Goal: Task Accomplishment & Management: Complete application form

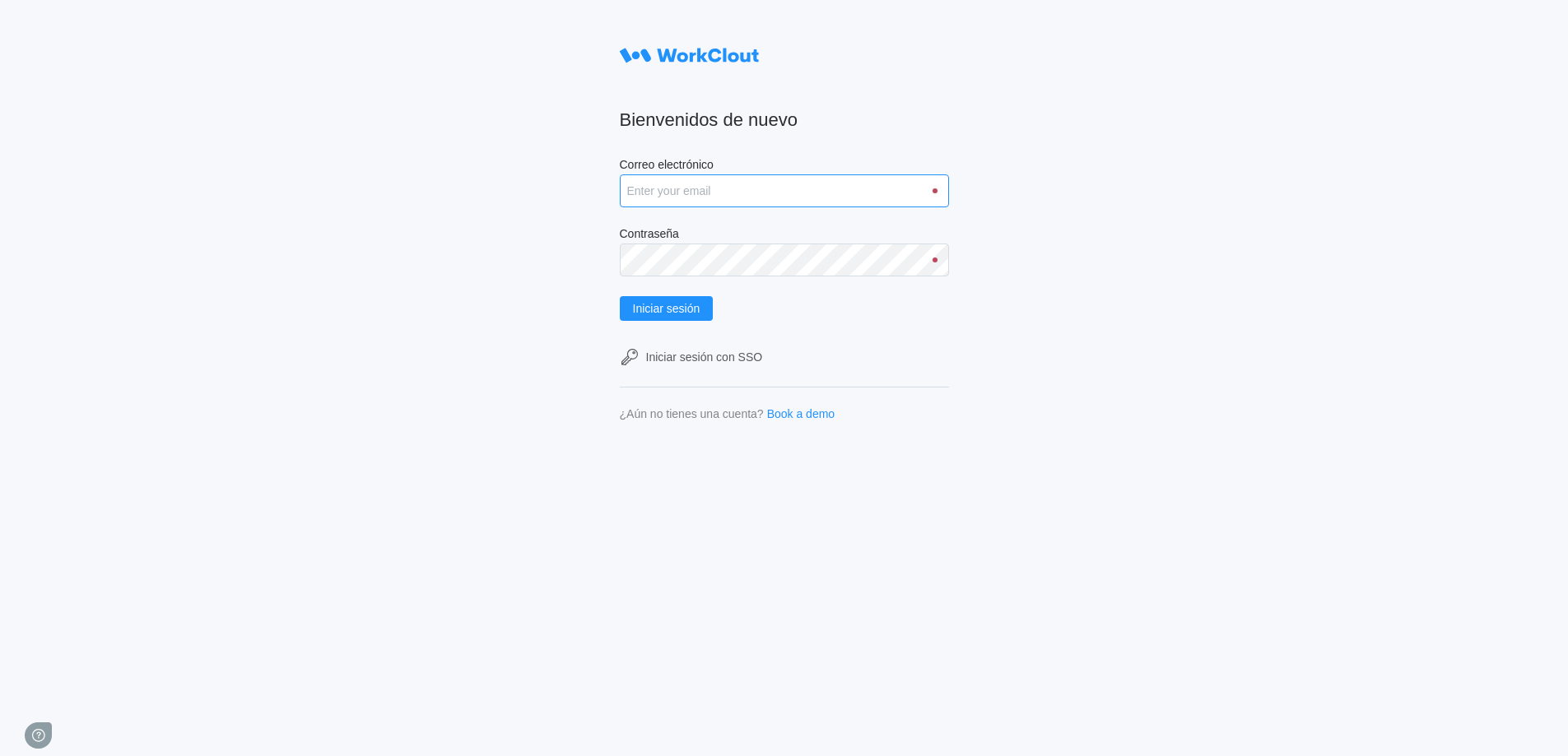
click at [781, 183] on input "Correo electrónico" at bounding box center [784, 191] width 329 height 33
type input "amadeu.puigcorber@tradebe.com"
click at [673, 312] on span "Iniciar sesión" at bounding box center [666, 309] width 67 height 11
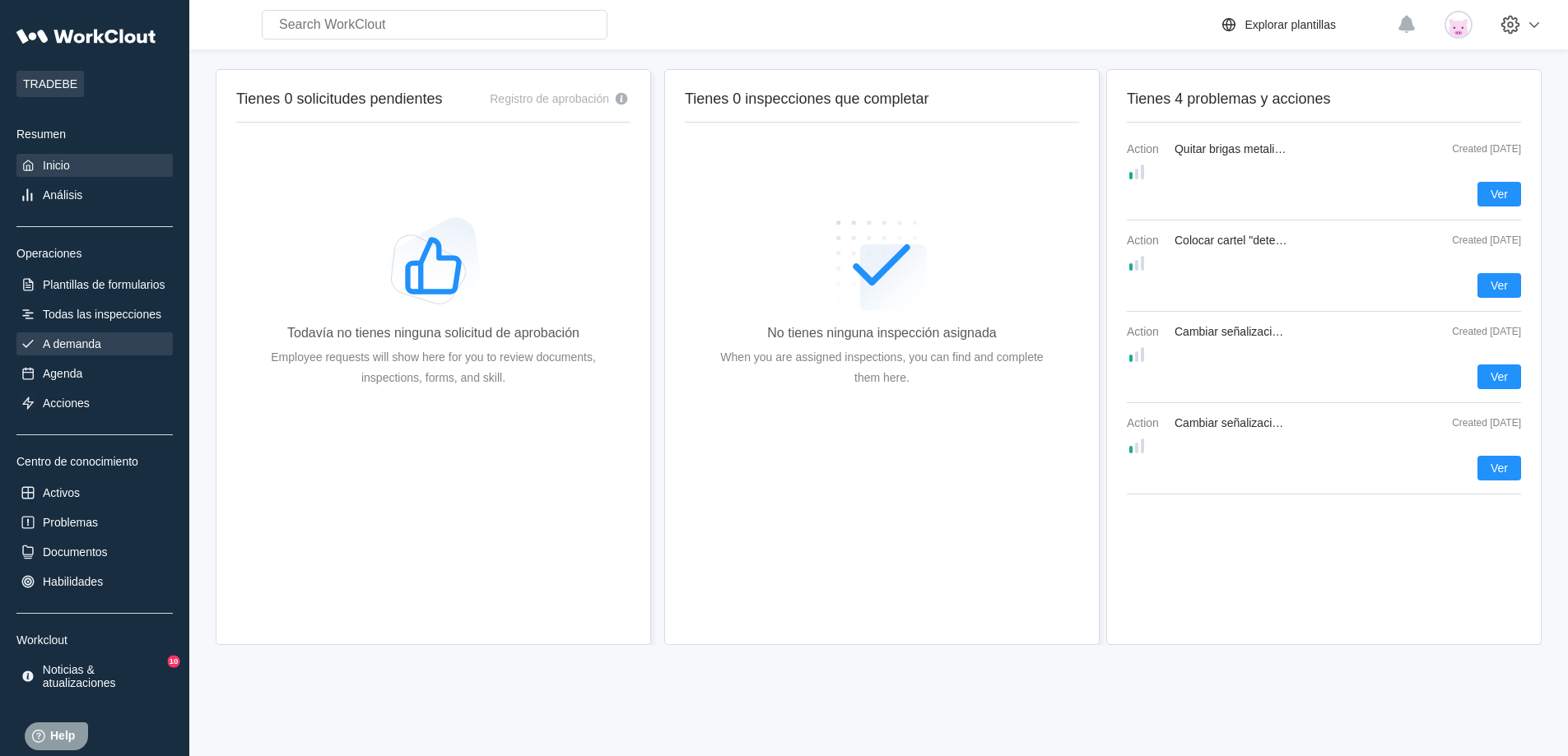
click at [100, 352] on div "A demanda" at bounding box center [94, 344] width 156 height 23
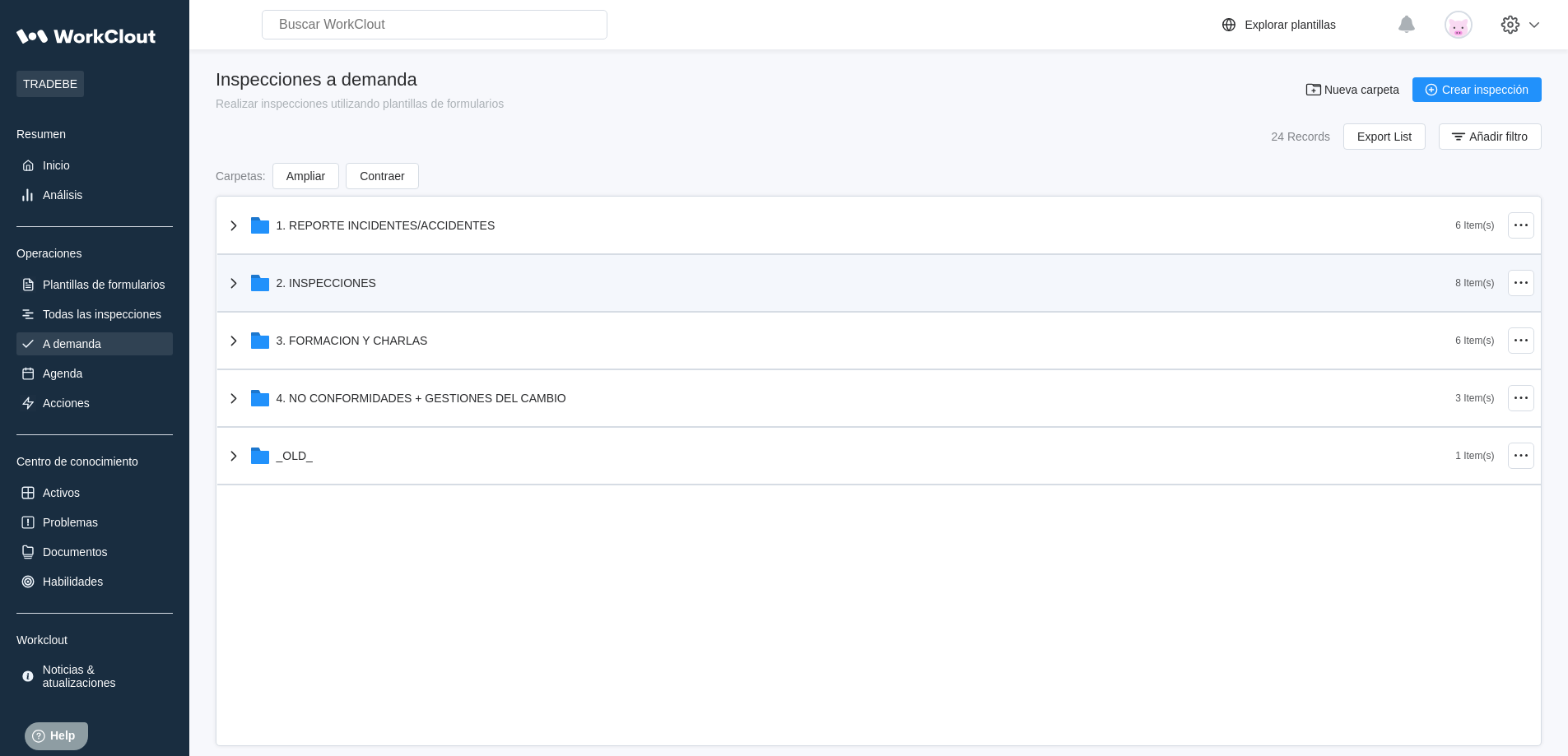
click at [373, 298] on div "2. INSPECCIONES" at bounding box center [840, 283] width 1232 height 43
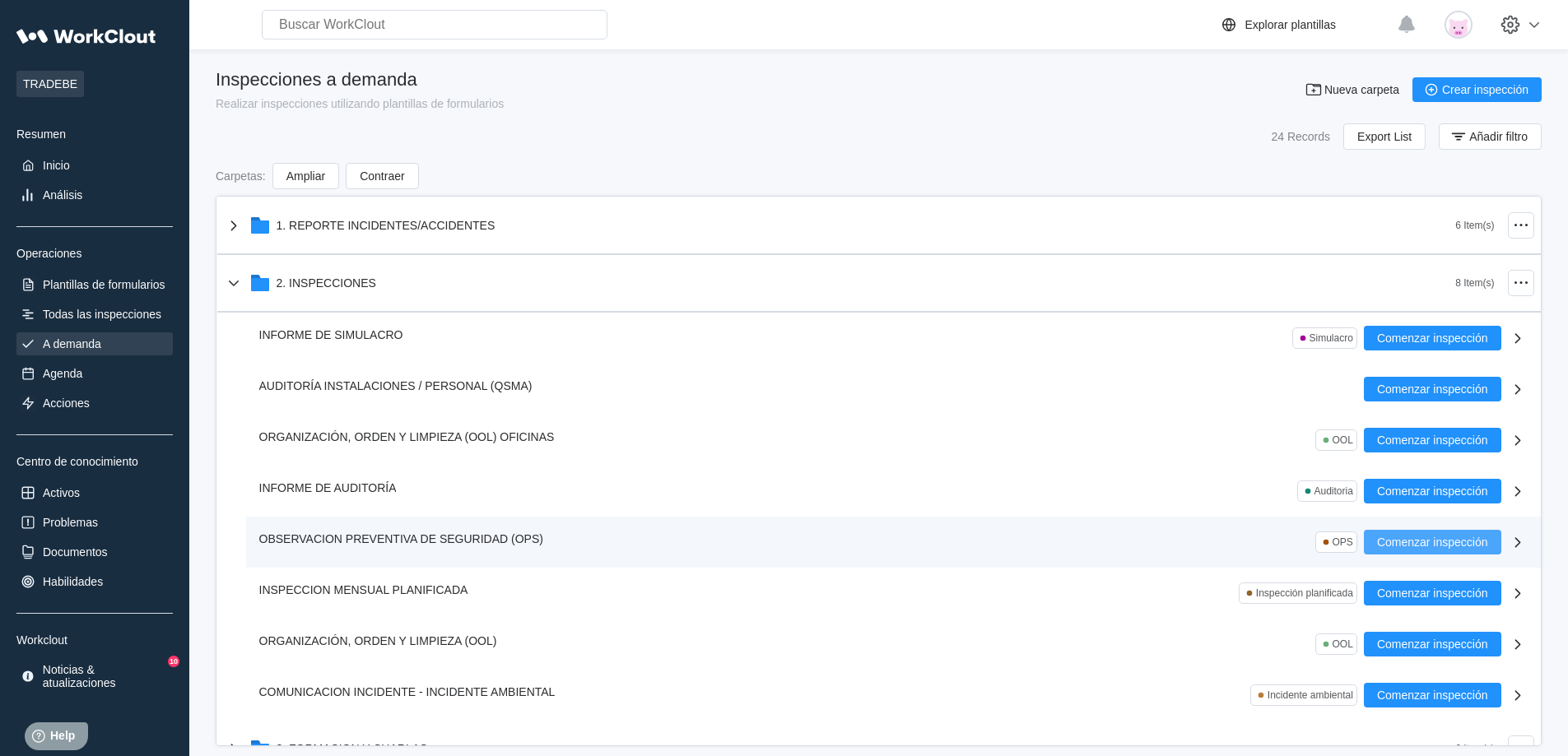
click at [1479, 546] on button "Comenzar inspección" at bounding box center [1432, 542] width 137 height 25
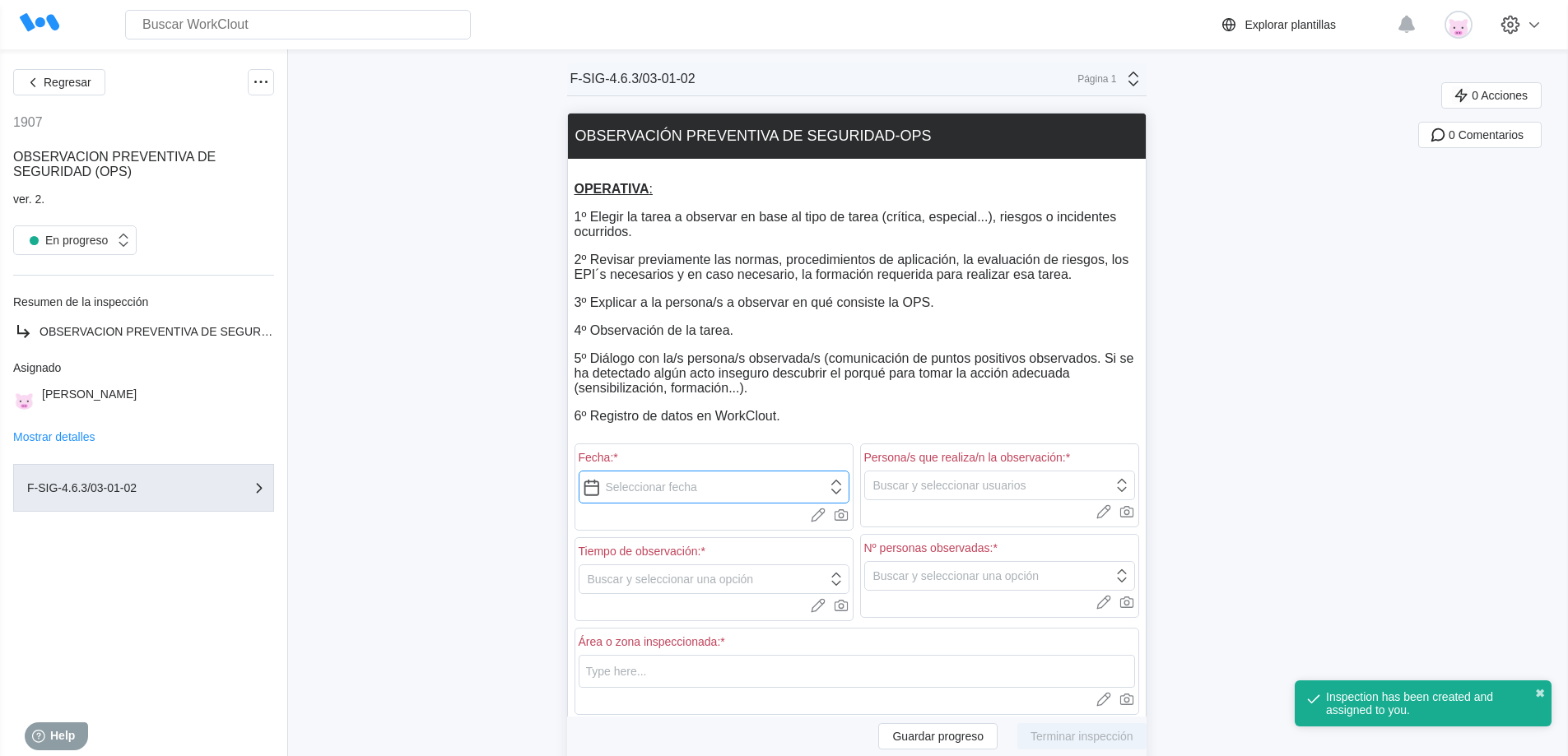
click at [679, 488] on input "text" at bounding box center [714, 487] width 271 height 33
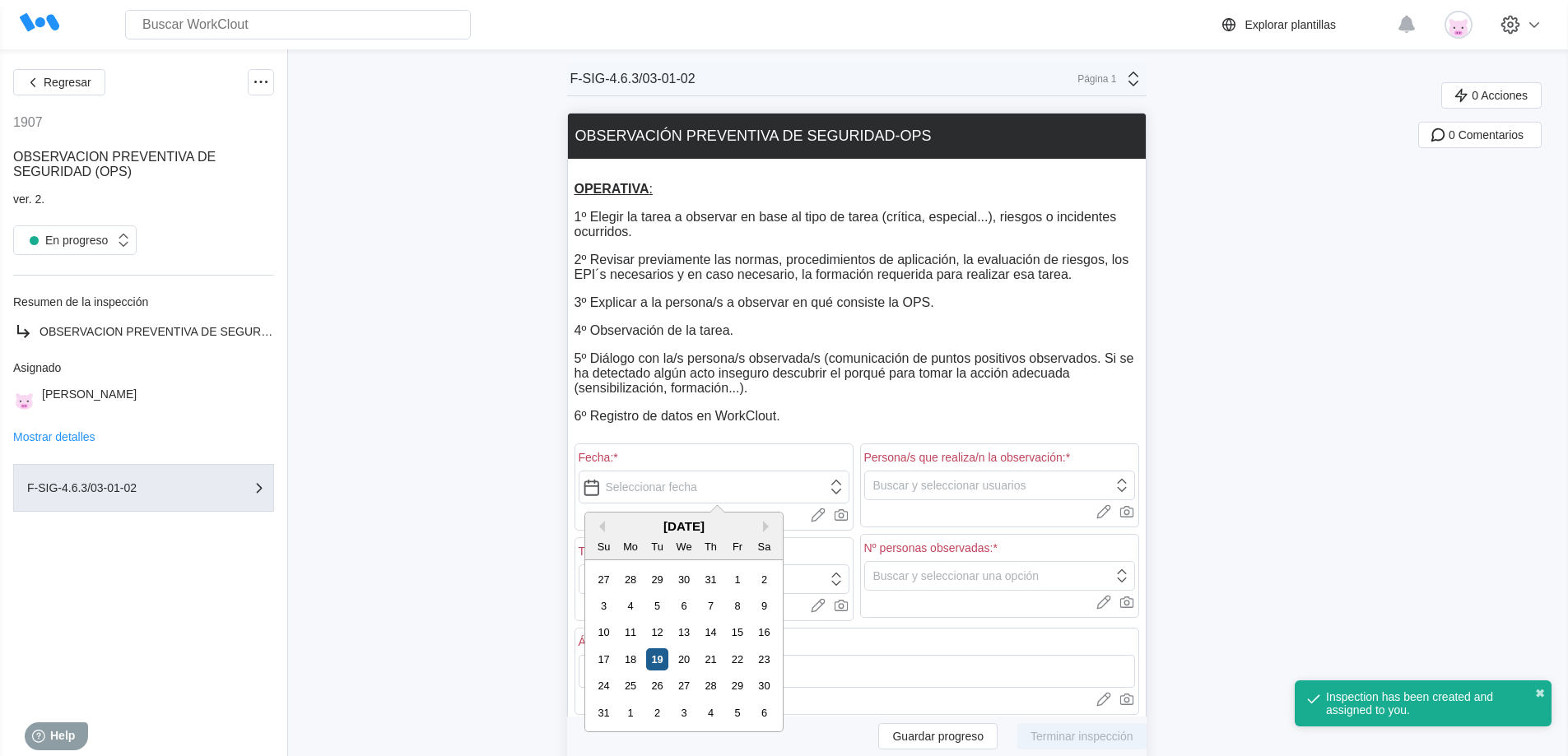
click at [655, 664] on div "19" at bounding box center [658, 660] width 23 height 23
type input "[DATE]"
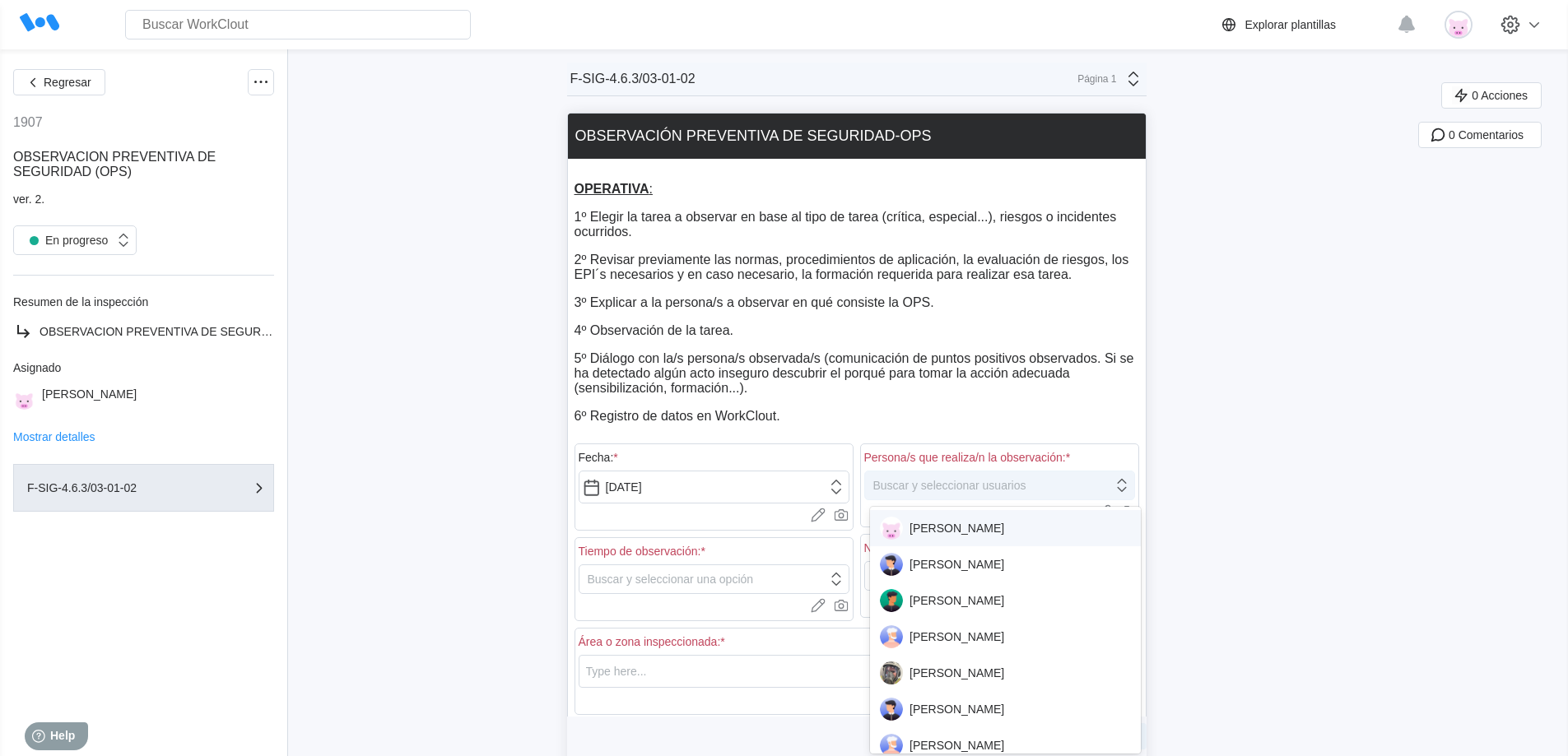
click at [922, 487] on div "Buscar y seleccionar usuarios" at bounding box center [950, 486] width 153 height 13
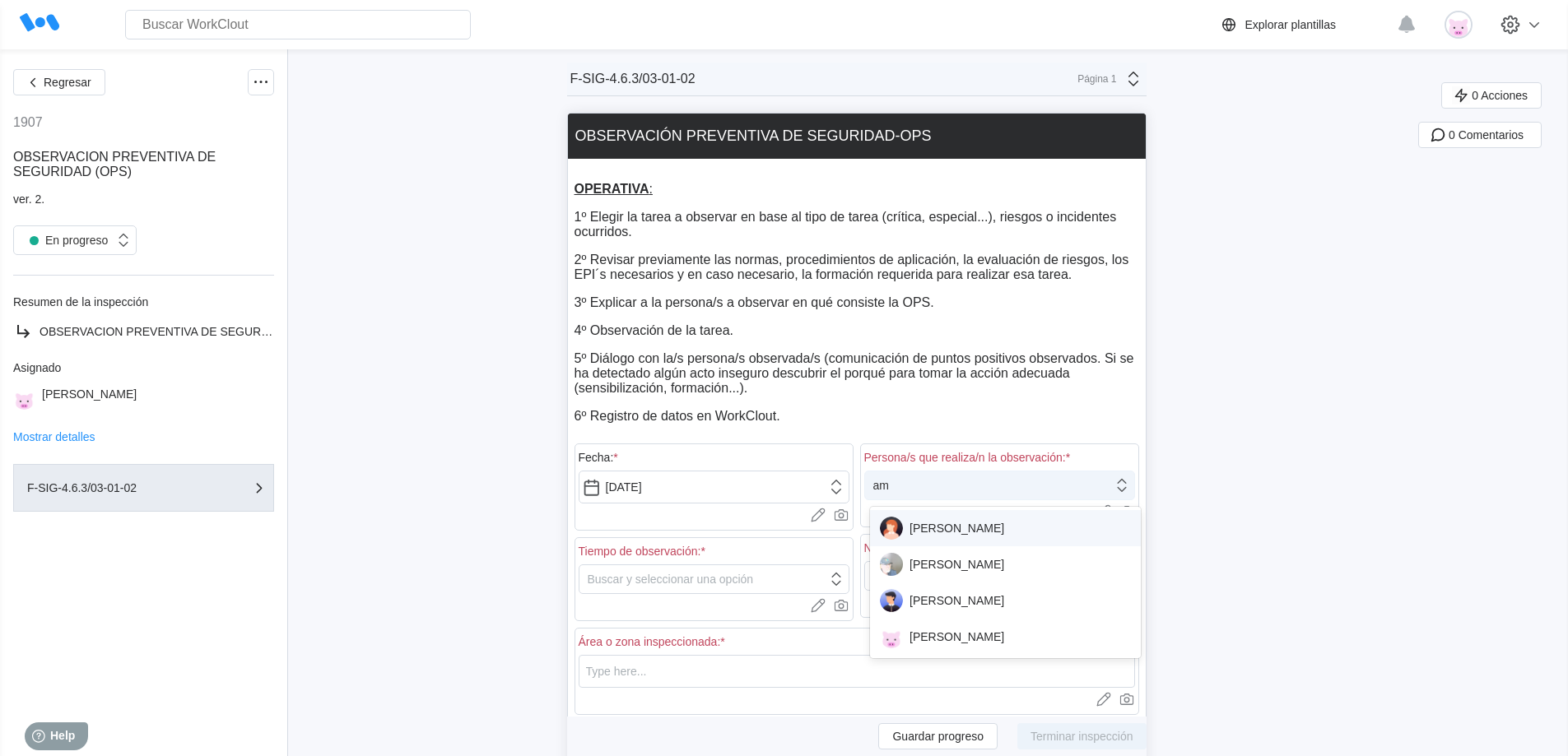
type input "ama"
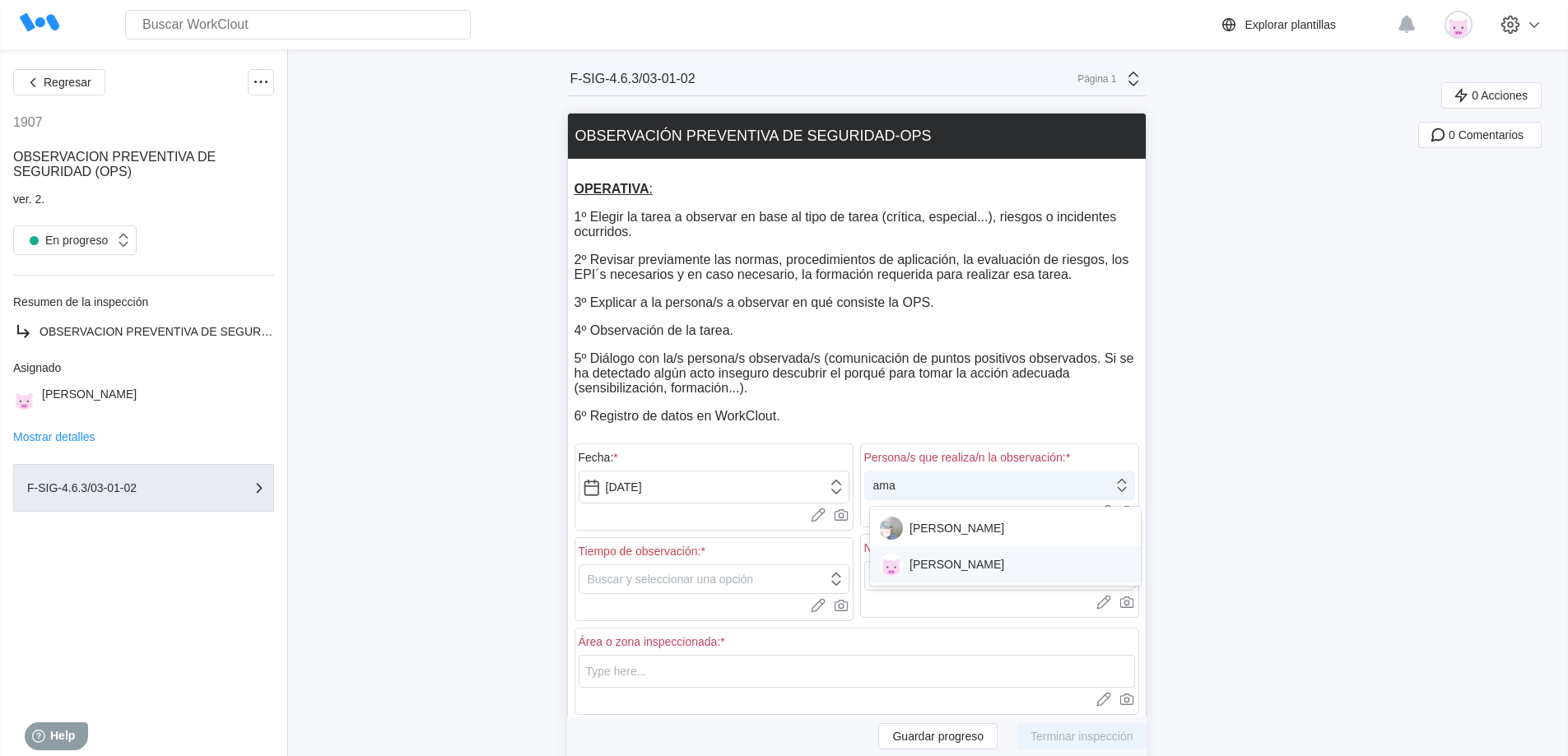
click at [935, 576] on div "[PERSON_NAME]" at bounding box center [1006, 564] width 251 height 23
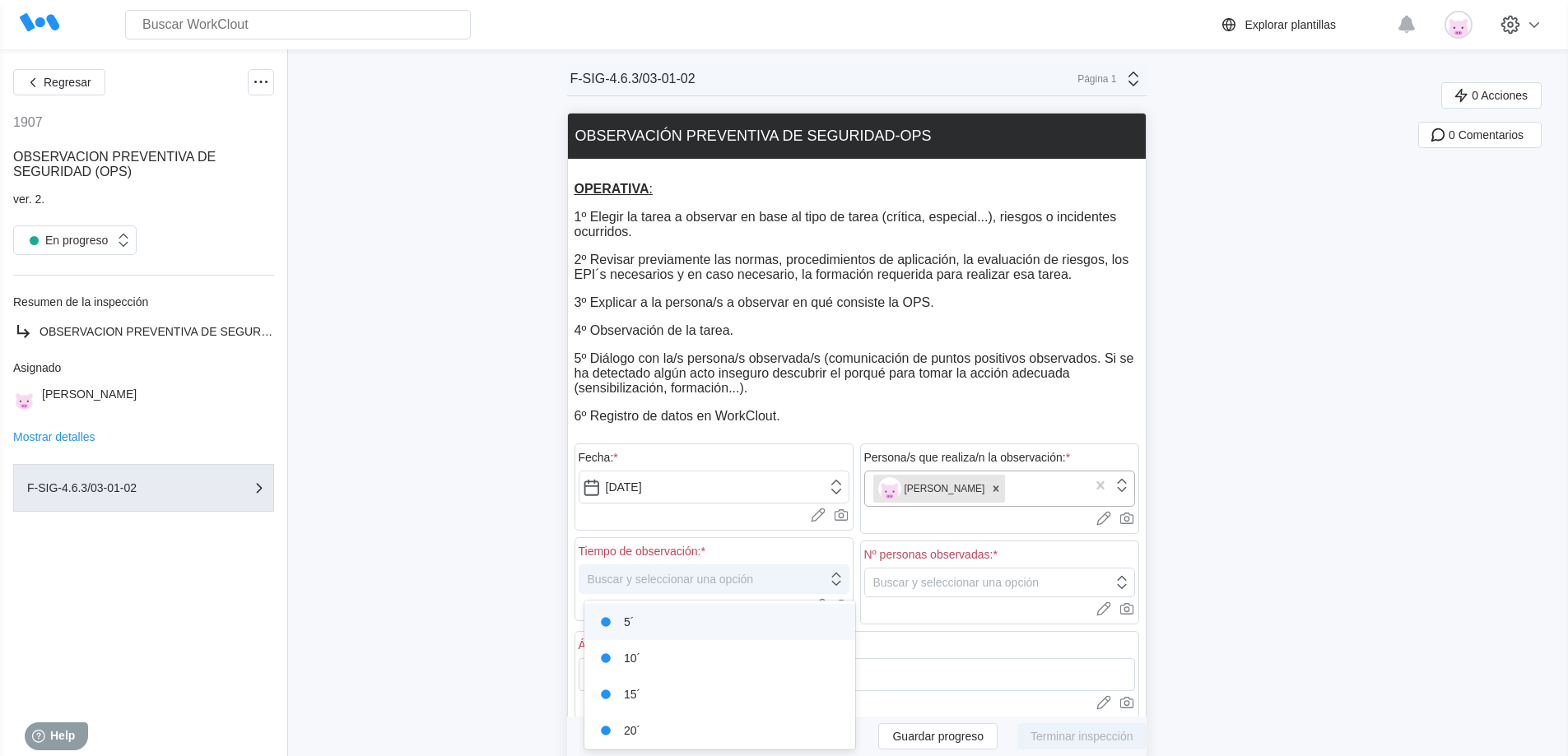
click at [651, 579] on div "Buscar y seleccionar una opción" at bounding box center [671, 579] width 166 height 13
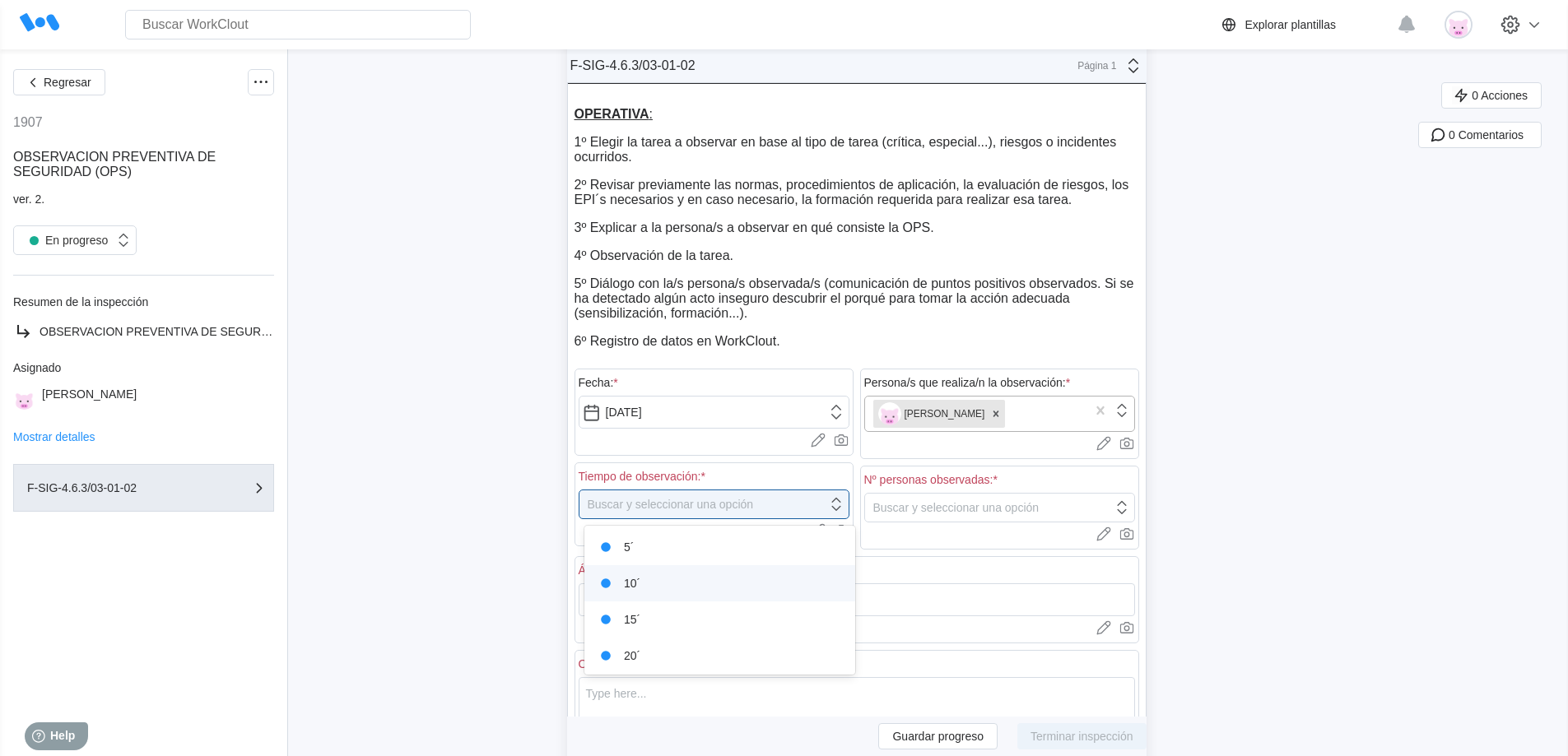
click at [651, 593] on div "10´" at bounding box center [720, 583] width 251 height 23
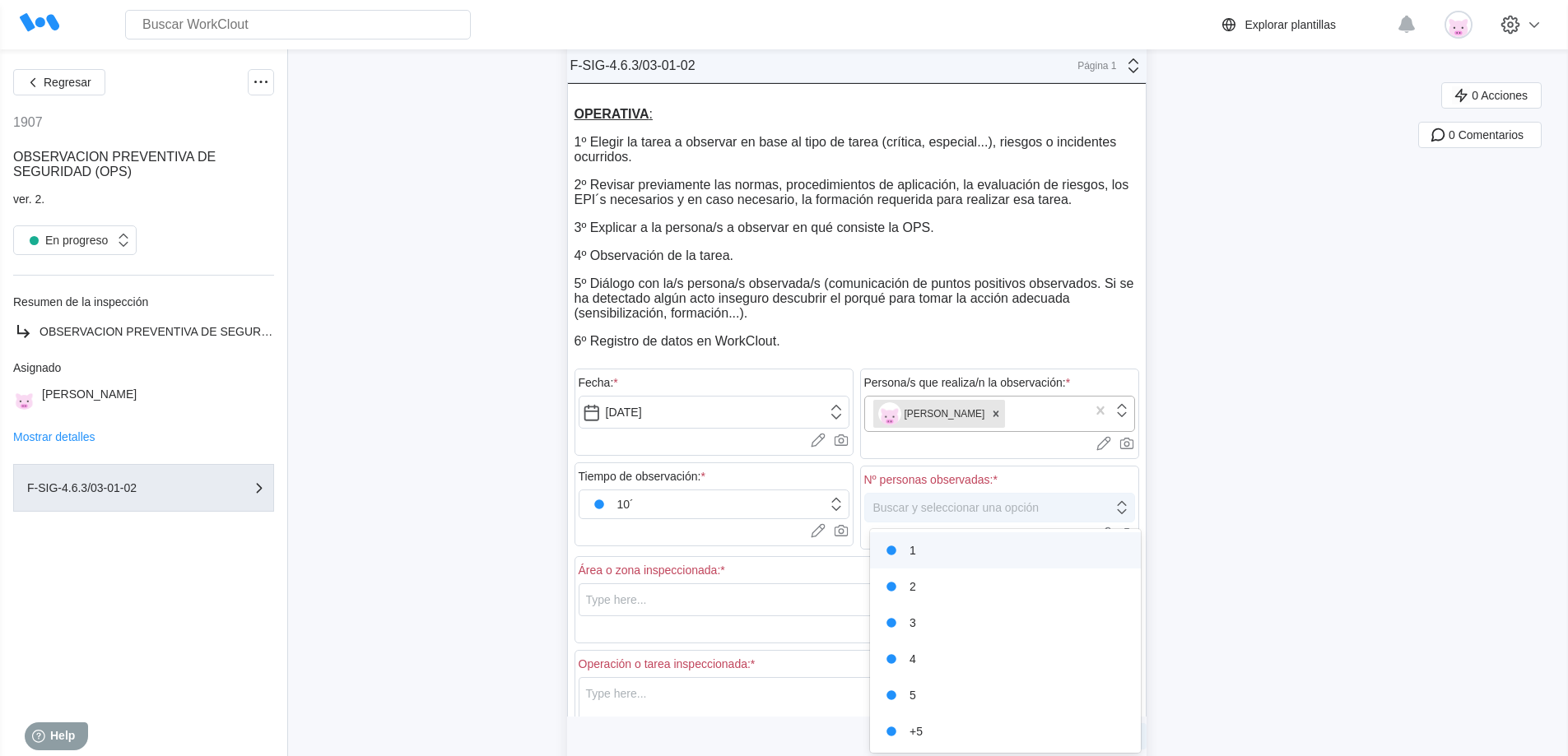
click at [904, 498] on div "Buscar y seleccionar una opción" at bounding box center [989, 507] width 248 height 23
click at [913, 625] on div "3" at bounding box center [1006, 623] width 251 height 23
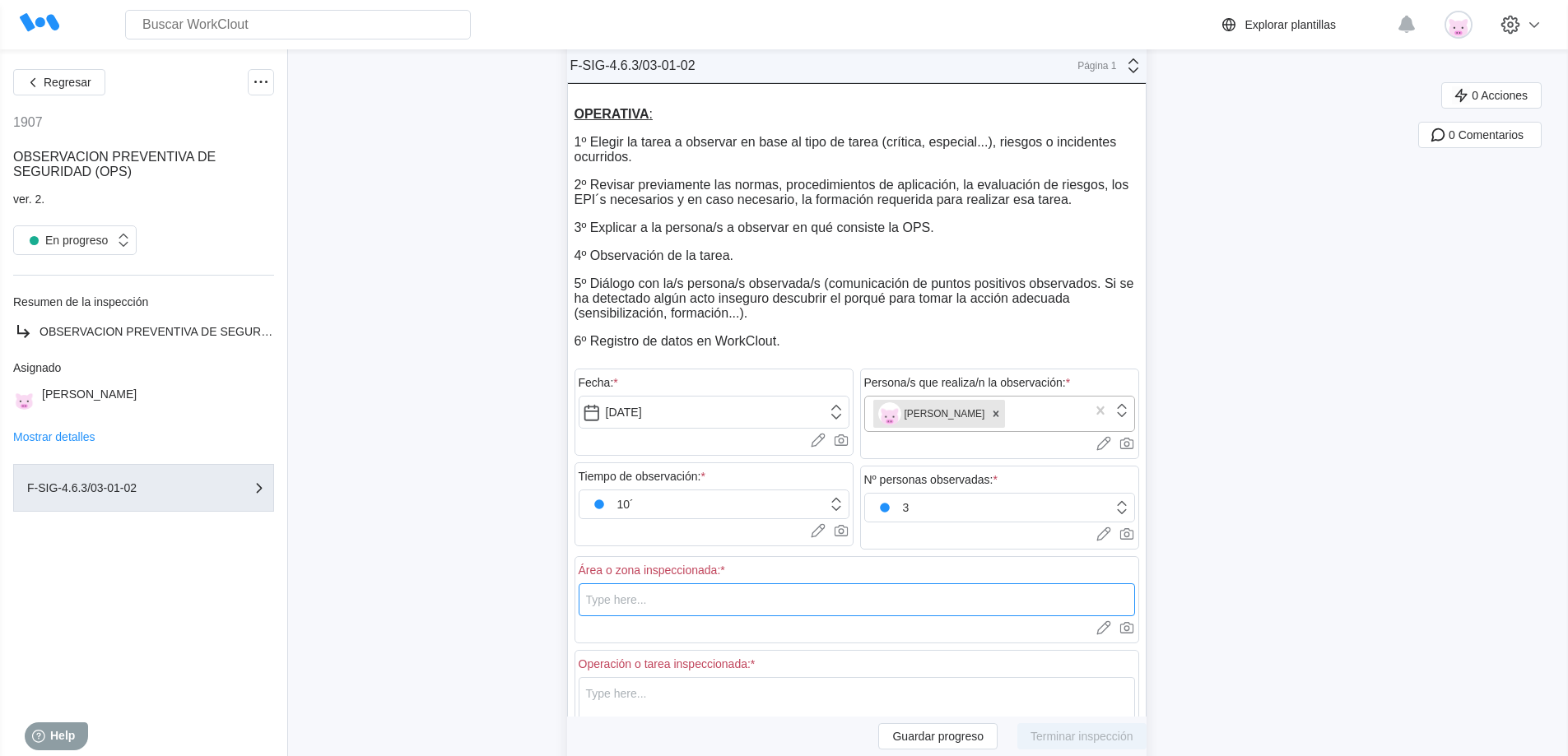
click at [619, 608] on input "text" at bounding box center [856, 600] width 557 height 33
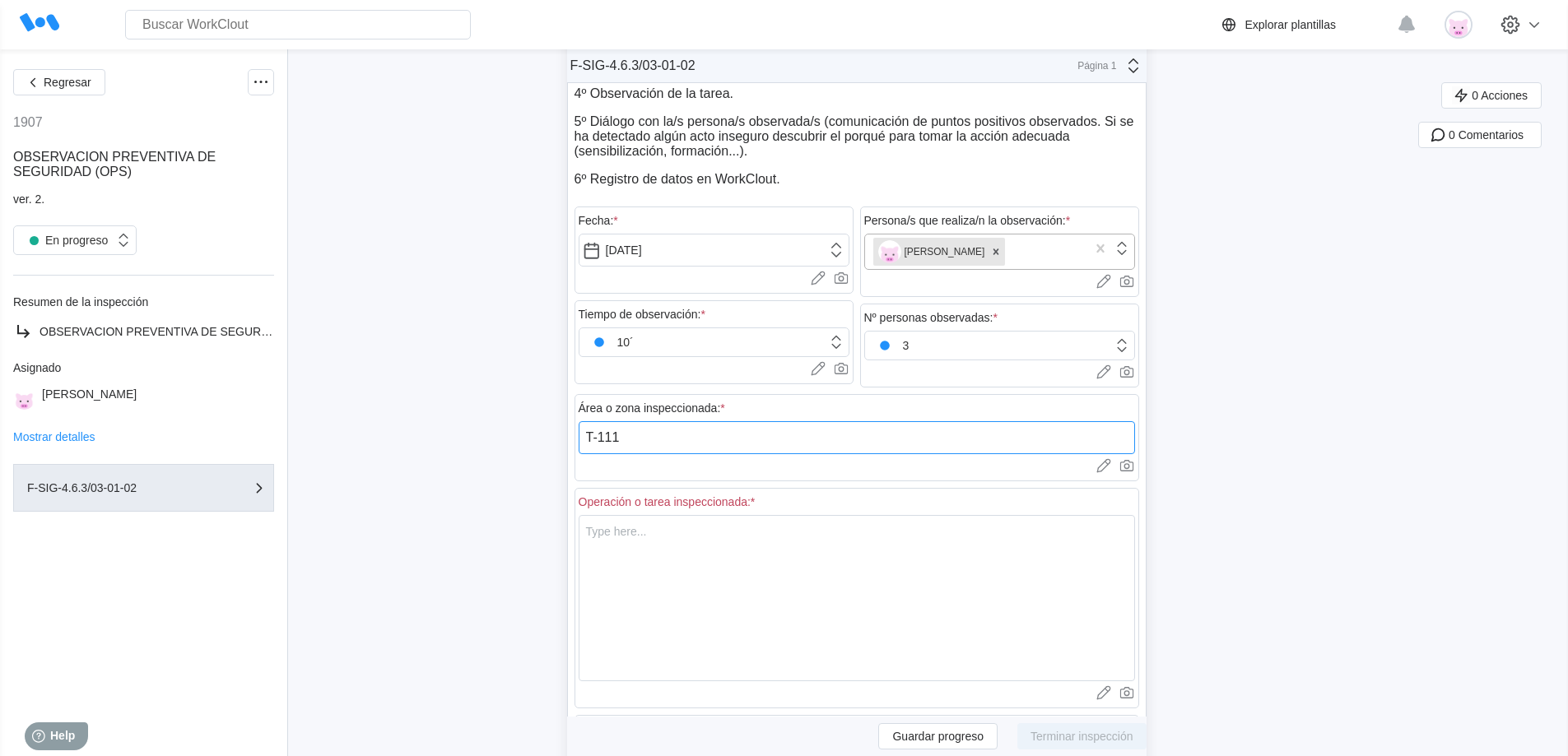
scroll to position [322, 0]
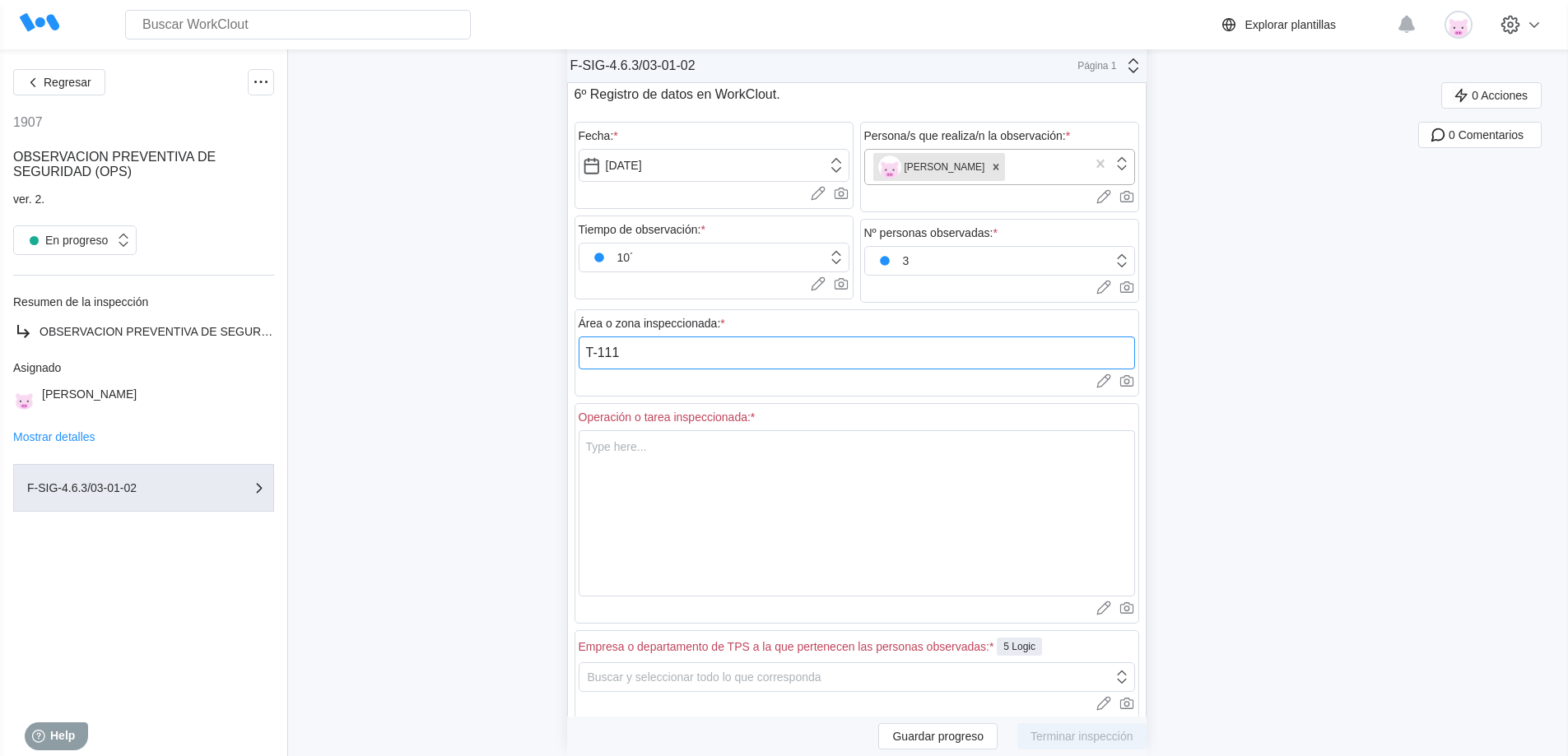
type input "T-111"
click at [629, 470] on textarea at bounding box center [856, 514] width 557 height 166
type textarea "L"
type textarea "x"
type textarea "Li"
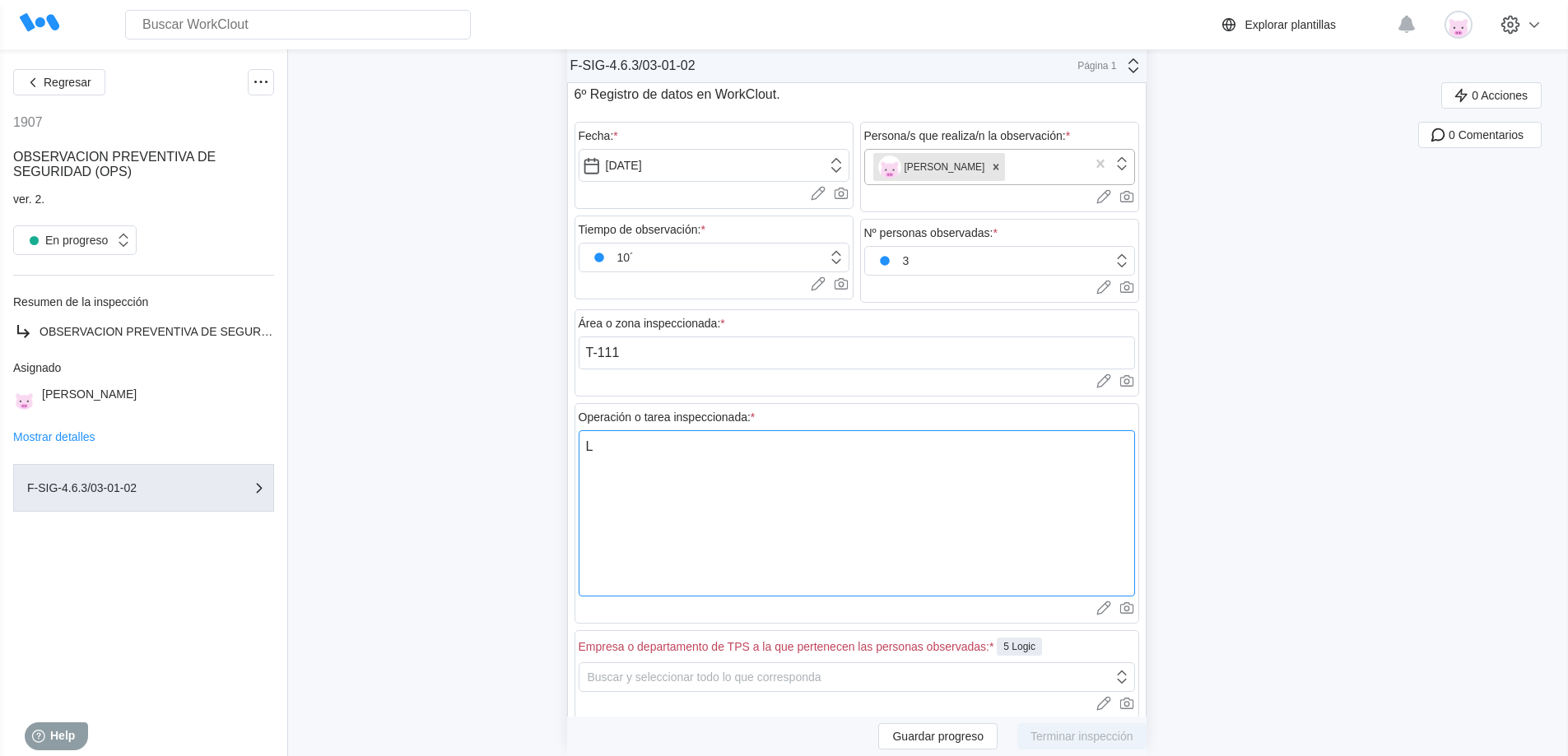
type textarea "x"
type textarea "Lim"
type textarea "x"
type textarea "Limp"
type textarea "x"
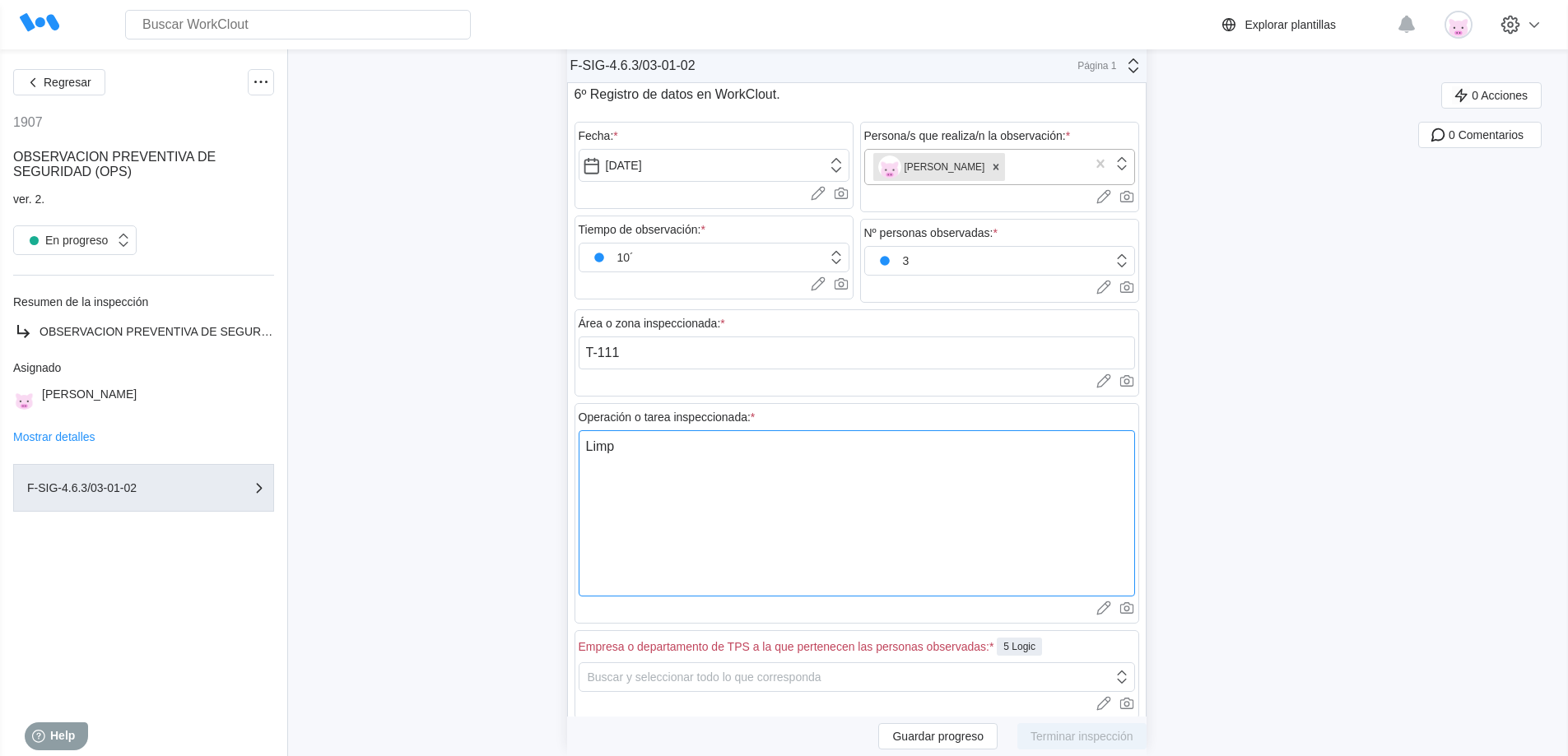
type textarea "Limpi"
type textarea "x"
type textarea "Limpie"
type textarea "x"
type textarea "Limpiez"
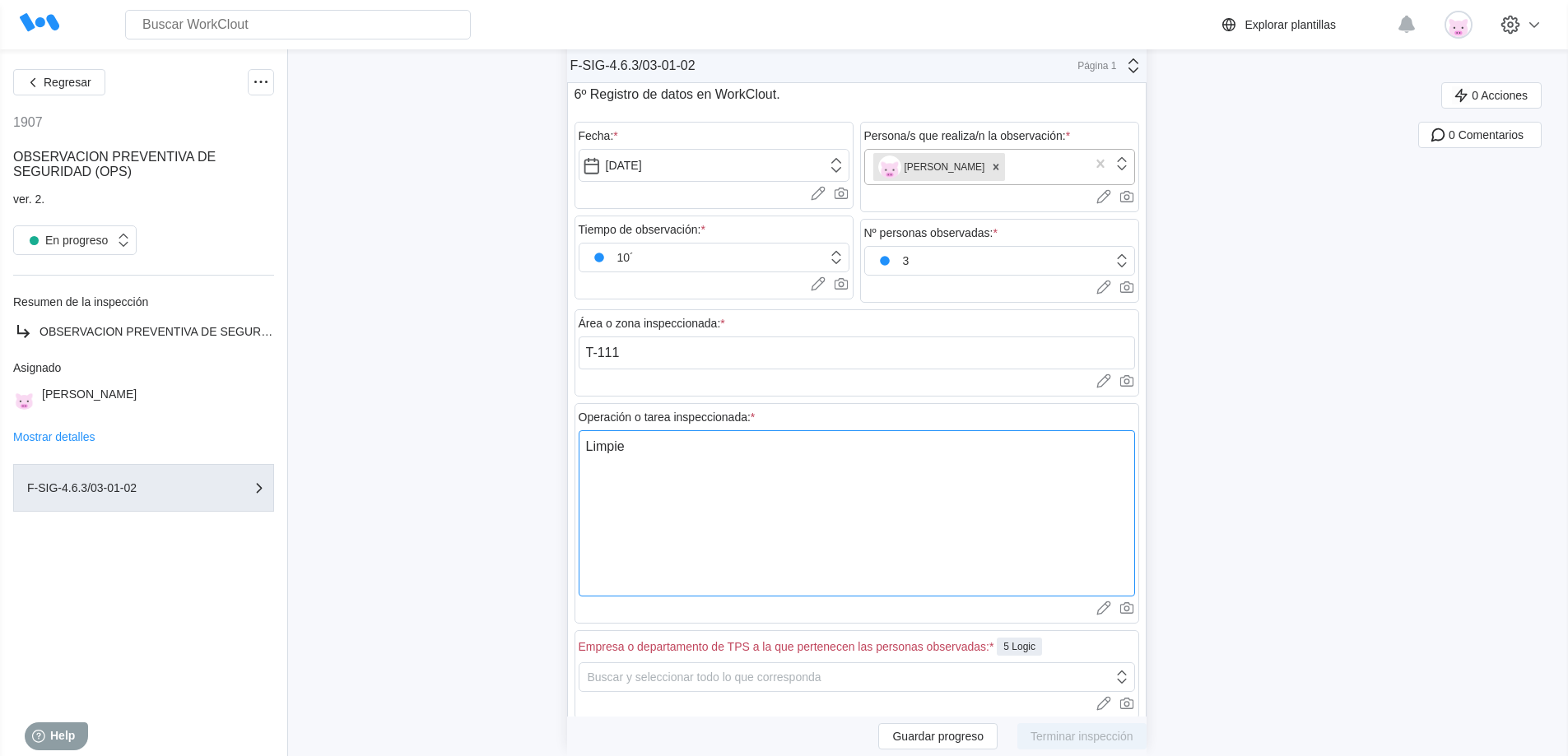
type textarea "x"
type textarea "Limpieza"
type textarea "x"
type textarea "Limpieza"
type textarea "x"
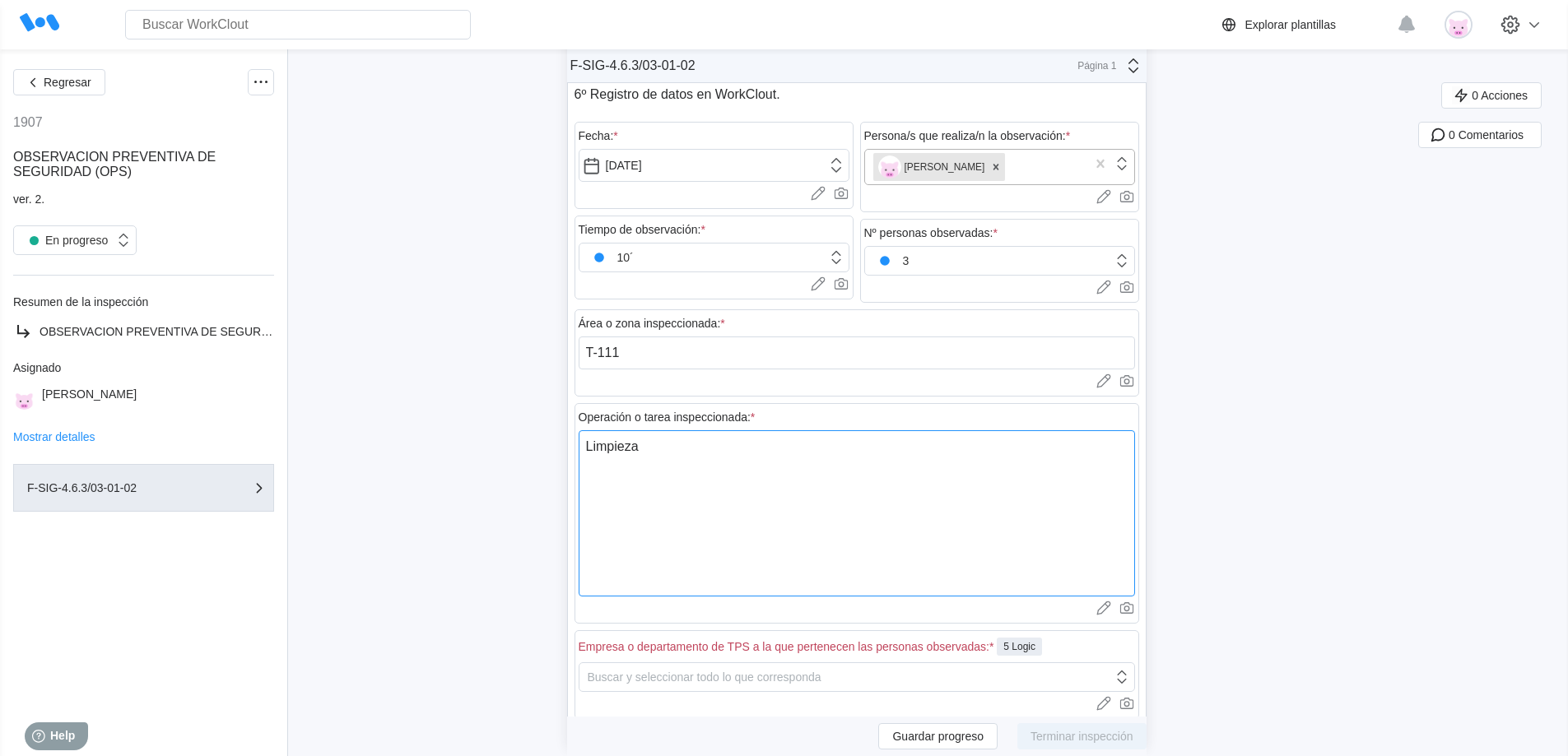
type textarea "Limpieza d"
type textarea "x"
type textarea "Limpieza de"
type textarea "x"
type textarea "Limpieza de"
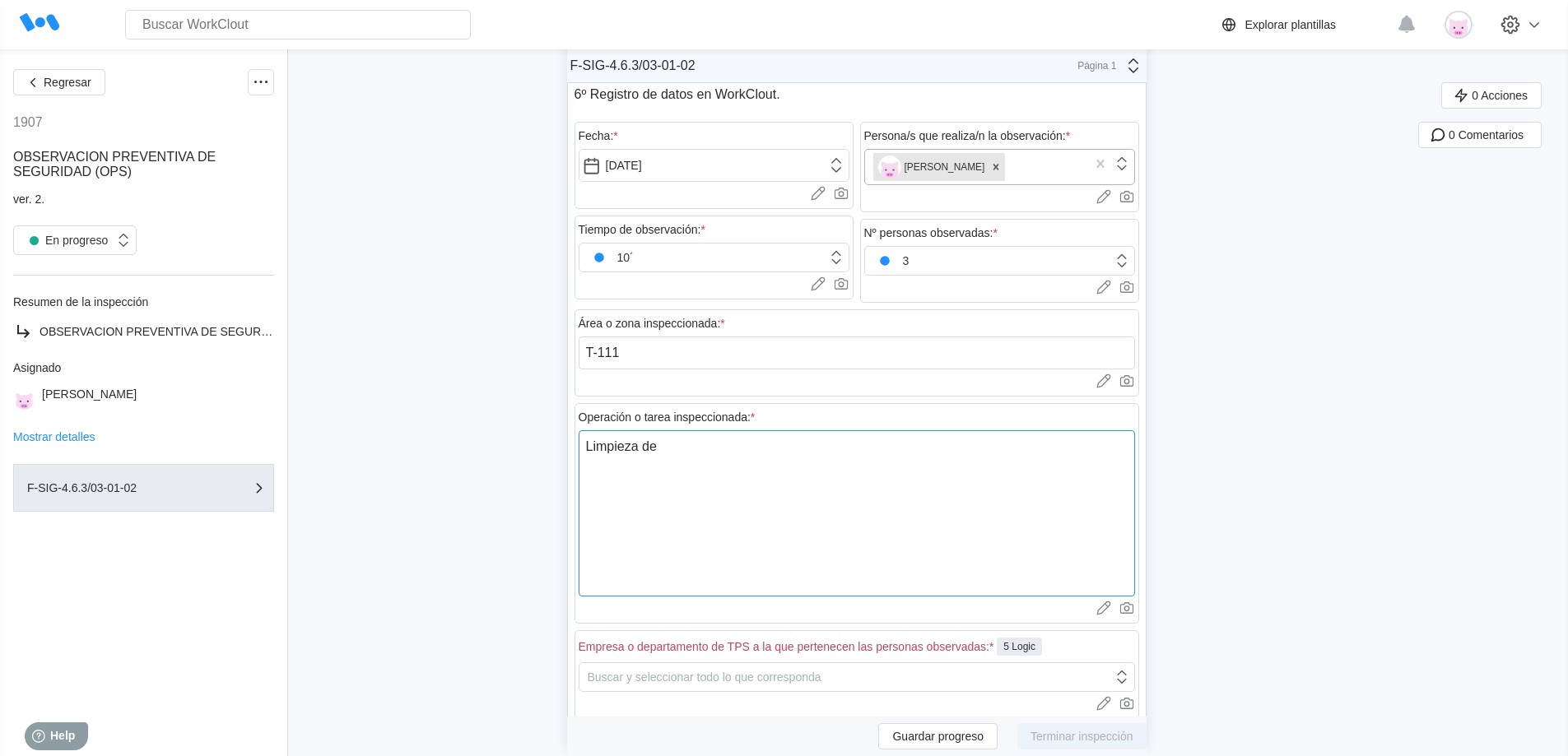
type textarea "x"
type textarea "Limpieza de"
type textarea "x"
type textarea "Limpieza d"
type textarea "x"
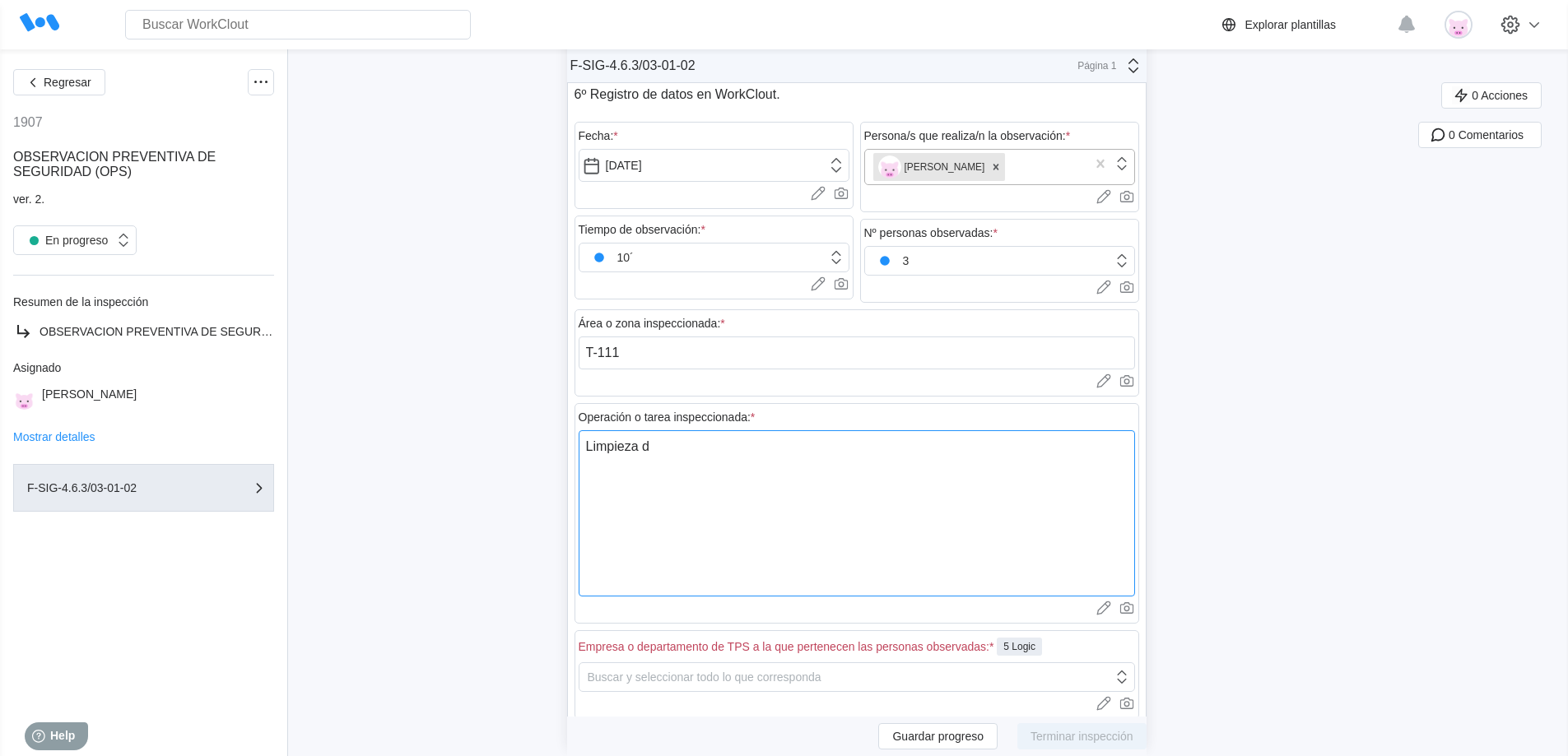
type textarea "Limpieza"
type textarea "x"
type textarea "Limpieza i"
type textarea "x"
type textarea "Limpieza in"
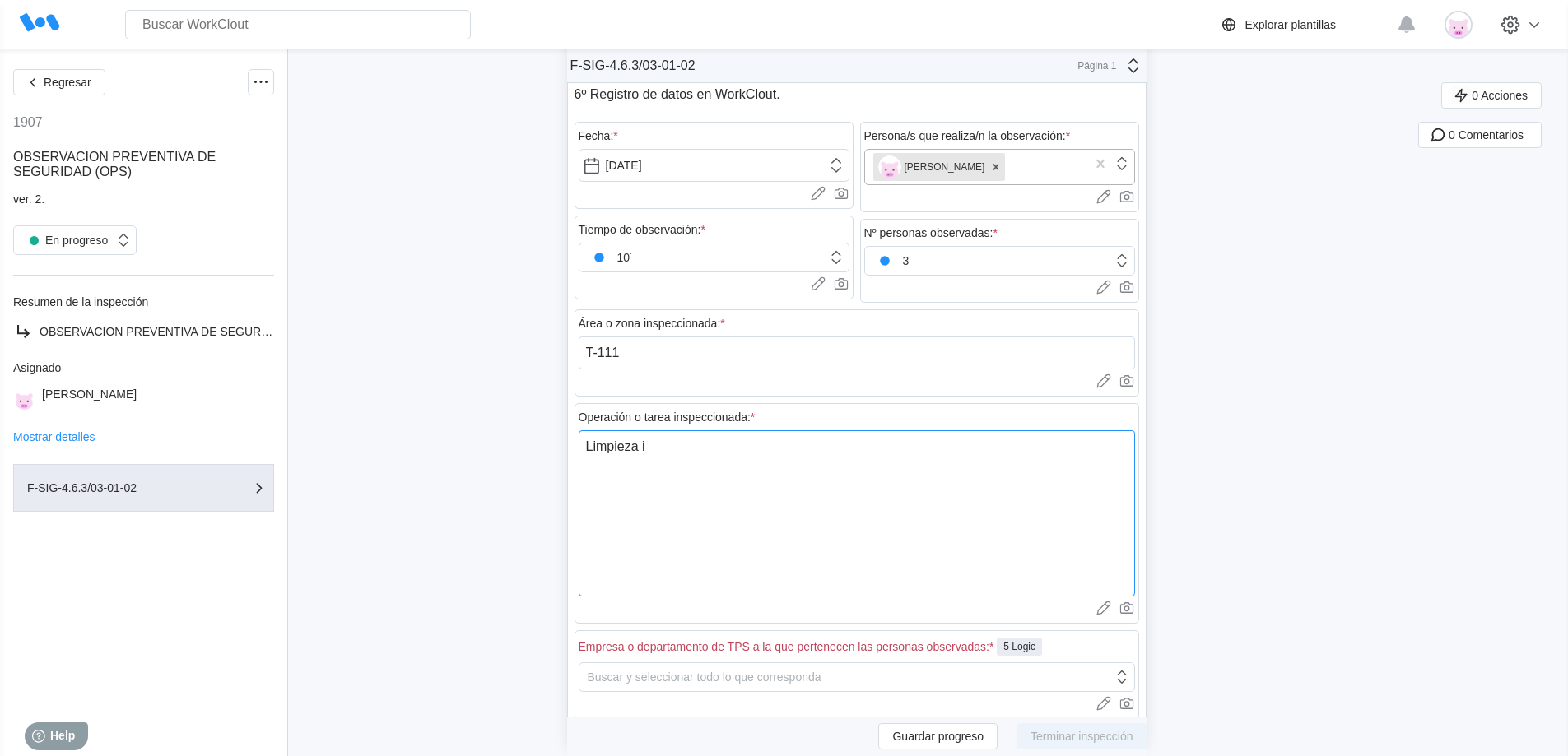
type textarea "x"
type textarea "Limpieza int"
type textarea "x"
type textarea "Limpieza inte"
type textarea "x"
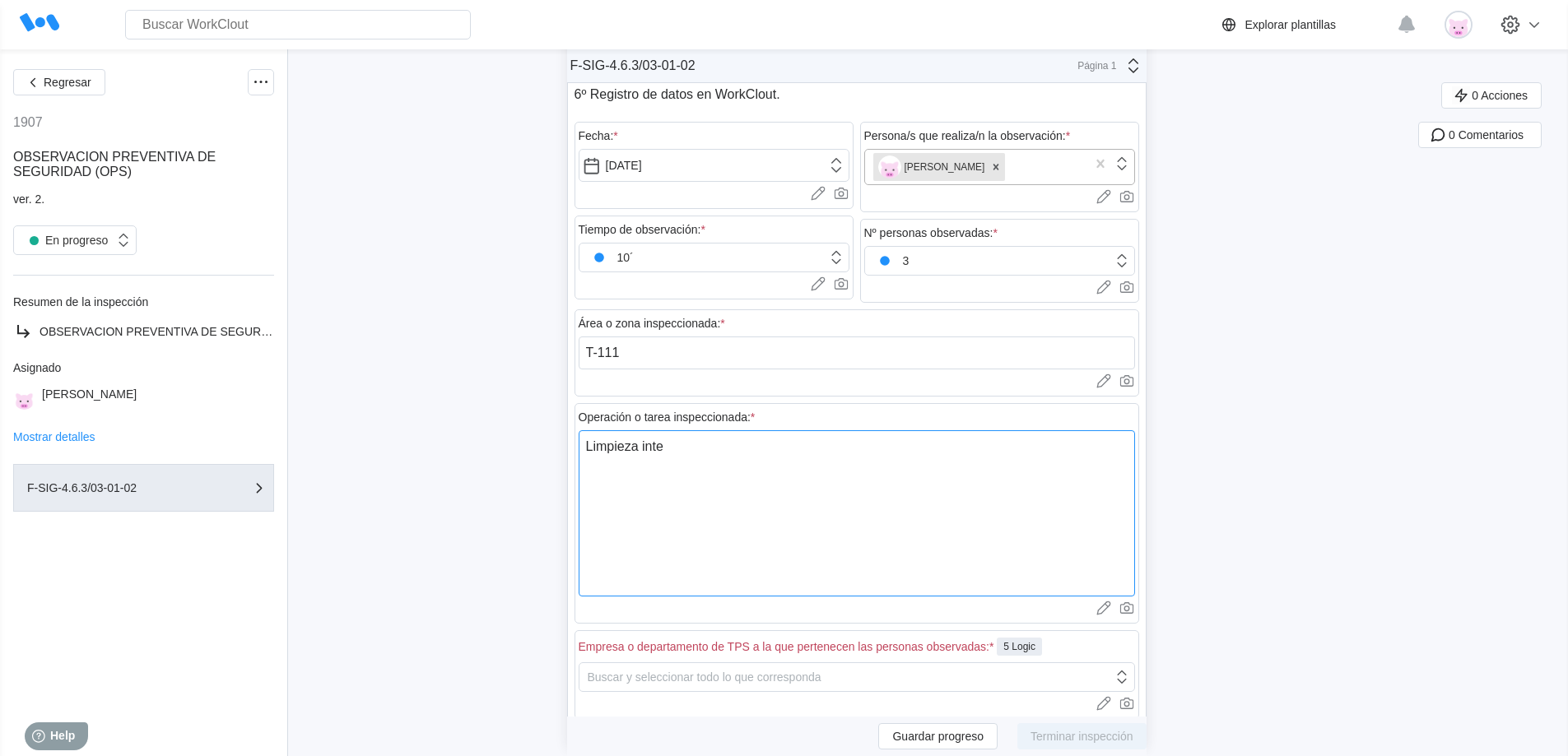
type textarea "Limpieza inter"
type textarea "x"
type textarea "Limpieza interi"
type textarea "x"
type textarea "Limpieza interio"
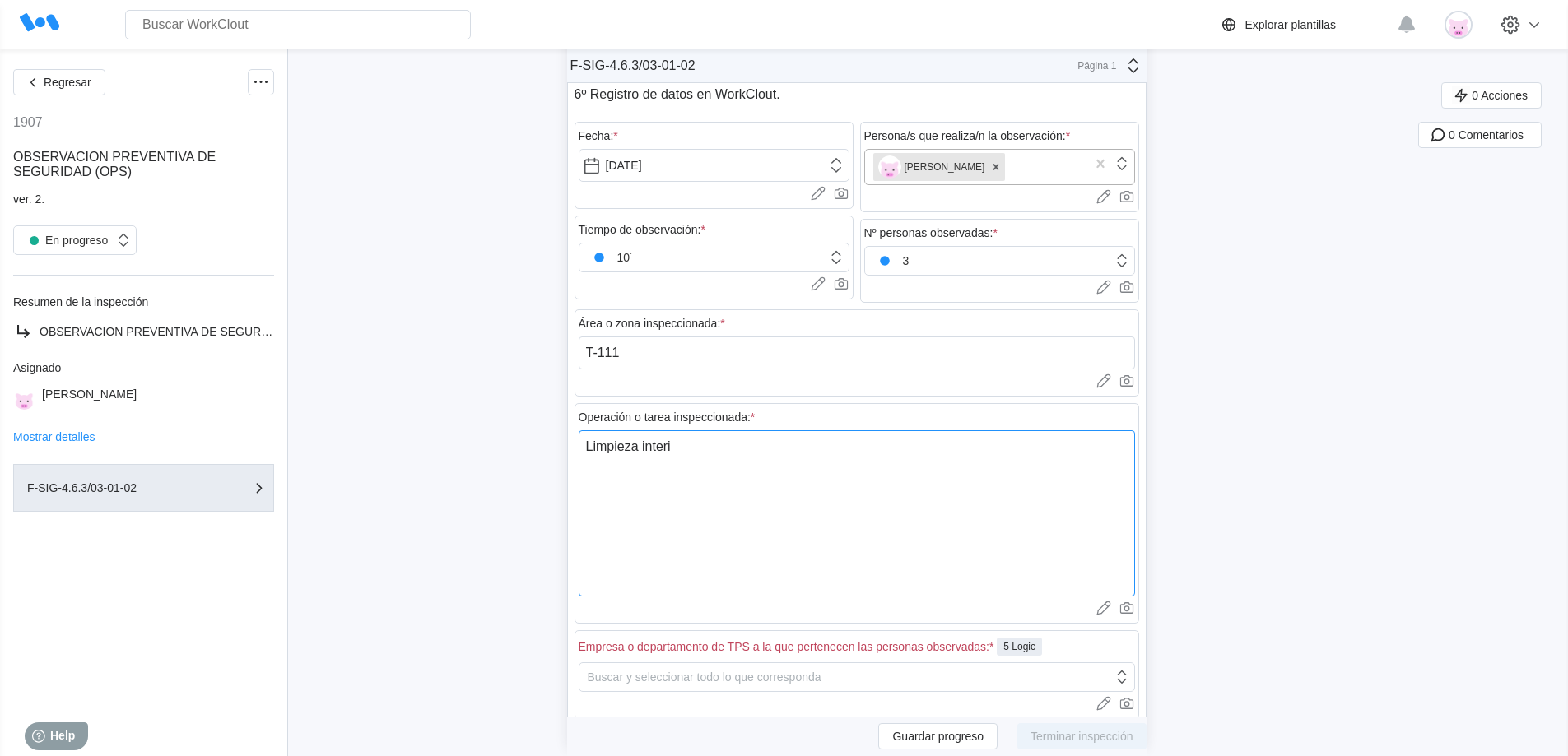
type textarea "x"
type textarea "Limpieza interior"
type textarea "x"
type textarea "Limpieza interior"
type textarea "x"
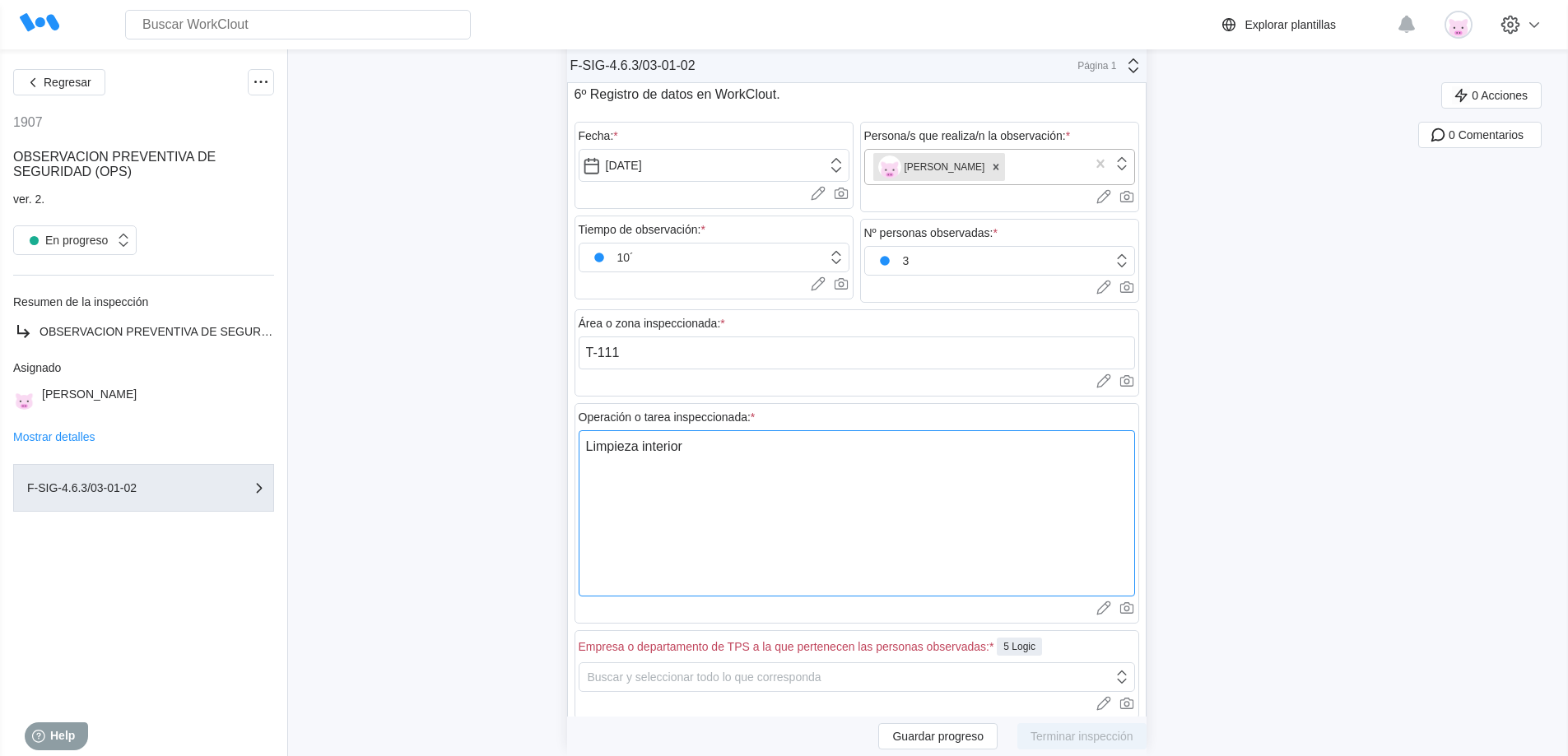
type textarea "Limpieza interior d"
type textarea "x"
type textarea "Limpieza interior de"
type textarea "x"
type textarea "Limpieza interior de"
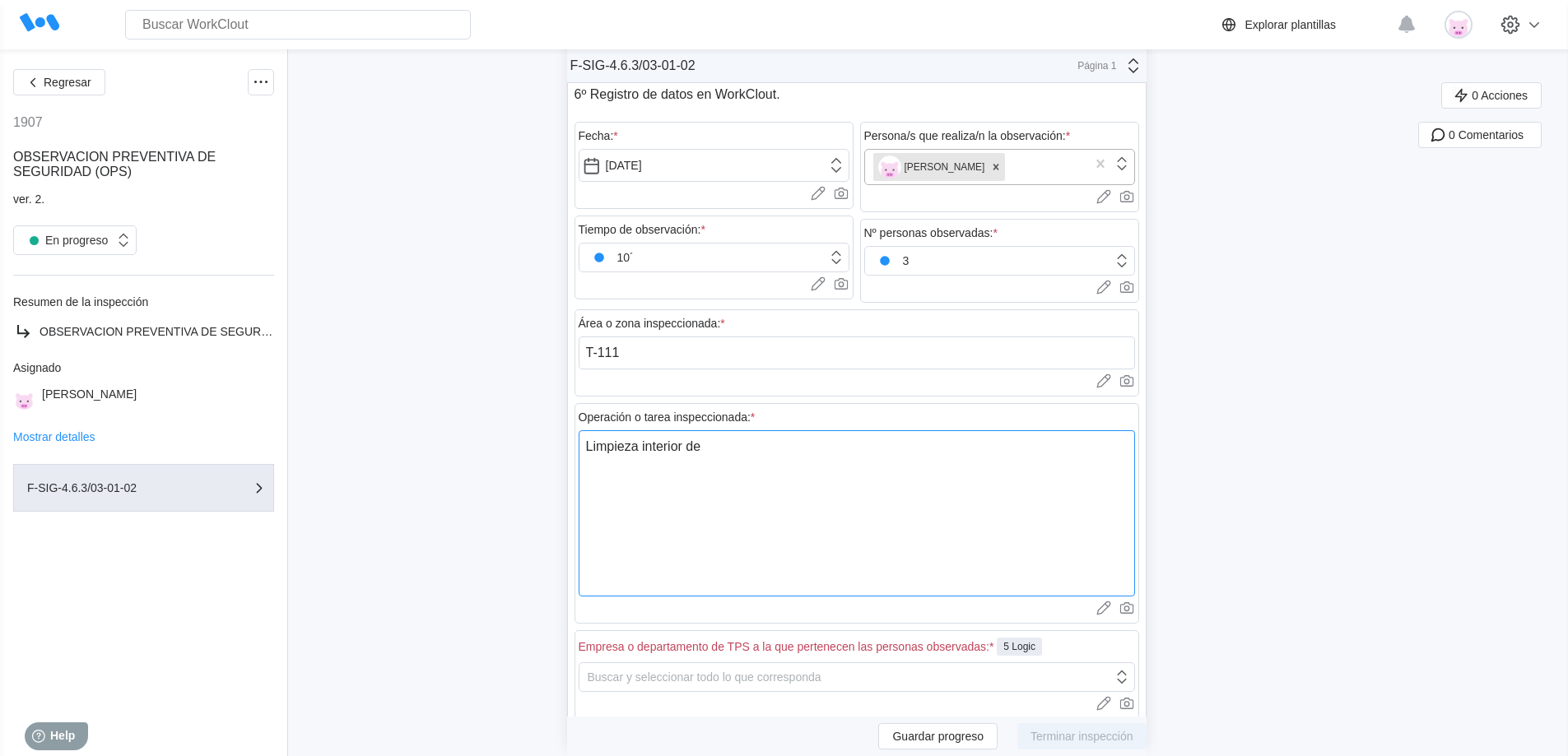
type textarea "x"
type textarea "Limpieza interior de T"
type textarea "x"
type textarea "Limpieza interior de T-"
type textarea "x"
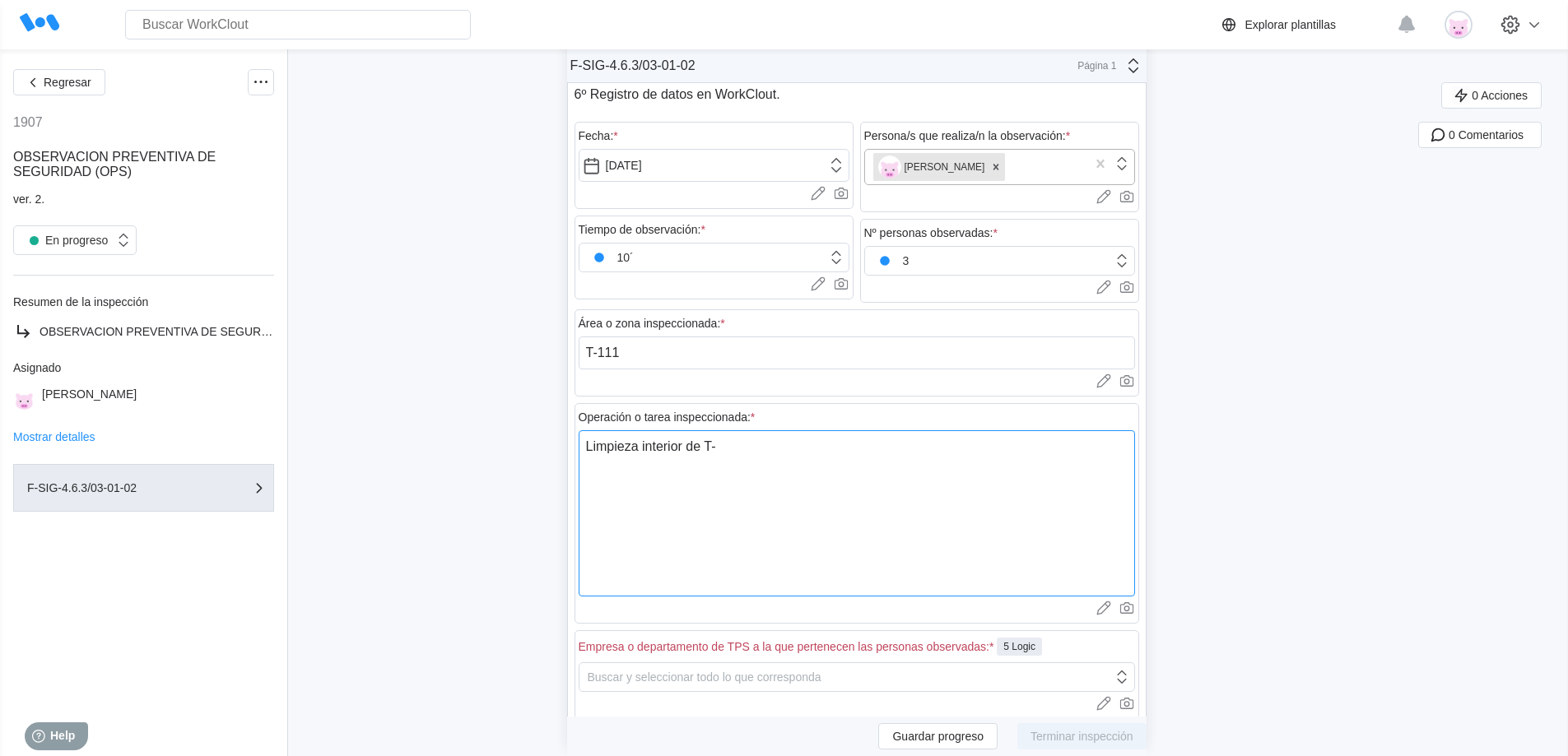
type textarea "Limpieza interior de T-1"
type textarea "x"
type textarea "Limpieza interior de T-11"
type textarea "x"
type textarea "Limpieza interior de T-111"
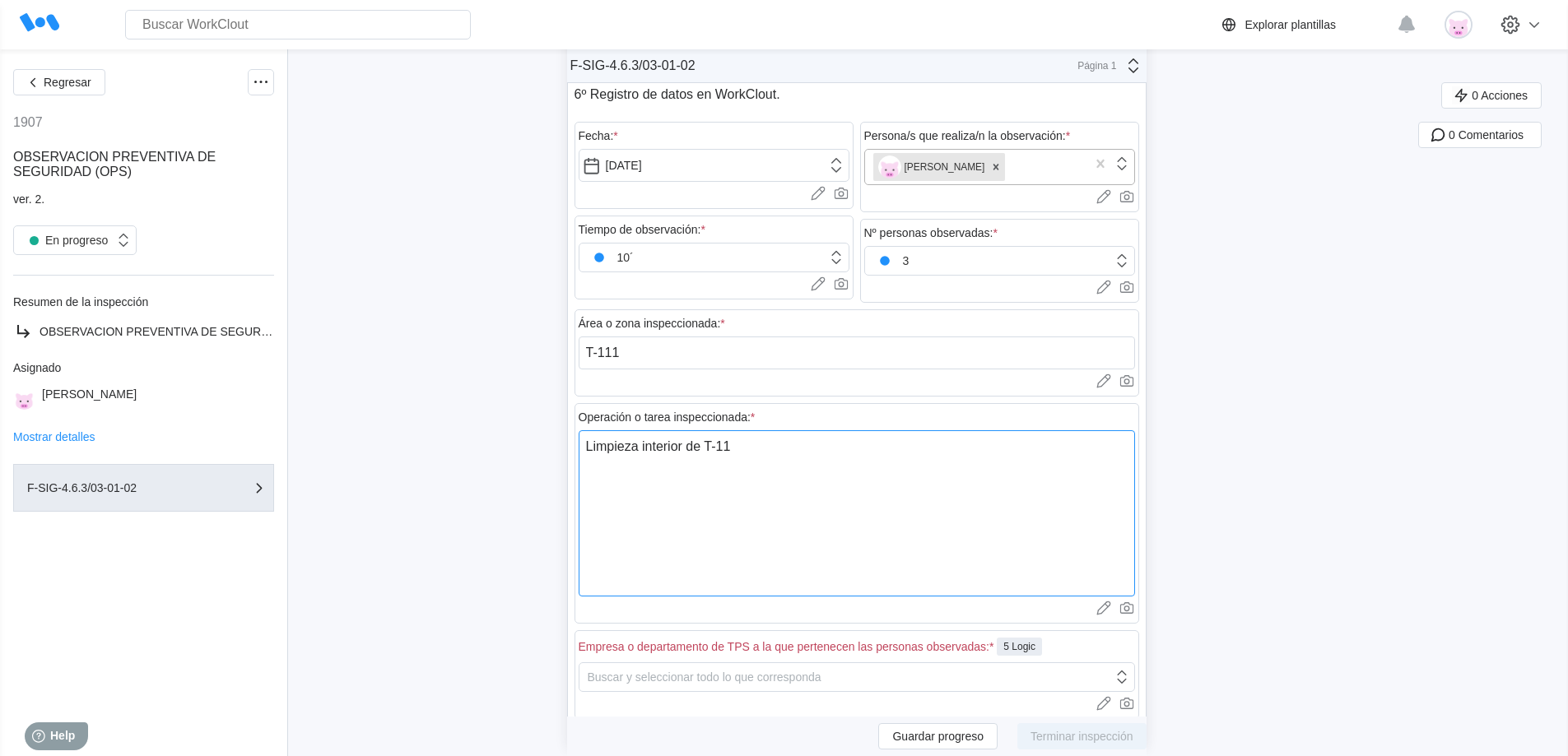
type textarea "x"
type textarea "Limpieza interior de T-111"
type textarea "x"
type textarea "Limpieza interior de T-111 p"
type textarea "x"
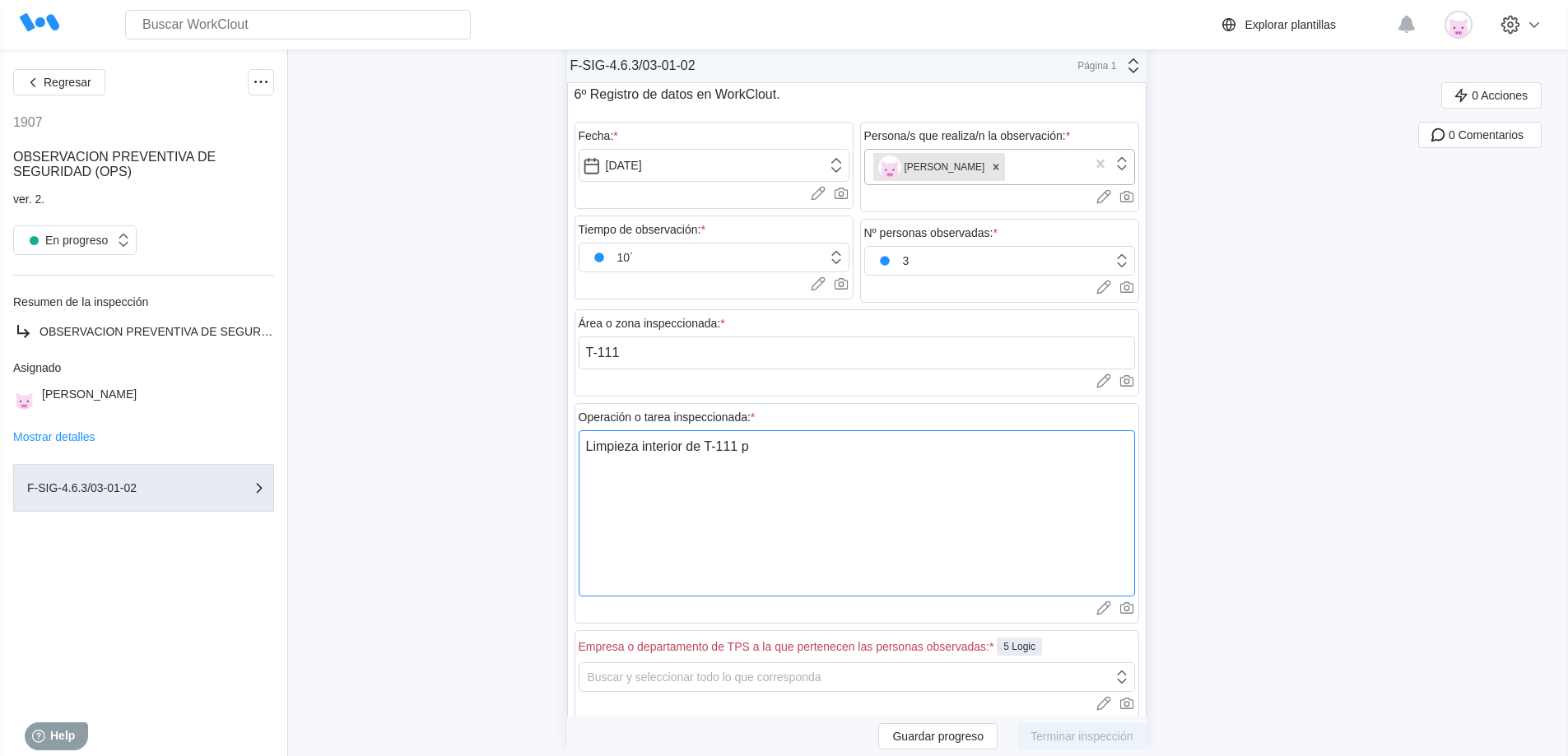
type textarea "Limpieza interior de T-111 po"
type textarea "x"
type textarea "Limpieza interior de T-111 por"
type textarea "x"
type textarea "Limpieza interior de T-111 por"
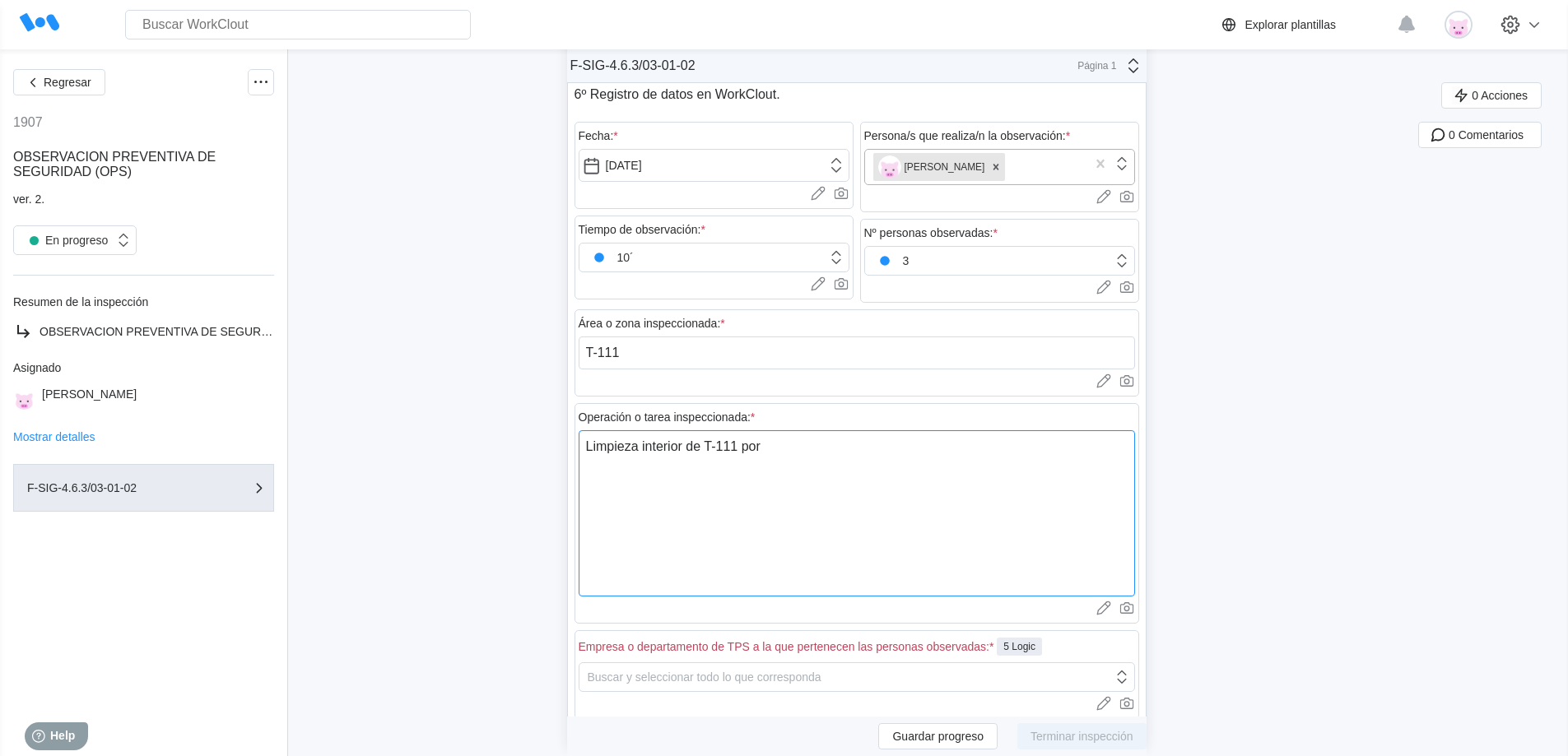
type textarea "x"
type textarea "Limpieza interior de T-111 por p"
type textarea "x"
type textarea "Limpieza interior de T-111 por pa"
type textarea "x"
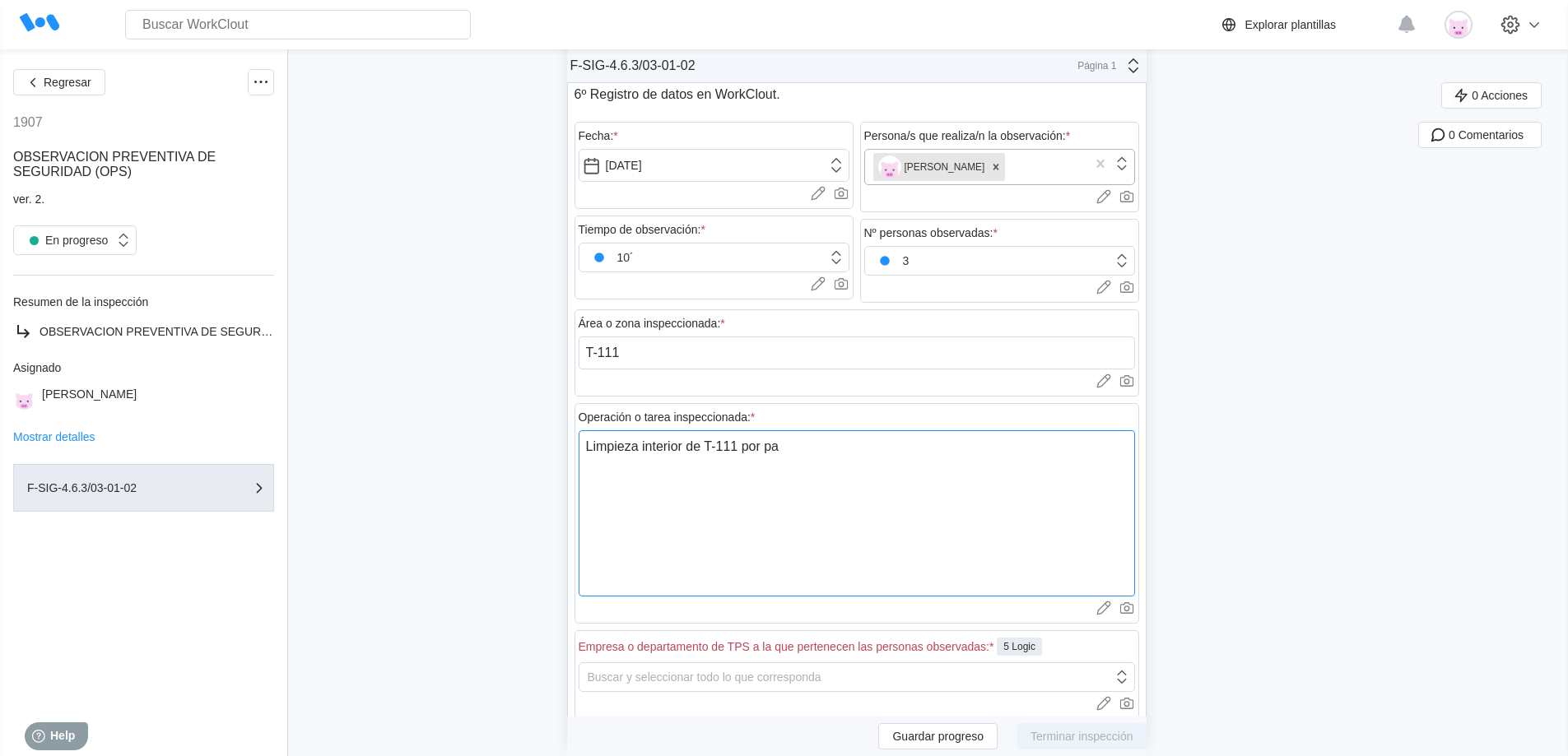
type textarea "Limpieza interior de T-111 por par"
type textarea "x"
type textarea "Limpieza interior de T-111 por part"
type textarea "x"
type textarea "Limpieza interior de T-111 por parte"
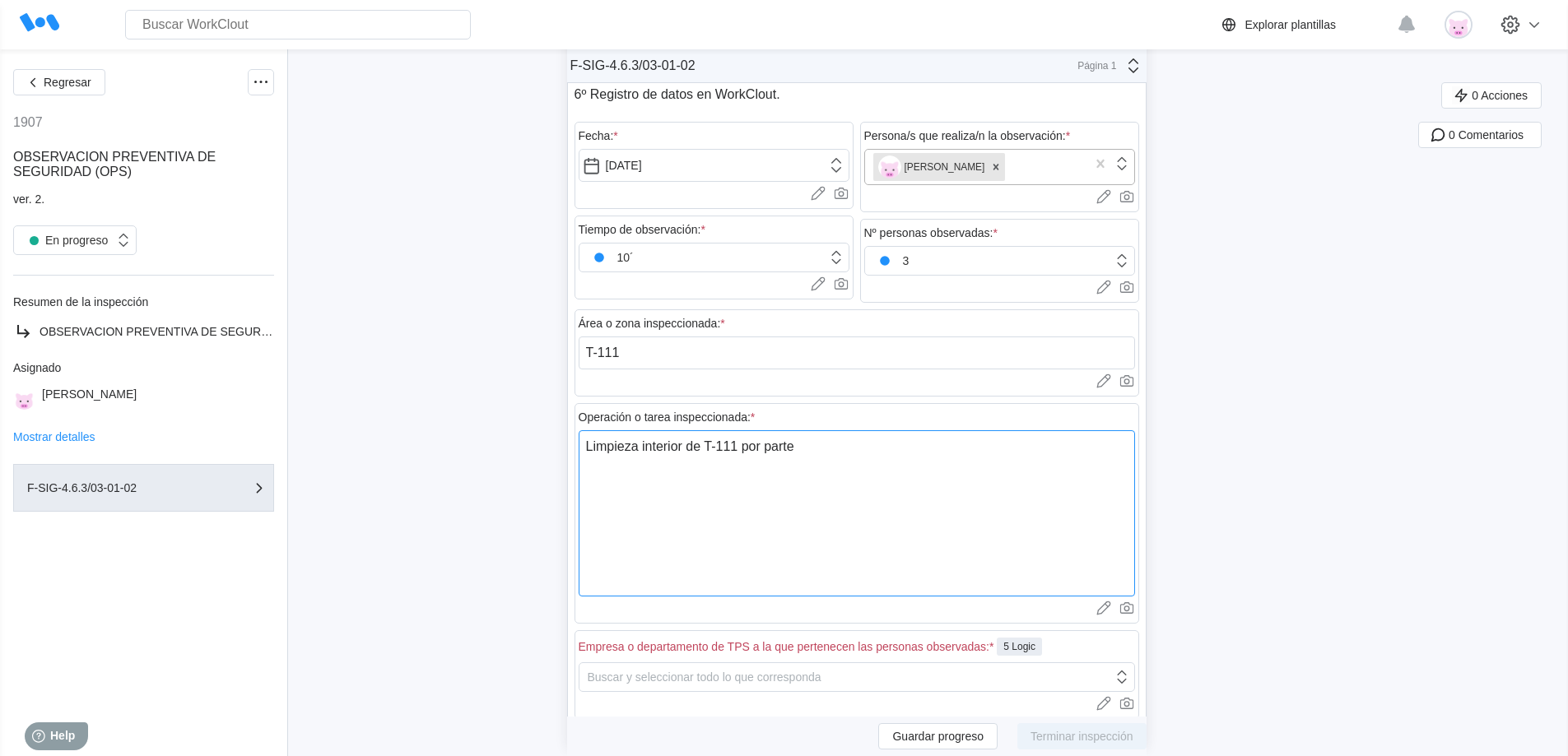
type textarea "x"
type textarea "Limpieza interior de T-111 por parte"
type textarea "x"
type textarea "Limpieza interior de T-111 por parte d"
type textarea "x"
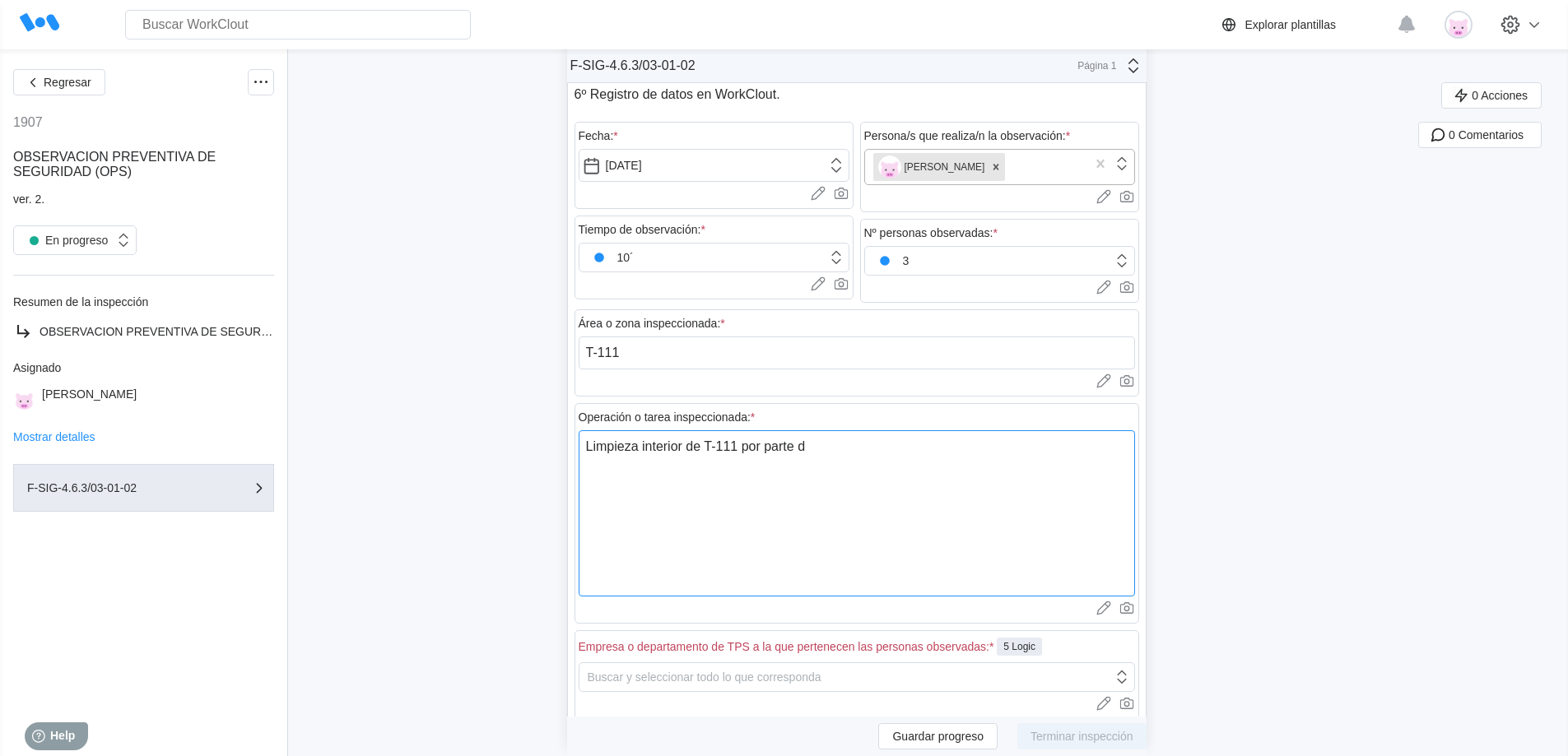
type textarea "Limpieza interior de T-111 por parte de"
type textarea "x"
type textarea "Limpieza interior de T-111 por parte de"
type textarea "x"
type textarea "Limpieza interior de T-111 por parte de L"
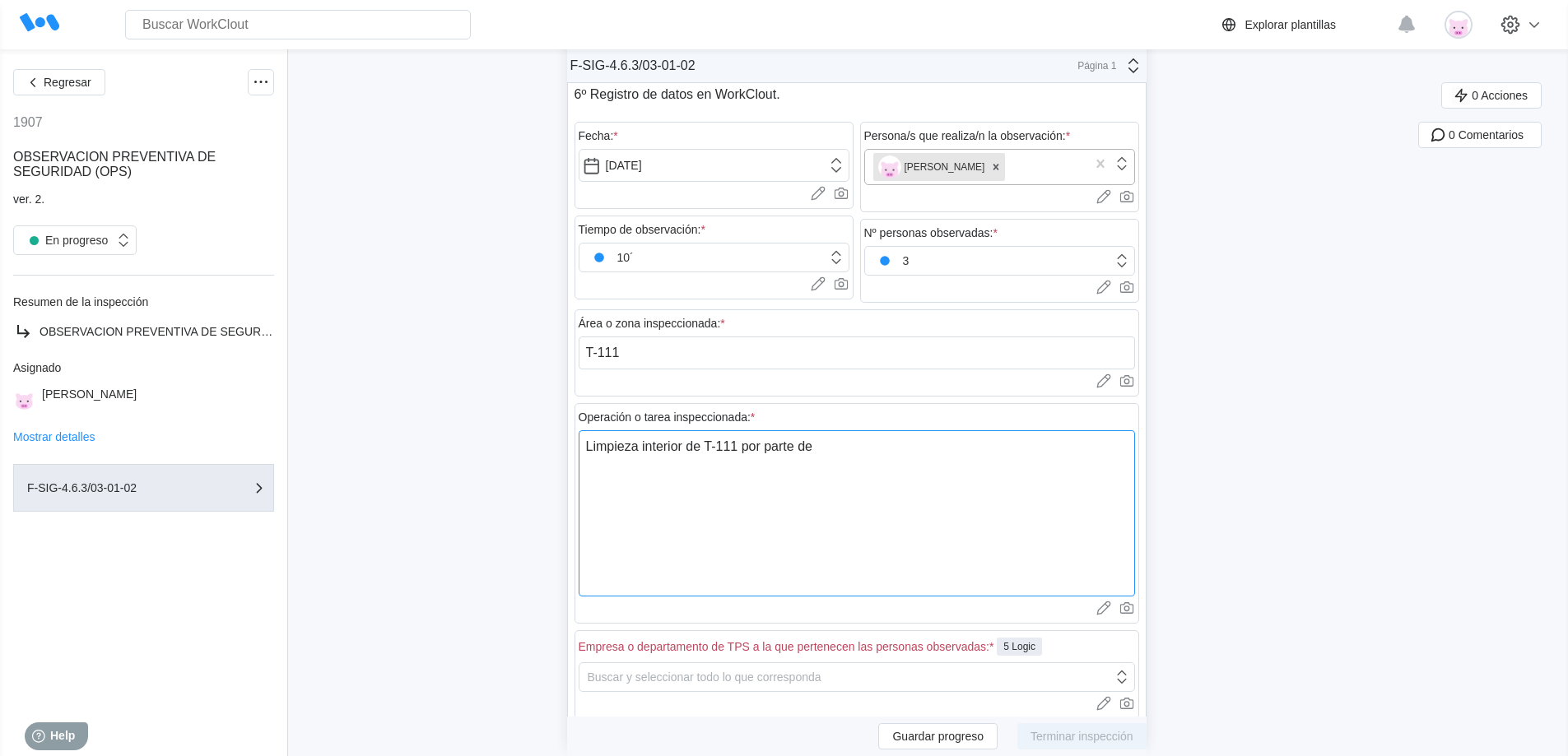
type textarea "x"
type textarea "Limpieza interior de T-111 por parte de LT"
type textarea "x"
type textarea "Limpieza interior de T-111 por parte de LTR"
type textarea "x"
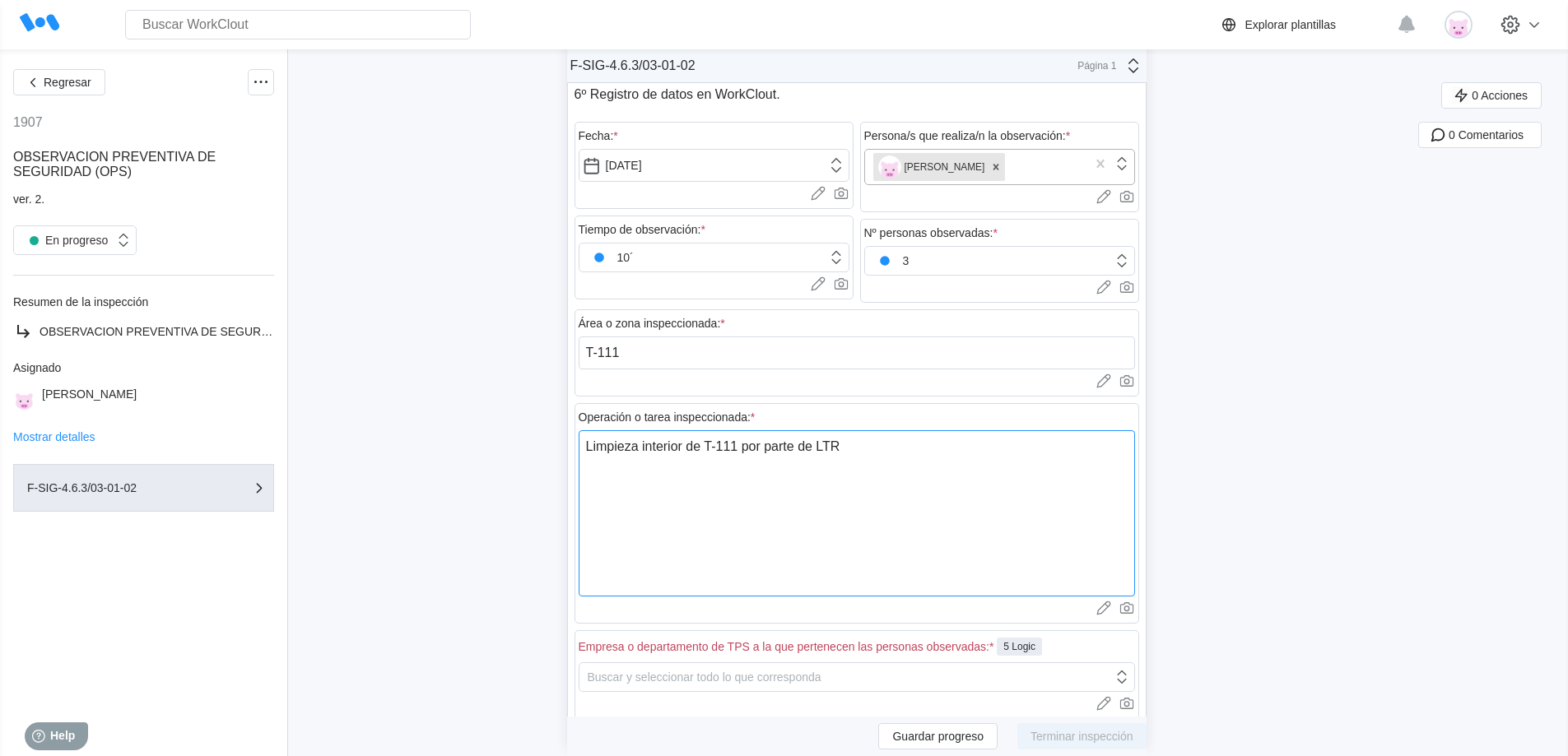
type textarea "Limpieza interior de T-111 por parte de LTR."
type textarea "x"
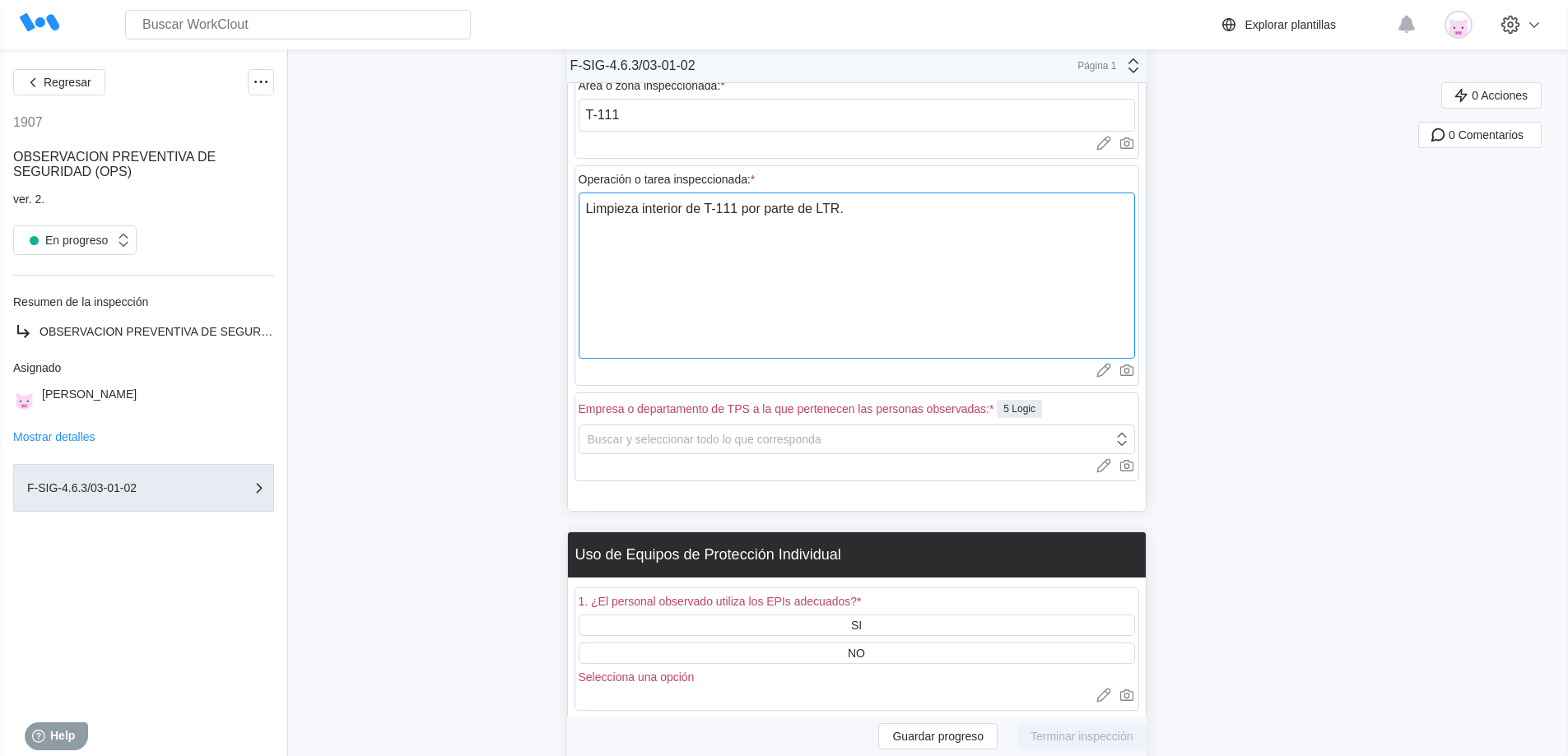
scroll to position [569, 0]
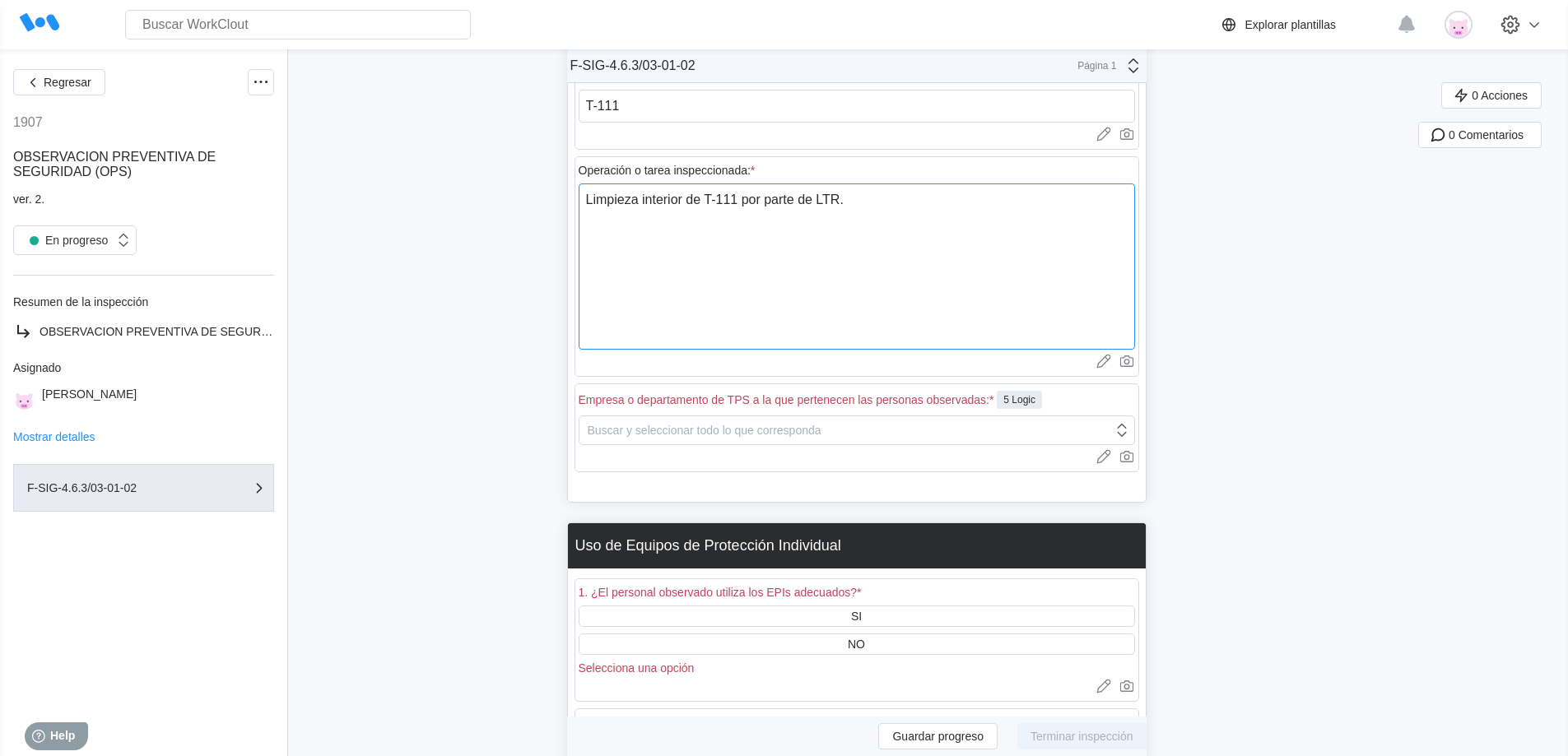
type textarea "Limpieza interior de T-111 por parte de LTR."
click at [631, 421] on div "Buscar y seleccionar todo lo que corresponda" at bounding box center [846, 430] width 533 height 23
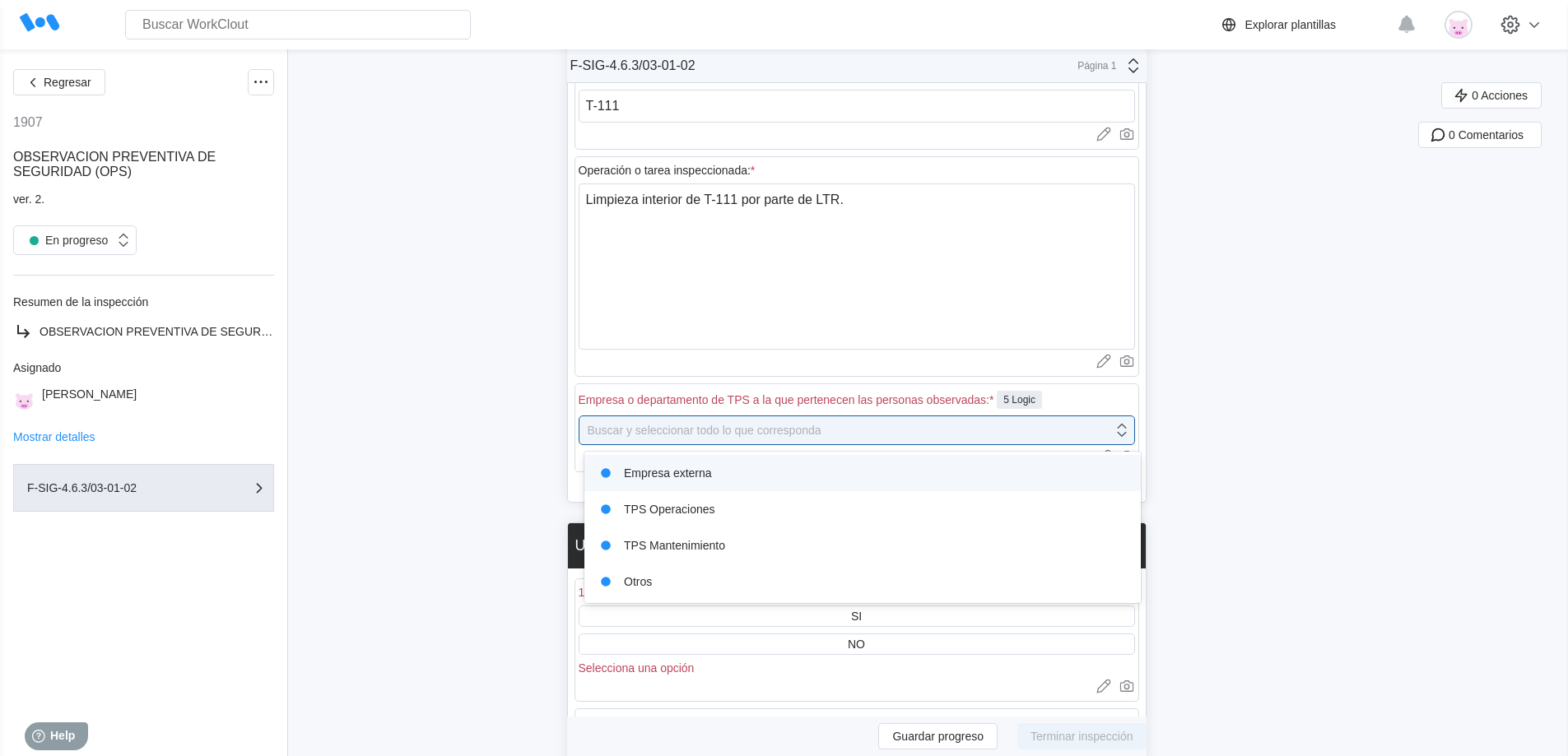
click at [639, 474] on div "Empresa externa" at bounding box center [863, 473] width 537 height 23
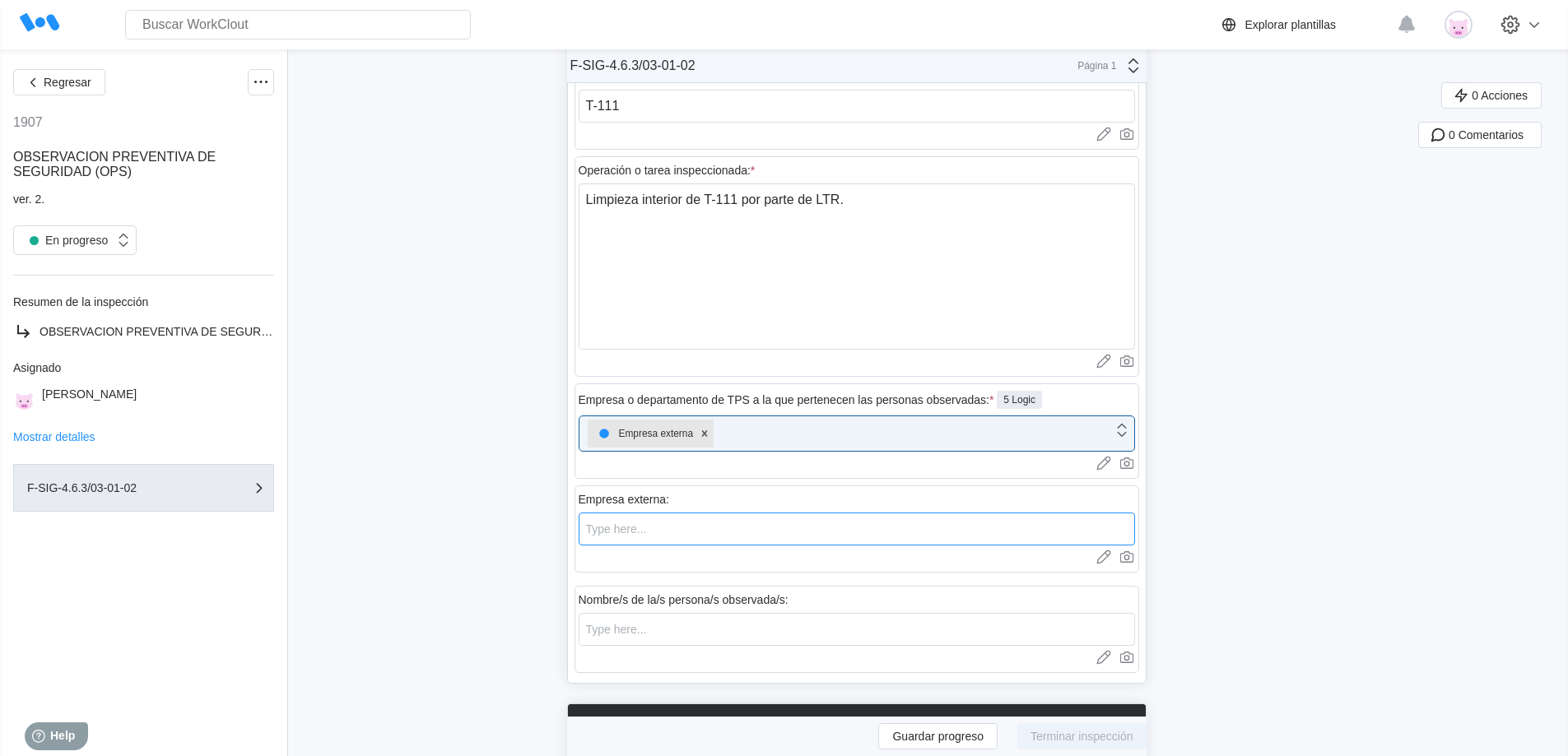
click at [645, 528] on input "text" at bounding box center [856, 529] width 557 height 33
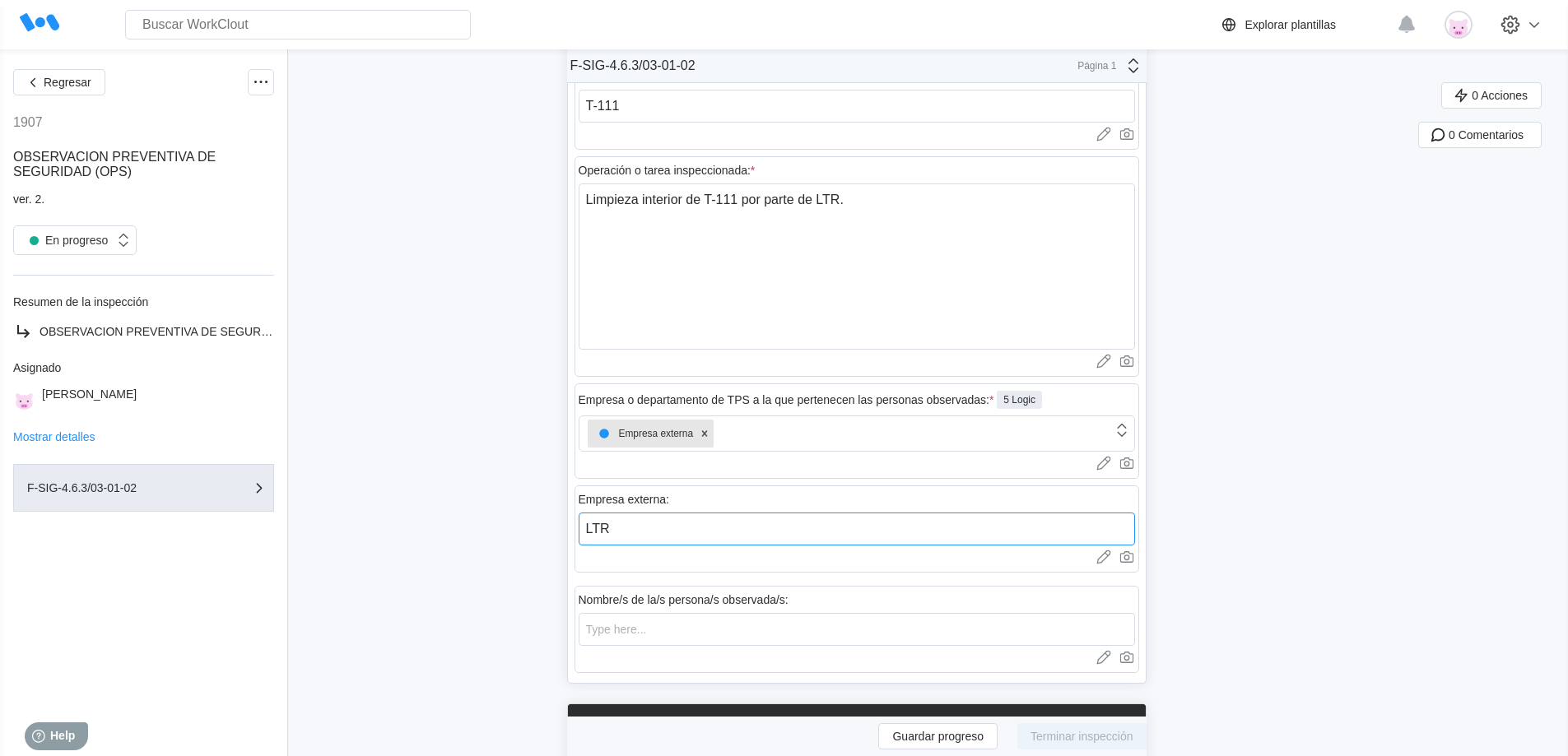
type input "LTR"
click at [654, 627] on input "text" at bounding box center [856, 629] width 557 height 33
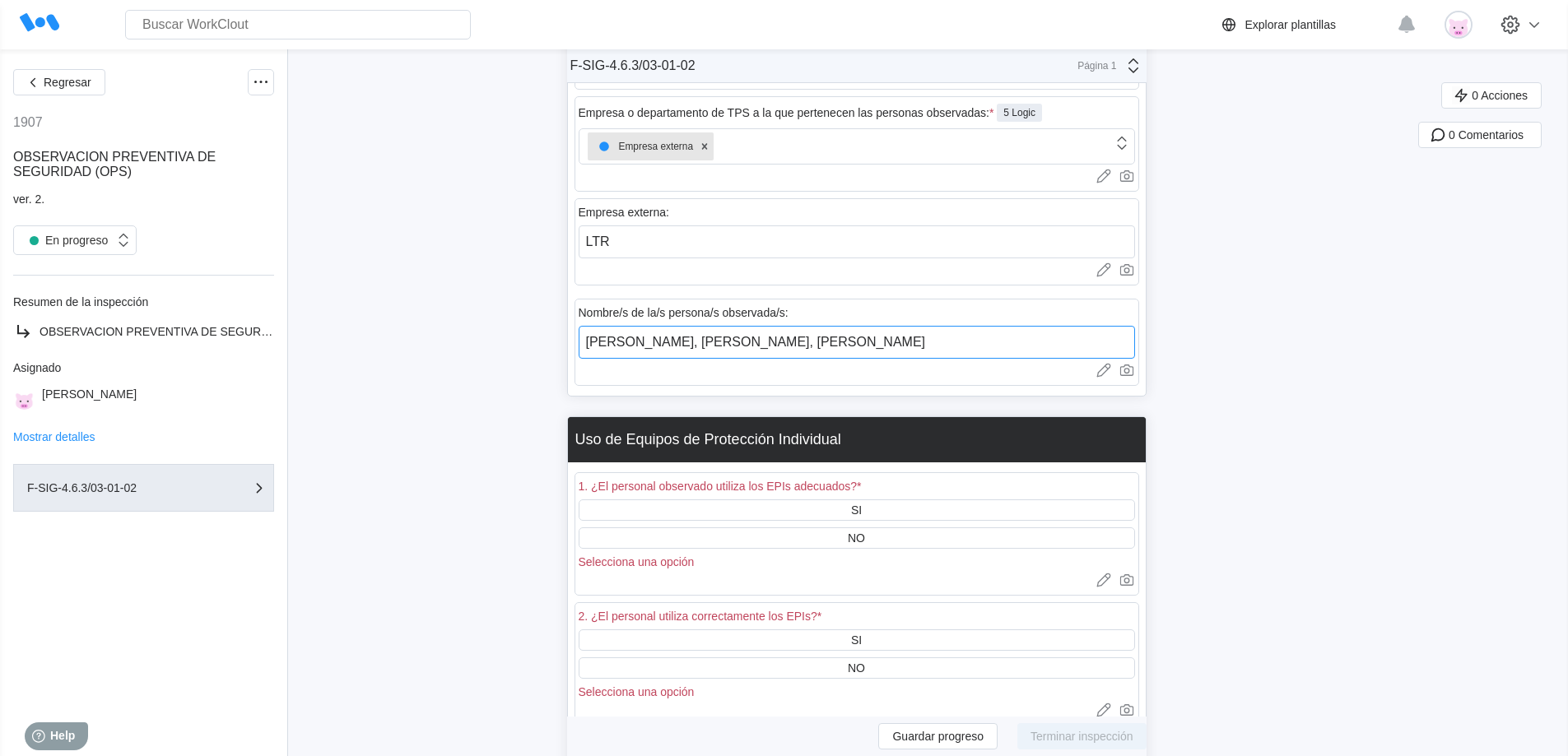
scroll to position [898, 0]
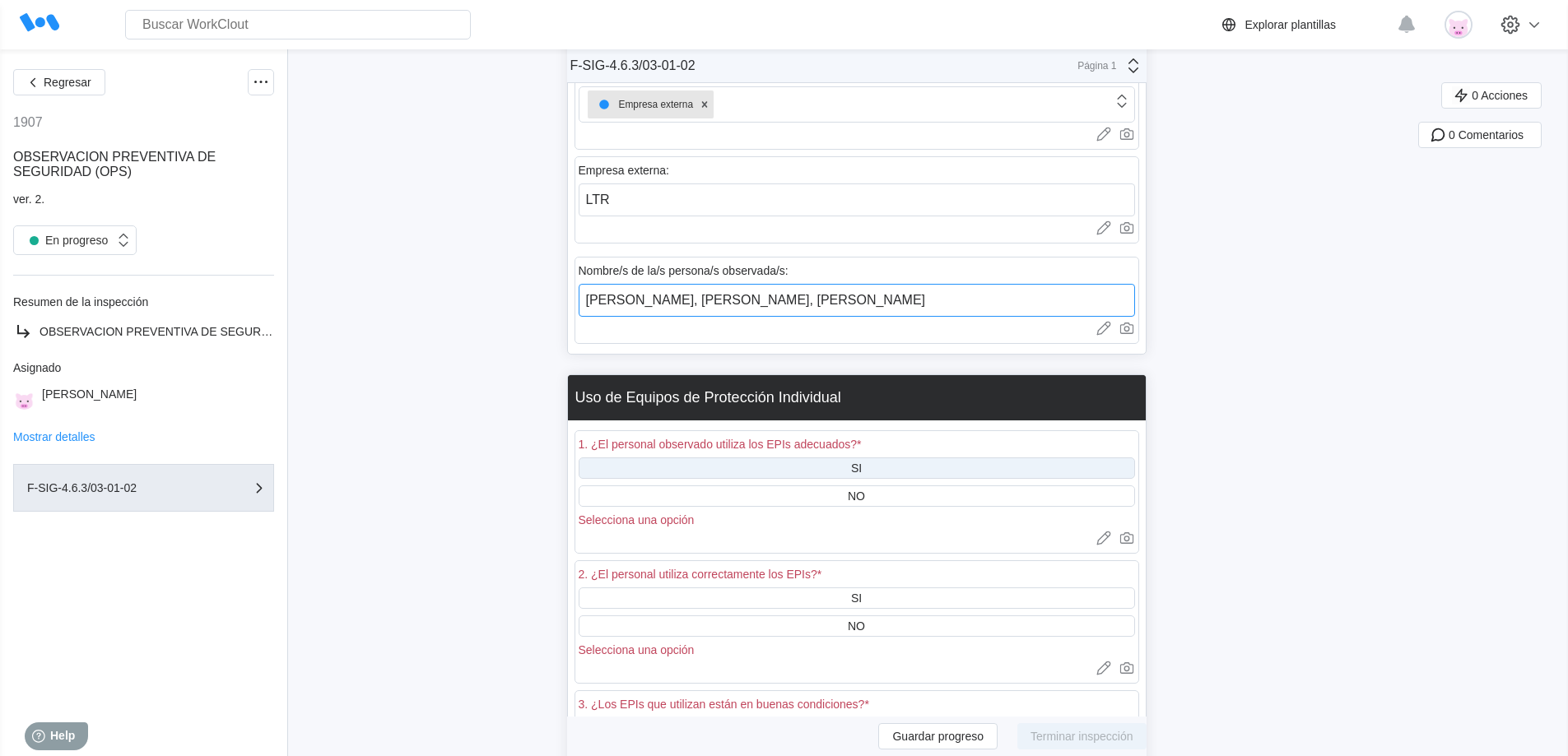
type input "[PERSON_NAME], [PERSON_NAME], [PERSON_NAME]"
click at [905, 472] on div "SI" at bounding box center [856, 468] width 557 height 22
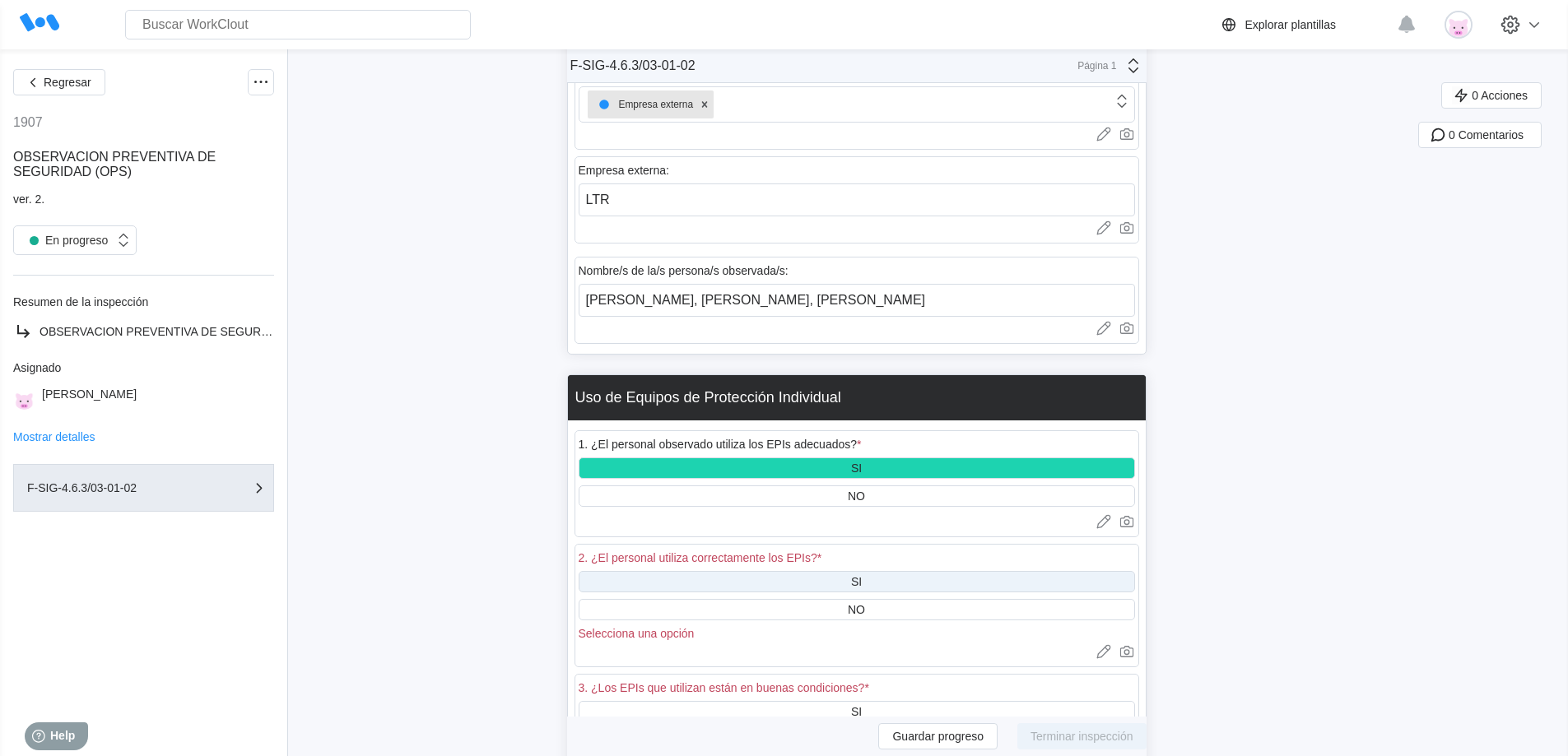
click at [879, 580] on div "SI" at bounding box center [856, 581] width 557 height 22
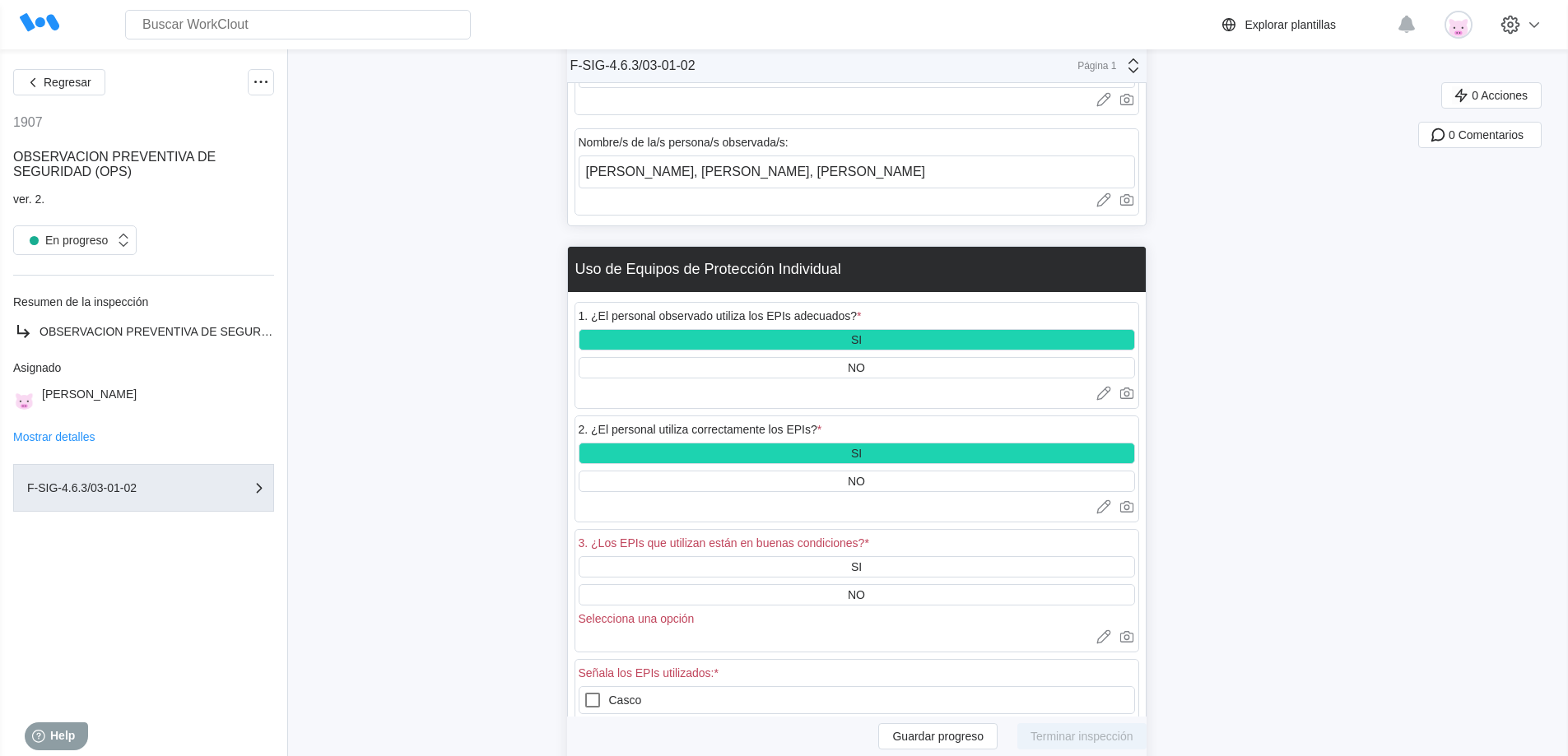
scroll to position [1062, 0]
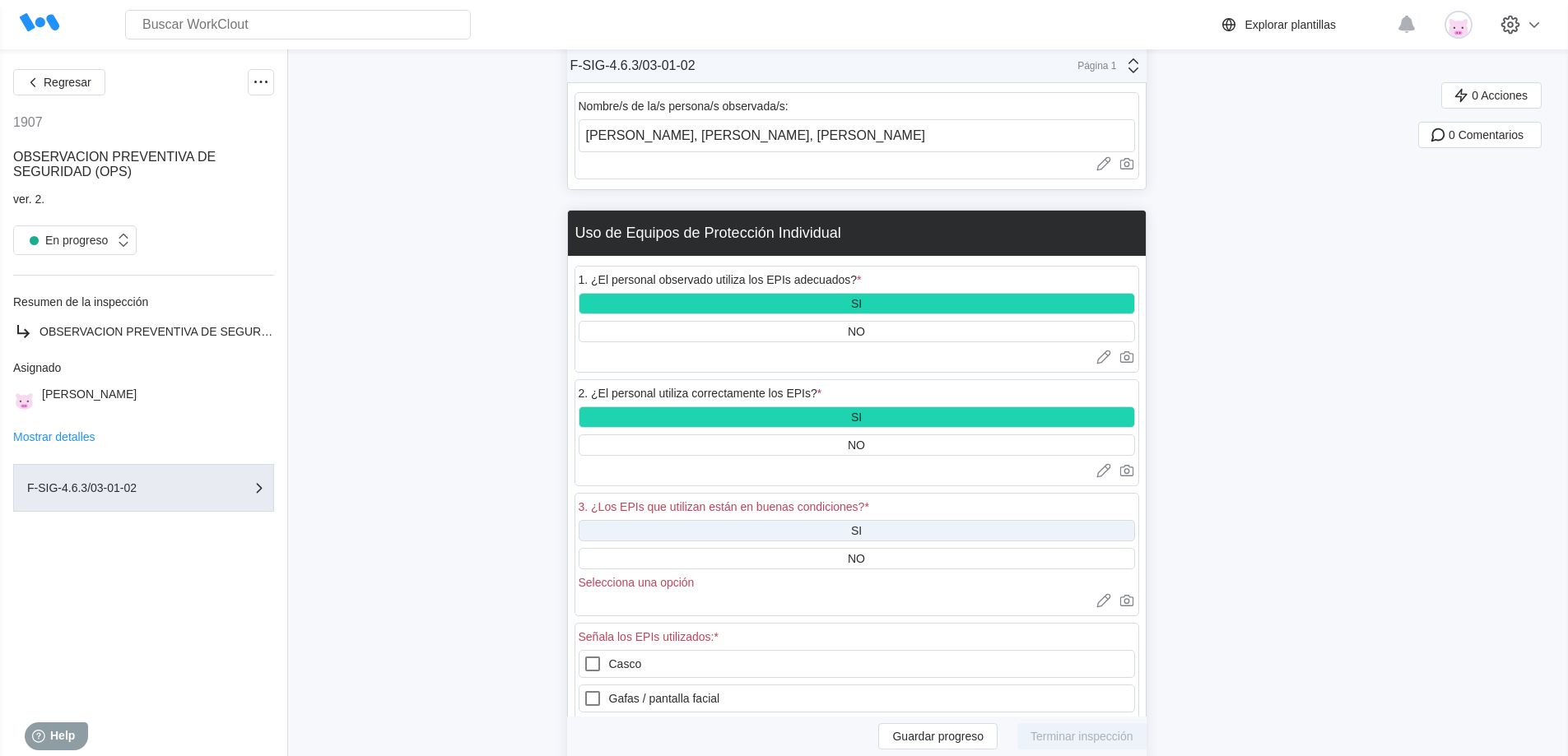
click at [872, 529] on div "SI" at bounding box center [856, 530] width 557 height 22
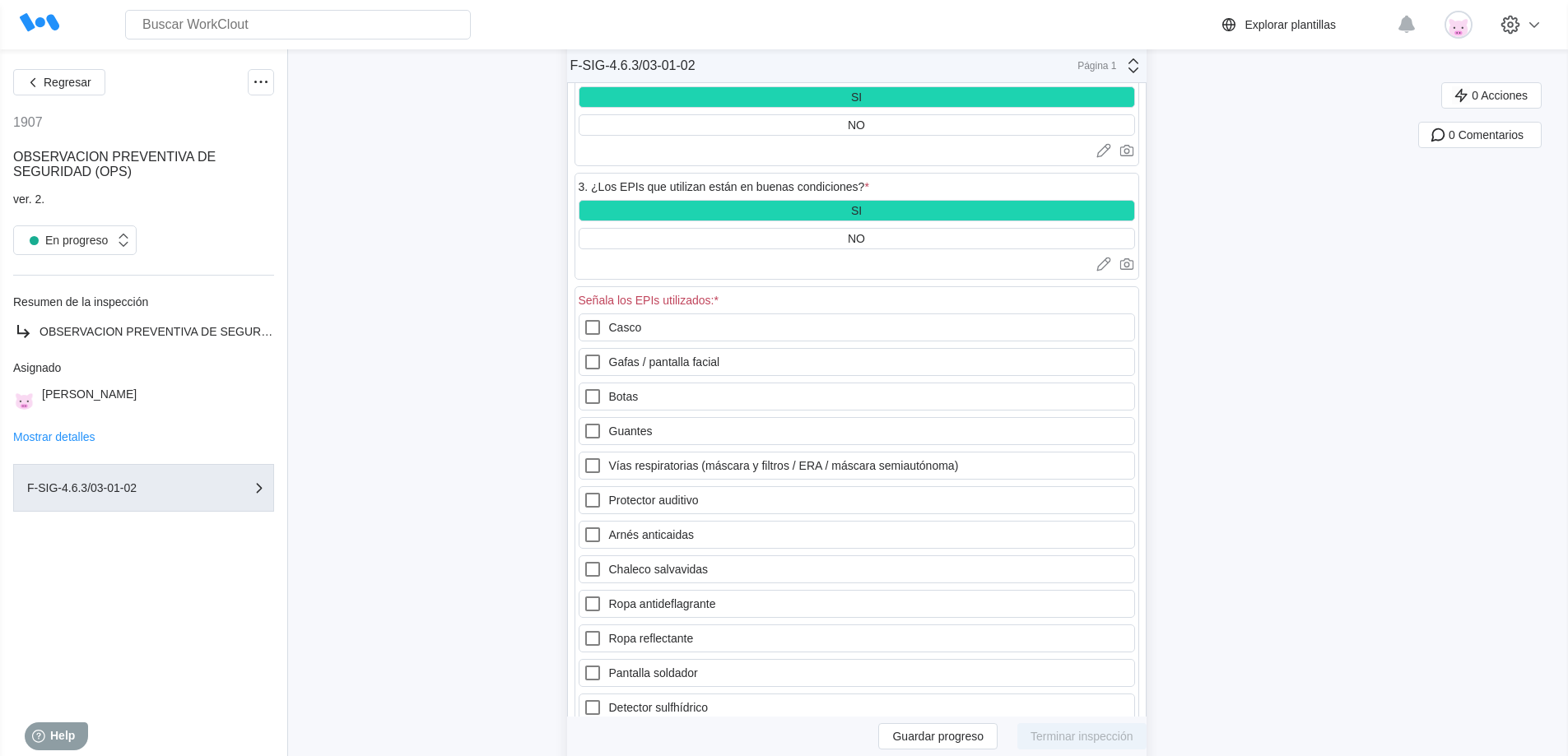
scroll to position [1392, 0]
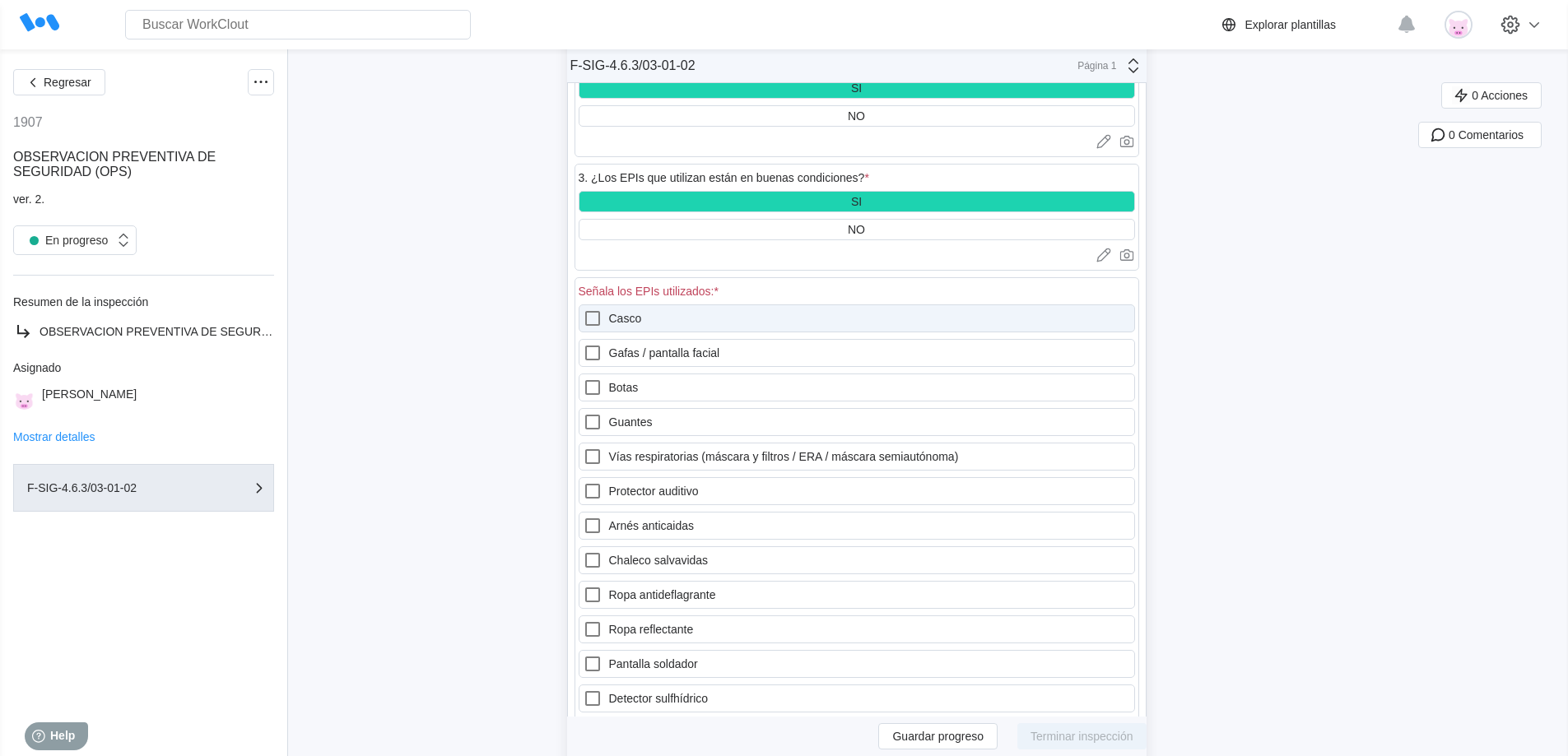
click at [603, 322] on icon at bounding box center [593, 318] width 20 height 20
click at [584, 309] on input "Casco" at bounding box center [583, 309] width 1 height 1
checkbox input "true"
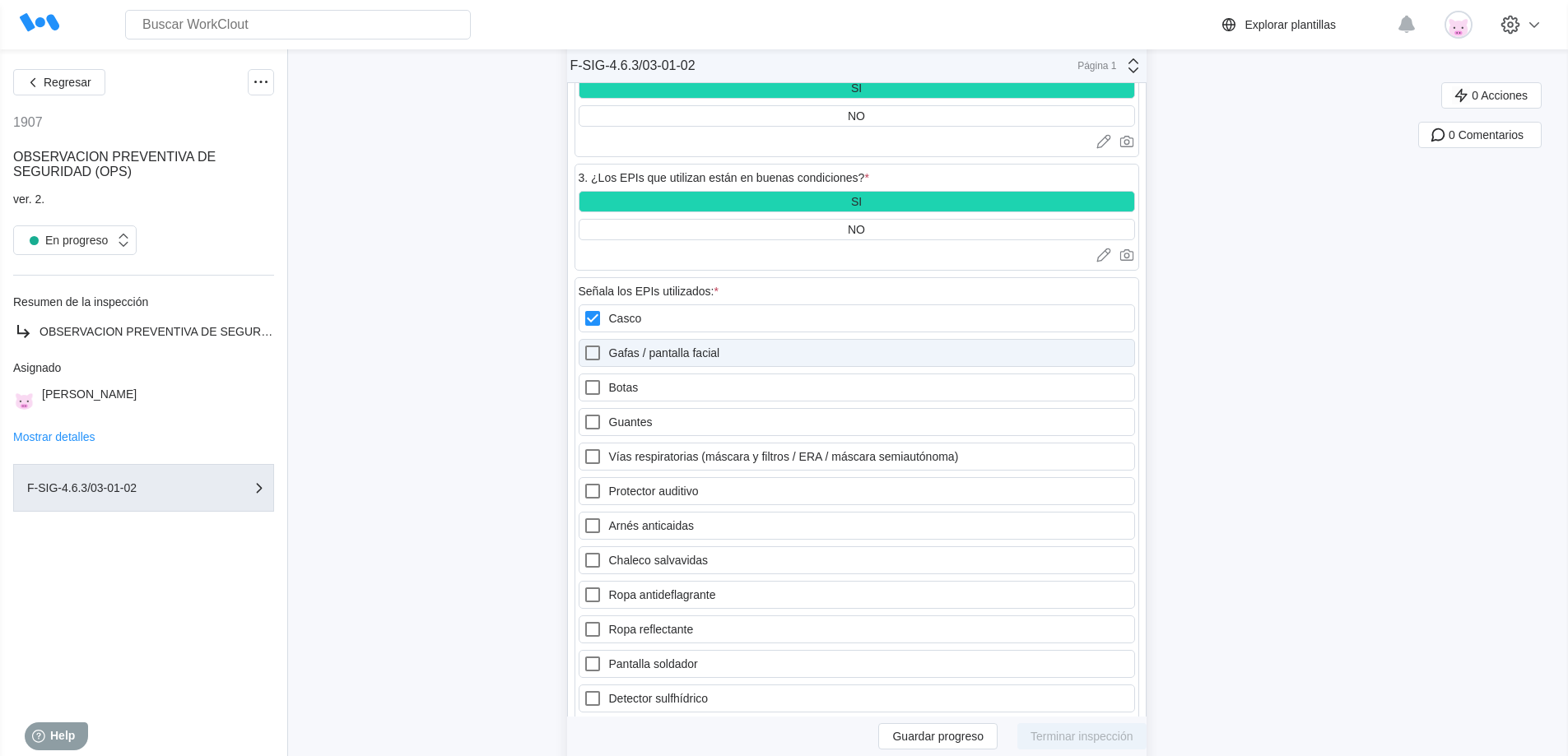
click at [603, 351] on icon at bounding box center [593, 352] width 20 height 20
click at [584, 344] on facial "Gafas / pantalla facial" at bounding box center [583, 343] width 1 height 1
checkbox facial "true"
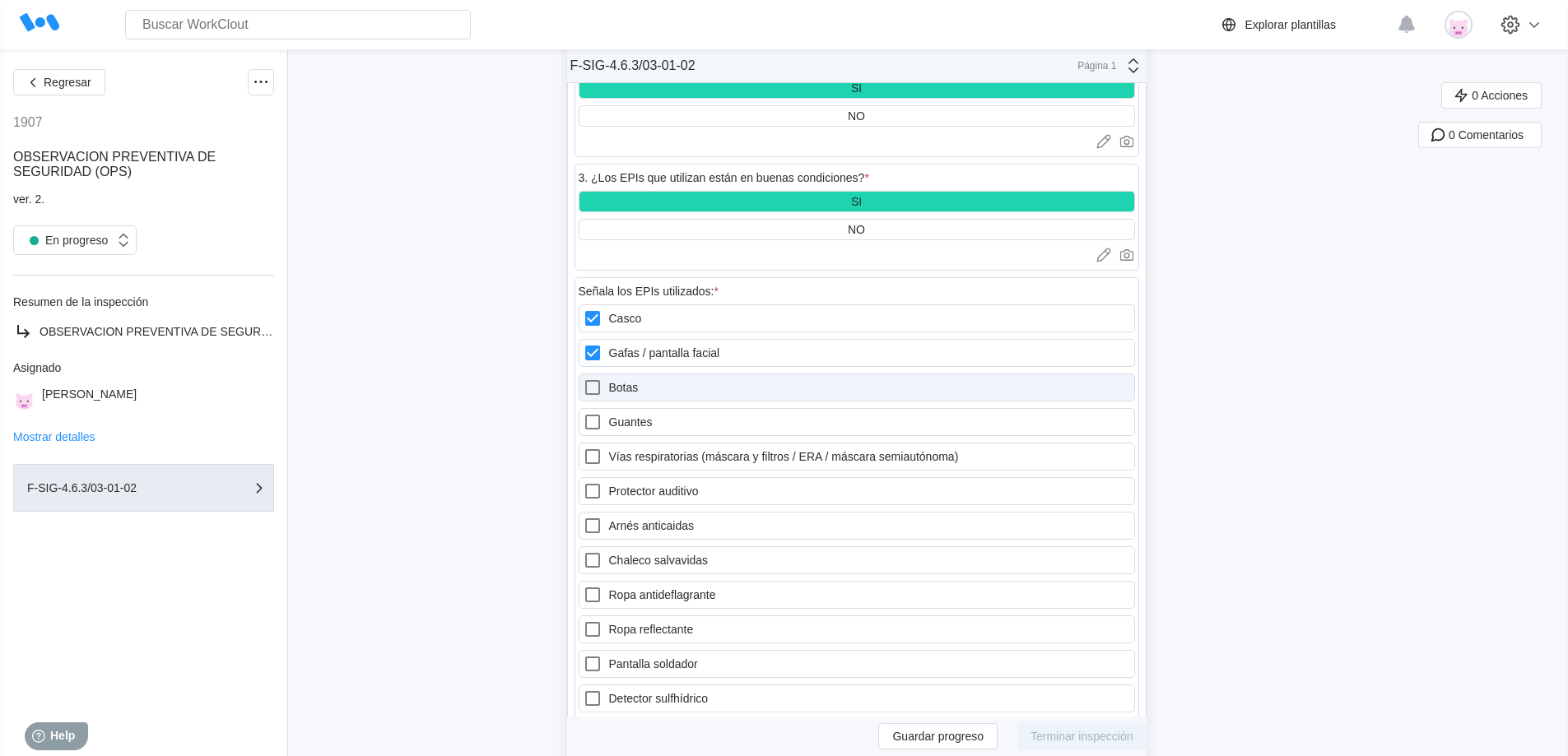
click at [596, 392] on icon at bounding box center [593, 387] width 20 height 20
click at [584, 379] on input "Botas" at bounding box center [583, 378] width 1 height 1
checkbox input "true"
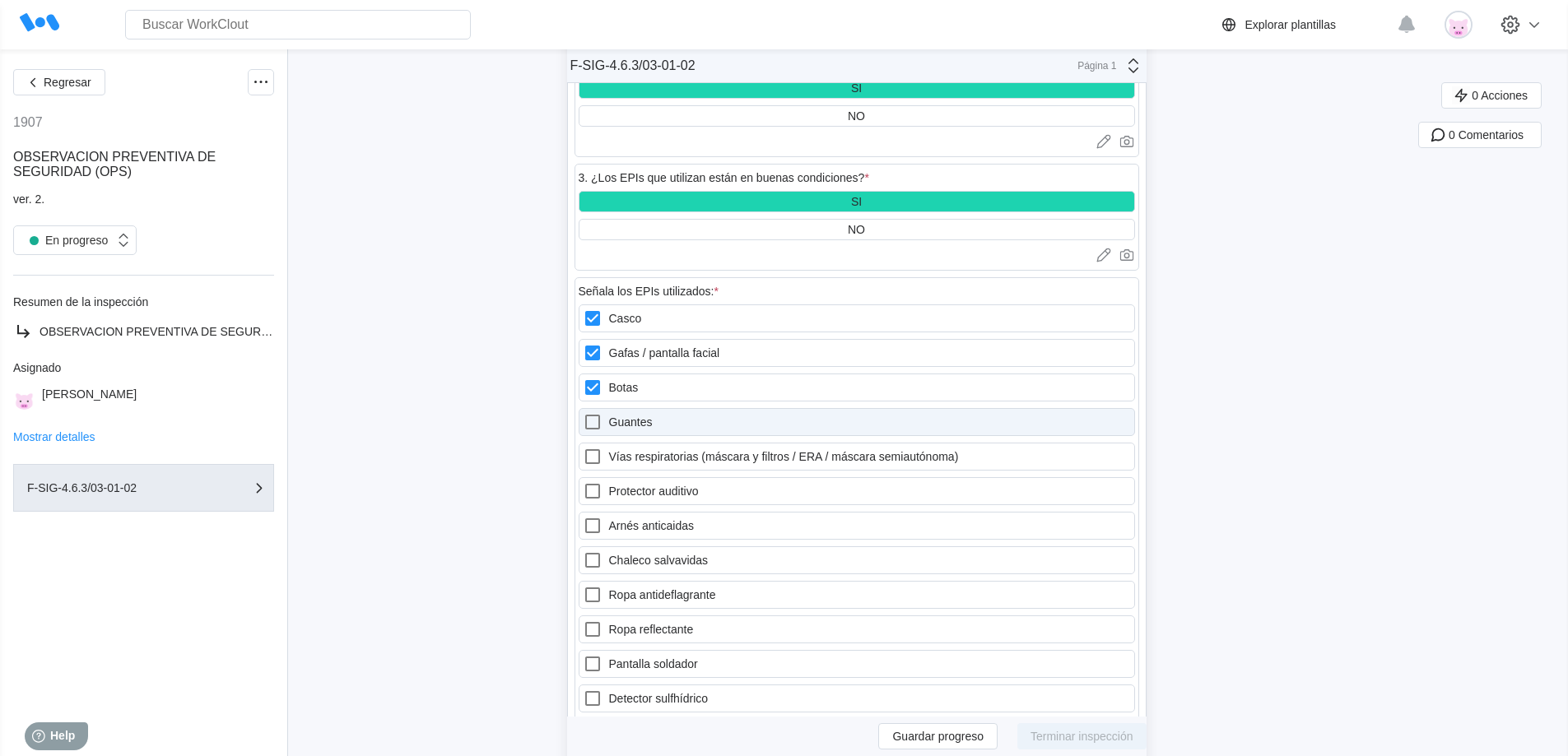
click at [599, 420] on icon at bounding box center [593, 421] width 20 height 20
click at [584, 413] on input "Guantes" at bounding box center [583, 412] width 1 height 1
checkbox input "true"
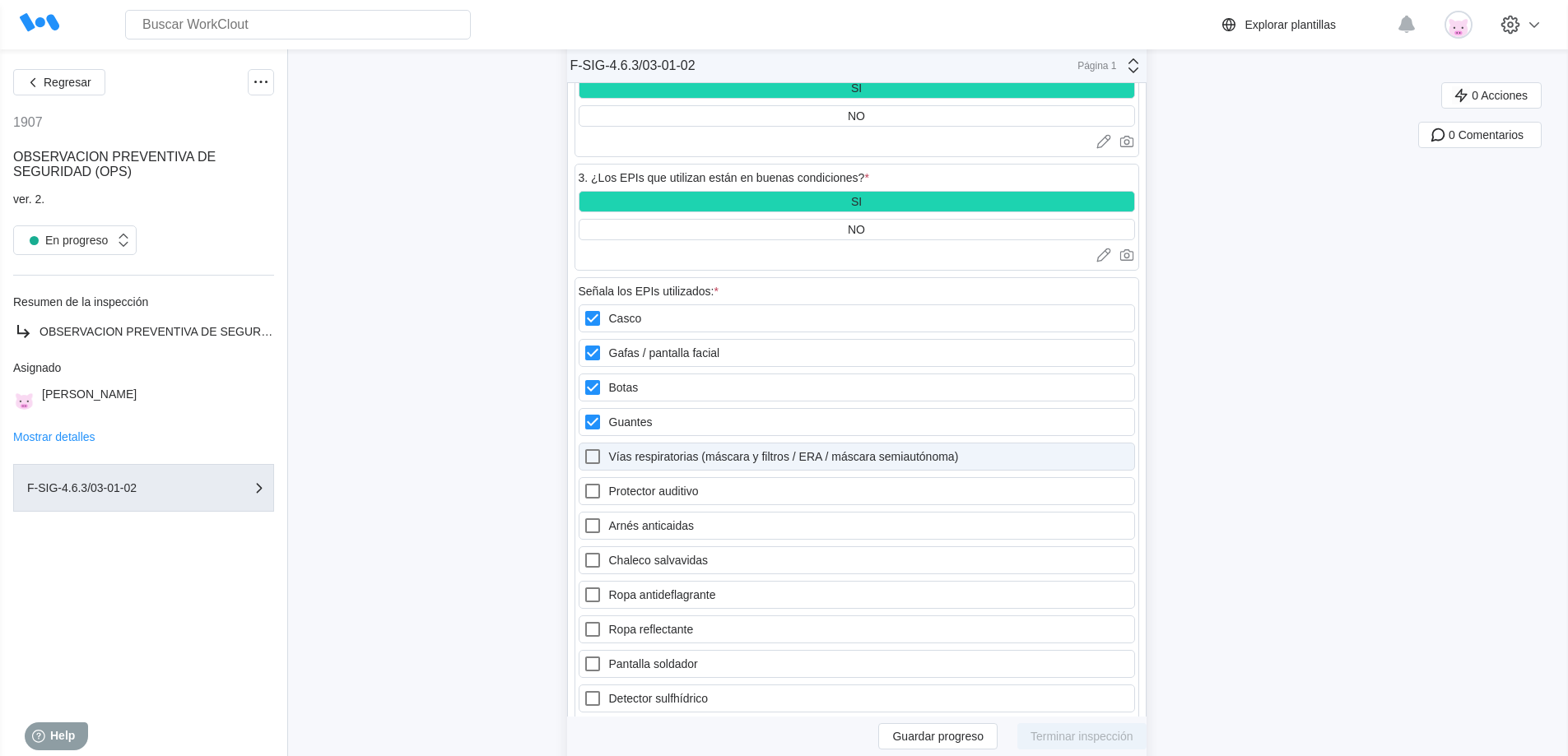
click at [593, 458] on icon at bounding box center [593, 457] width 15 height 15
click at [584, 448] on semiautónoma\) "Vías respiratorias (máscara y filtros / ERA / máscara semiautónoma)" at bounding box center [583, 447] width 1 height 1
checkbox semiautónoma\) "true"
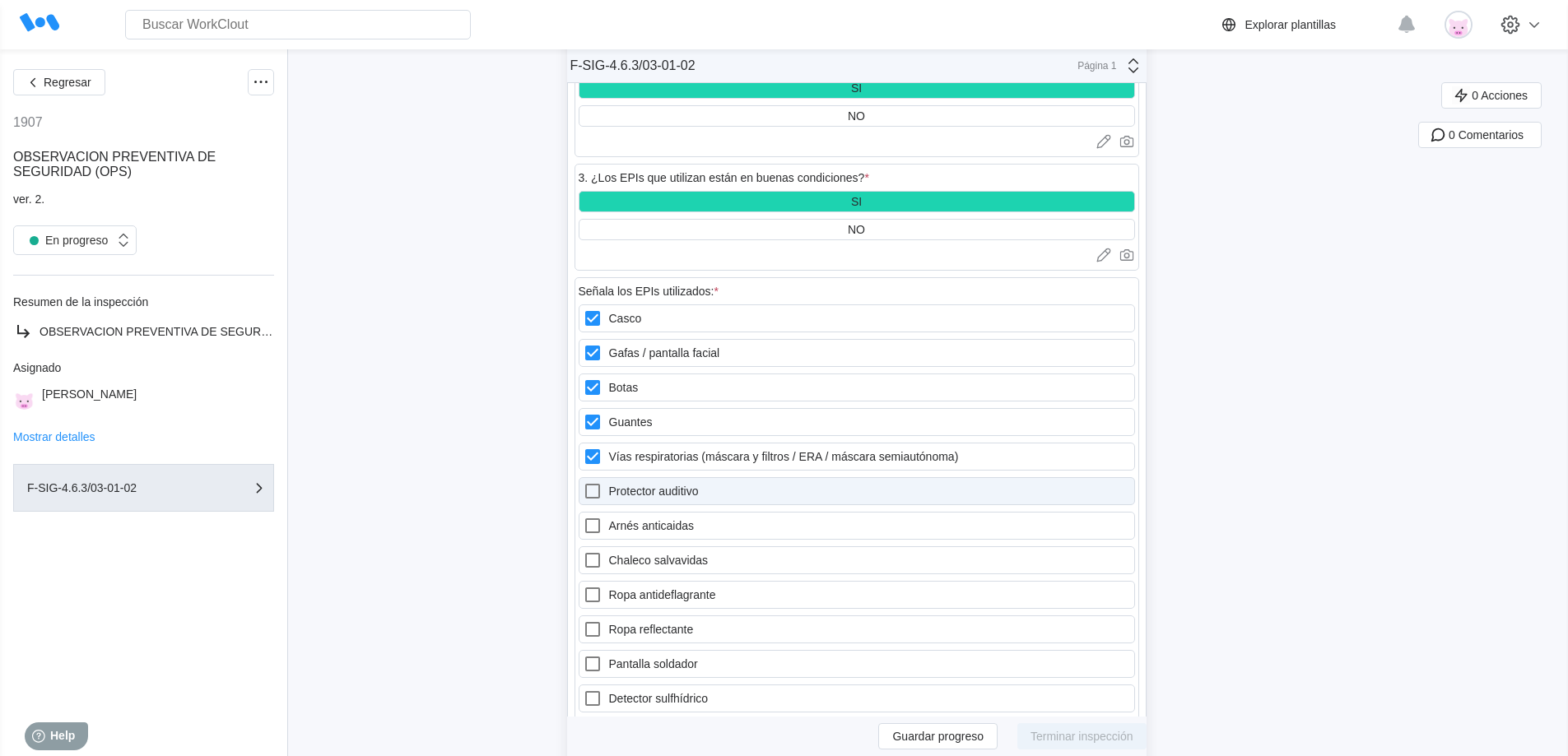
click at [596, 489] on icon at bounding box center [593, 491] width 20 height 20
click at [584, 482] on auditivo "Protector auditivo" at bounding box center [583, 482] width 1 height 1
checkbox auditivo "true"
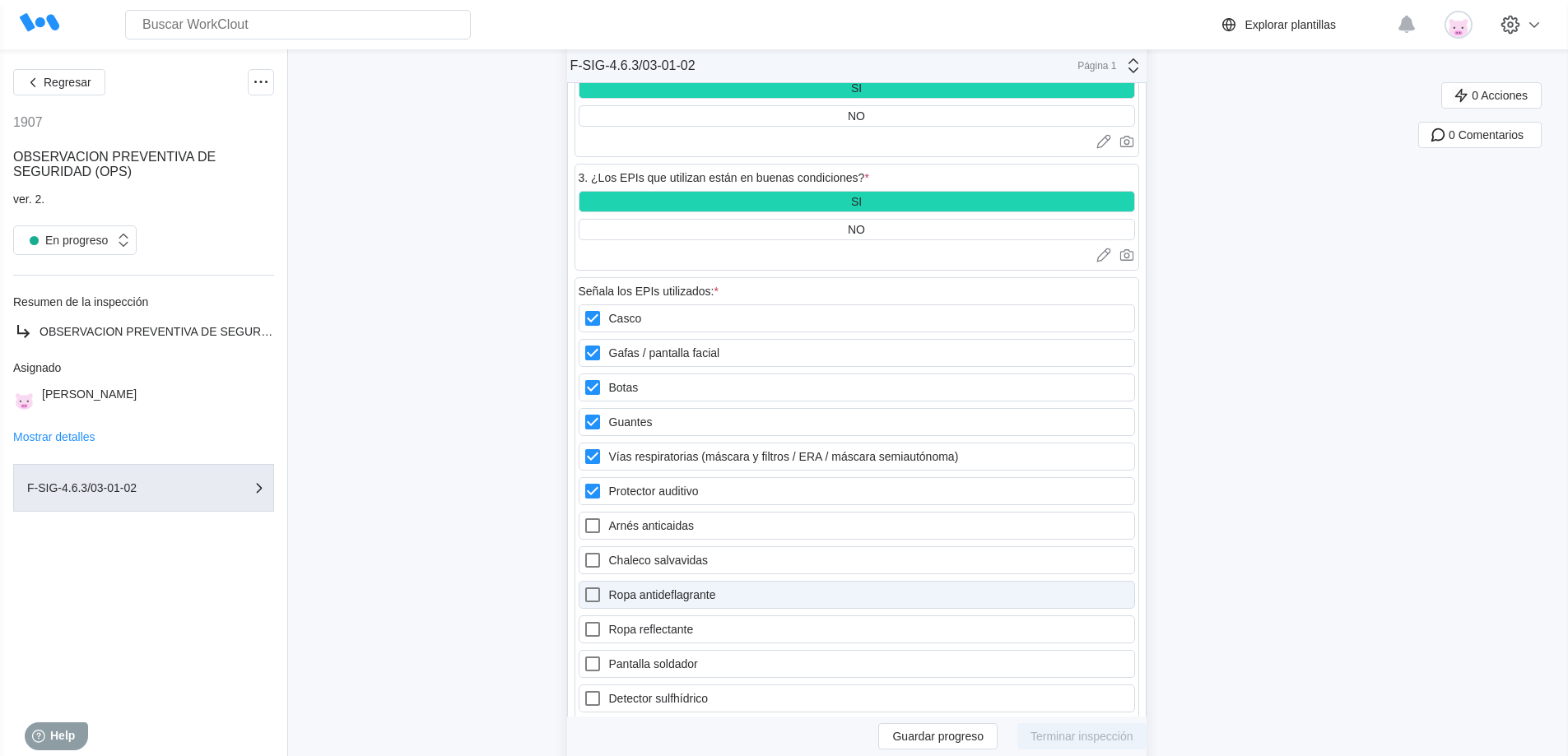
click at [600, 585] on icon at bounding box center [593, 594] width 20 height 20
click at [584, 585] on antideflagrante "Ropa antideflagrante" at bounding box center [583, 585] width 1 height 1
checkbox antideflagrante "true"
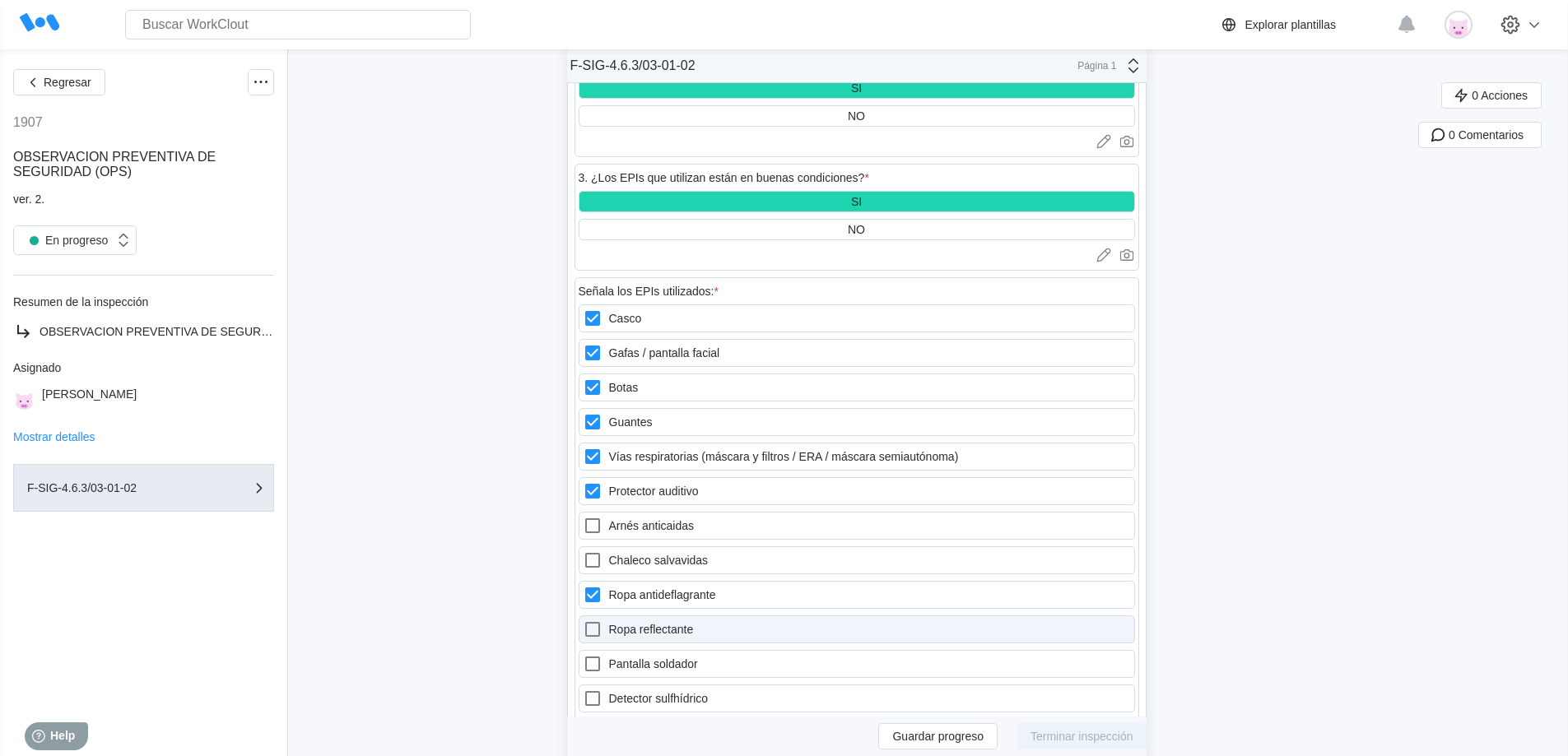
click at [600, 633] on icon at bounding box center [593, 629] width 15 height 15
click at [584, 621] on reflectante "Ropa reflectante" at bounding box center [583, 620] width 1 height 1
checkbox reflectante "true"
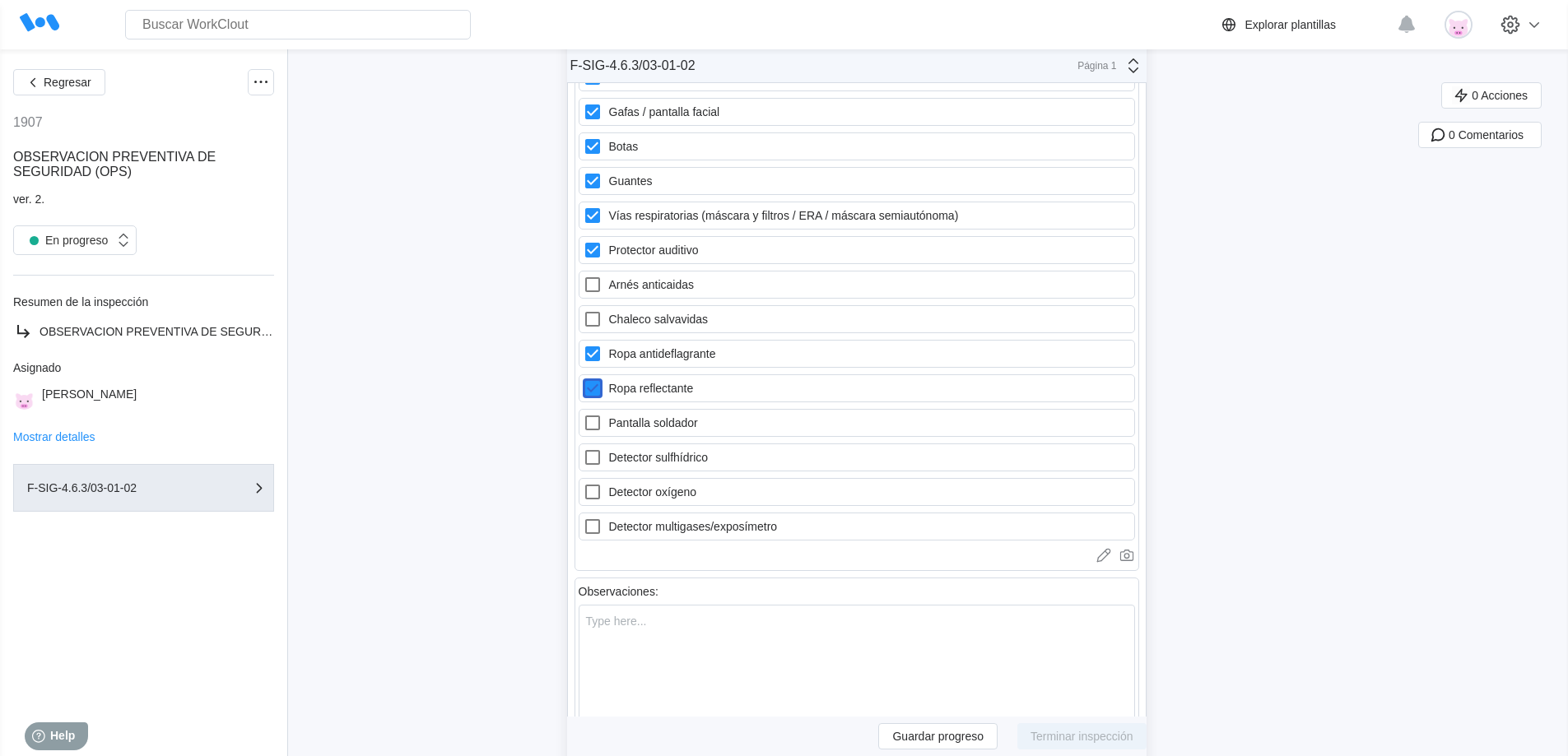
scroll to position [1639, 0]
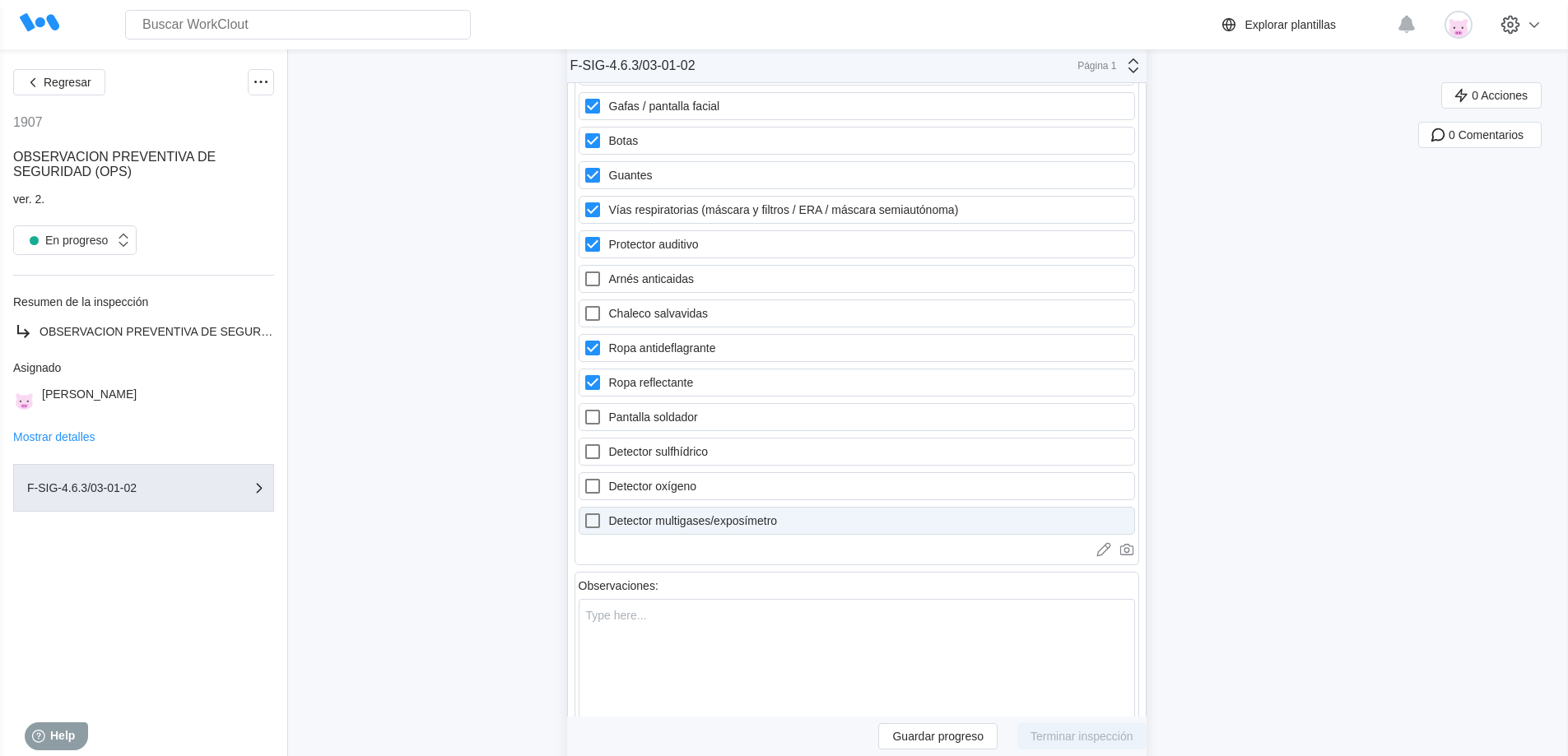
click at [598, 520] on icon at bounding box center [593, 521] width 20 height 20
click at [584, 512] on multigases\/exposímetro "Detector multigases/exposímetro" at bounding box center [583, 511] width 1 height 1
checkbox multigases\/exposímetro "true"
click at [721, 622] on textarea at bounding box center [856, 682] width 557 height 166
type textarea "T"
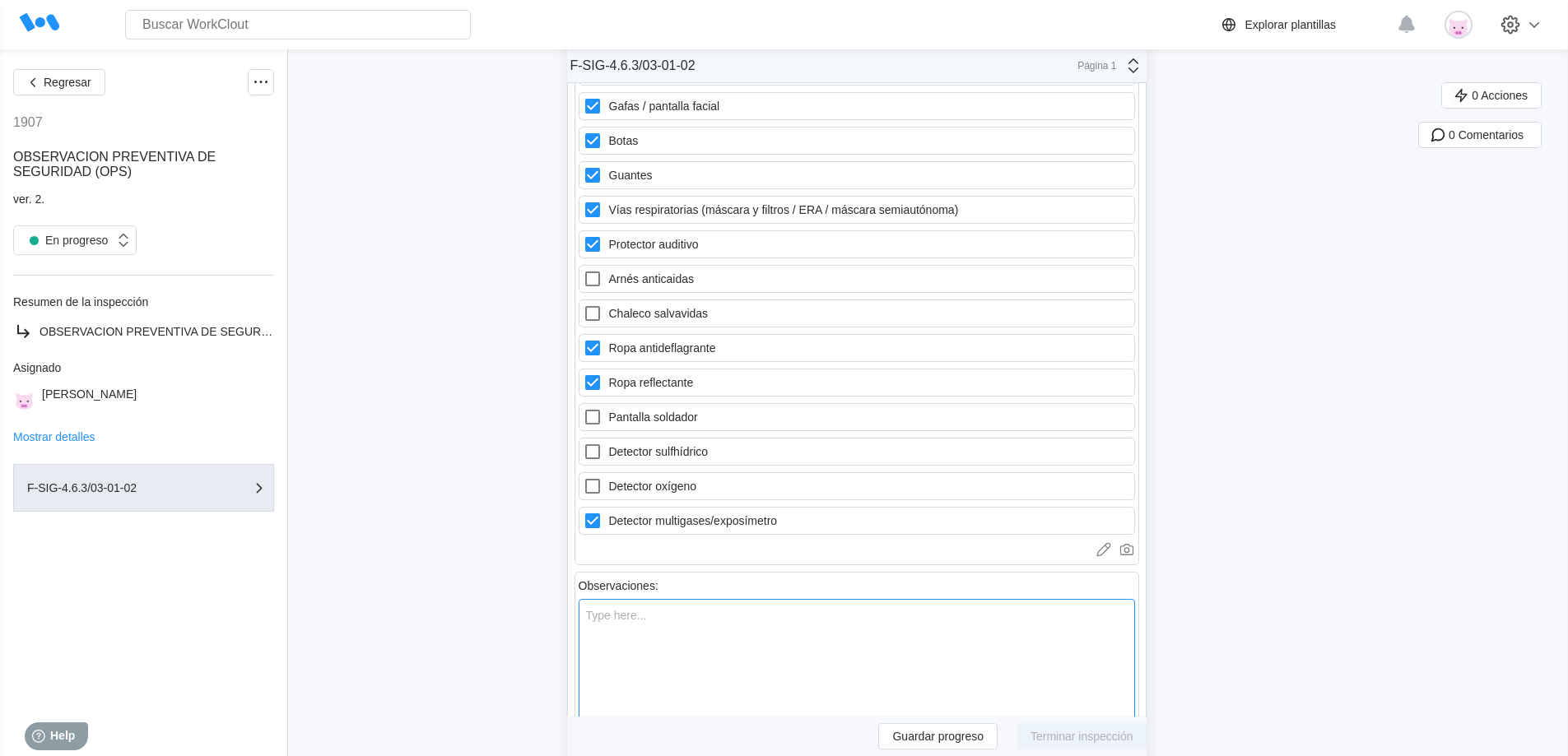
type textarea "x"
type textarea "Tr"
type textarea "x"
type textarea "Tra"
type textarea "x"
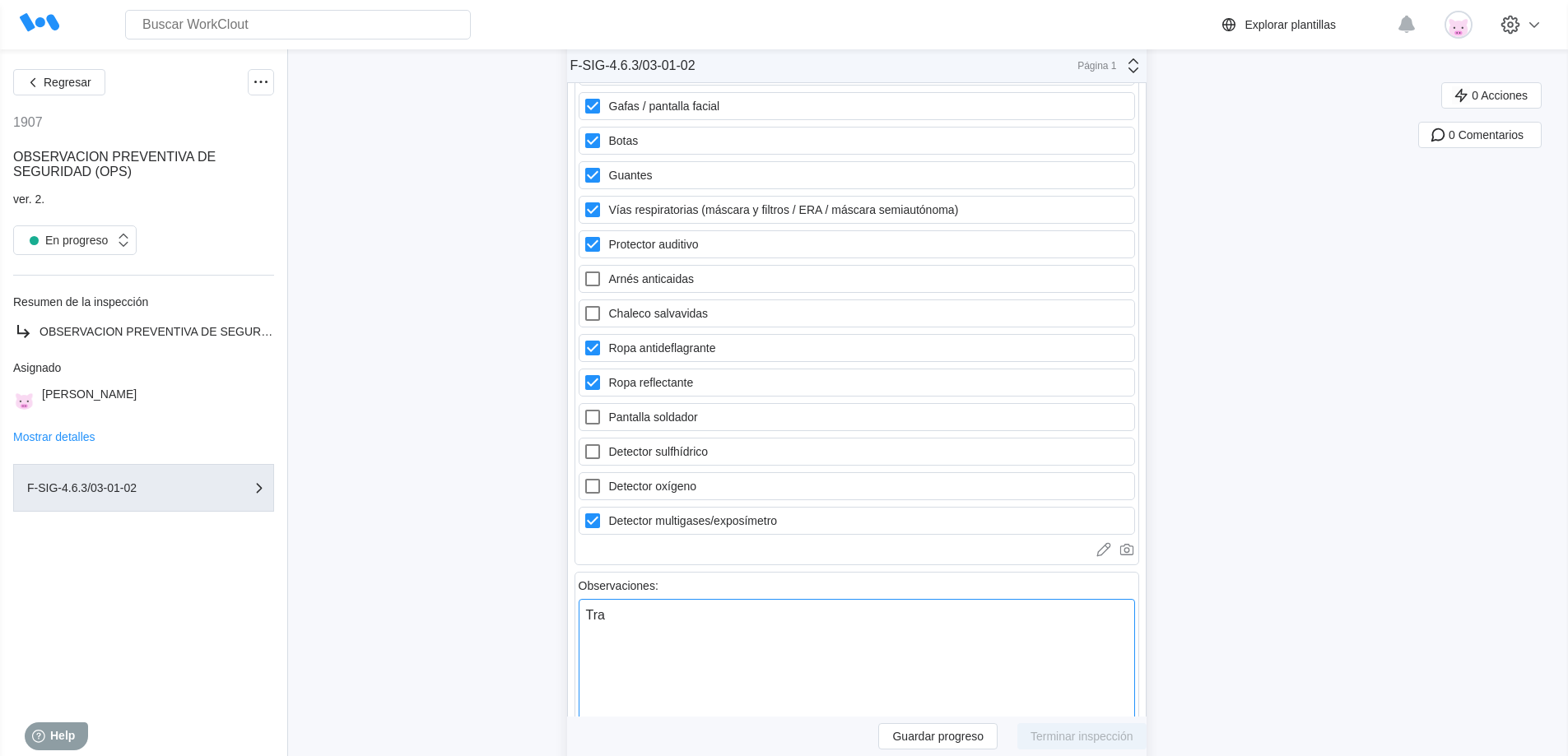
type textarea "Traj"
type textarea "x"
type textarea "Traje"
type textarea "x"
type textarea "Traje"
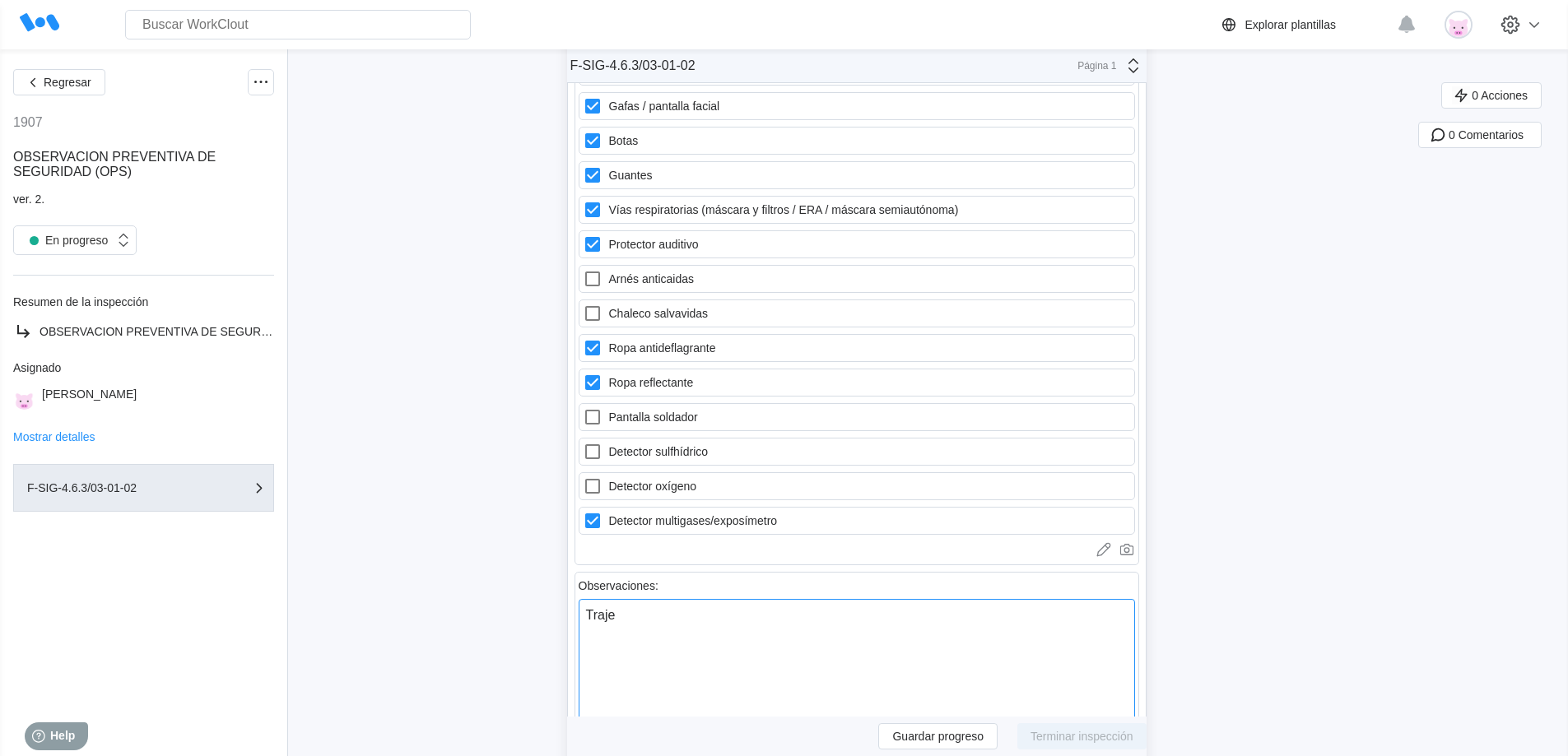
type textarea "x"
type textarea "Traje T"
type textarea "x"
type textarea "Traje Ti"
type textarea "x"
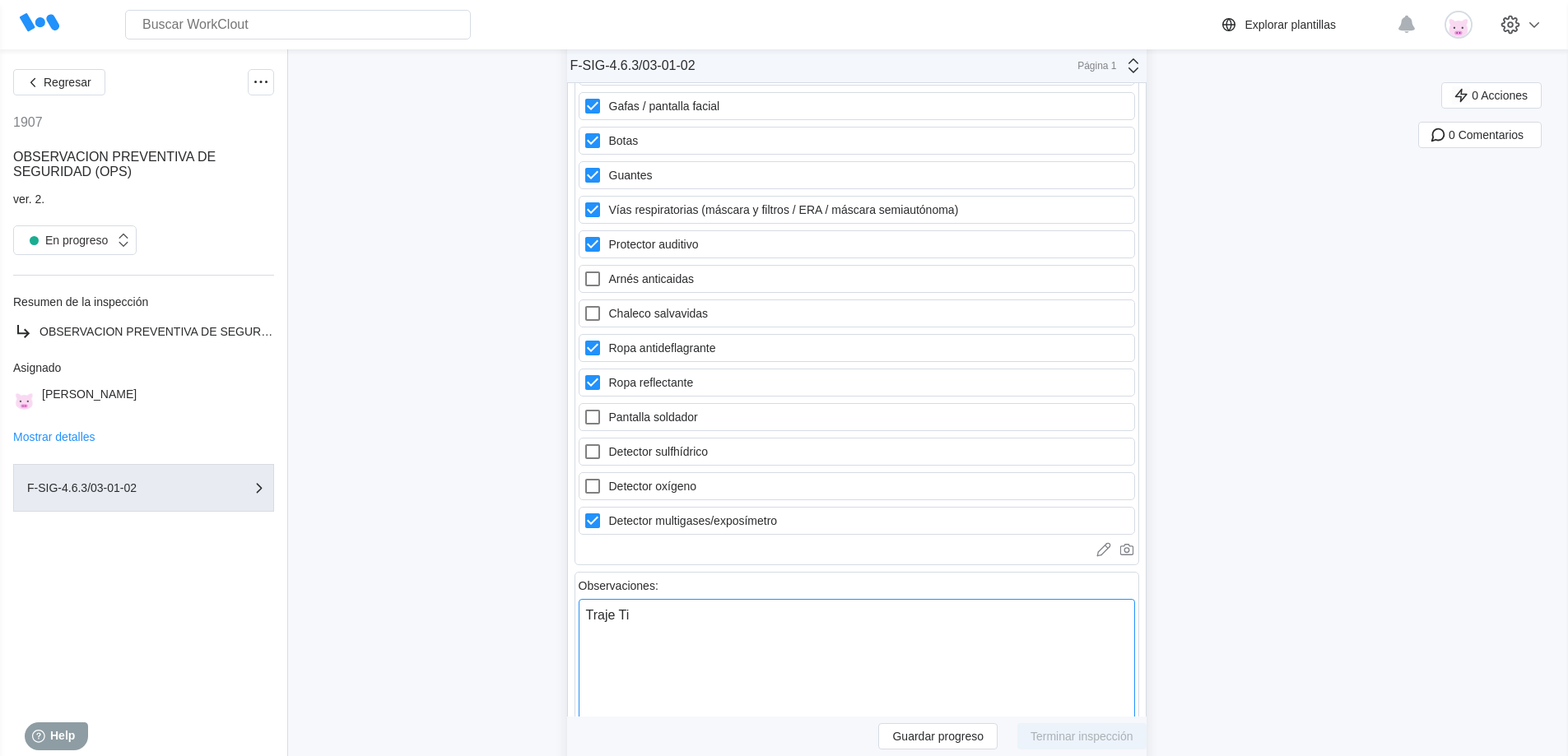
type textarea "Traje T"
type textarea "x"
type textarea "Traje Ty"
type textarea "x"
type textarea "Traje Tyv"
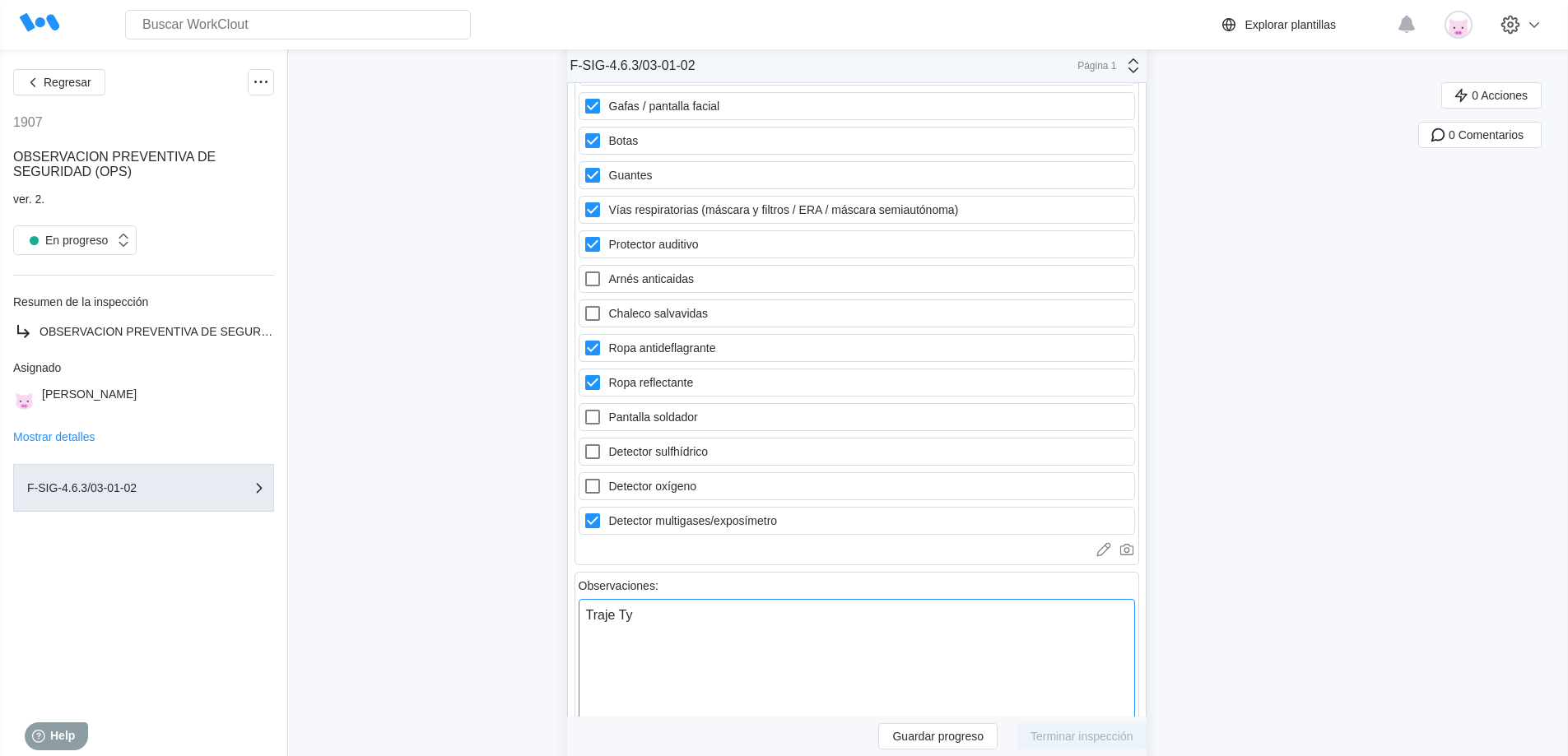
type textarea "x"
type textarea "Traje Tyve"
type textarea "x"
type textarea "[PERSON_NAME]"
type textarea "x"
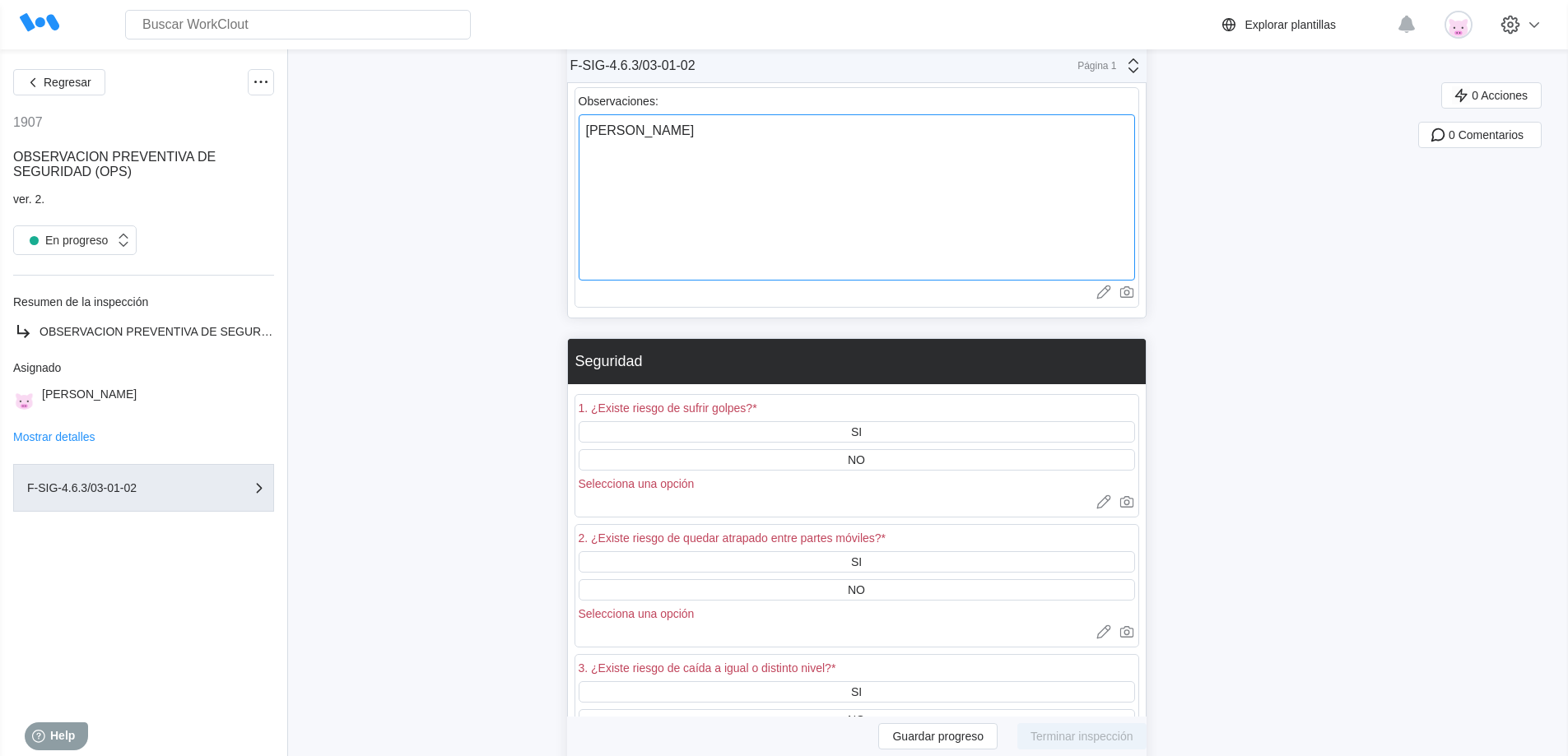
scroll to position [2133, 0]
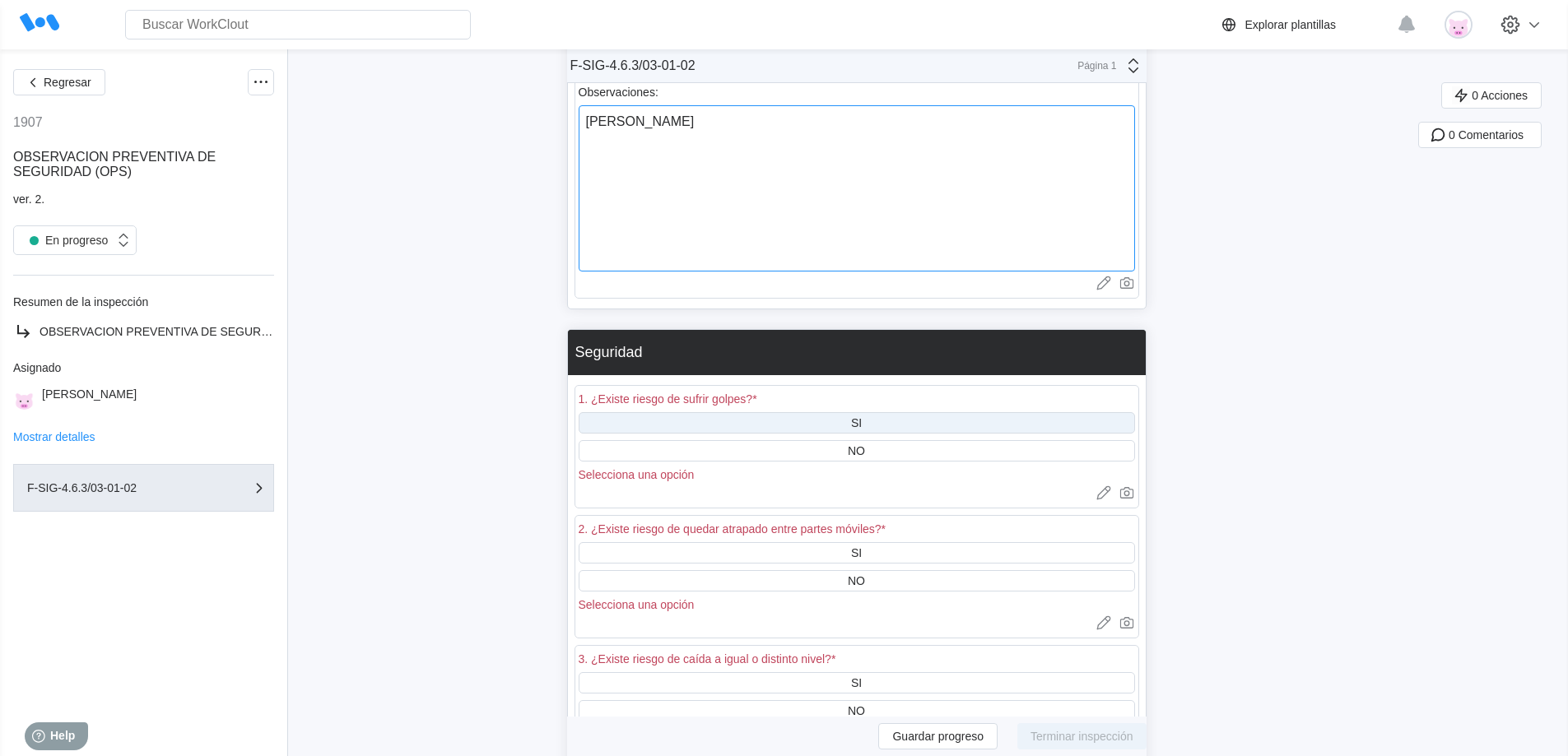
type textarea "[PERSON_NAME]"
click at [882, 422] on div "SI" at bounding box center [856, 422] width 557 height 22
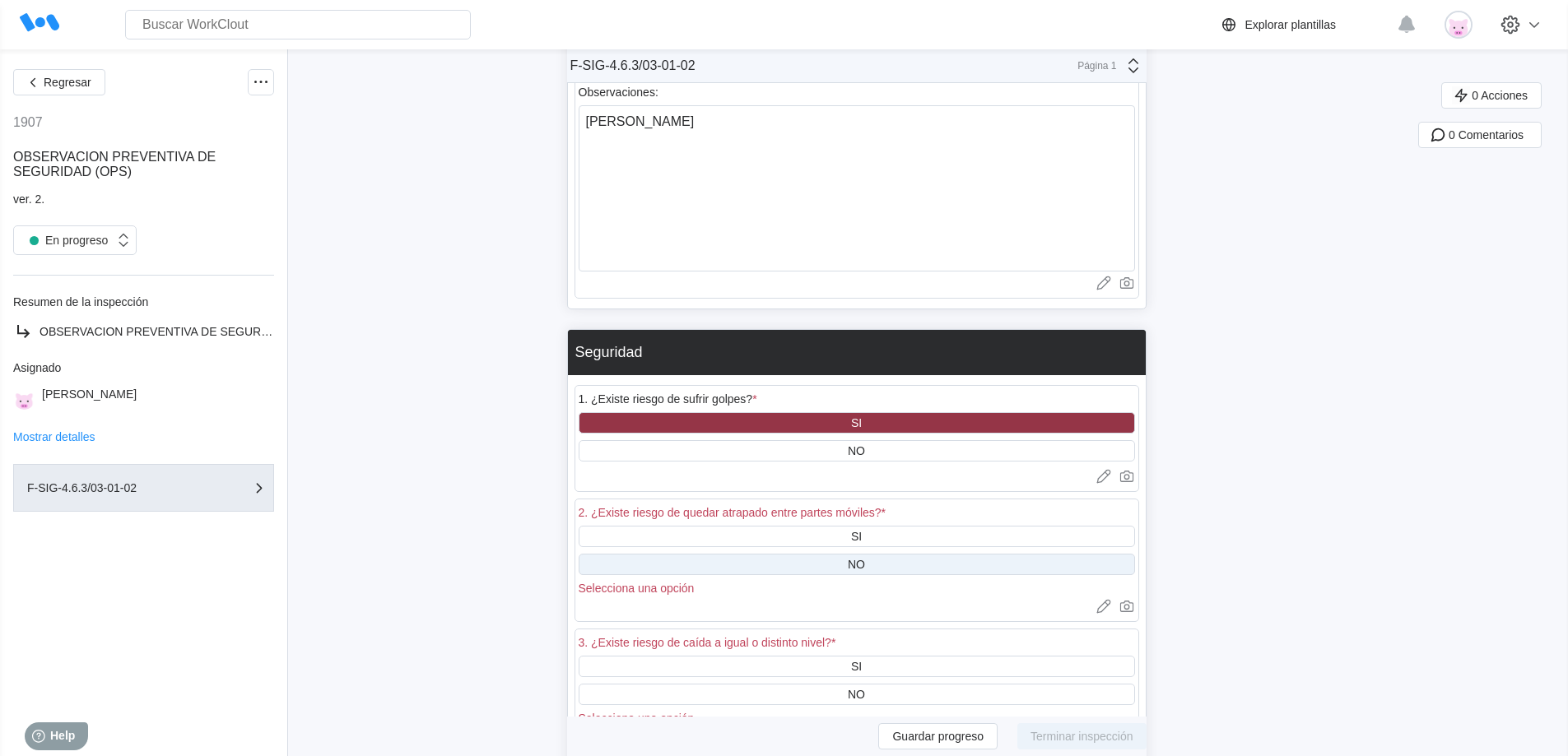
click at [881, 565] on div "NO" at bounding box center [856, 564] width 557 height 22
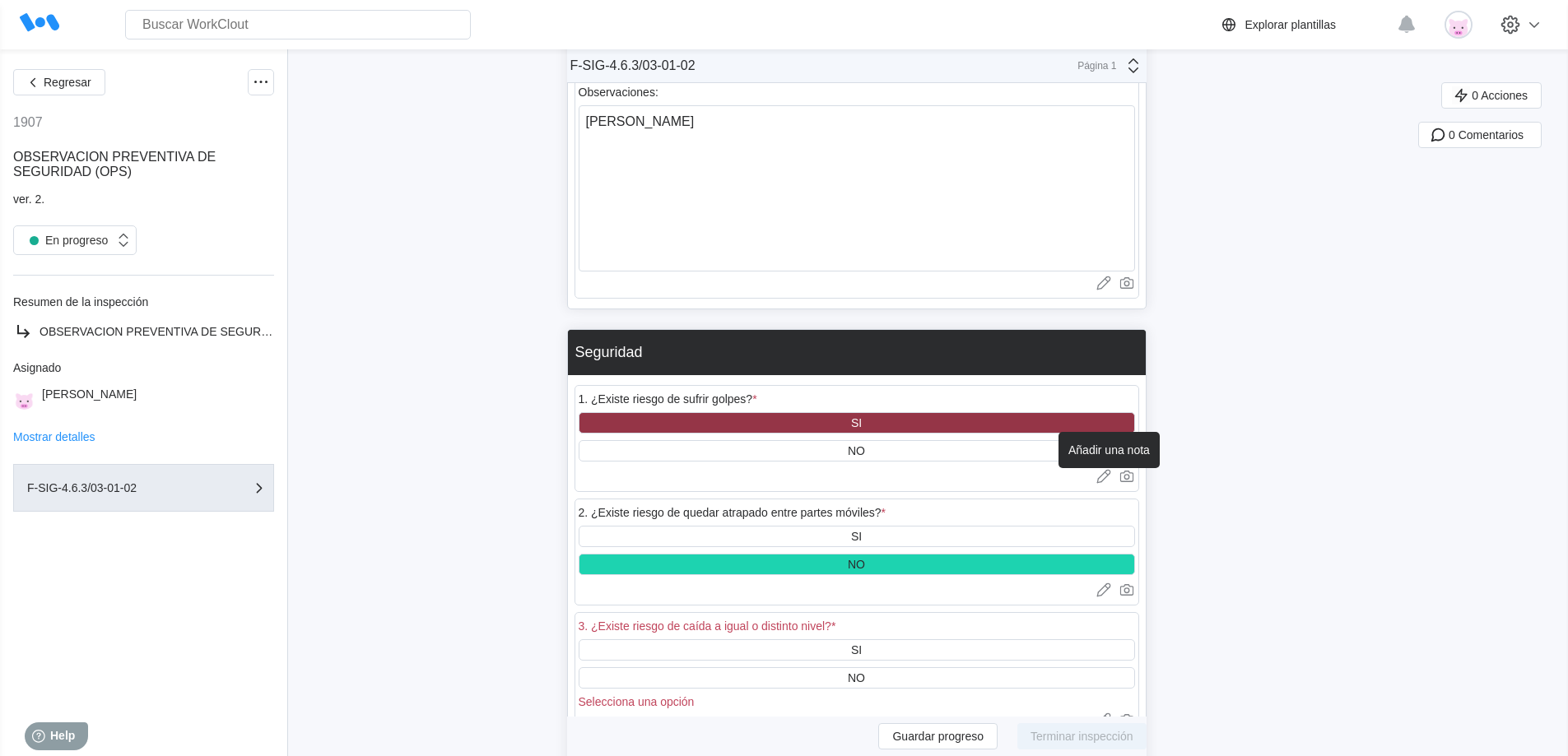
click at [1110, 477] on icon at bounding box center [1103, 476] width 16 height 16
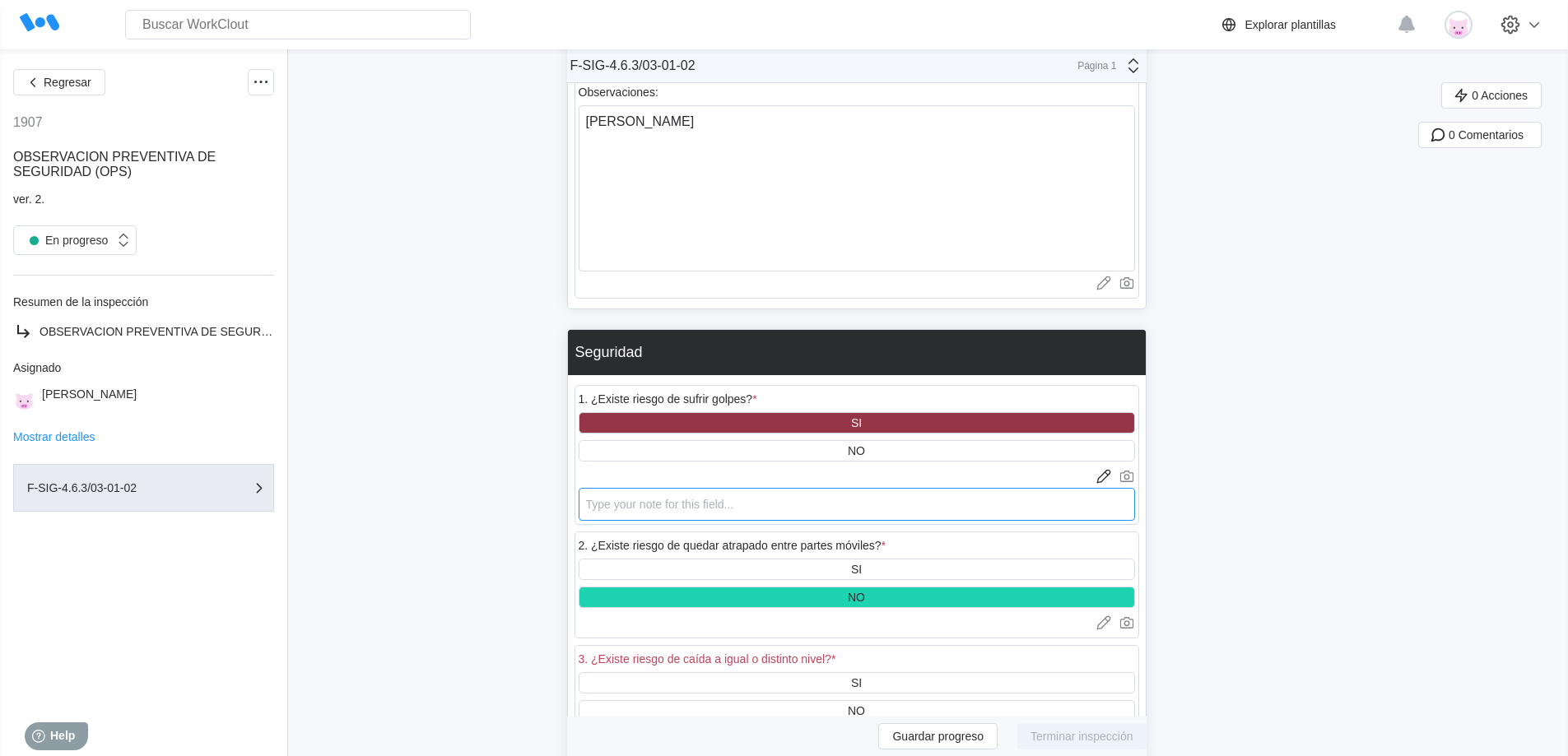
click at [986, 504] on textarea at bounding box center [856, 504] width 557 height 33
type textarea "E"
type textarea "x"
type textarea "Es"
type textarea "x"
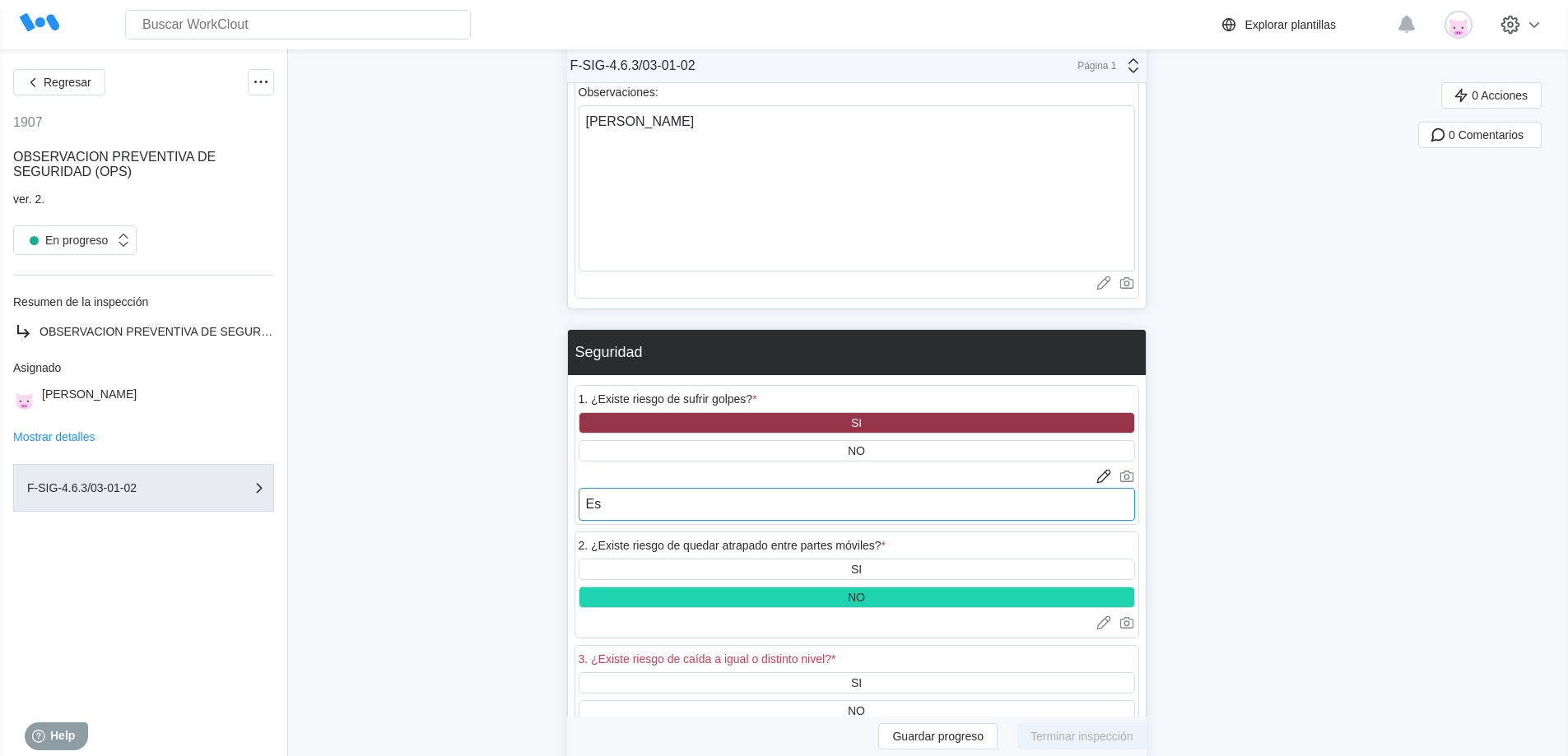
type textarea "Esp"
type textarea "x"
type textarea "Espe"
type textarea "x"
type textarea "Espec"
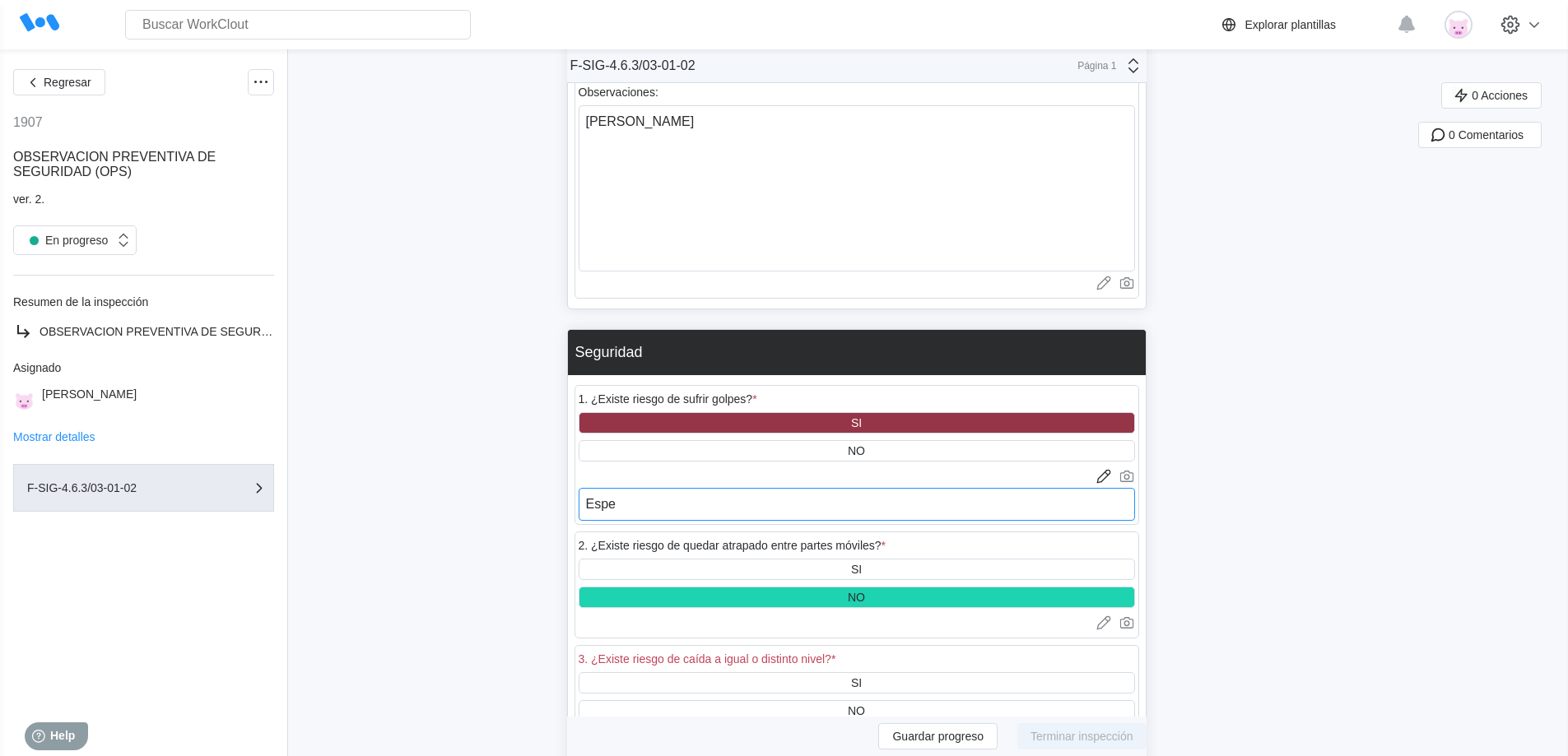
type textarea "x"
type textarea "Especi"
type textarea "x"
type textarea "Especia"
type textarea "x"
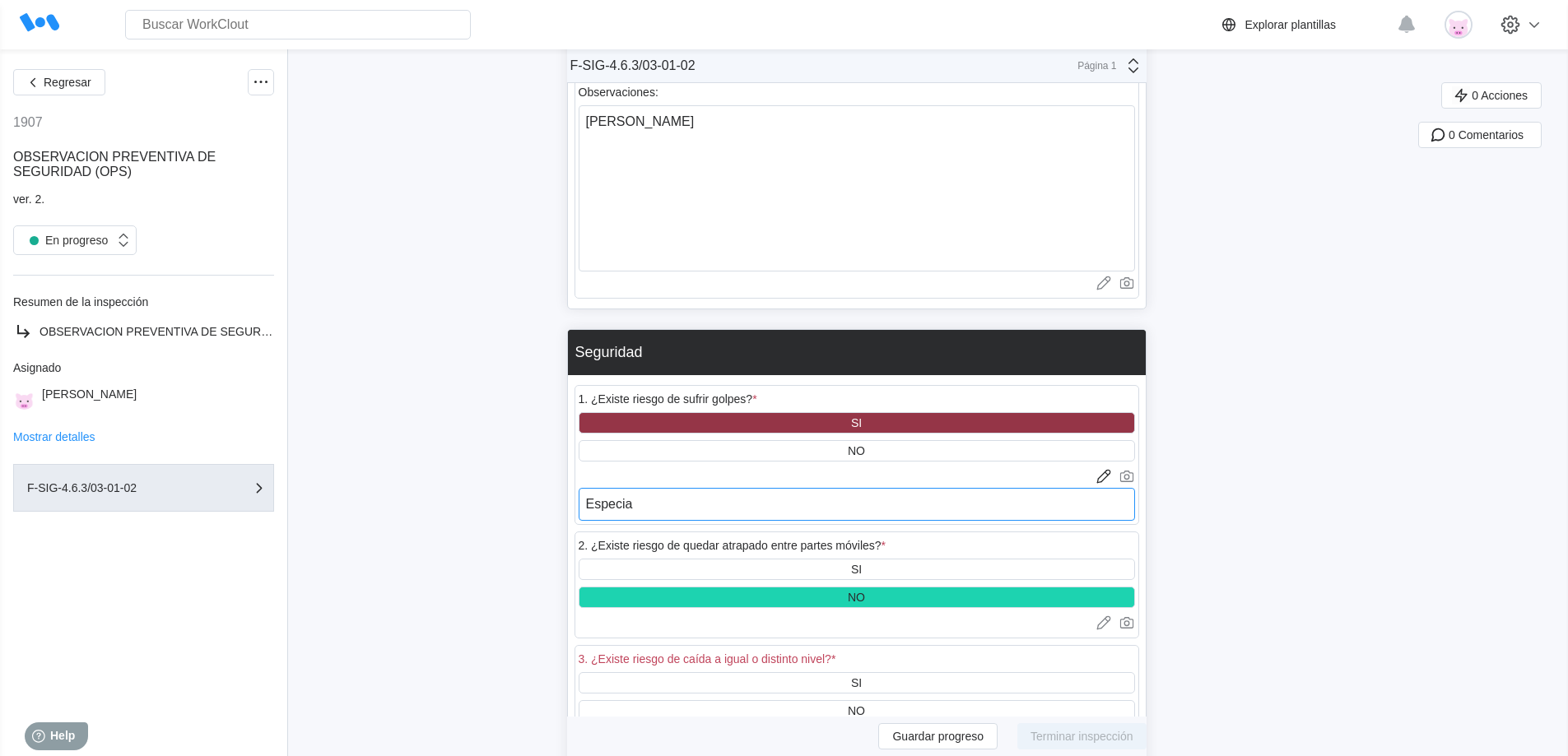
type textarea "Especial"
type textarea "x"
type textarea "Especialm"
type textarea "x"
type textarea "Especialme"
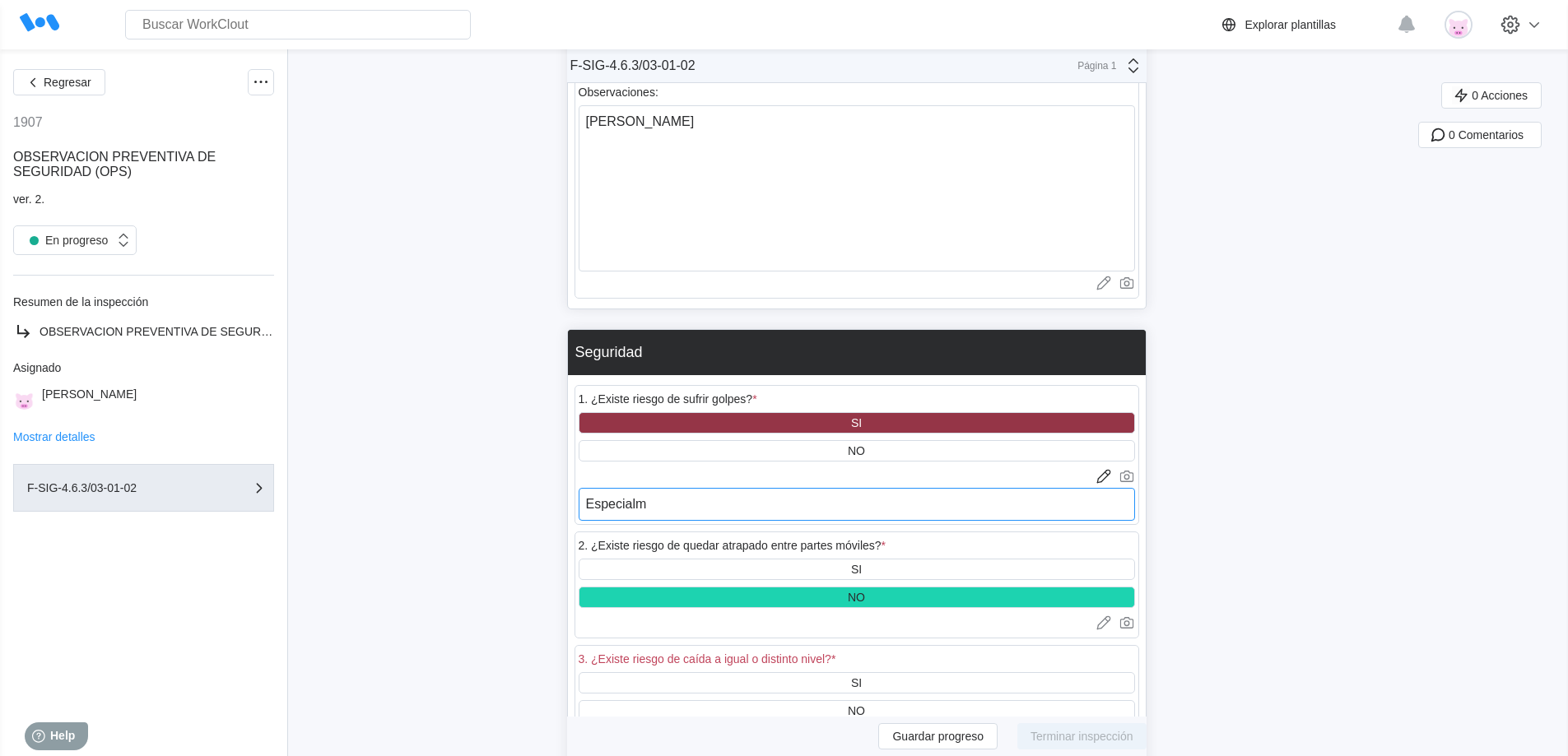
type textarea "x"
type textarea "Especialmen"
type textarea "x"
type textarea "Especialment"
type textarea "x"
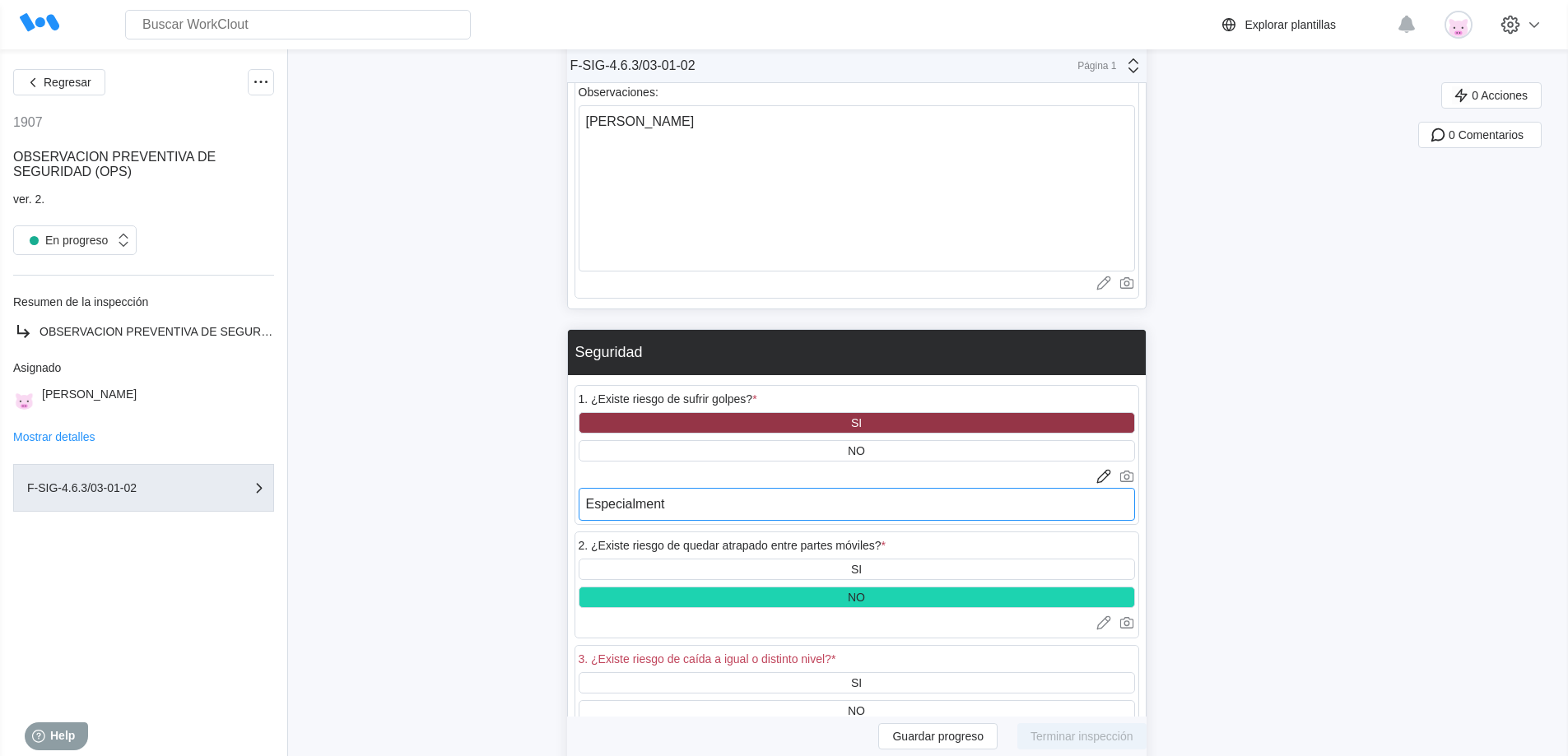
type textarea "Especialmente"
type textarea "x"
type textarea "Especialmente"
type textarea "x"
type textarea "Especialmente p"
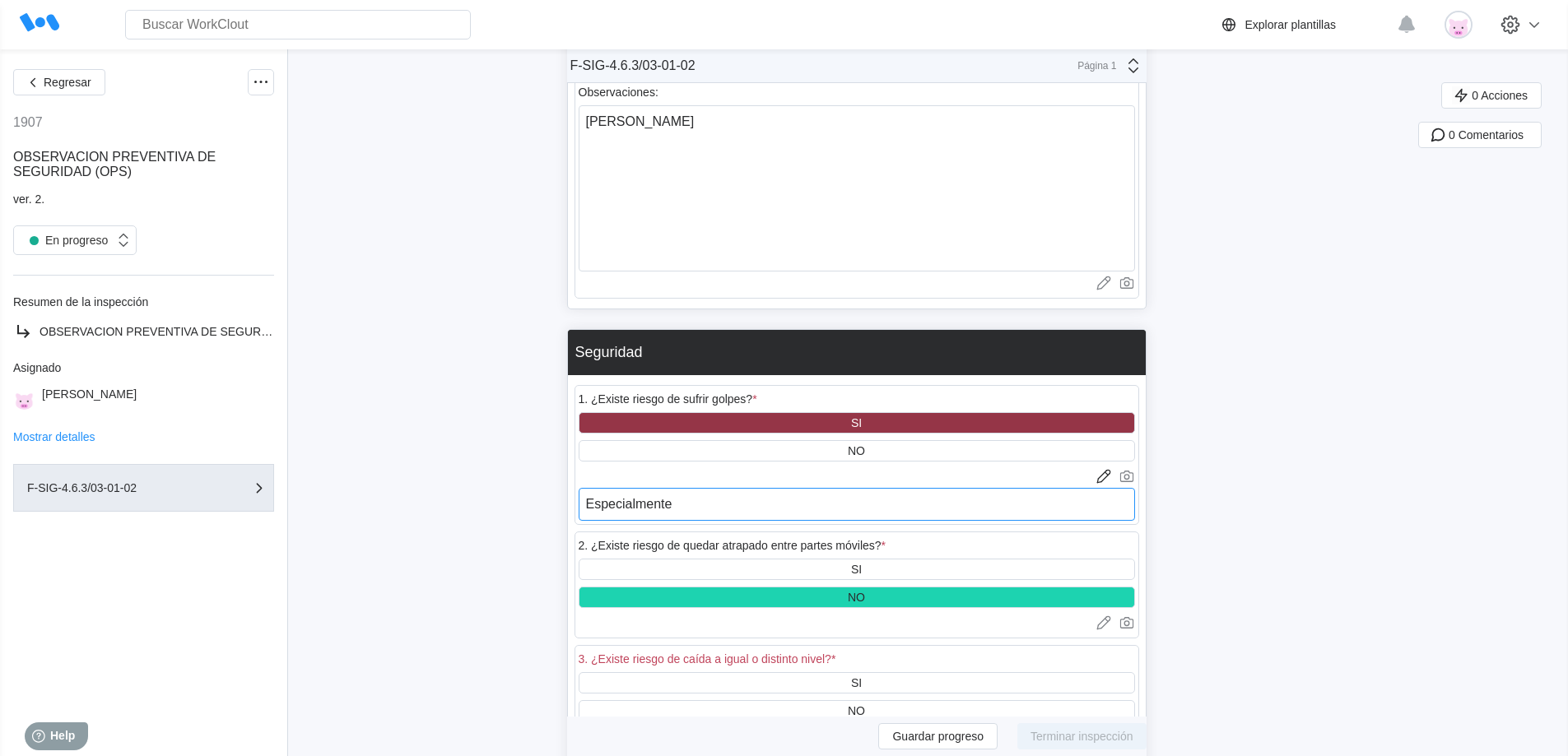
type textarea "x"
type textarea "Especialmente po"
type textarea "x"
type textarea "Especialmente por"
type textarea "x"
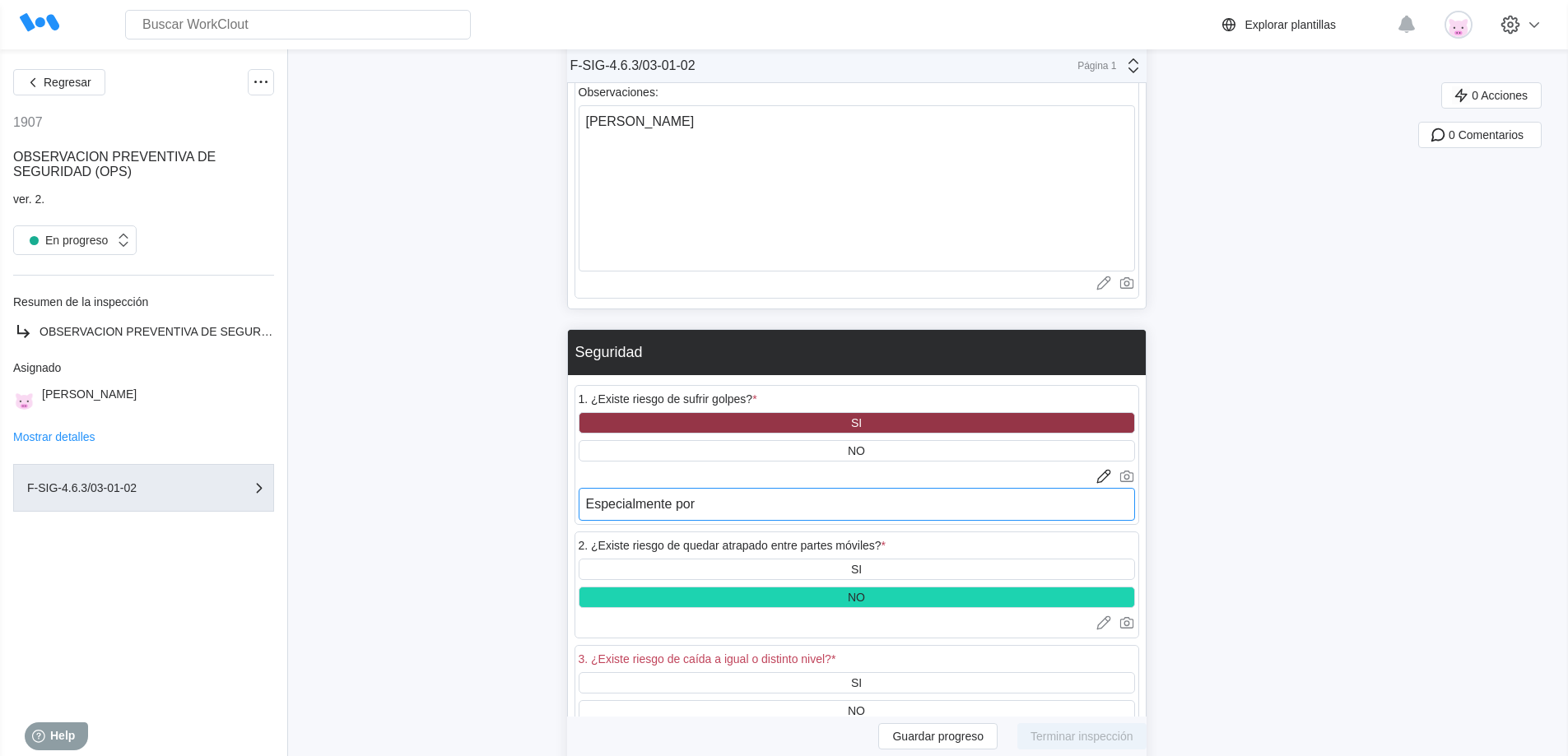
type textarea "Especialmente por"
type textarea "x"
type textarea "Especialmente por s"
type textarea "x"
type textarea "Especialmente por se"
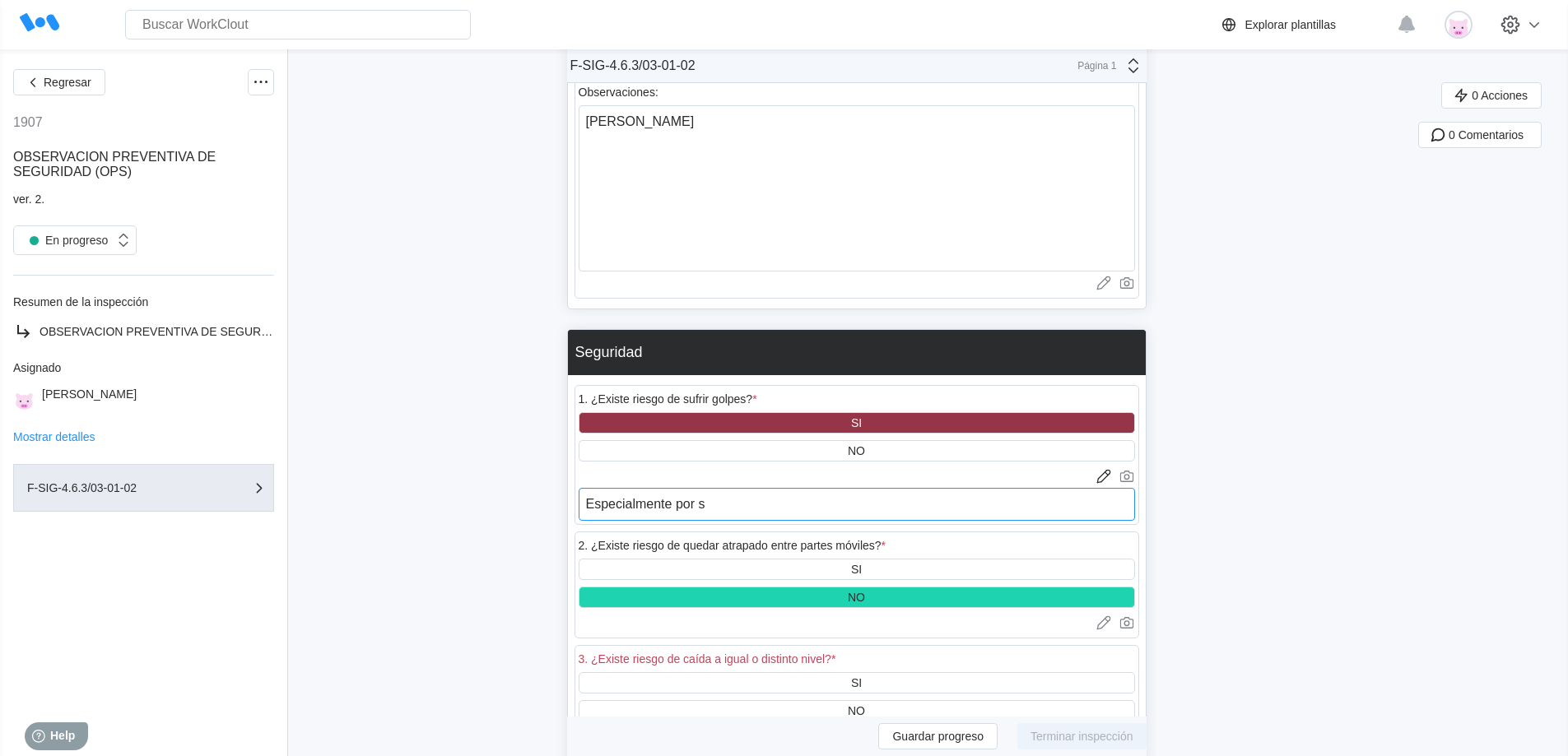
type textarea "x"
type textarea "Especialmente por ser"
type textarea "x"
type textarea "Especialmente por ser"
type textarea "x"
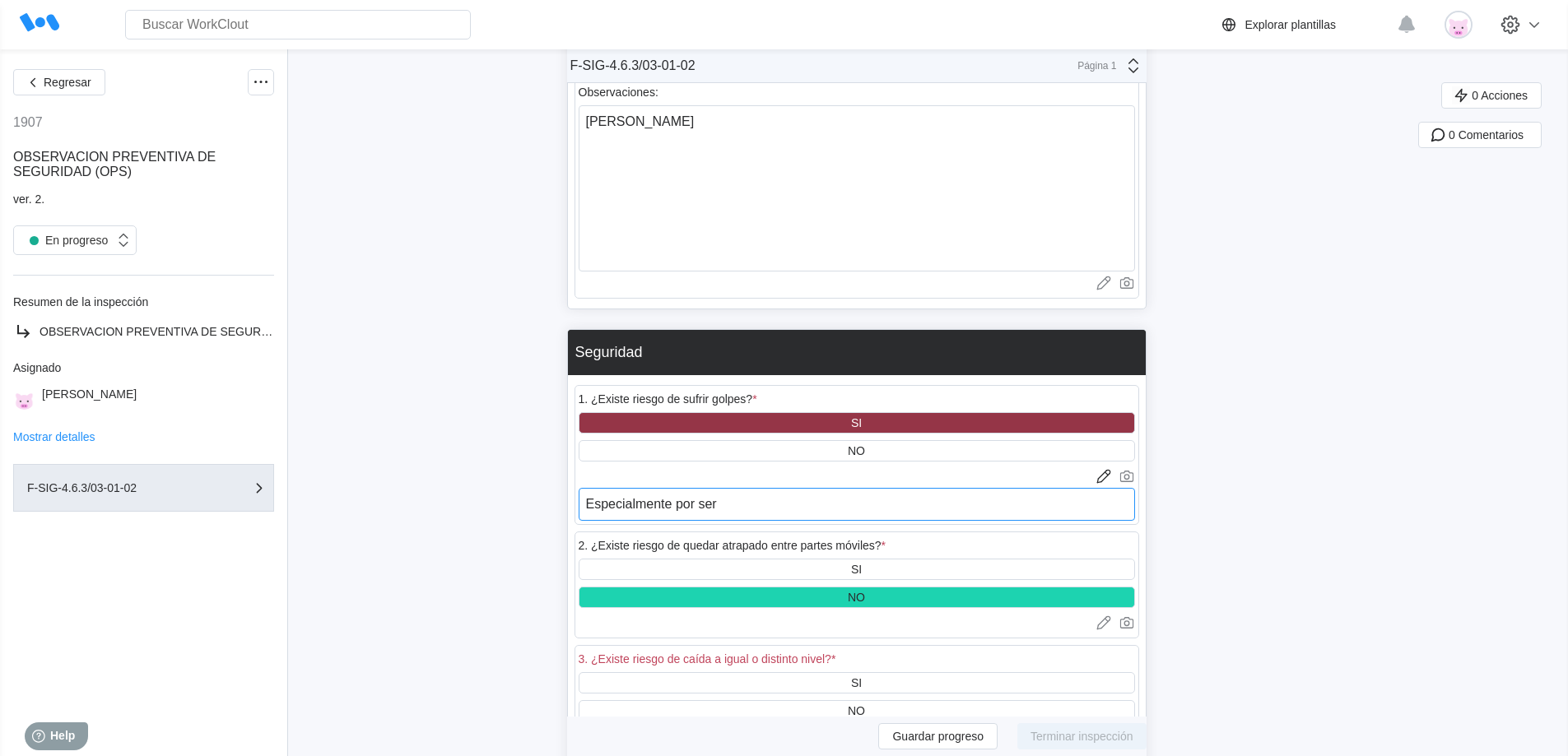
type textarea "Especialmente por ser t"
type textarea "x"
type textarea "Especialmente por ser tr"
type textarea "x"
type textarea "Especialmente por ser trb"
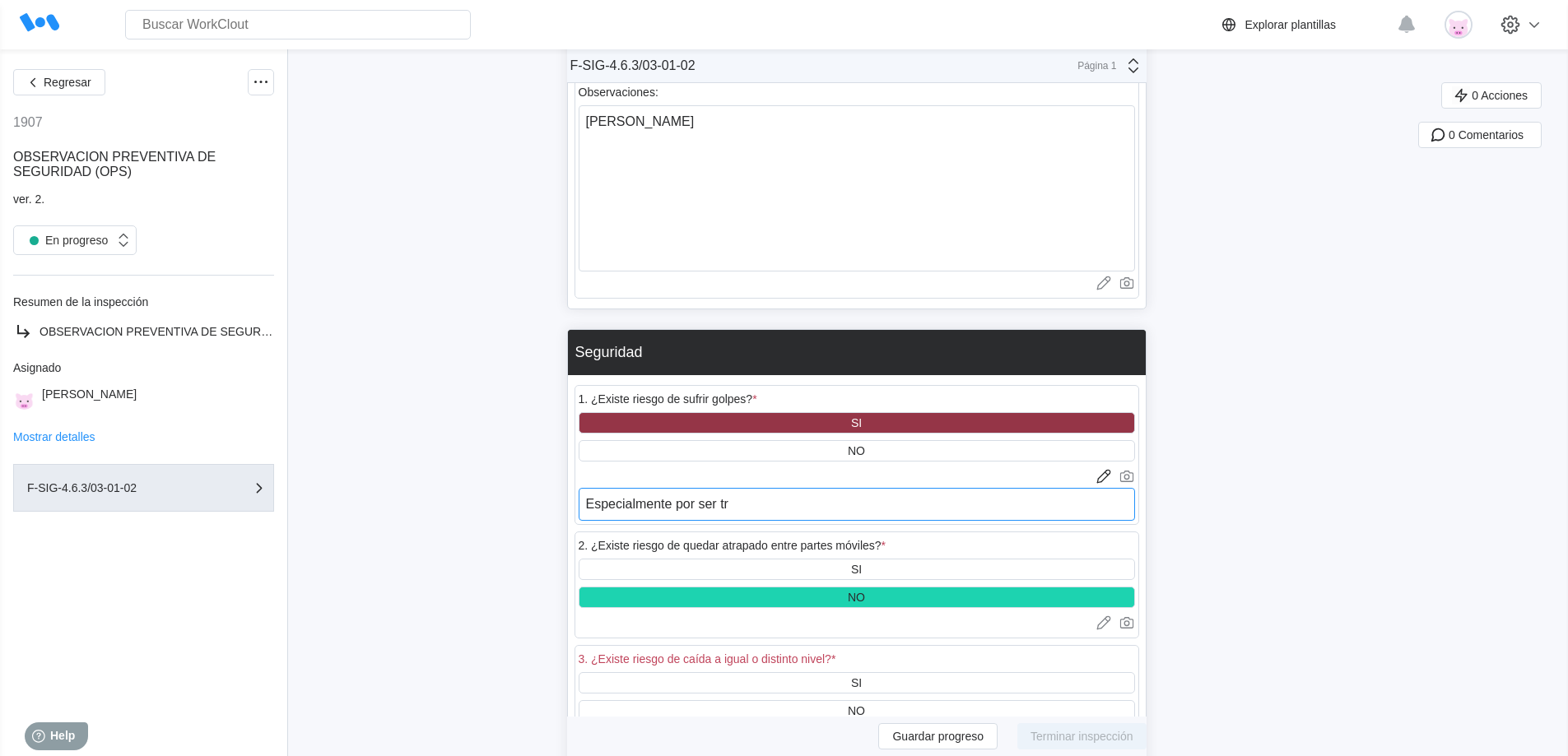
type textarea "x"
type textarea "Especialmente por ser tr"
type textarea "x"
type textarea "Especialmente por ser tra"
type textarea "x"
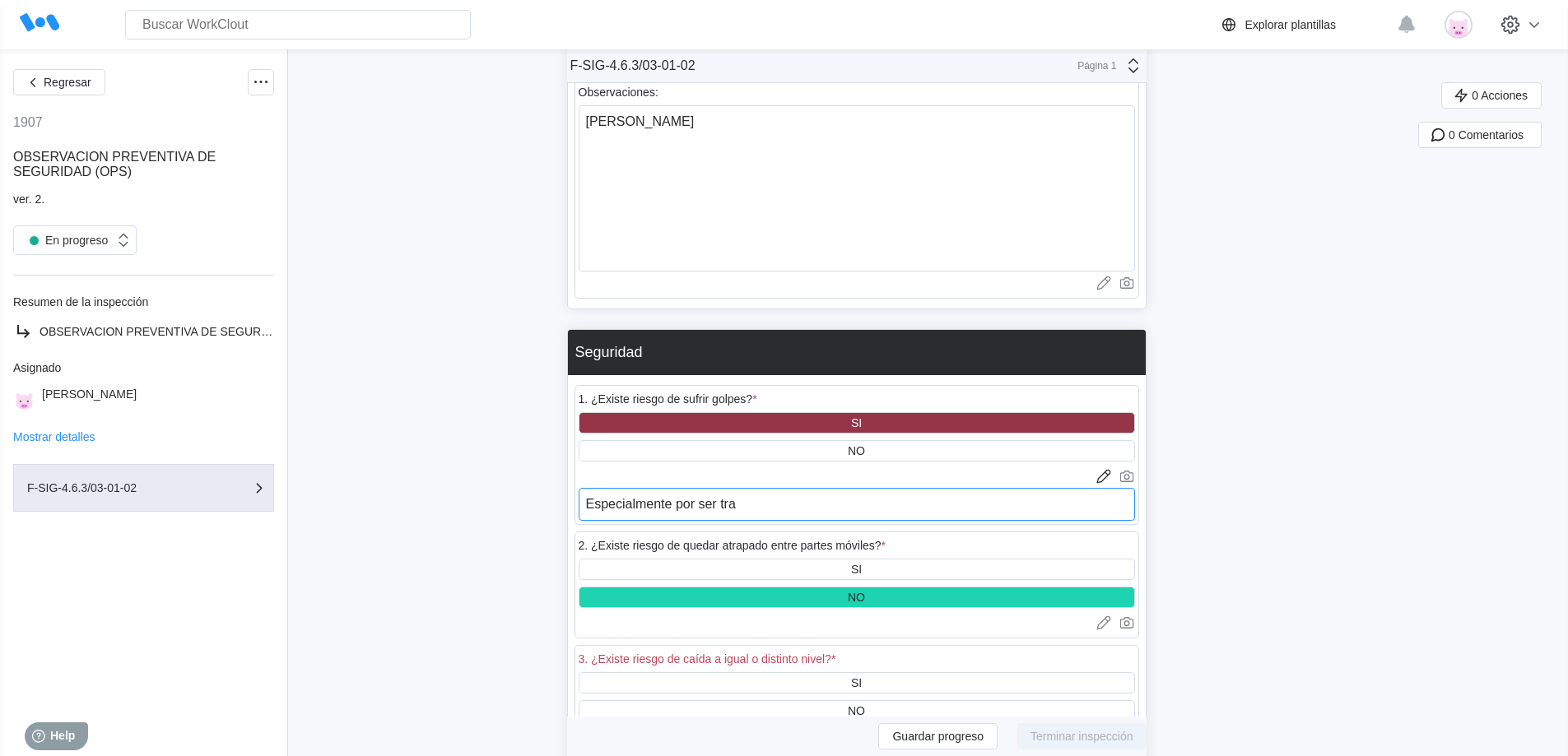
type textarea "Especialmente por ser trab"
type textarea "x"
type textarea "Especialmente por ser traba"
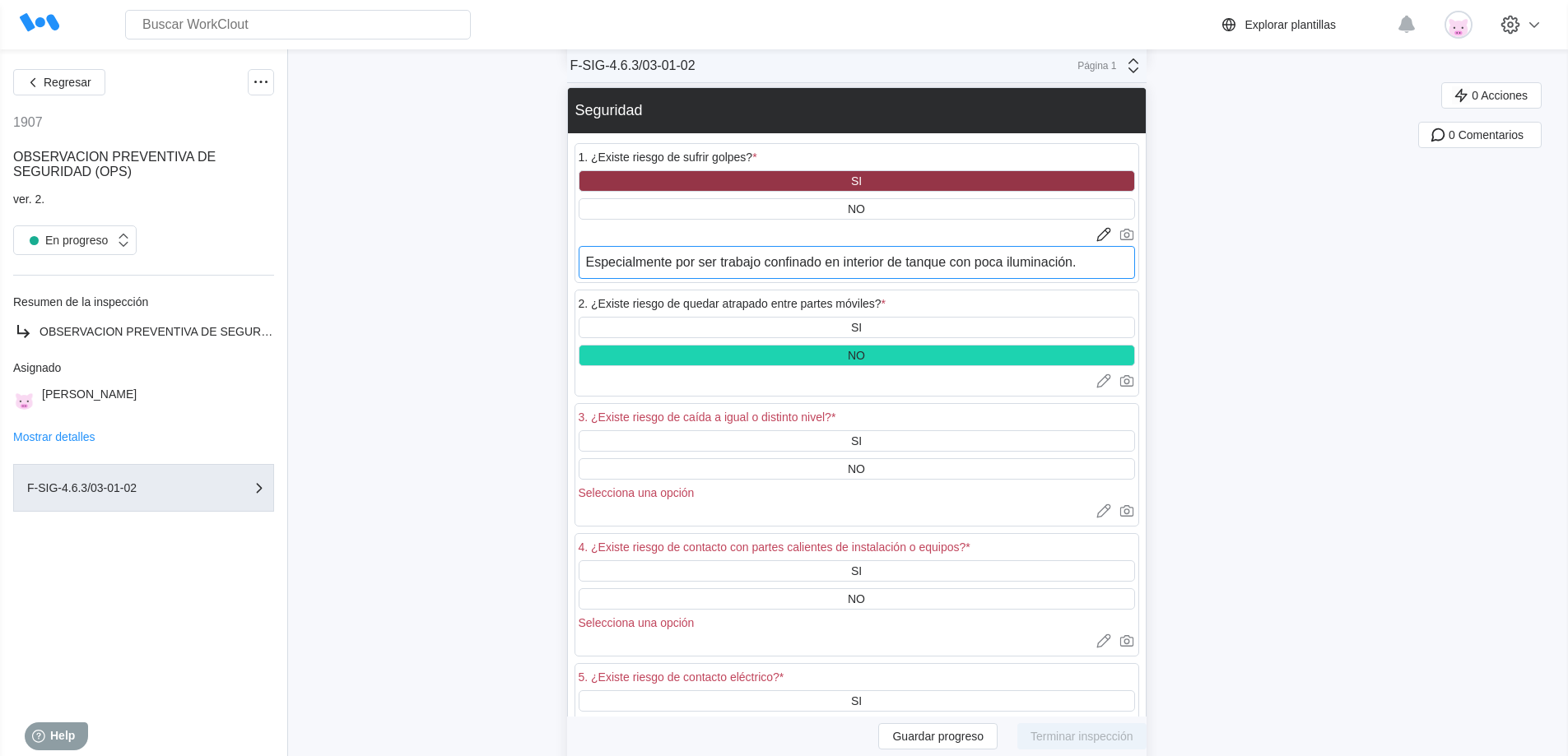
scroll to position [2462, 0]
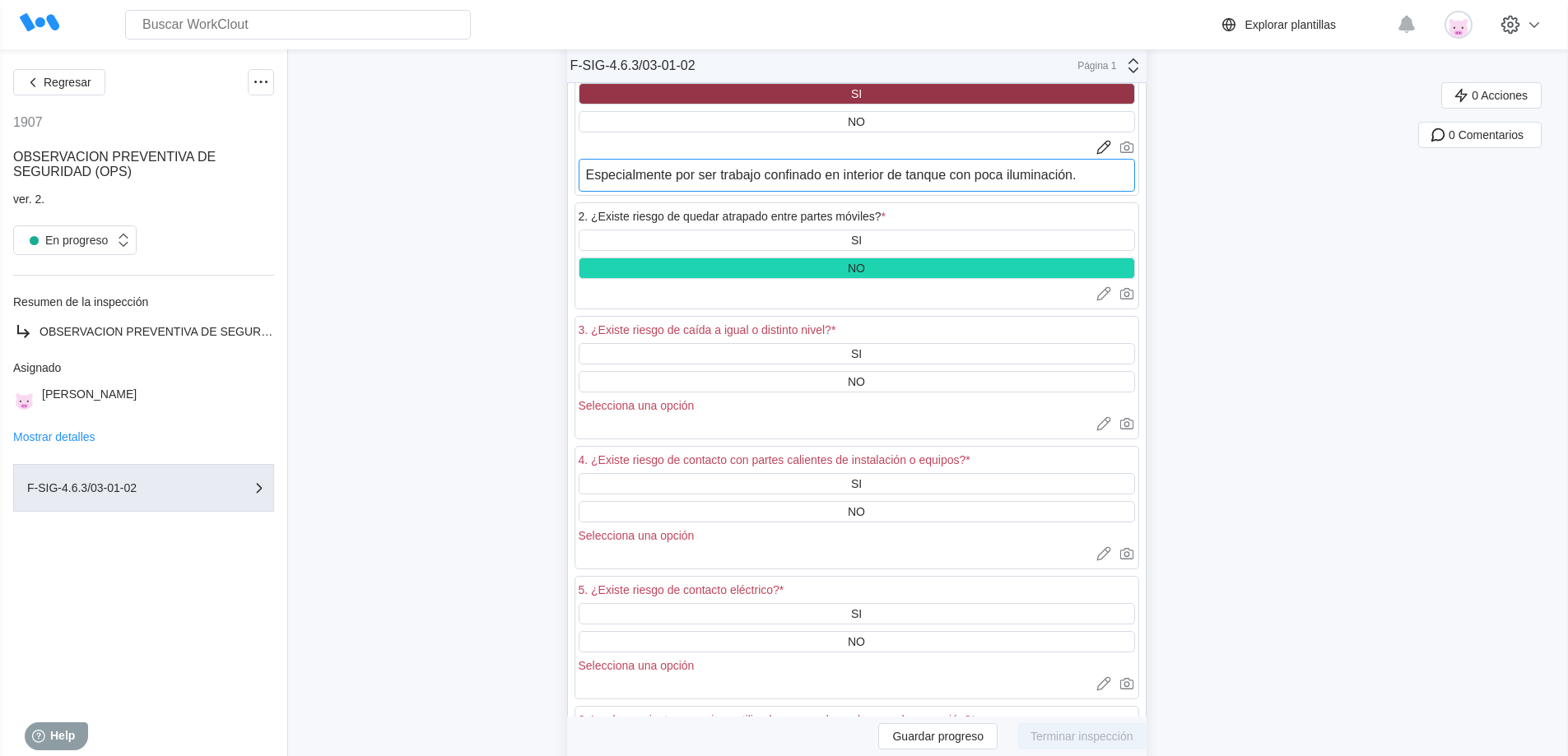
drag, startPoint x: 1088, startPoint y: 178, endPoint x: 534, endPoint y: 198, distance: 554.4
click at [534, 198] on div "Regresar 1907 OBSERVACION PREVENTIVA DE SEGURIDAD (OPS) ver. 2. En progreso Res…" at bounding box center [784, 677] width 1568 height 6179
click at [878, 353] on div "SI" at bounding box center [856, 353] width 557 height 22
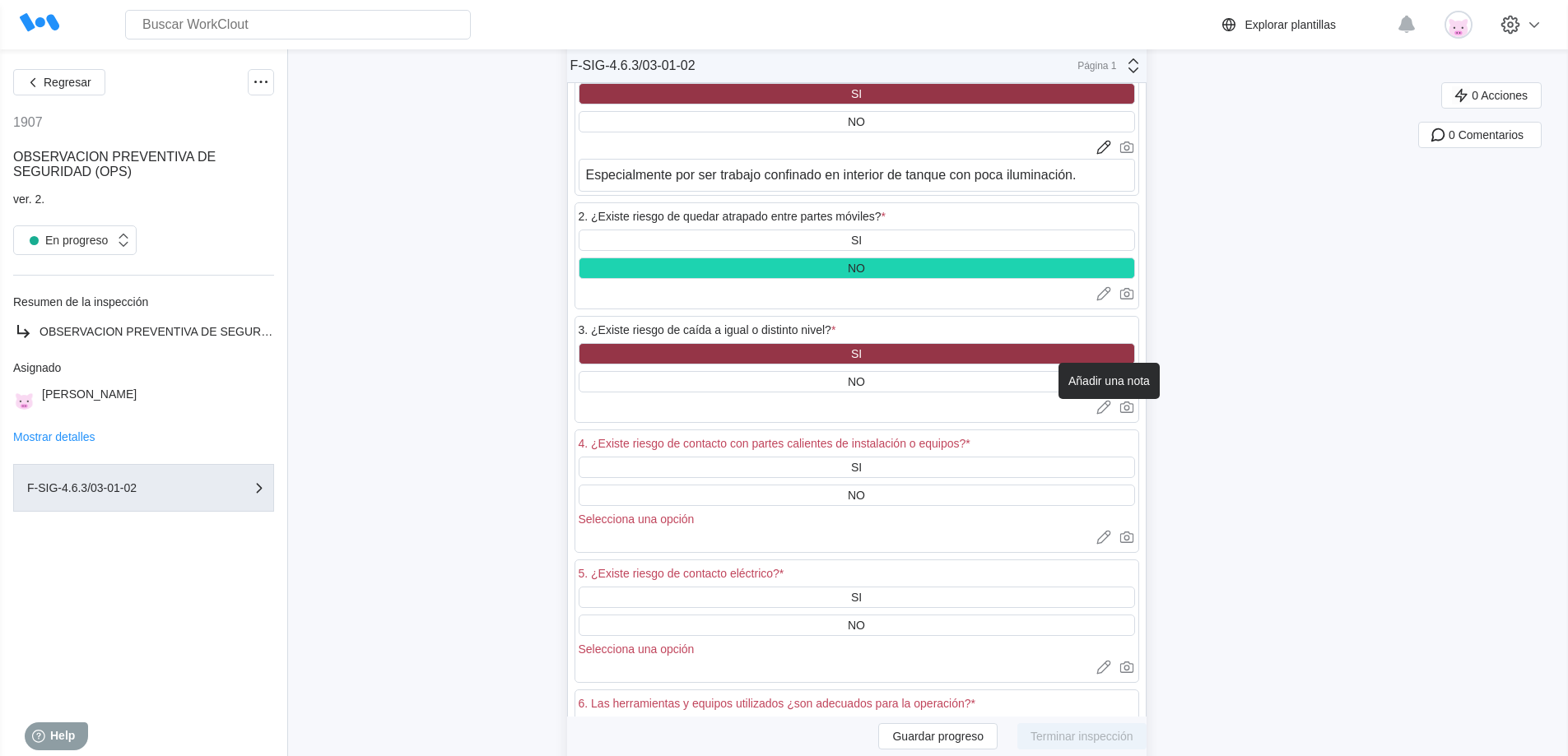
click at [1109, 407] on icon at bounding box center [1103, 406] width 16 height 16
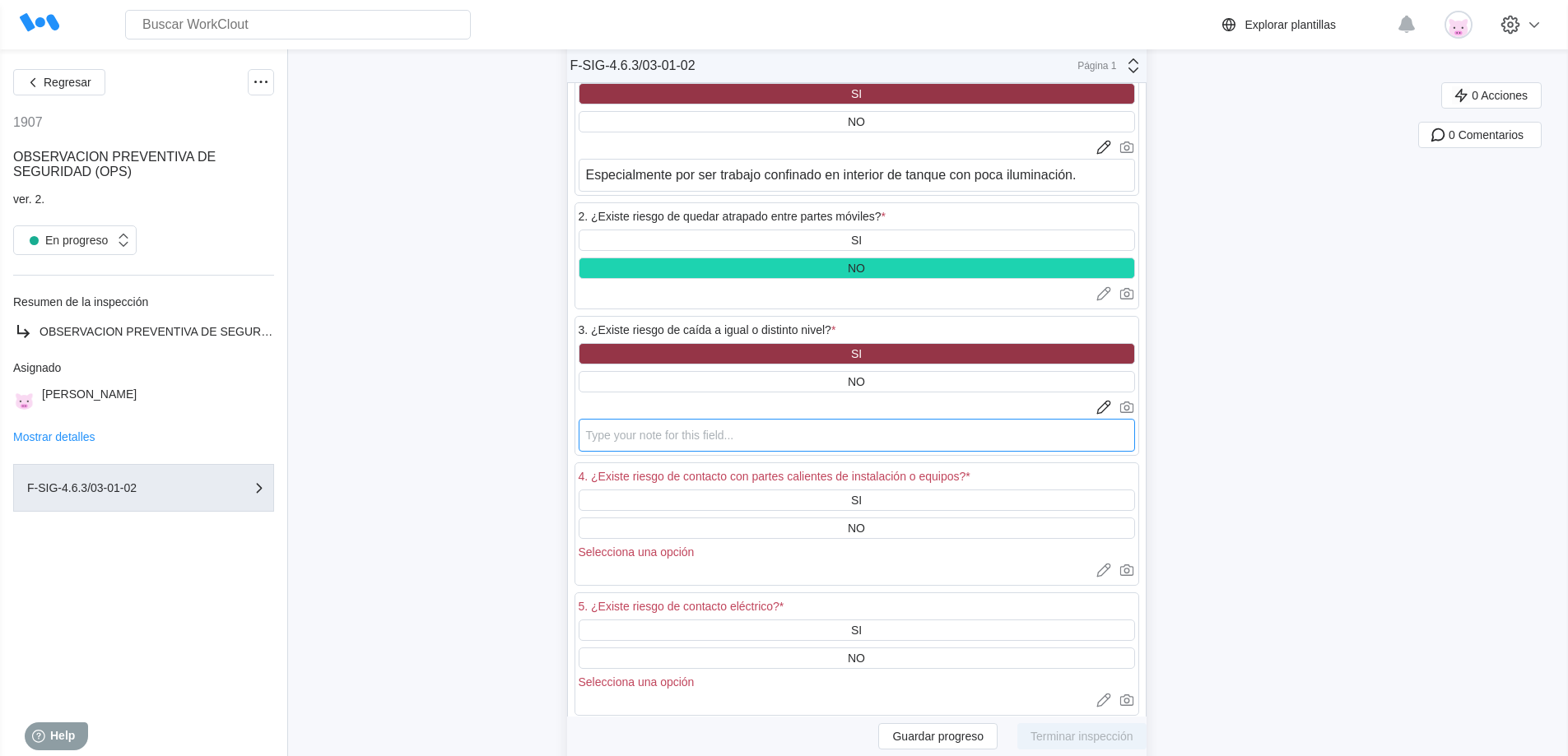
click at [938, 443] on textarea at bounding box center [856, 435] width 557 height 33
paste textarea "Especialmente por ser trabajo confinado en interior de tanque con poca iluminac…"
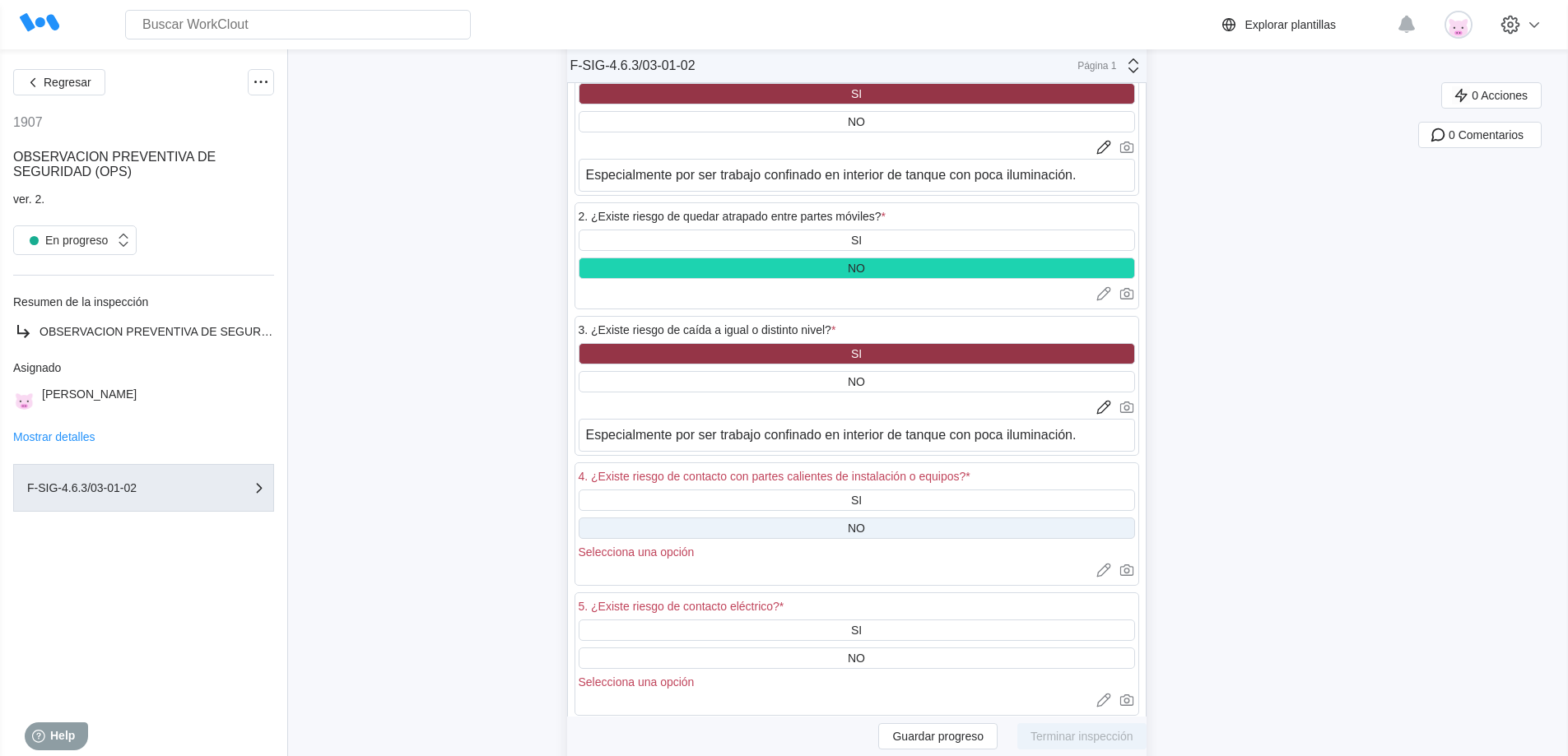
click at [901, 533] on div "NO" at bounding box center [856, 528] width 557 height 22
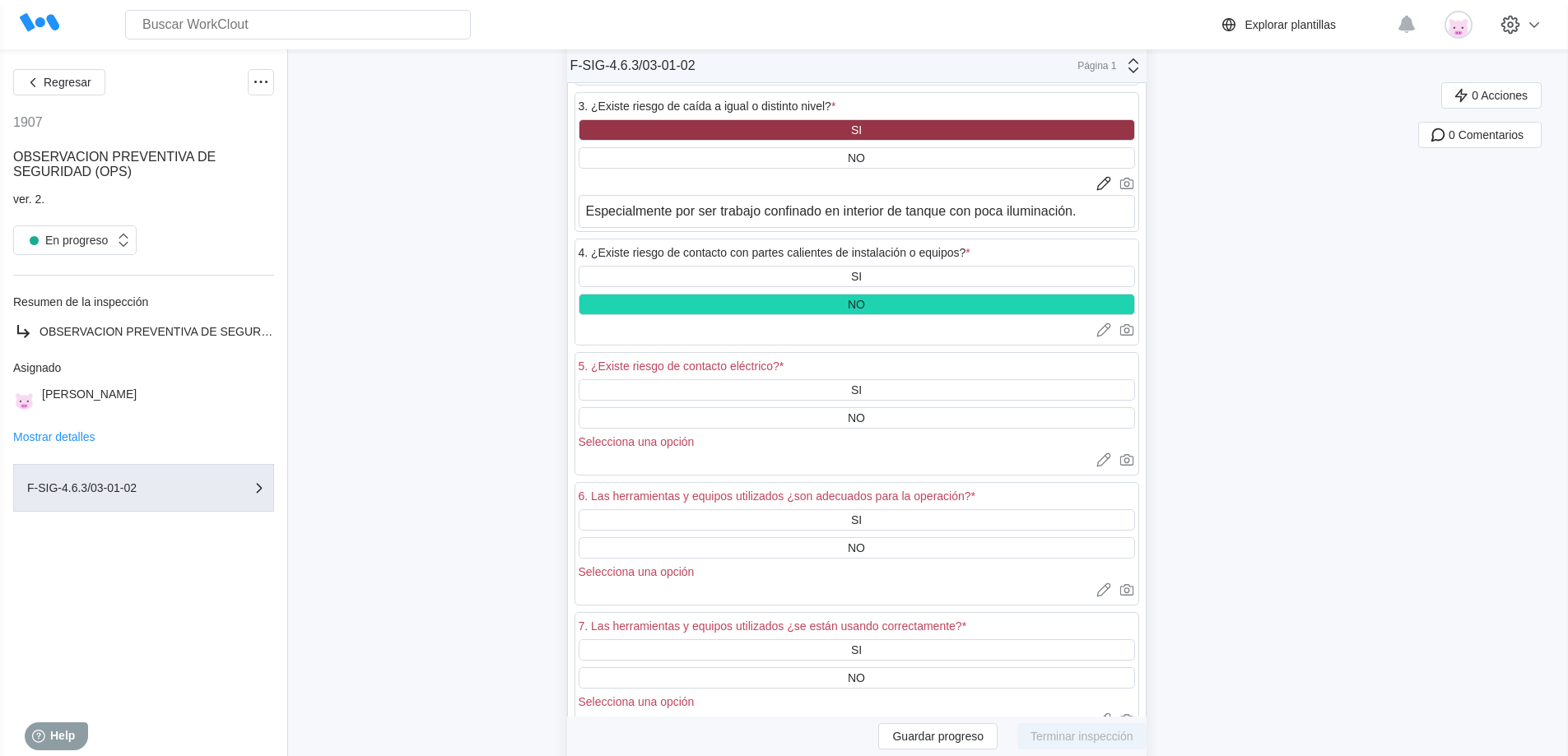
scroll to position [2708, 0]
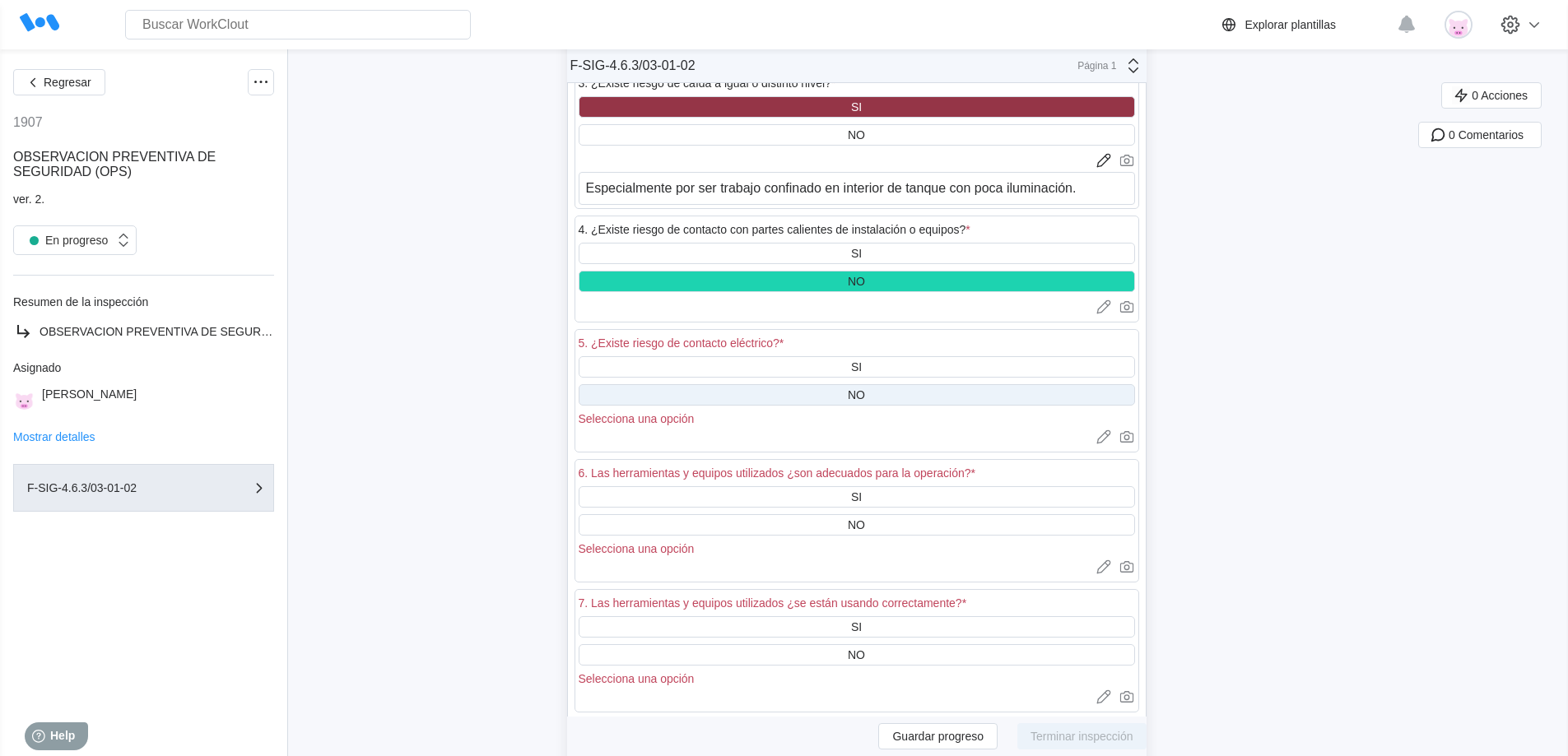
click at [873, 396] on div "NO" at bounding box center [856, 395] width 557 height 22
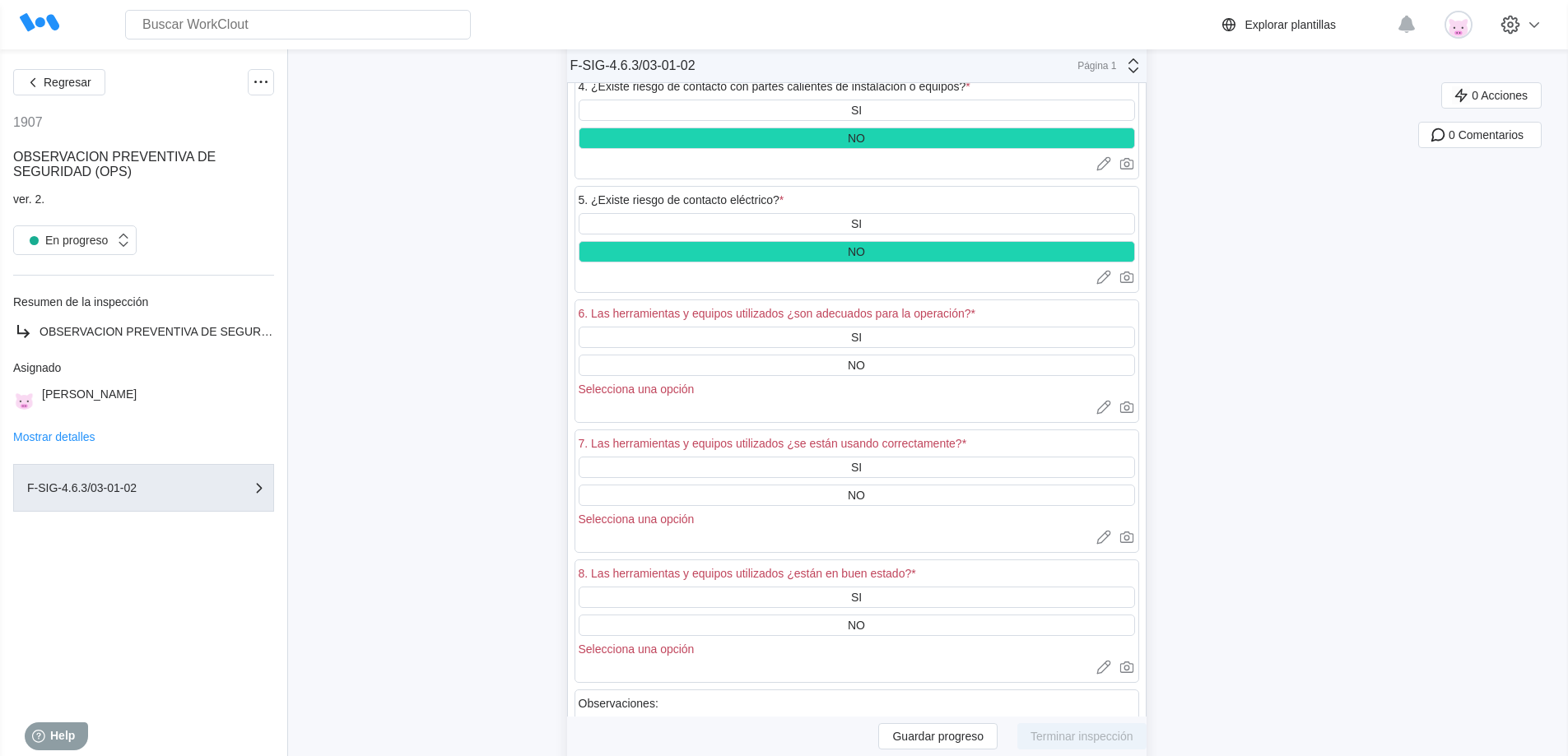
scroll to position [2874, 0]
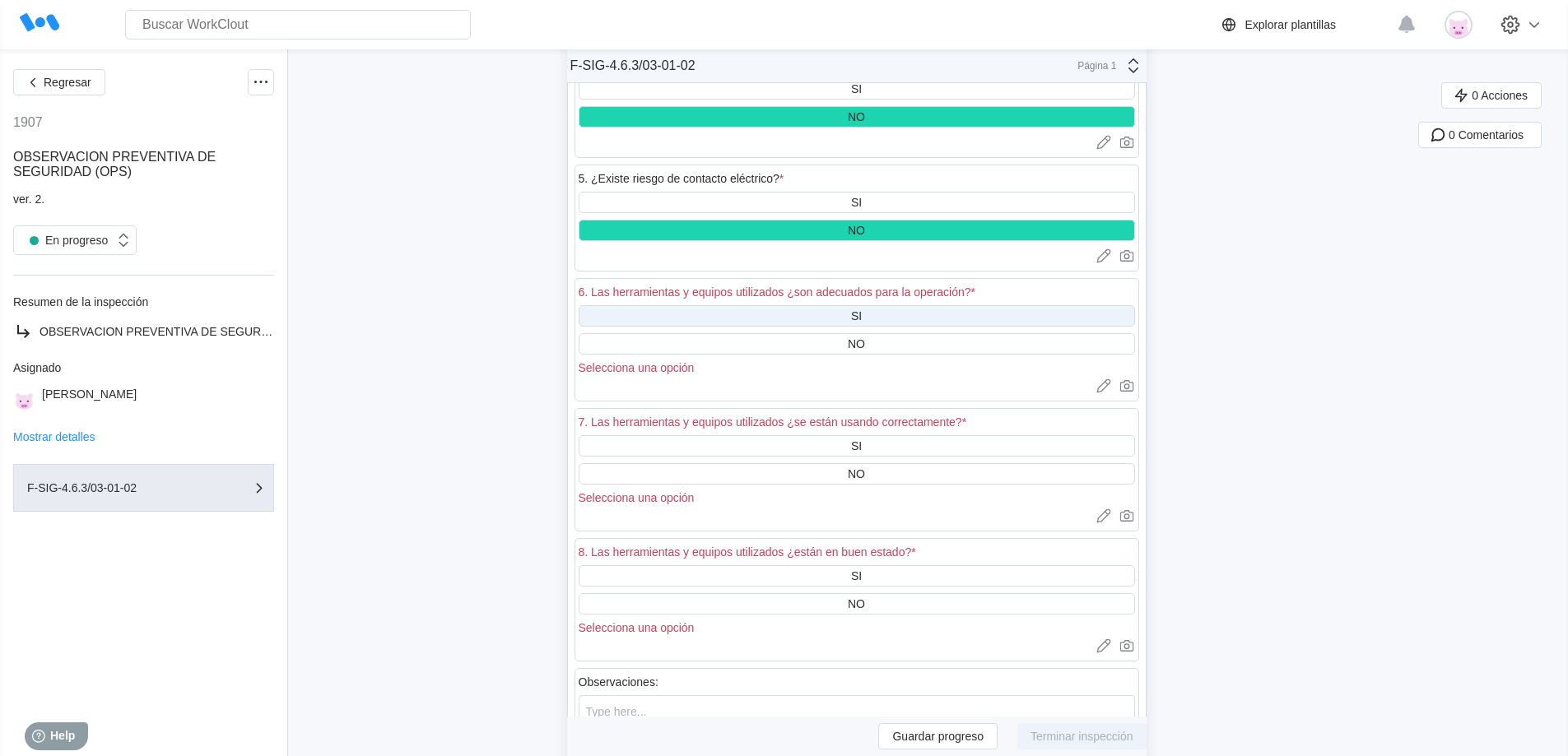
click at [865, 322] on div "SI" at bounding box center [856, 316] width 557 height 22
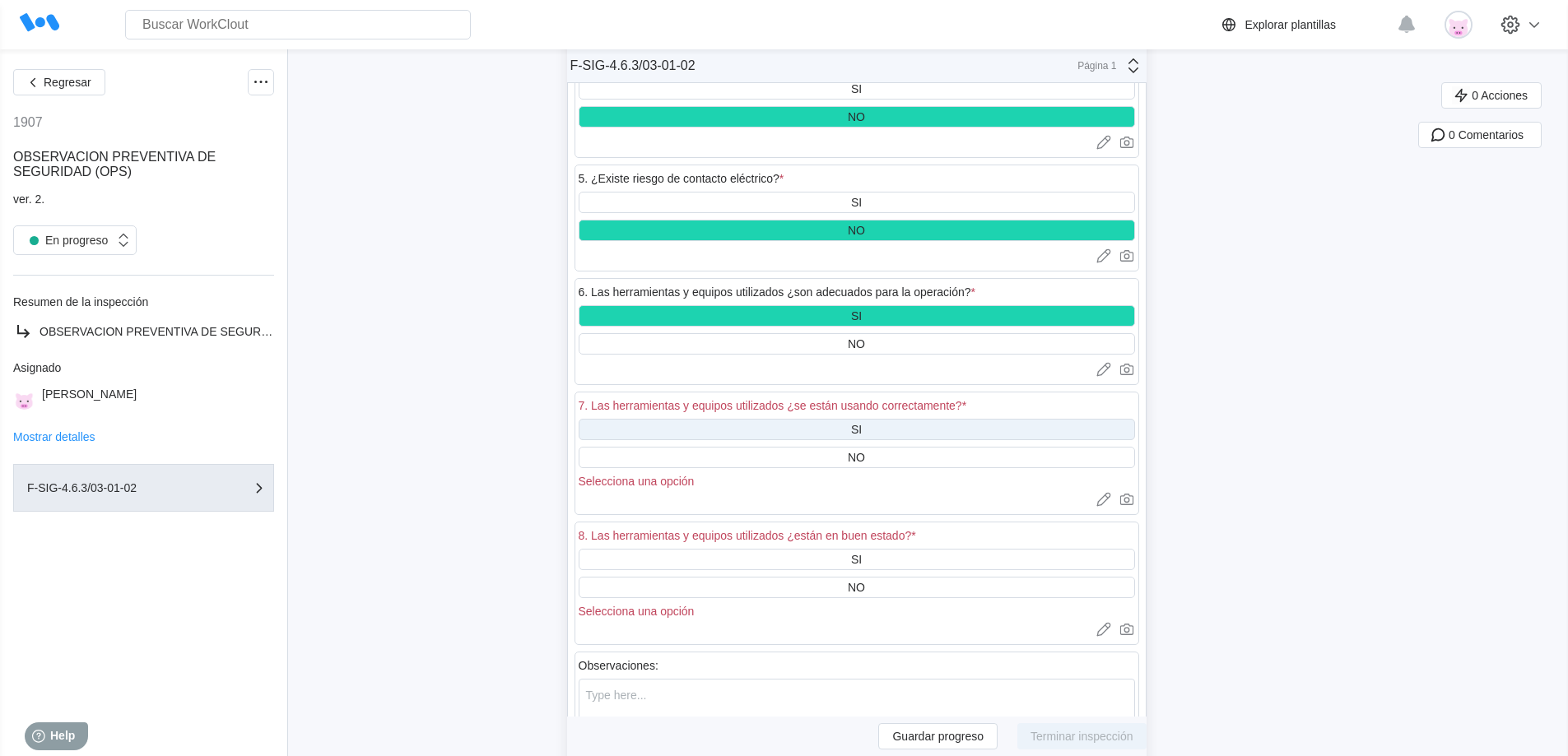
click at [875, 433] on div "SI" at bounding box center [856, 429] width 557 height 22
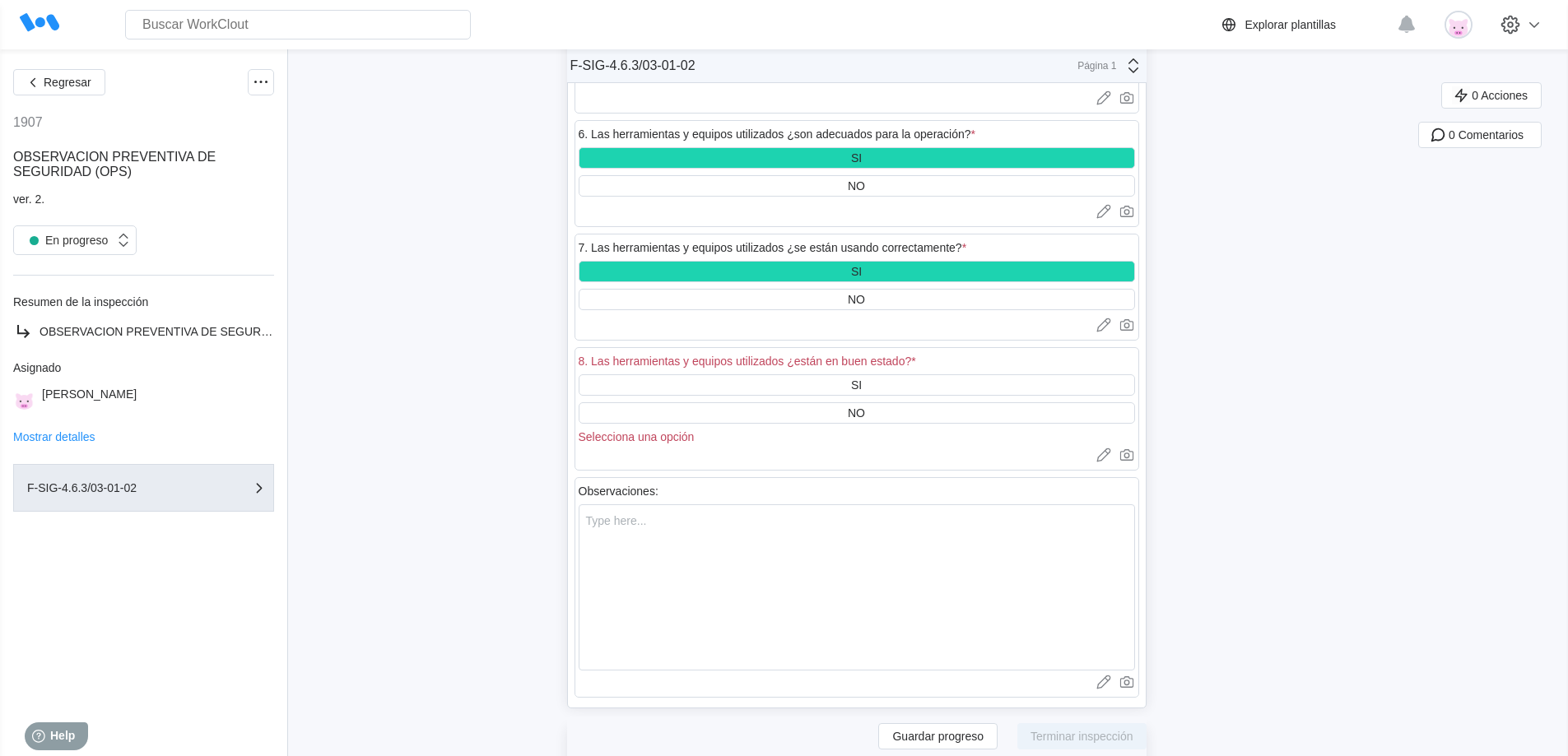
scroll to position [3038, 0]
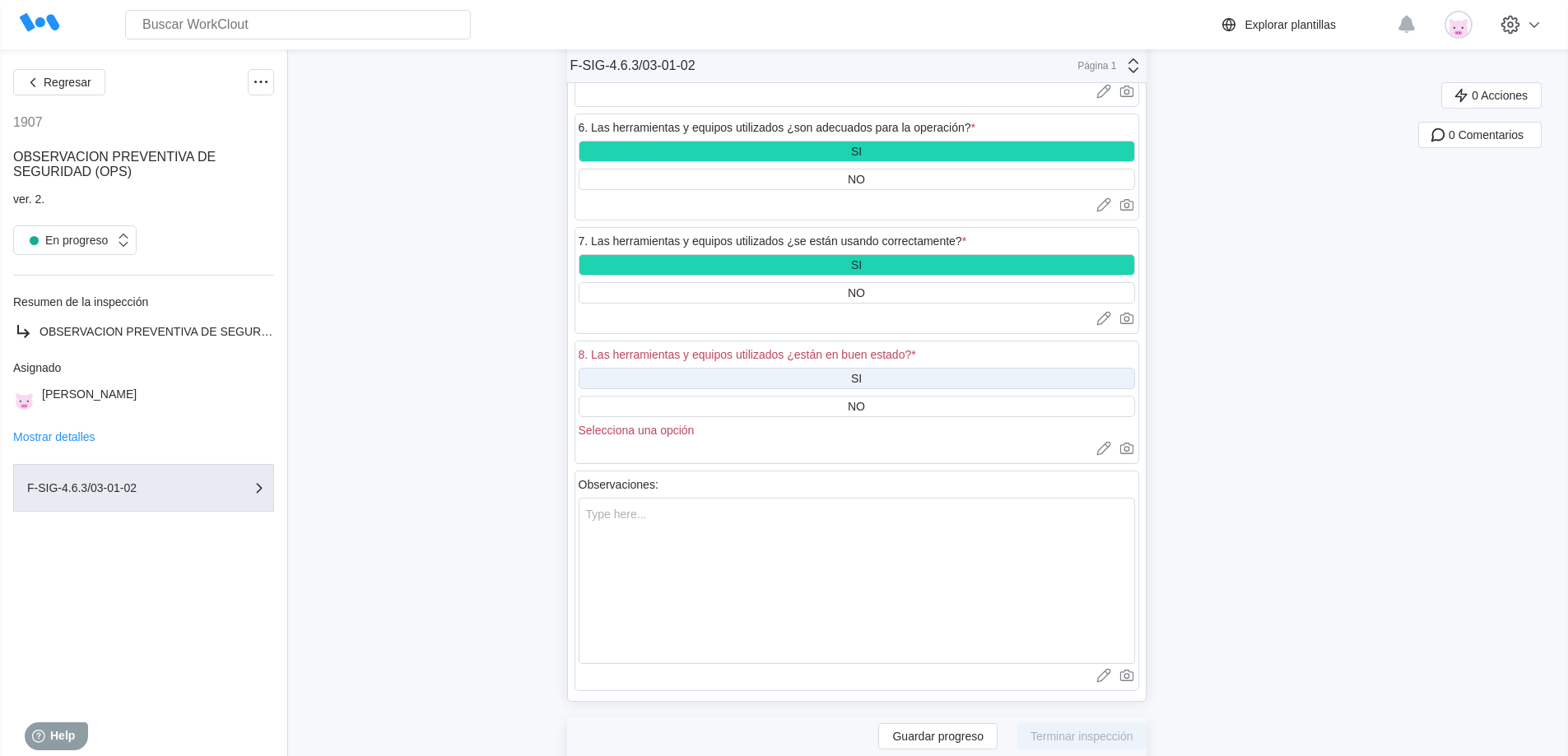
click at [876, 374] on div "SI" at bounding box center [856, 378] width 557 height 22
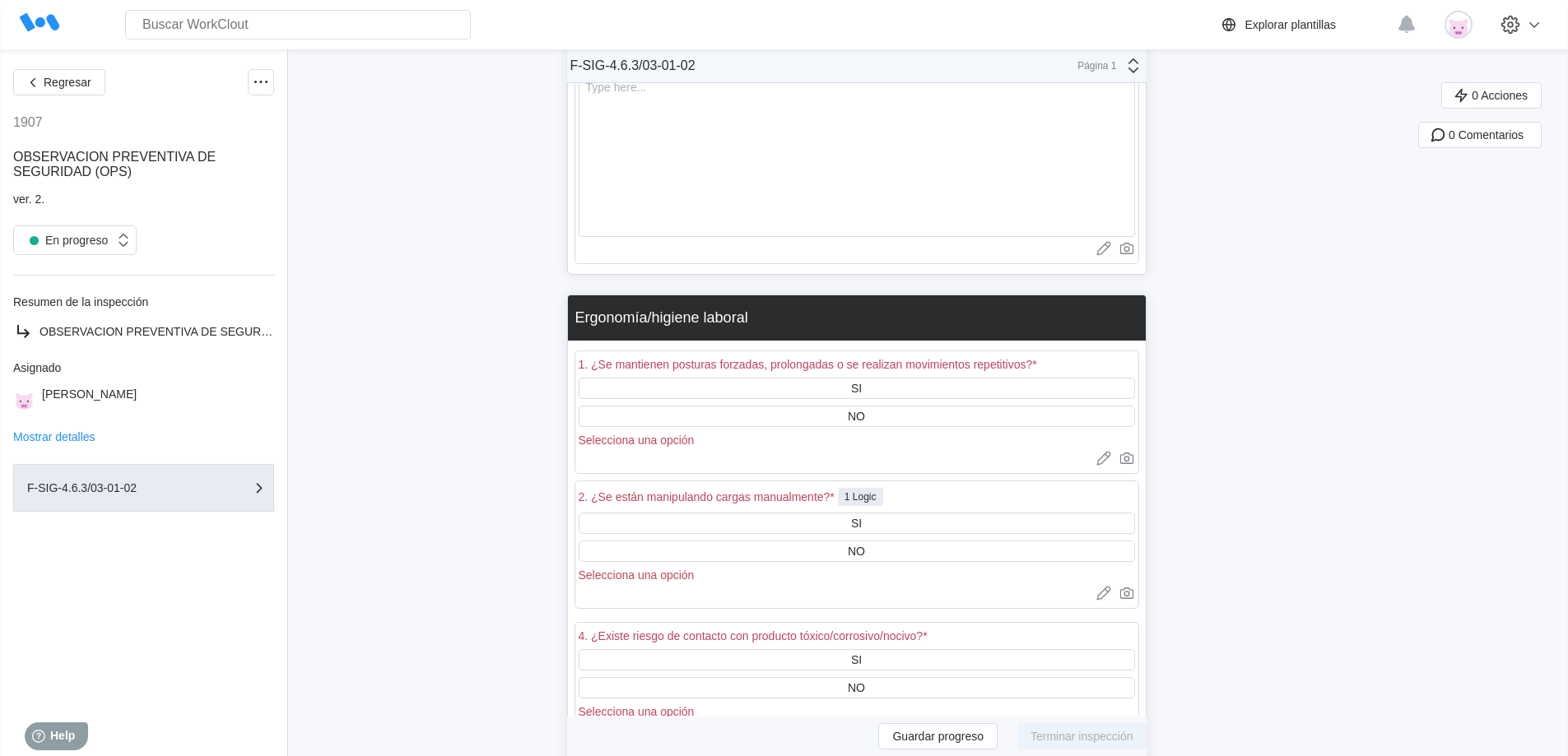
scroll to position [3449, 0]
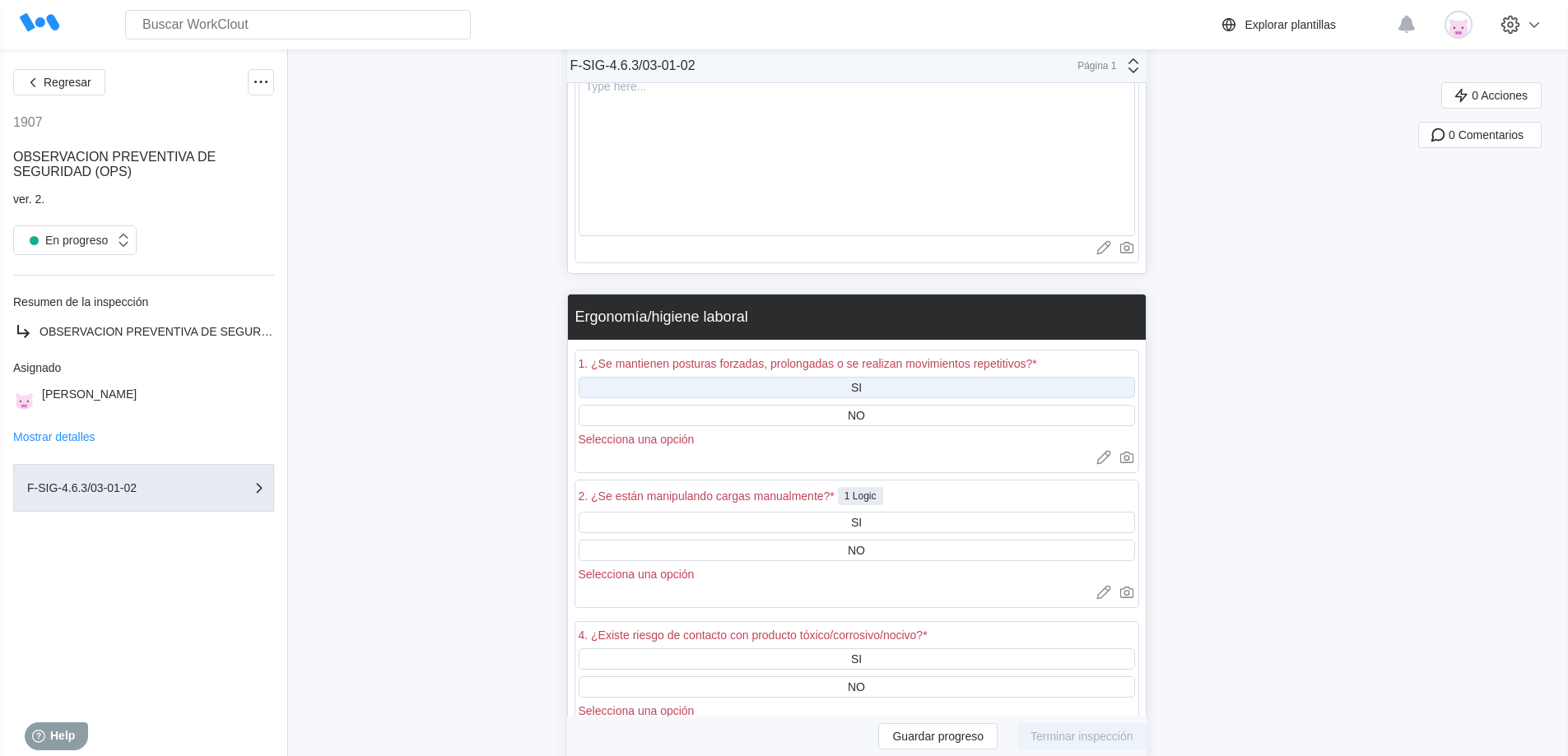
click at [840, 387] on div "SI" at bounding box center [856, 387] width 557 height 22
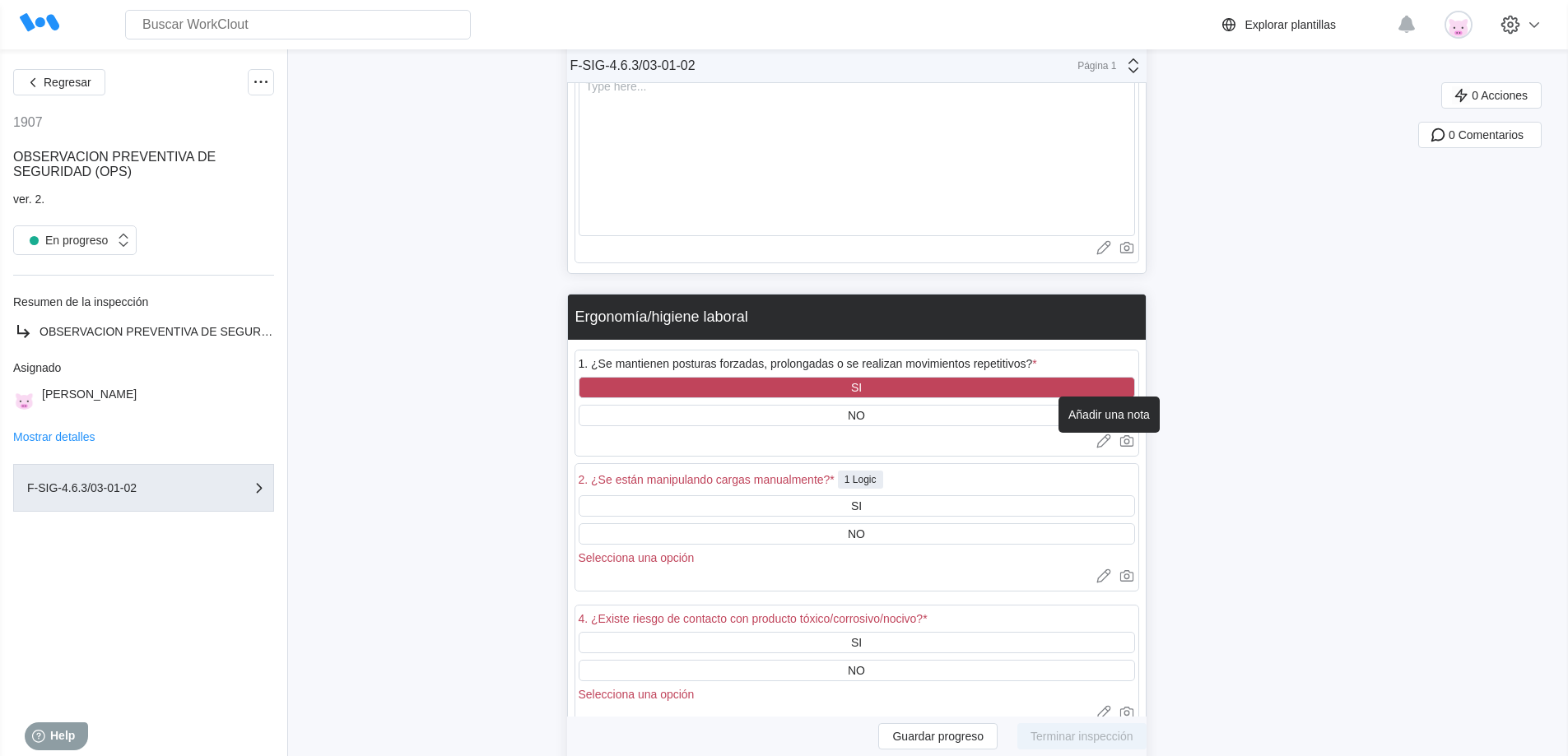
click at [1104, 442] on icon at bounding box center [1103, 440] width 16 height 16
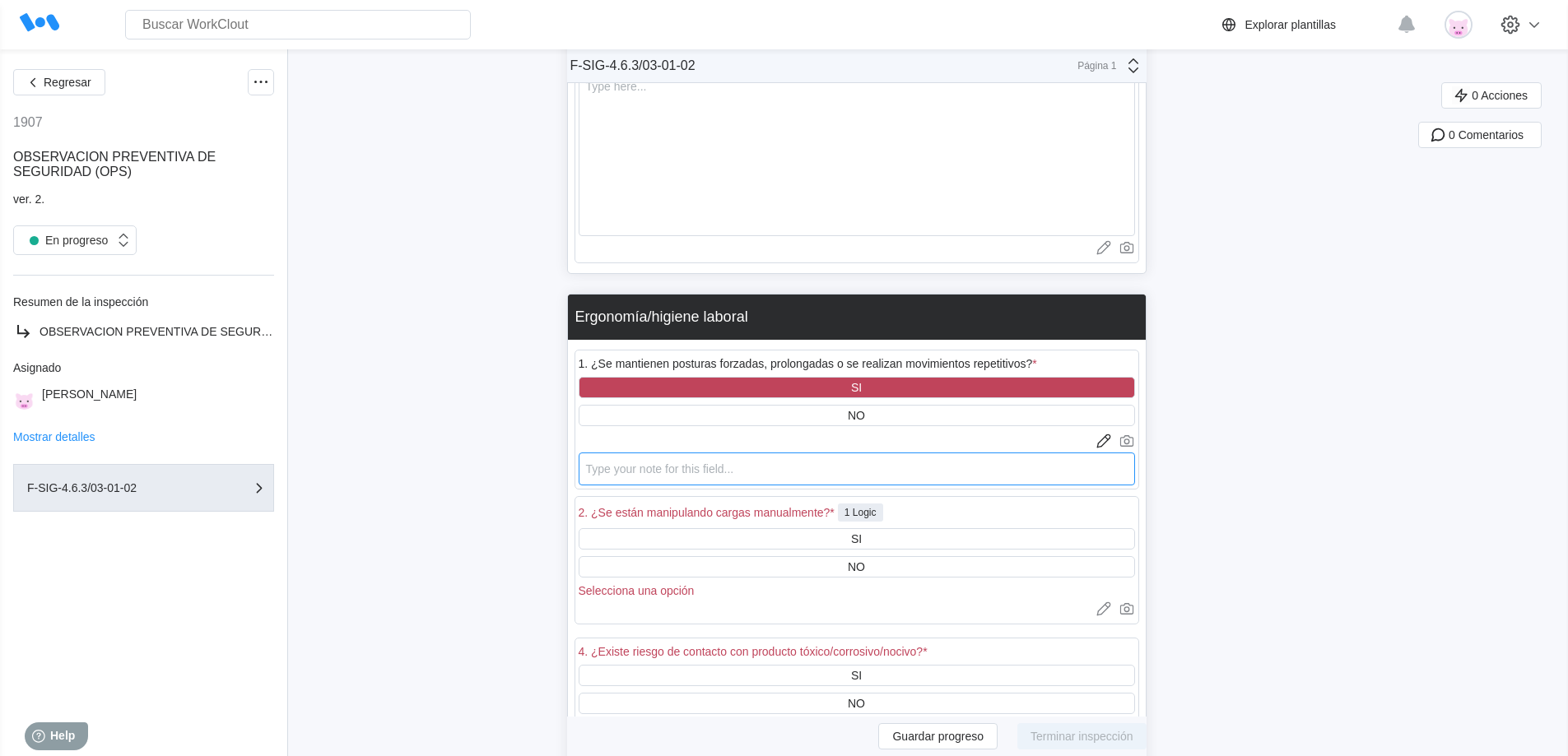
click at [1079, 474] on textarea at bounding box center [856, 469] width 557 height 33
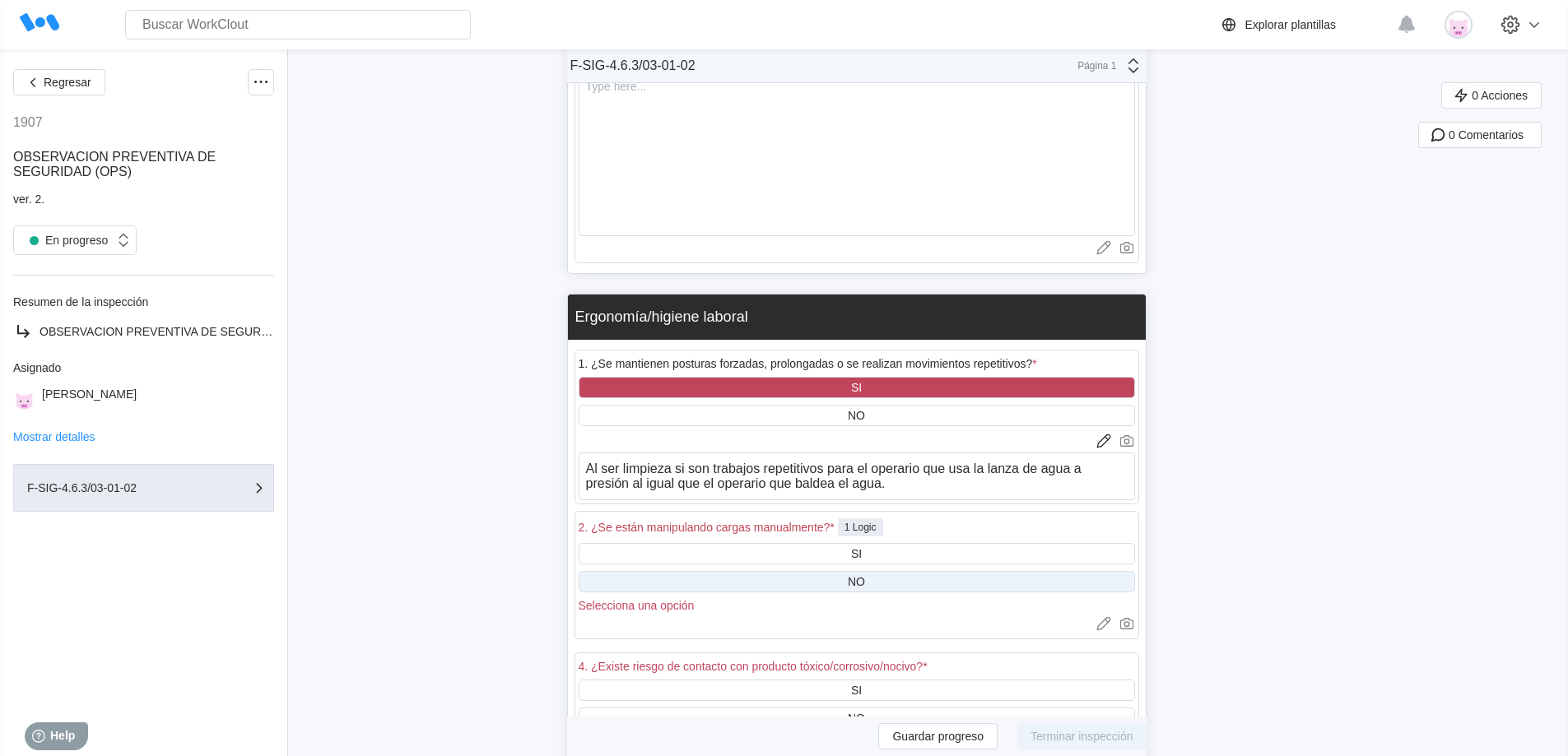
click at [968, 586] on div "NO" at bounding box center [856, 581] width 557 height 22
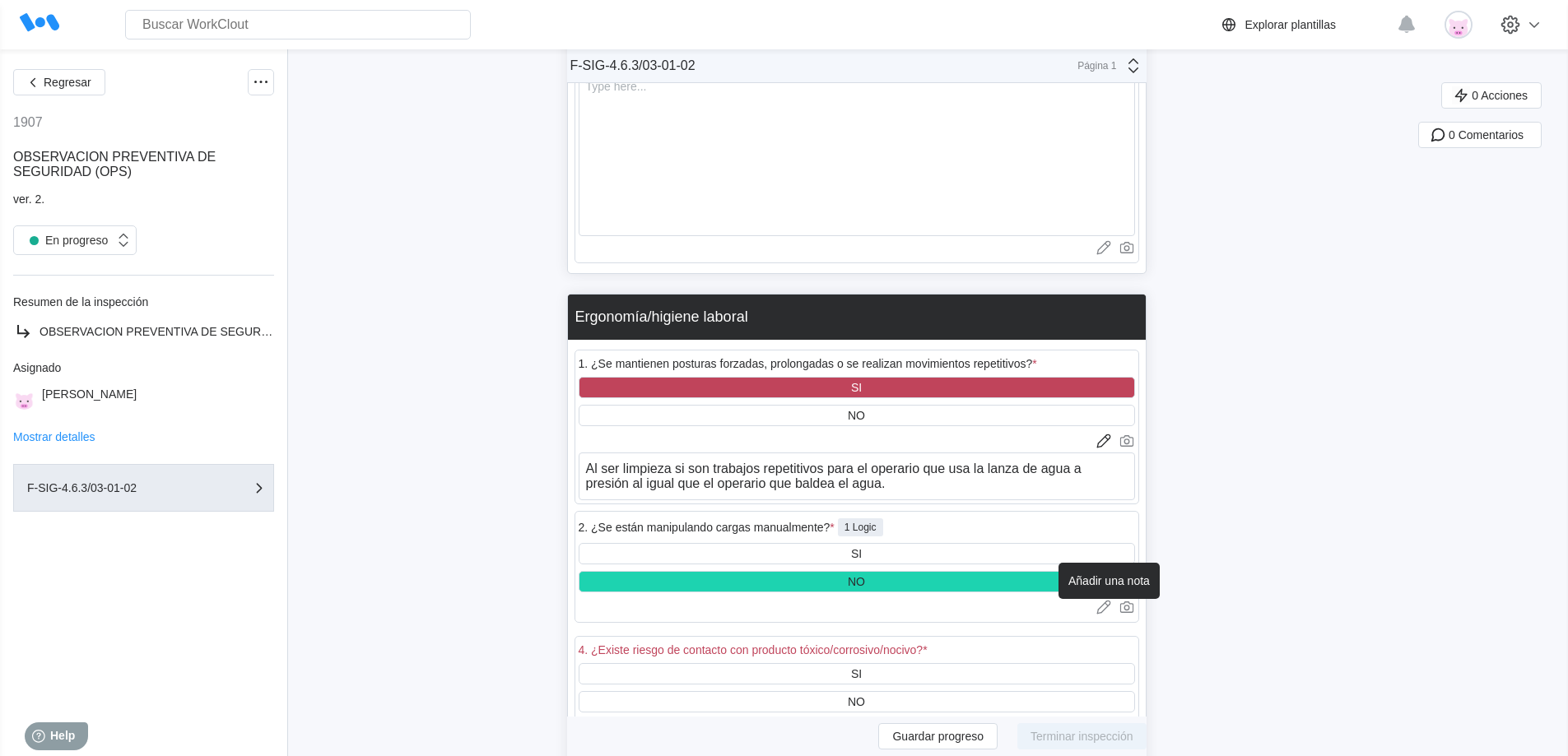
click at [1109, 610] on icon at bounding box center [1103, 609] width 13 height 9
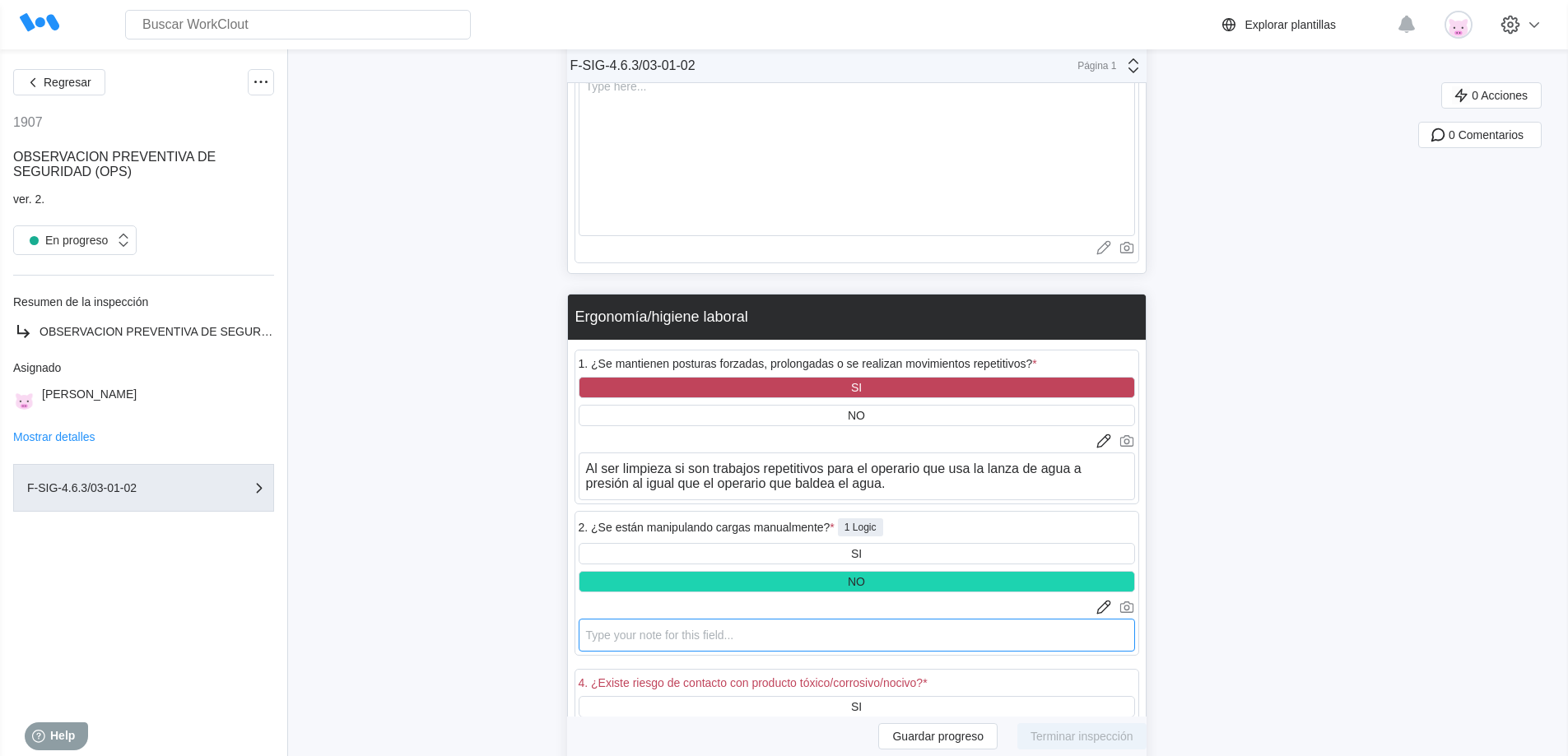
click at [988, 625] on textarea at bounding box center [856, 635] width 557 height 33
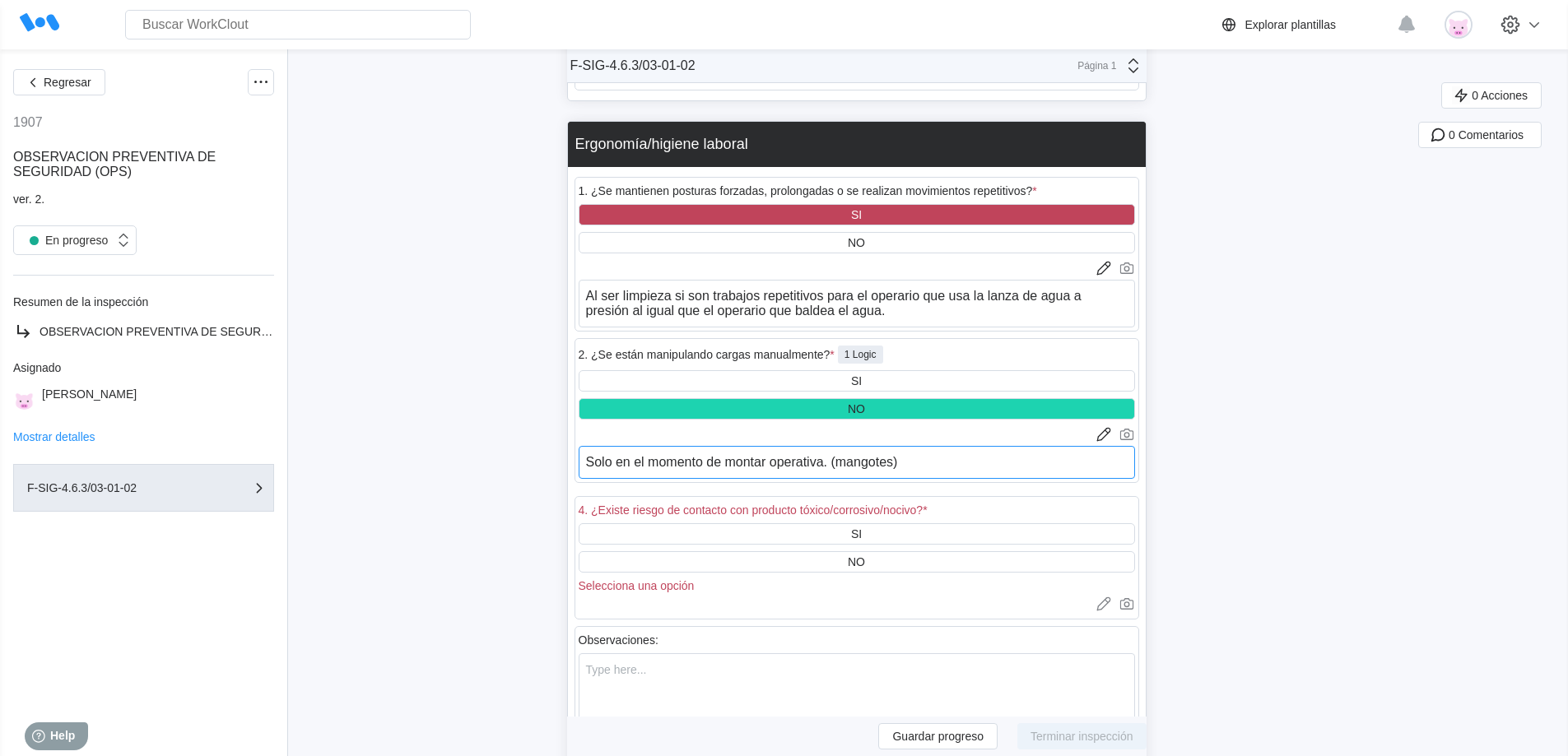
scroll to position [3697, 0]
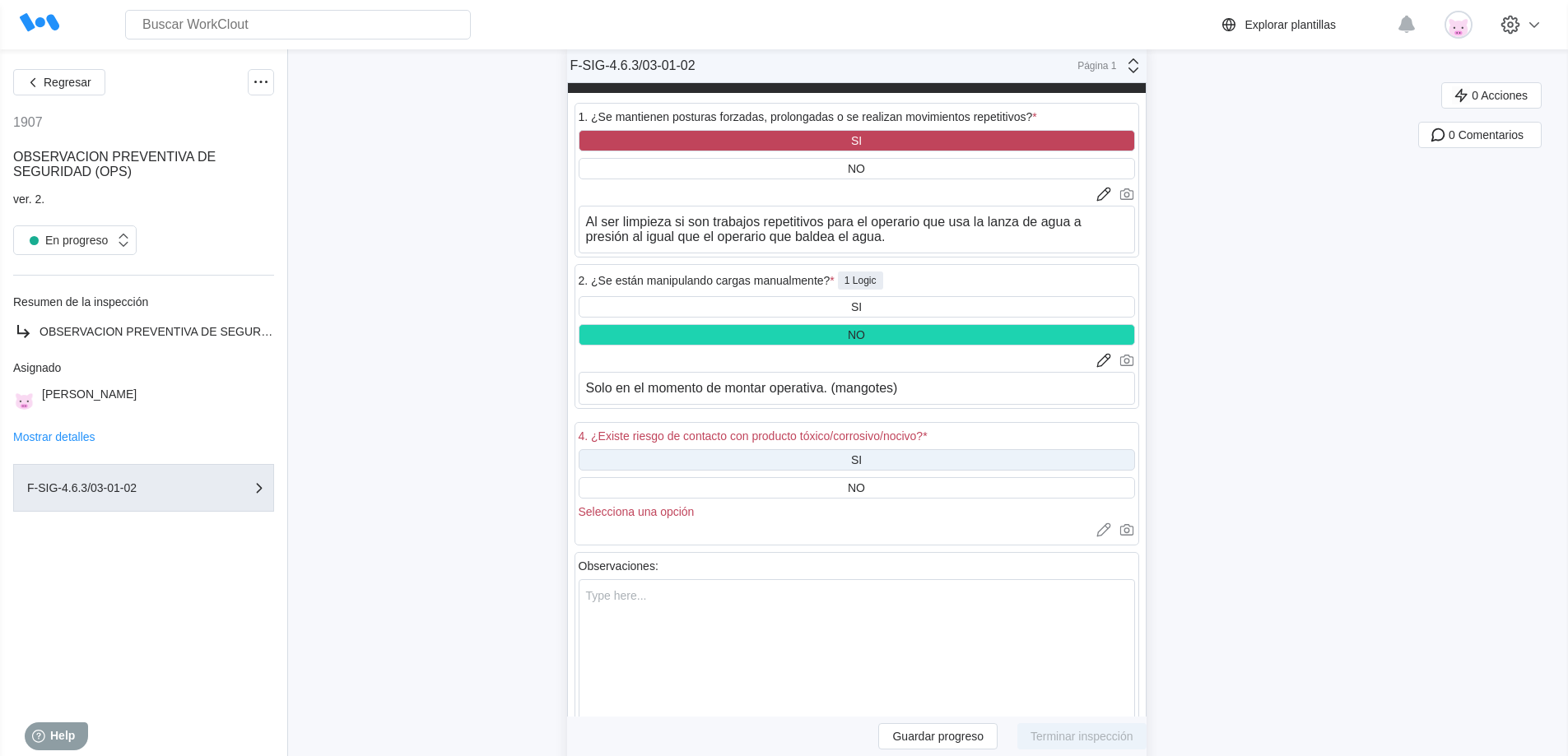
click at [862, 465] on div "SI" at bounding box center [856, 460] width 10 height 13
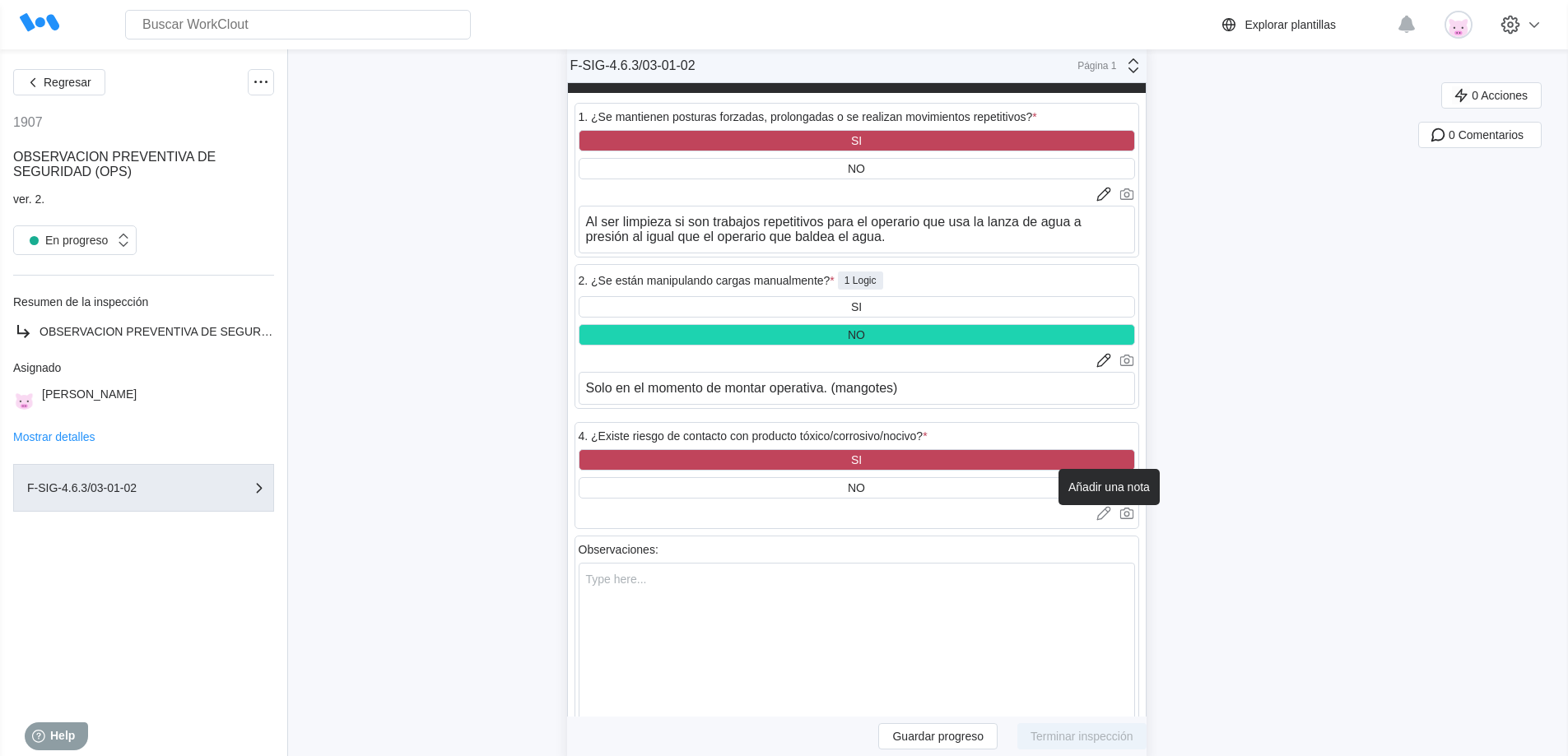
click at [1107, 519] on icon at bounding box center [1103, 515] width 13 height 9
click at [826, 541] on textarea at bounding box center [856, 541] width 557 height 33
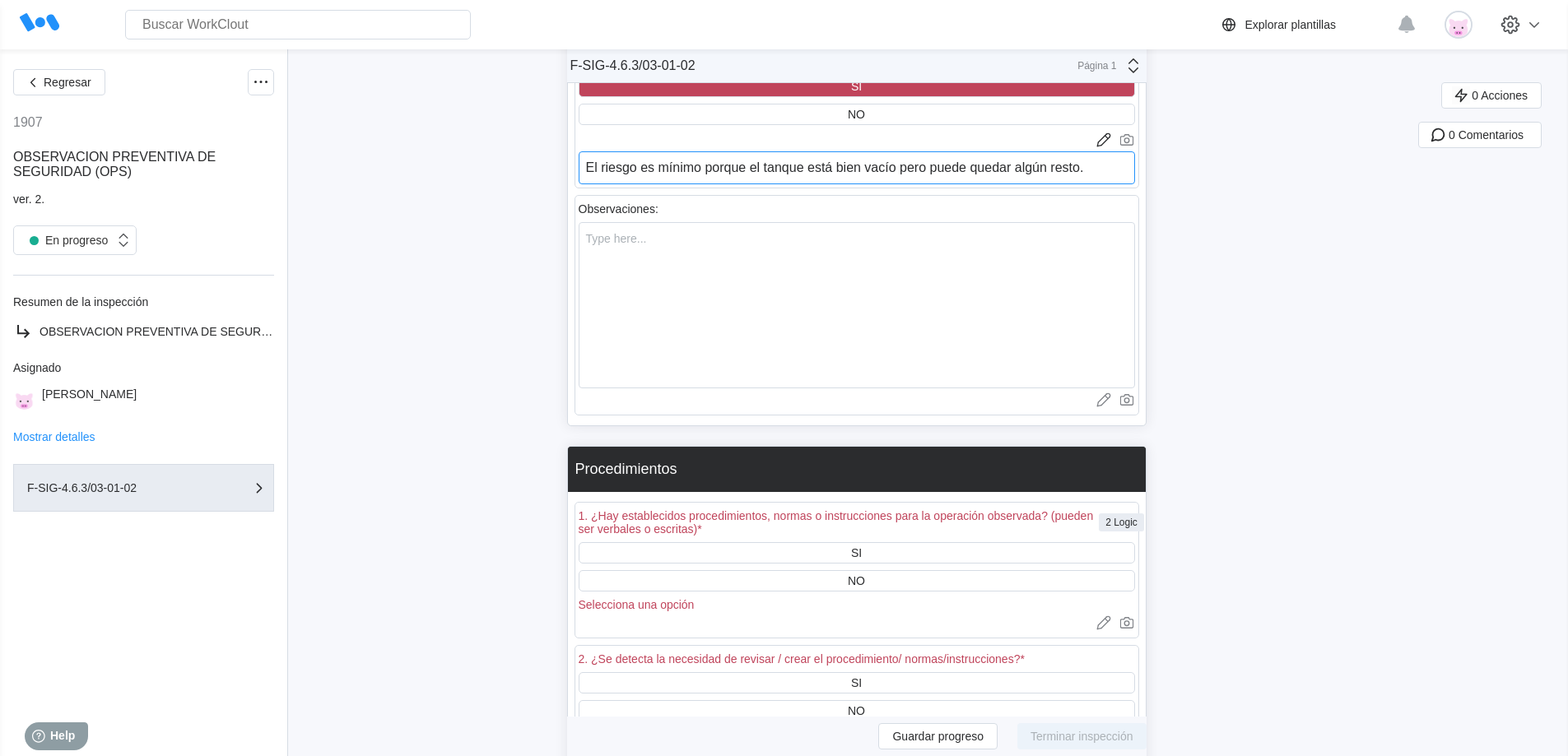
scroll to position [4108, 0]
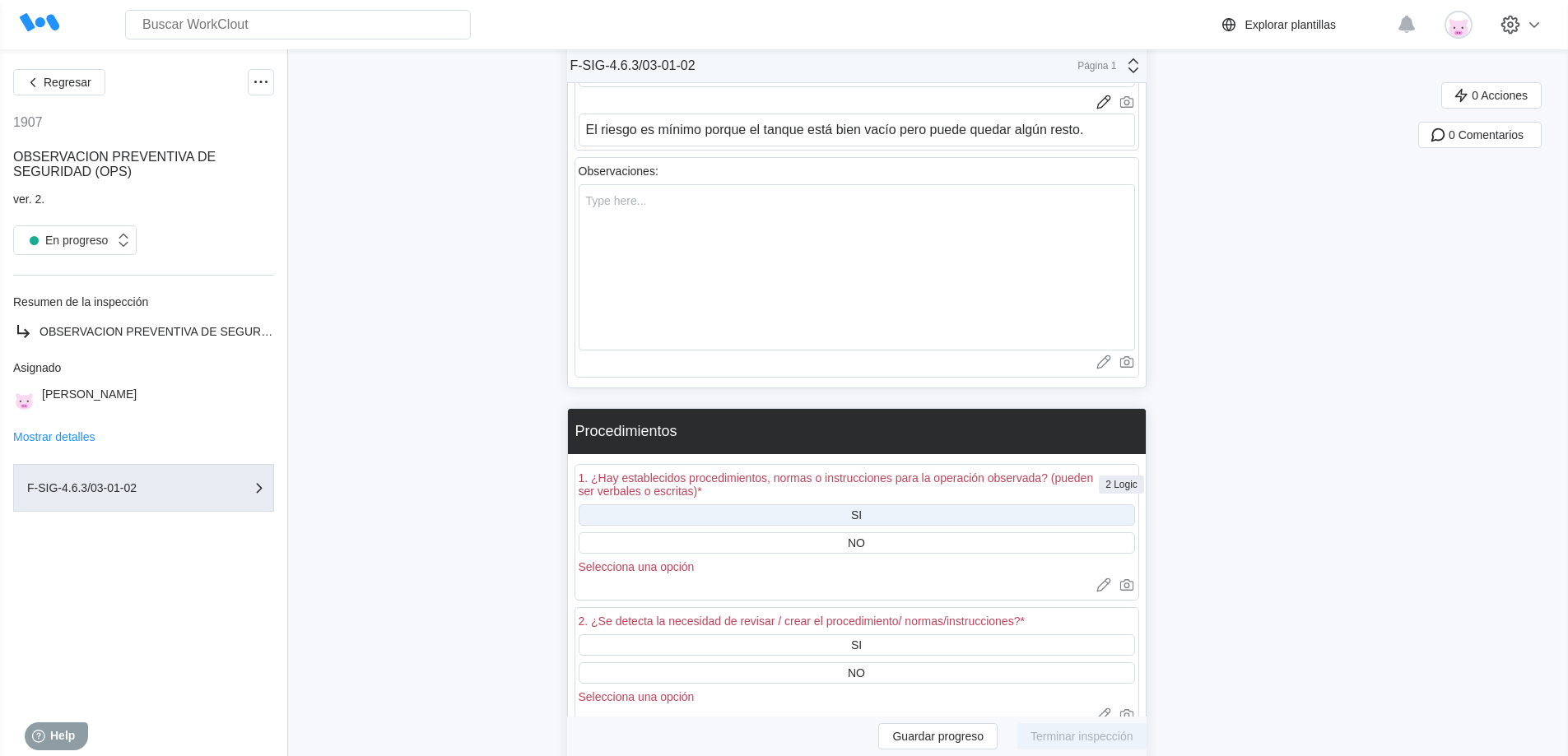
click at [882, 512] on div "SI" at bounding box center [856, 515] width 557 height 22
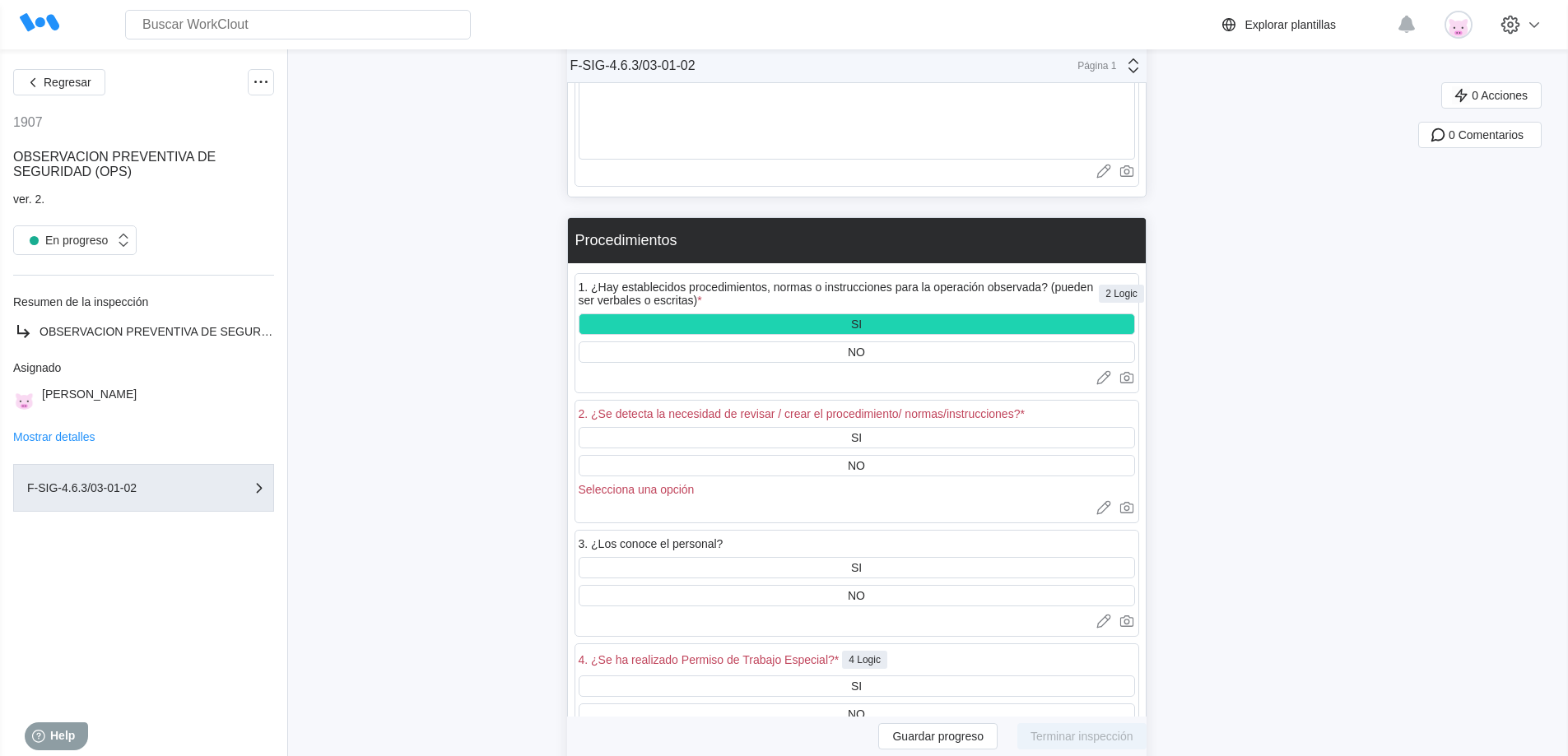
scroll to position [4355, 0]
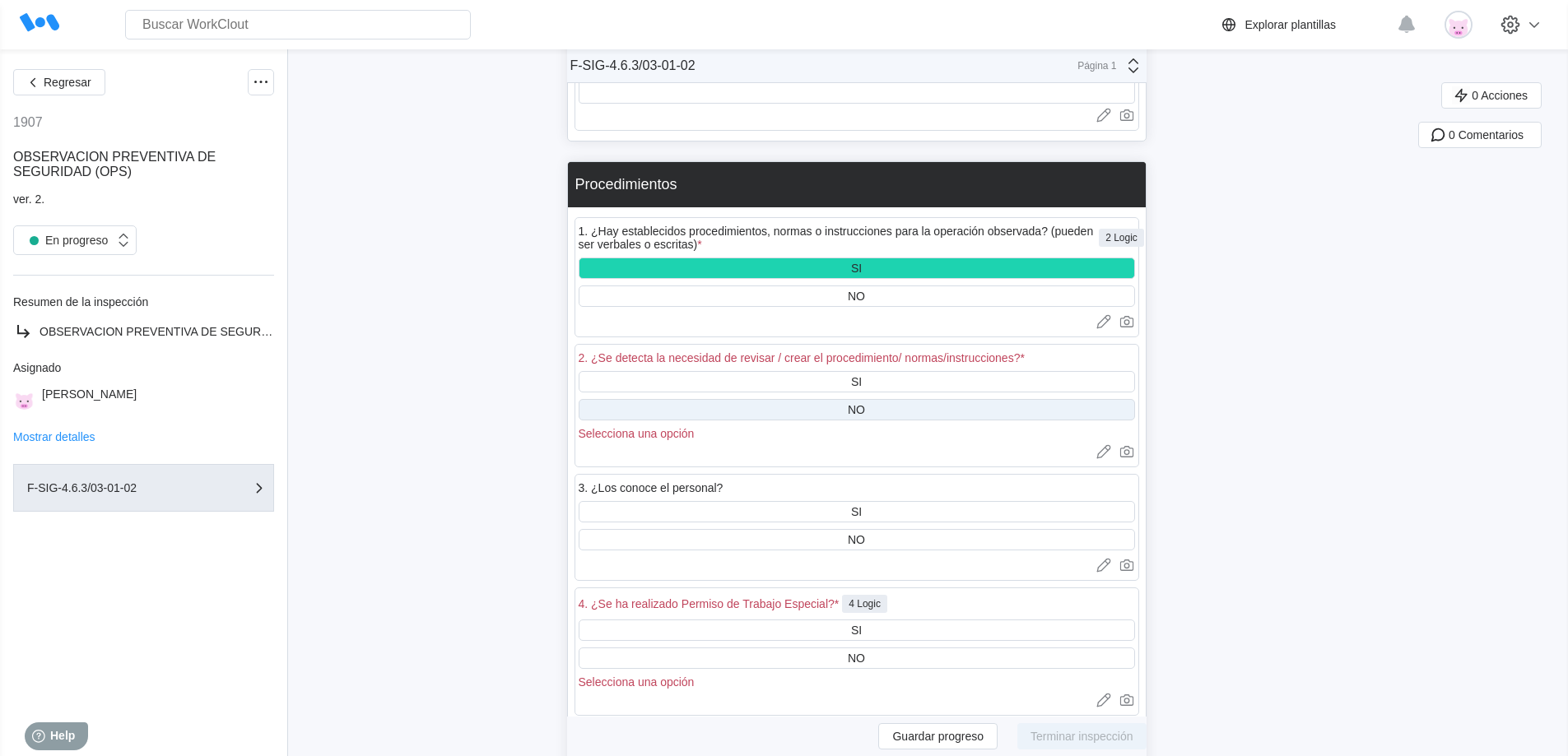
click at [878, 408] on div "NO" at bounding box center [856, 409] width 557 height 22
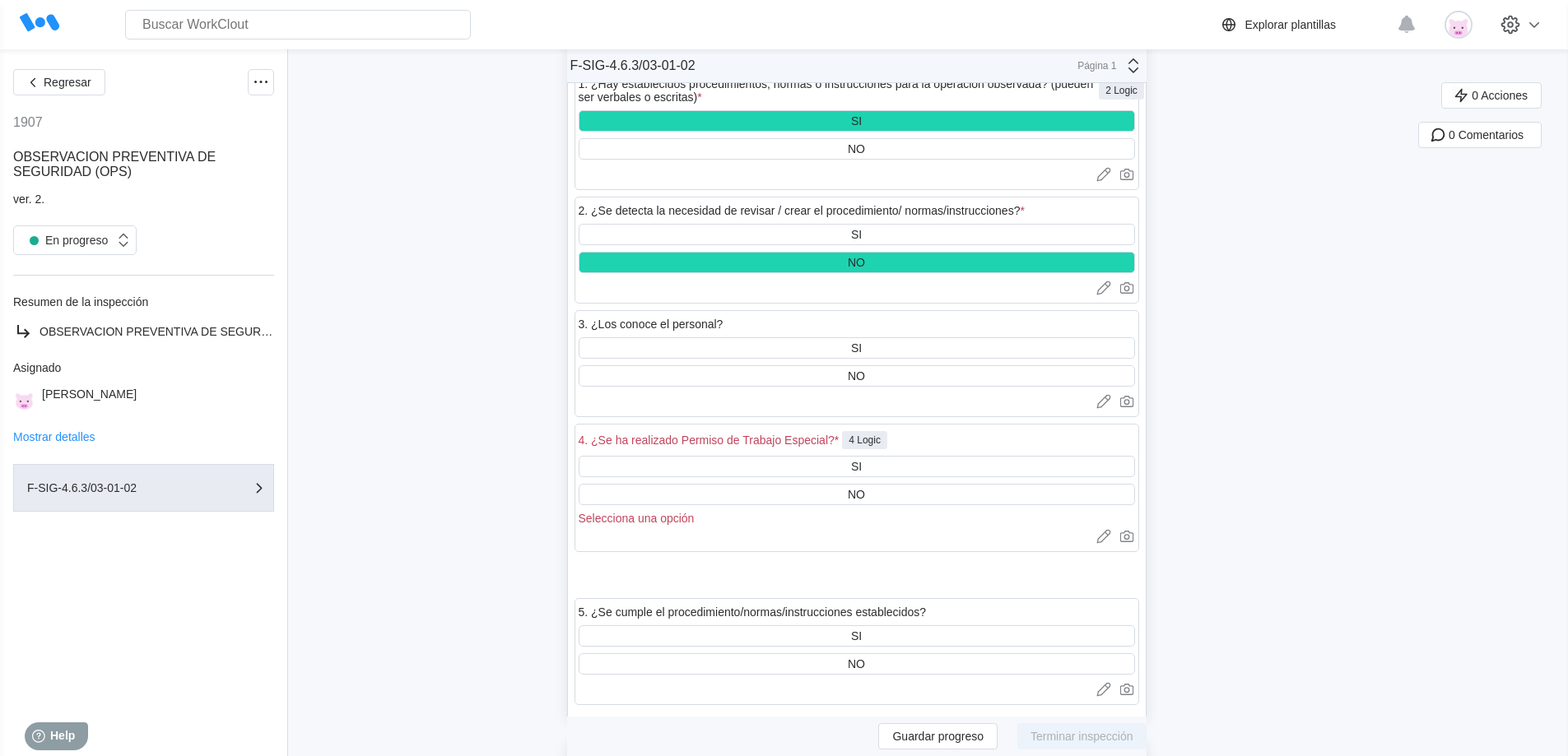
scroll to position [4520, 0]
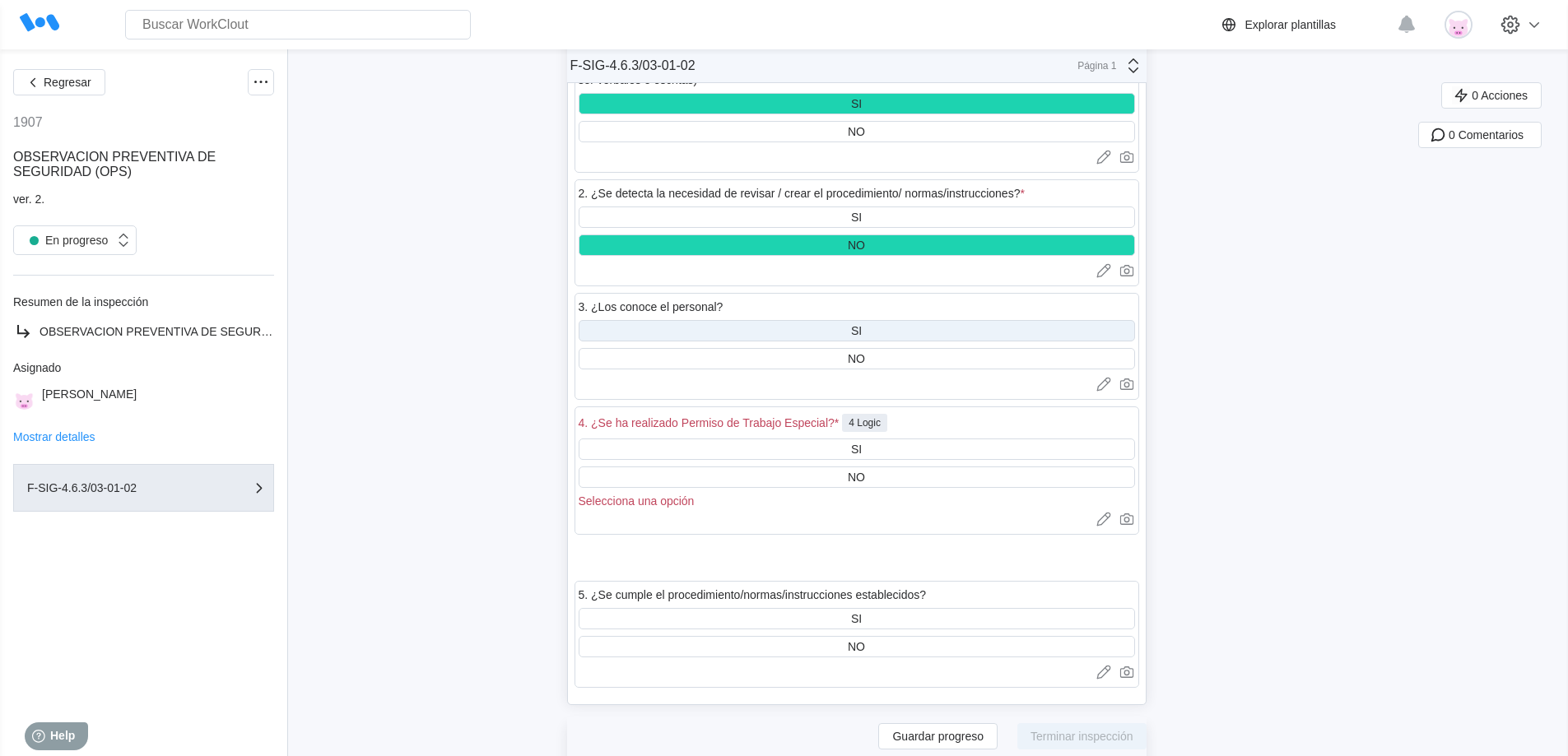
click at [878, 329] on div "SI" at bounding box center [856, 331] width 557 height 22
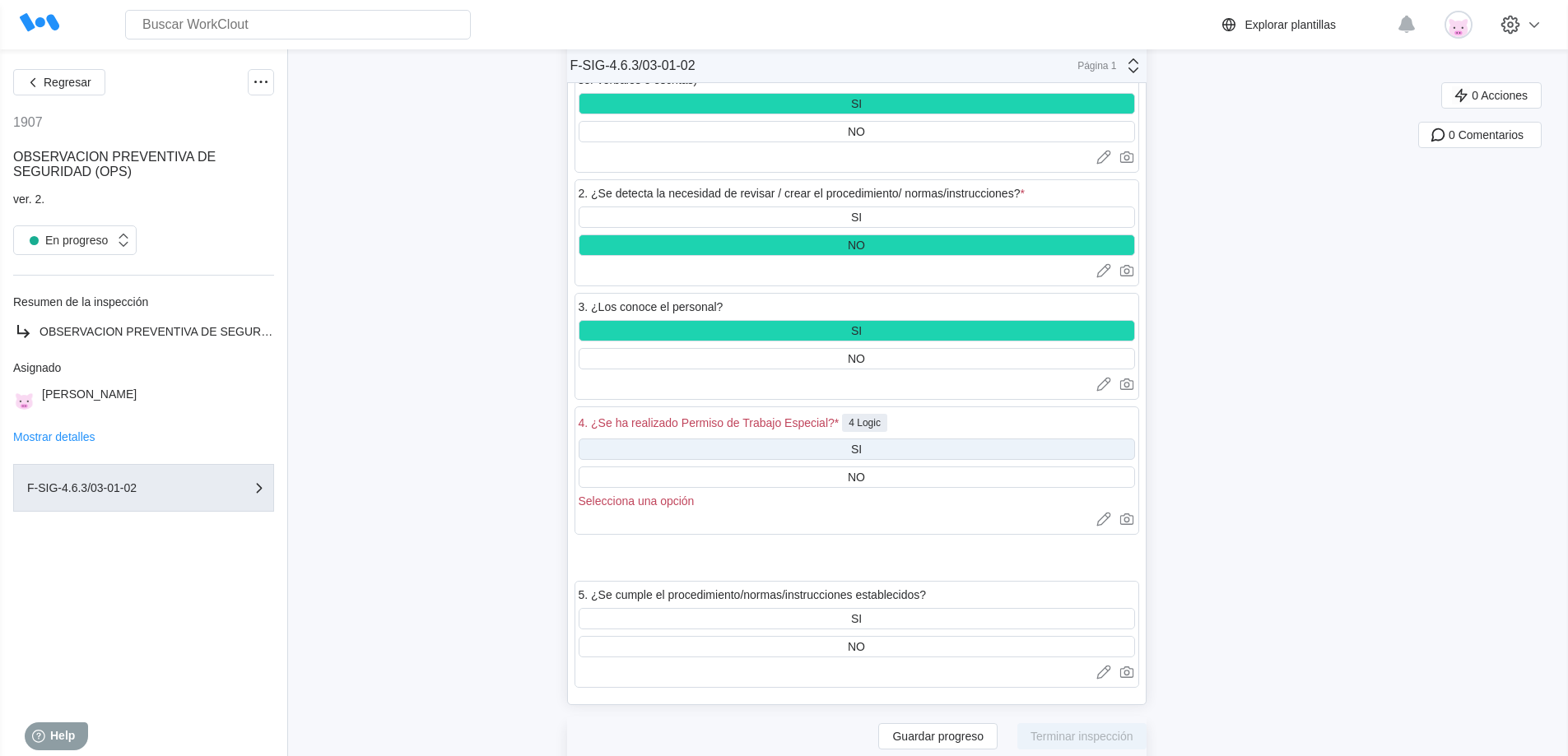
click at [874, 445] on div "SI" at bounding box center [856, 449] width 557 height 22
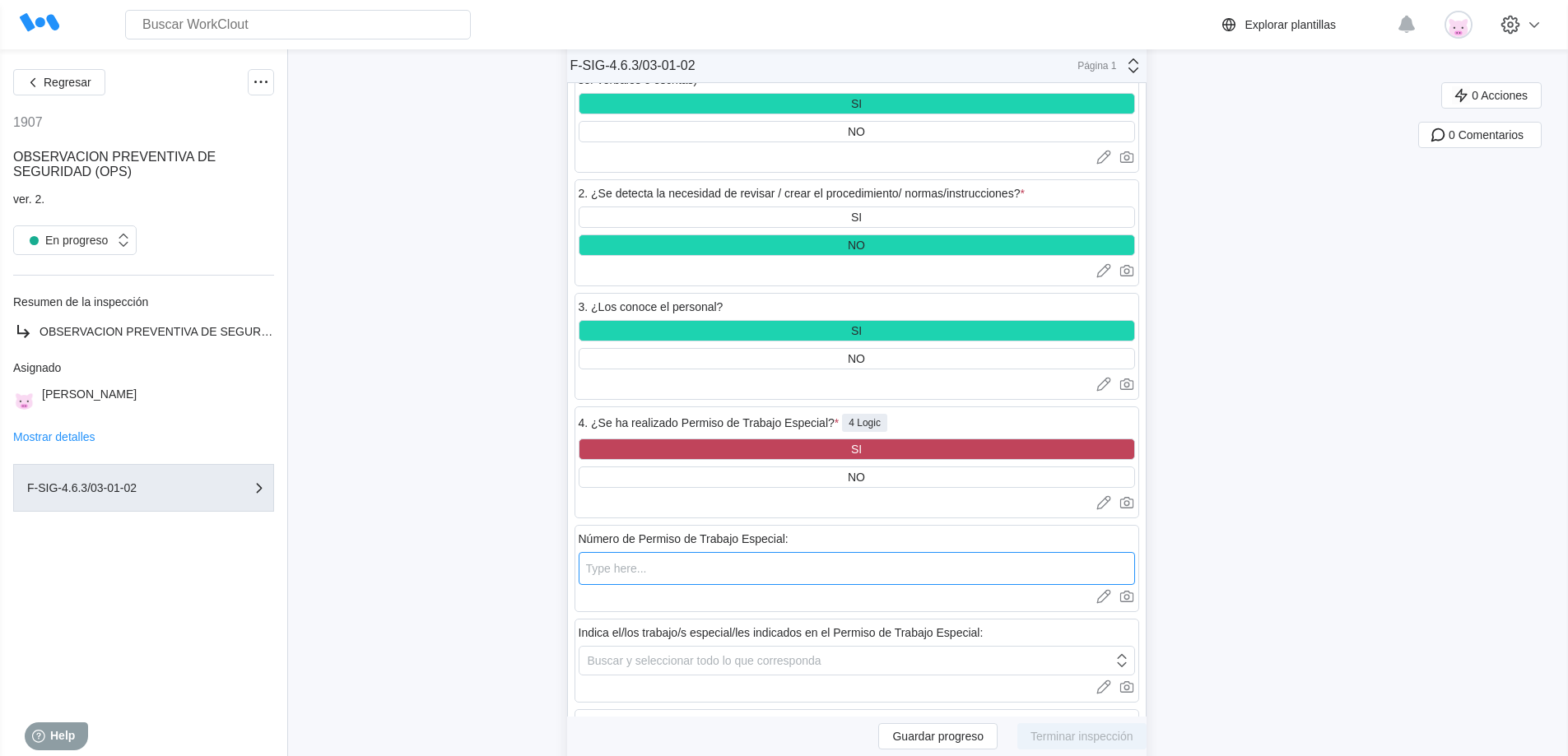
click at [730, 566] on input "text" at bounding box center [856, 568] width 557 height 33
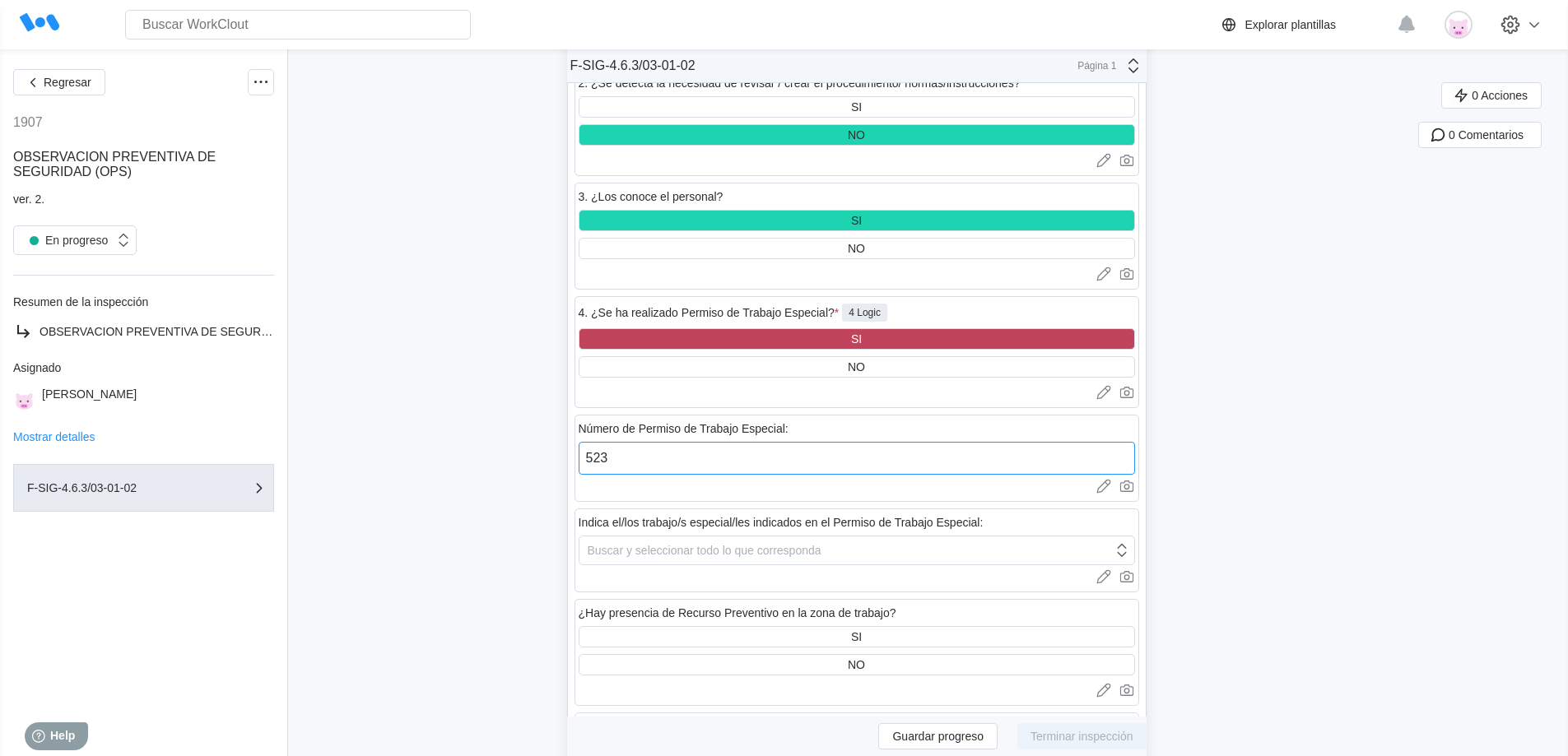
scroll to position [4684, 0]
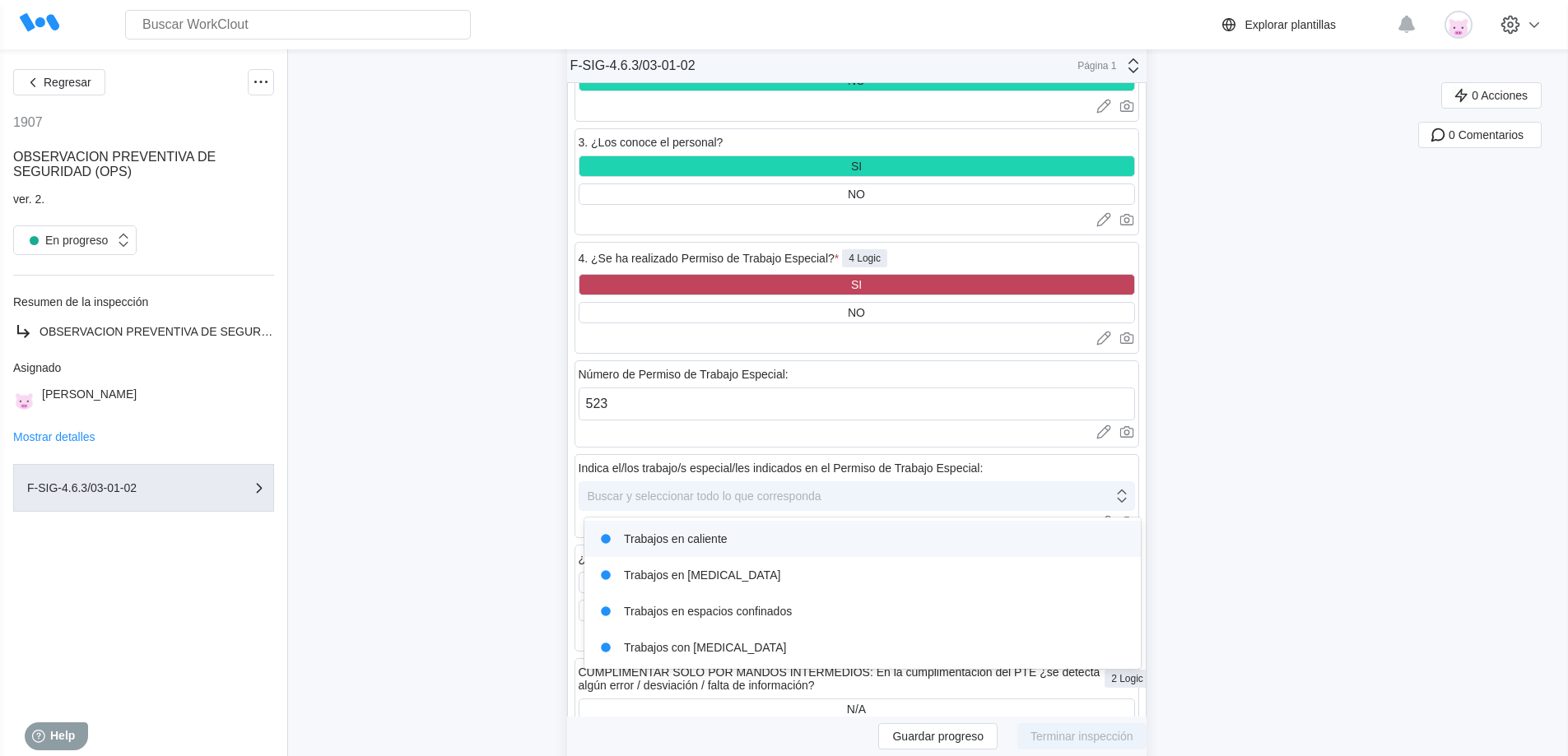
click at [806, 494] on div "Buscar y seleccionar todo lo que corresponda" at bounding box center [704, 496] width 233 height 13
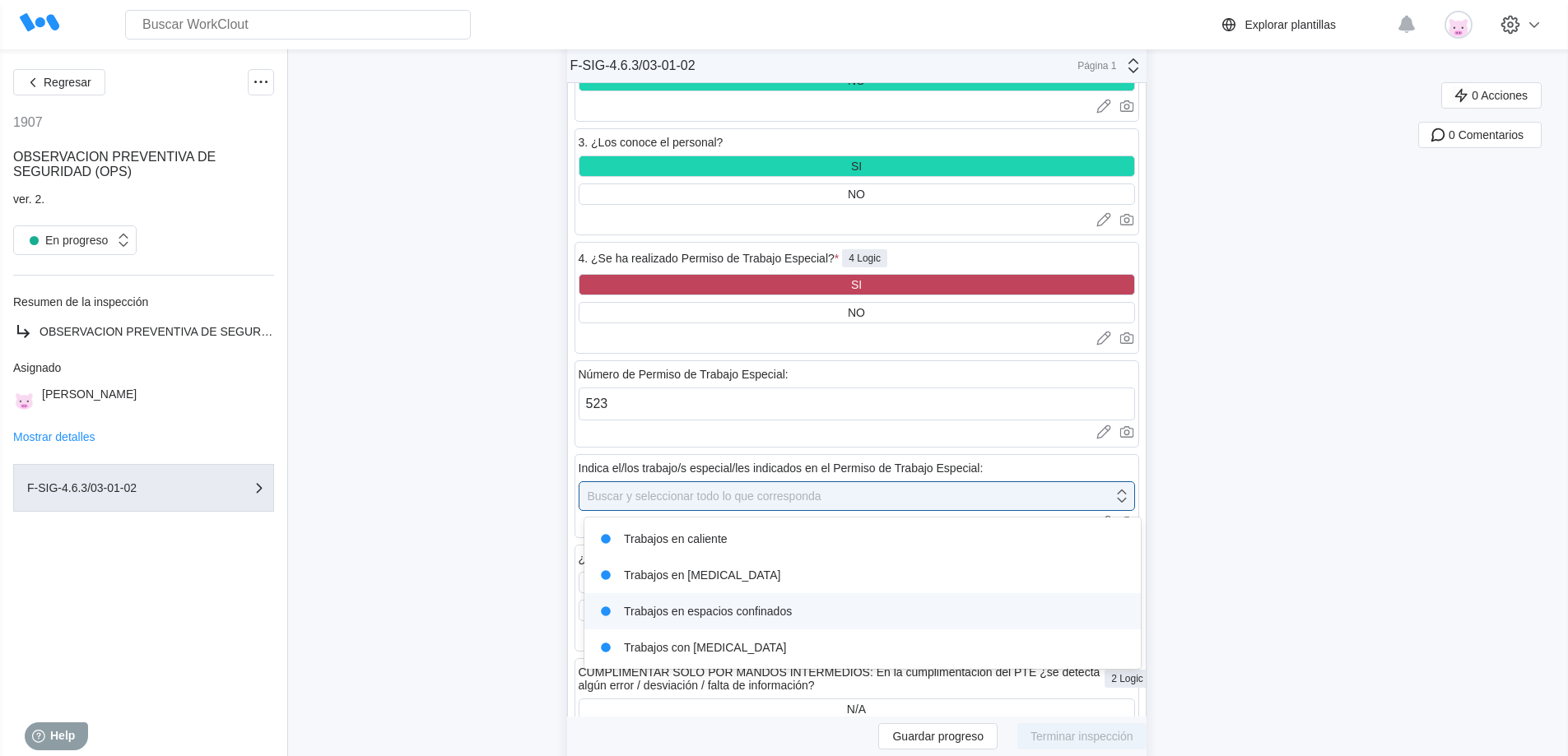
click at [766, 610] on div "Trabajos en espacios confinados" at bounding box center [863, 611] width 537 height 23
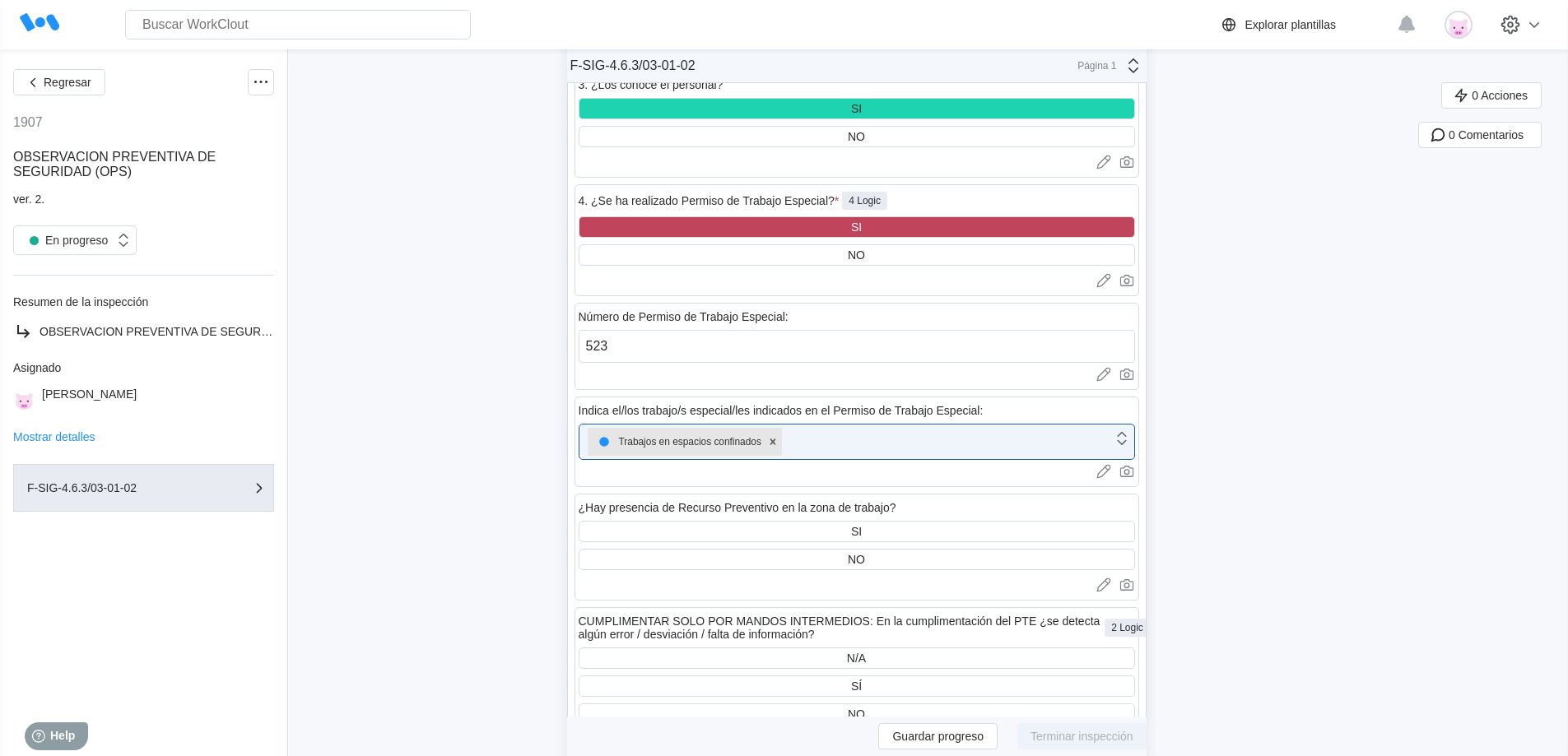
scroll to position [4767, 0]
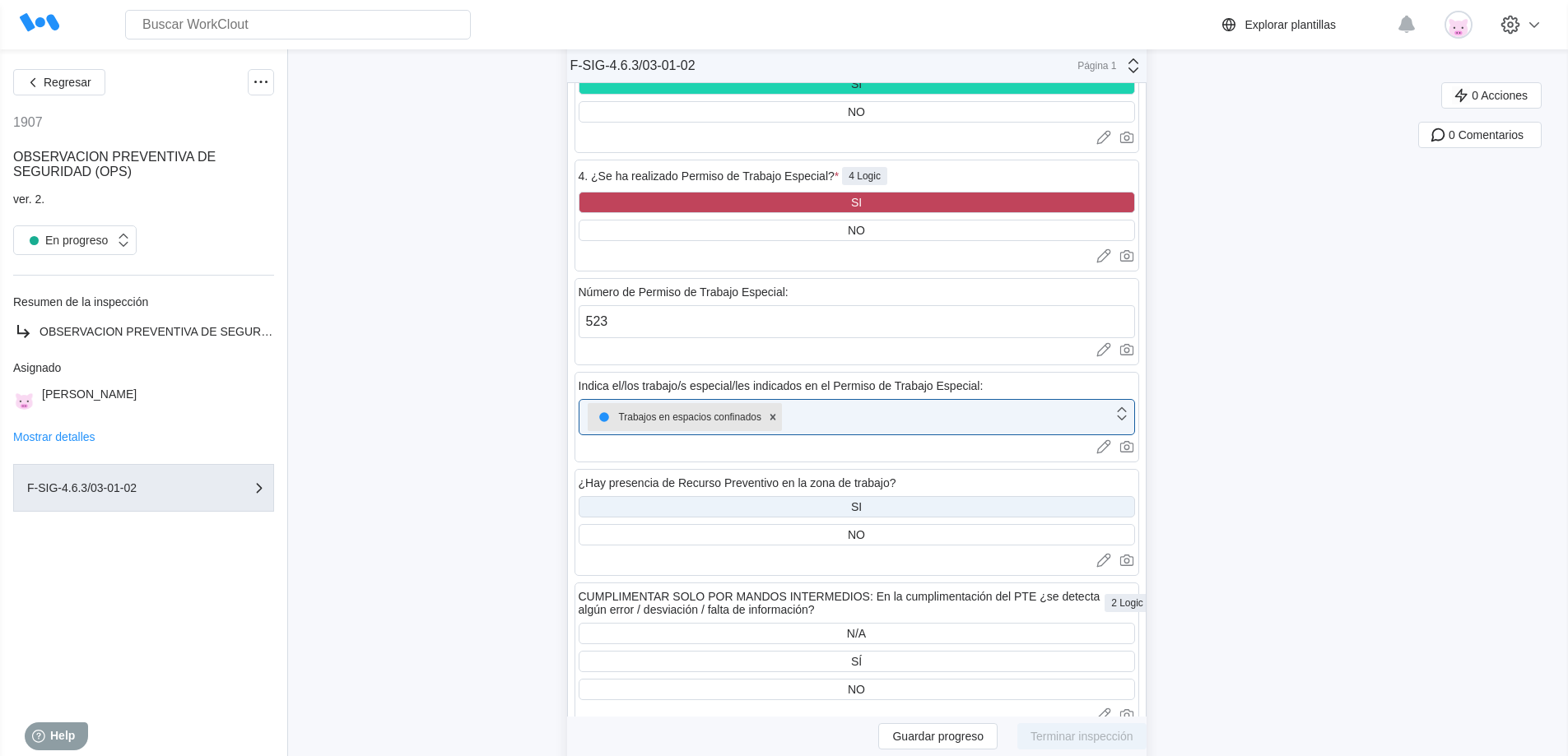
click at [953, 507] on div "SI" at bounding box center [856, 507] width 557 height 22
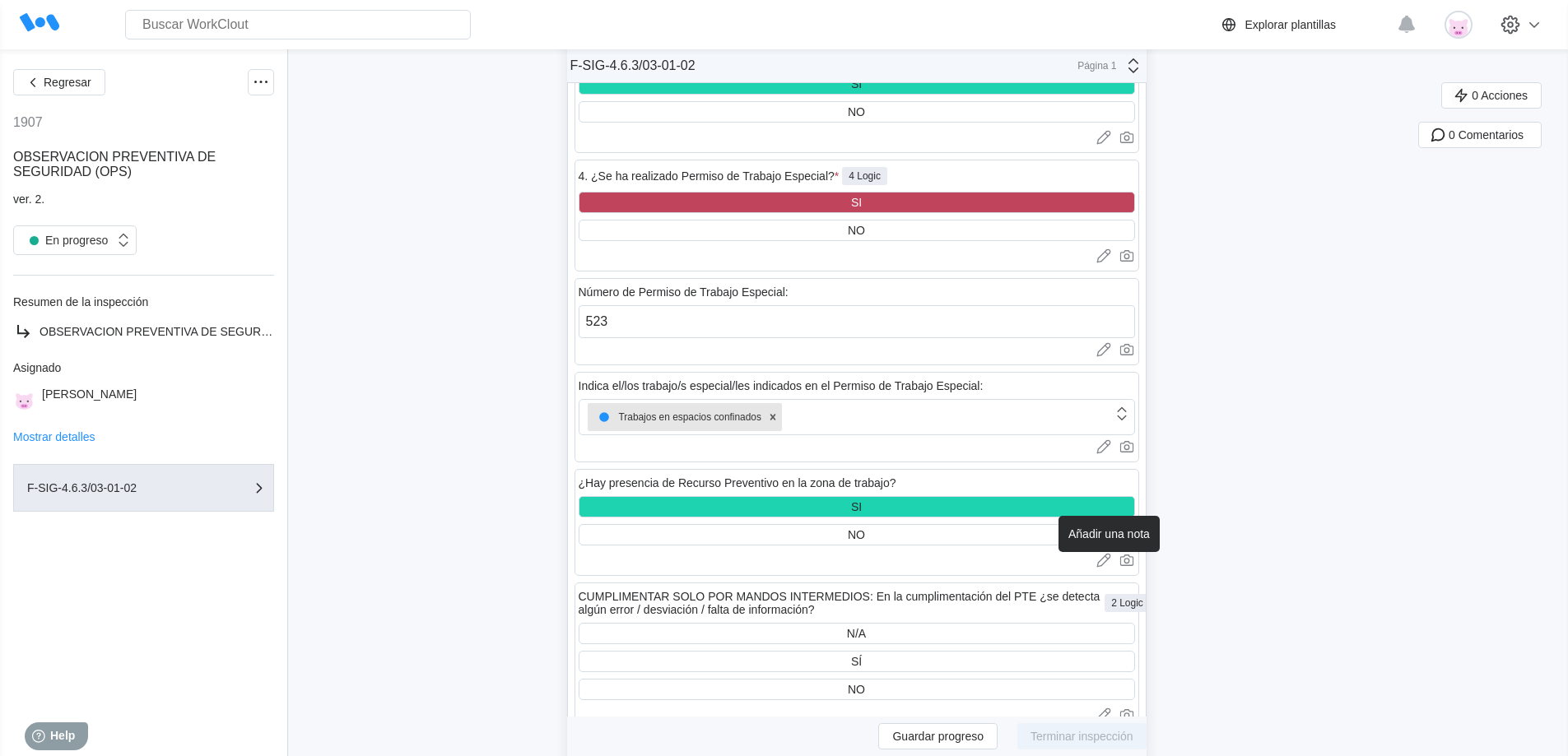
click at [1109, 564] on icon at bounding box center [1103, 562] width 13 height 9
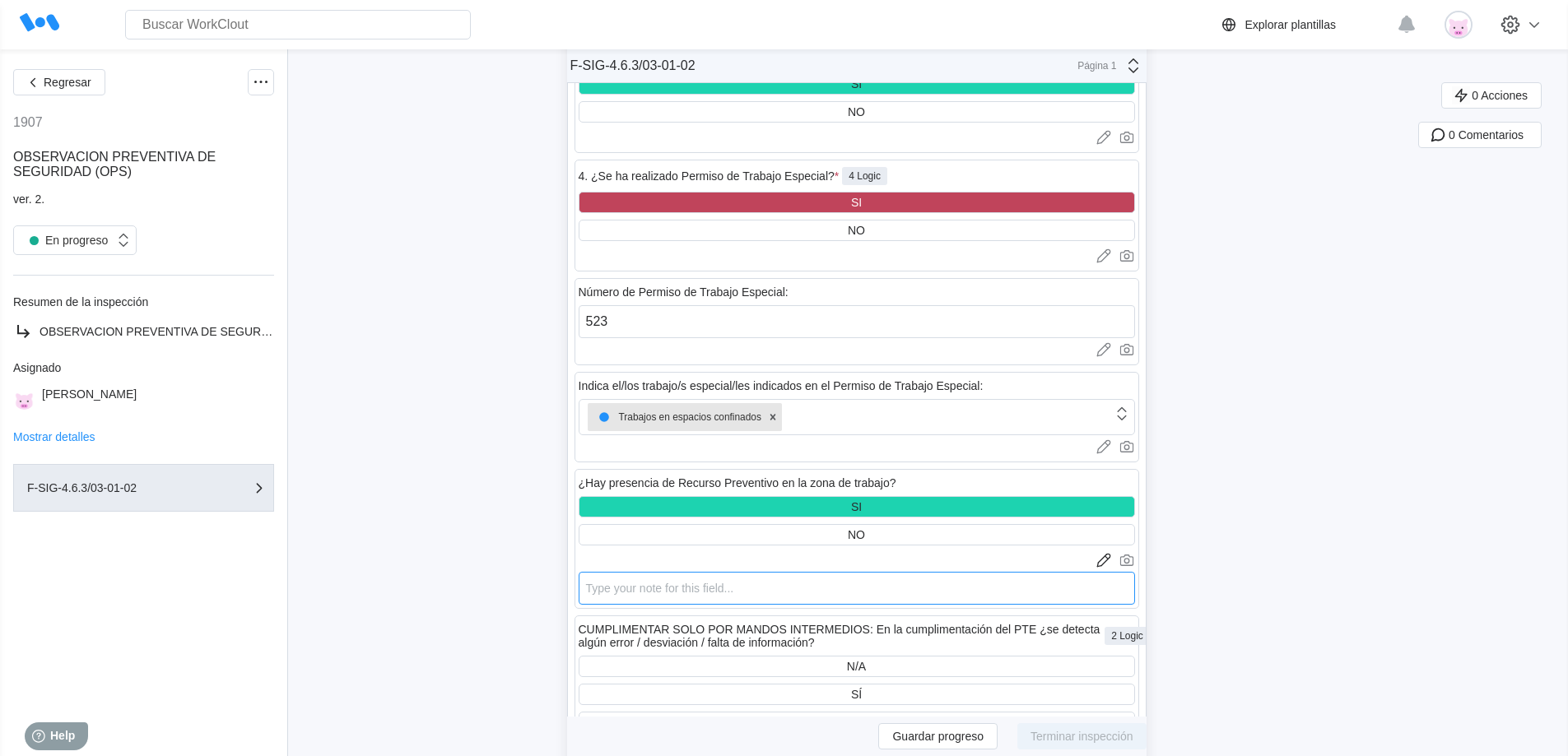
click at [1022, 583] on textarea at bounding box center [856, 588] width 557 height 33
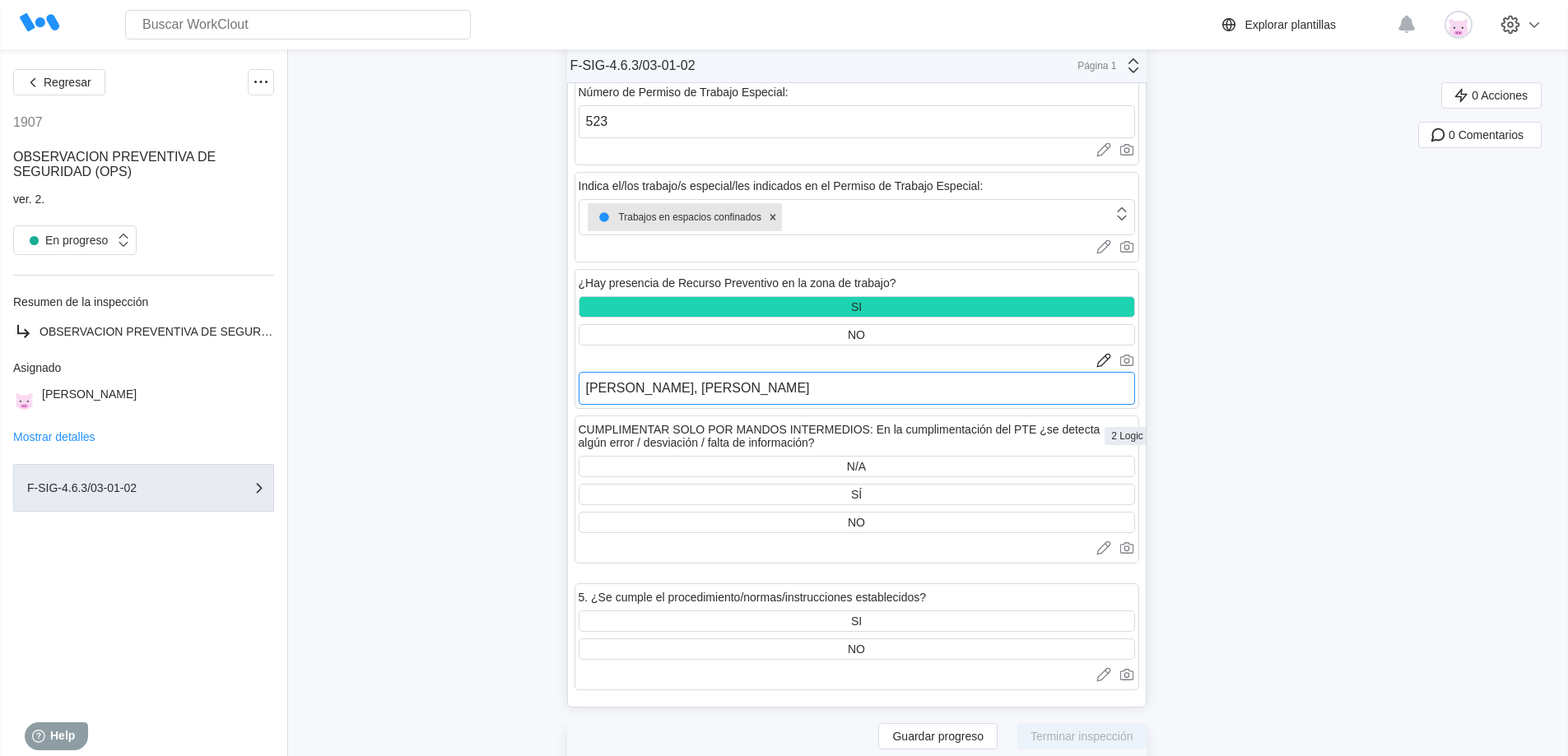
scroll to position [5013, 0]
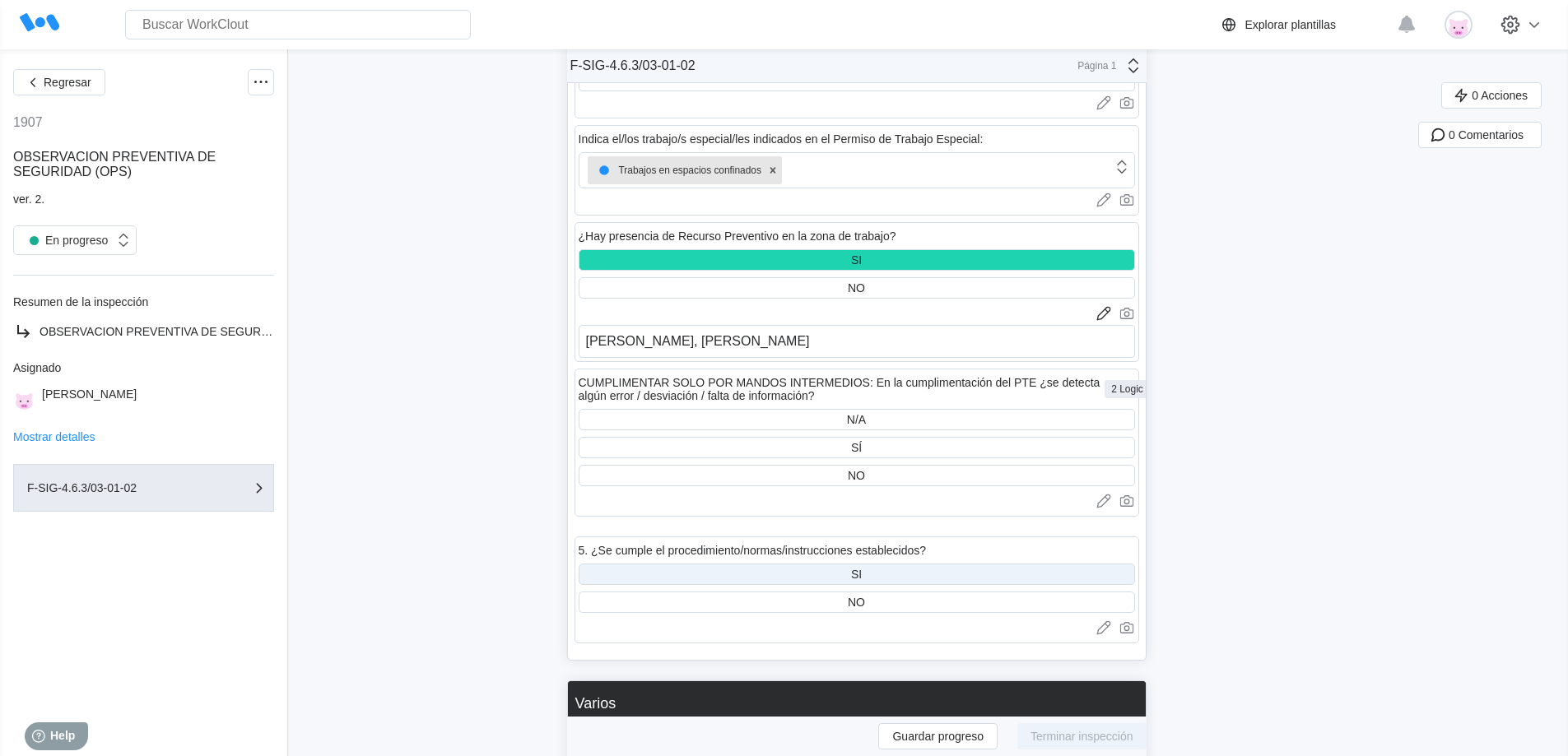
click at [1022, 574] on div "SI" at bounding box center [856, 575] width 557 height 22
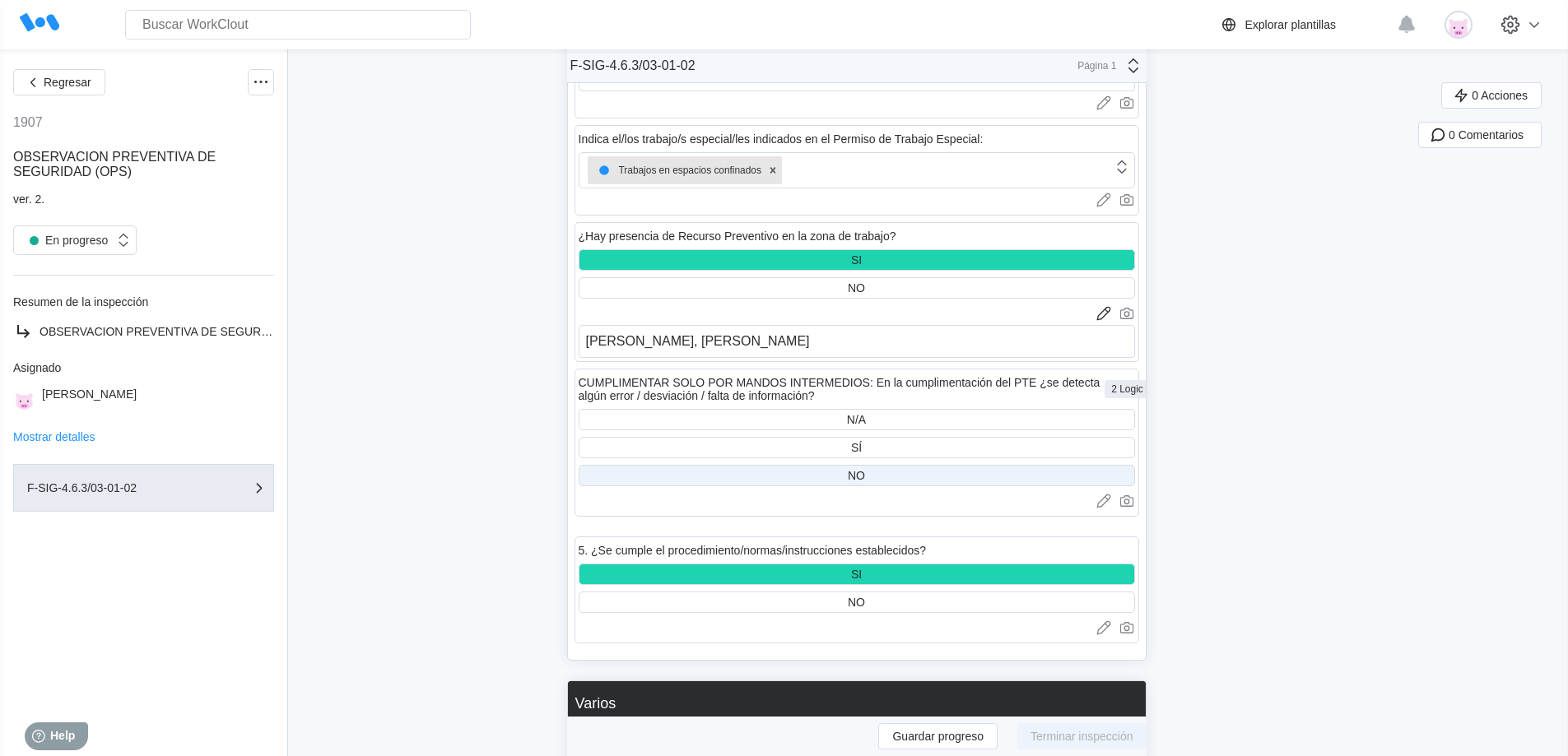
click at [977, 474] on div "NO" at bounding box center [856, 475] width 557 height 22
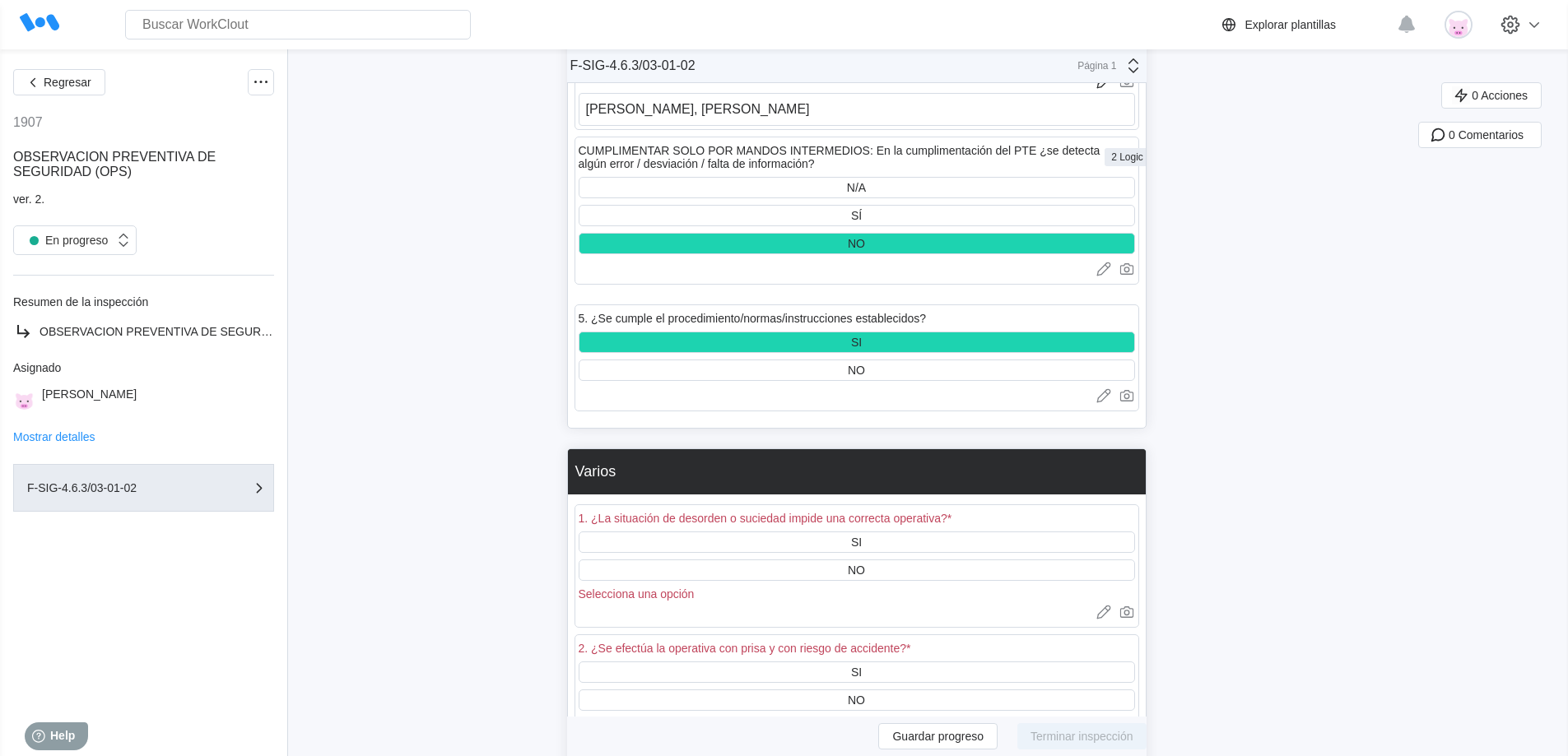
scroll to position [5342, 0]
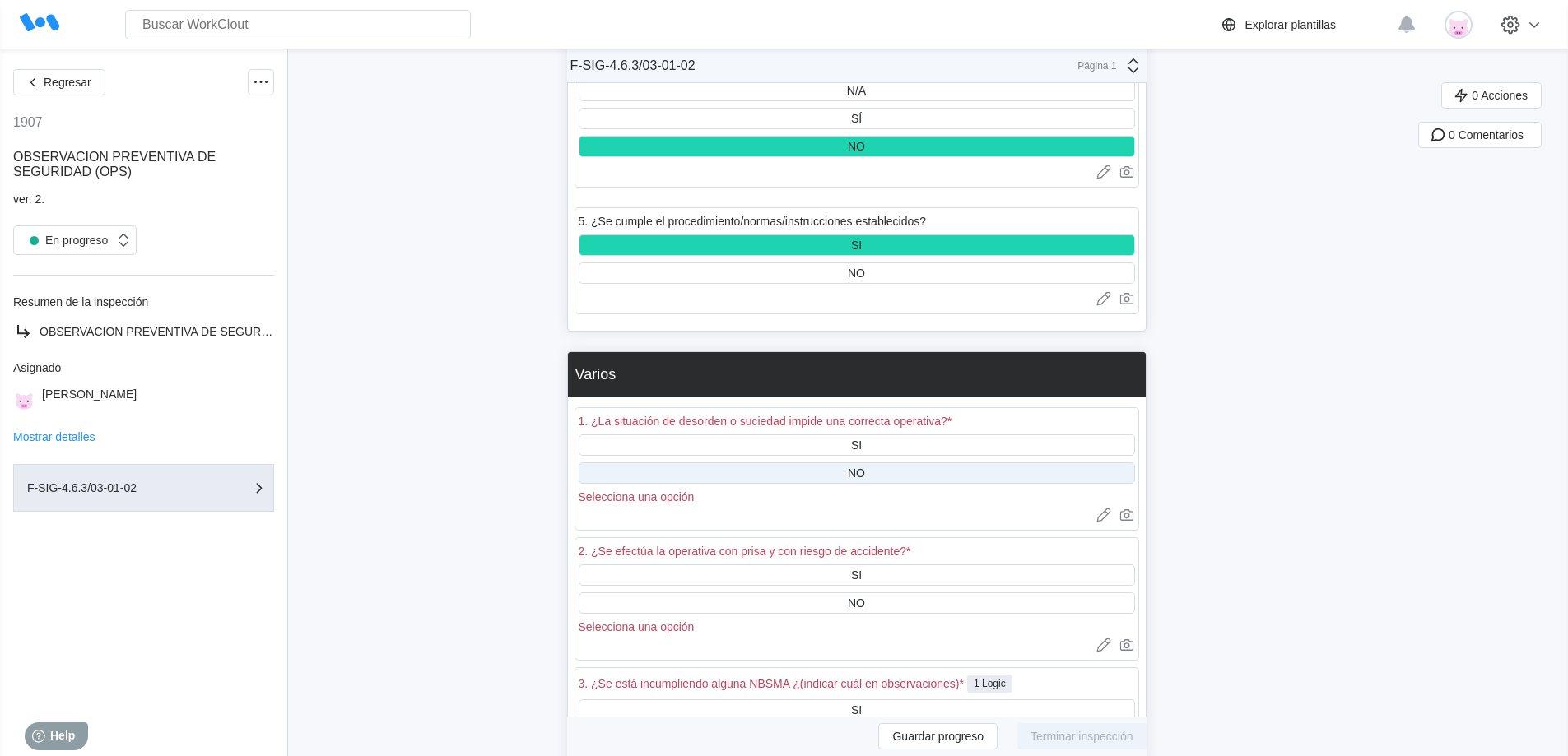
click at [979, 467] on div "NO" at bounding box center [856, 472] width 557 height 22
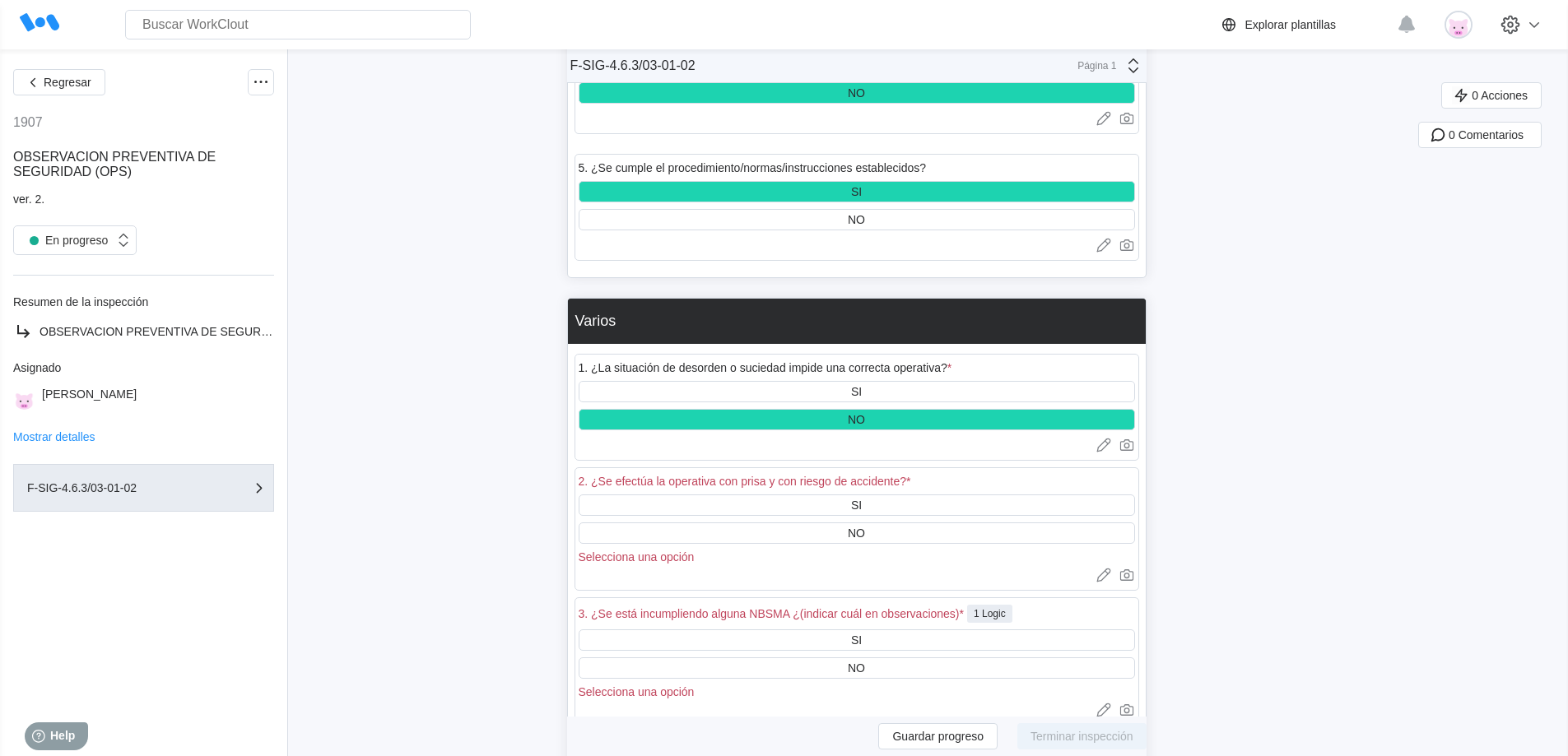
scroll to position [5425, 0]
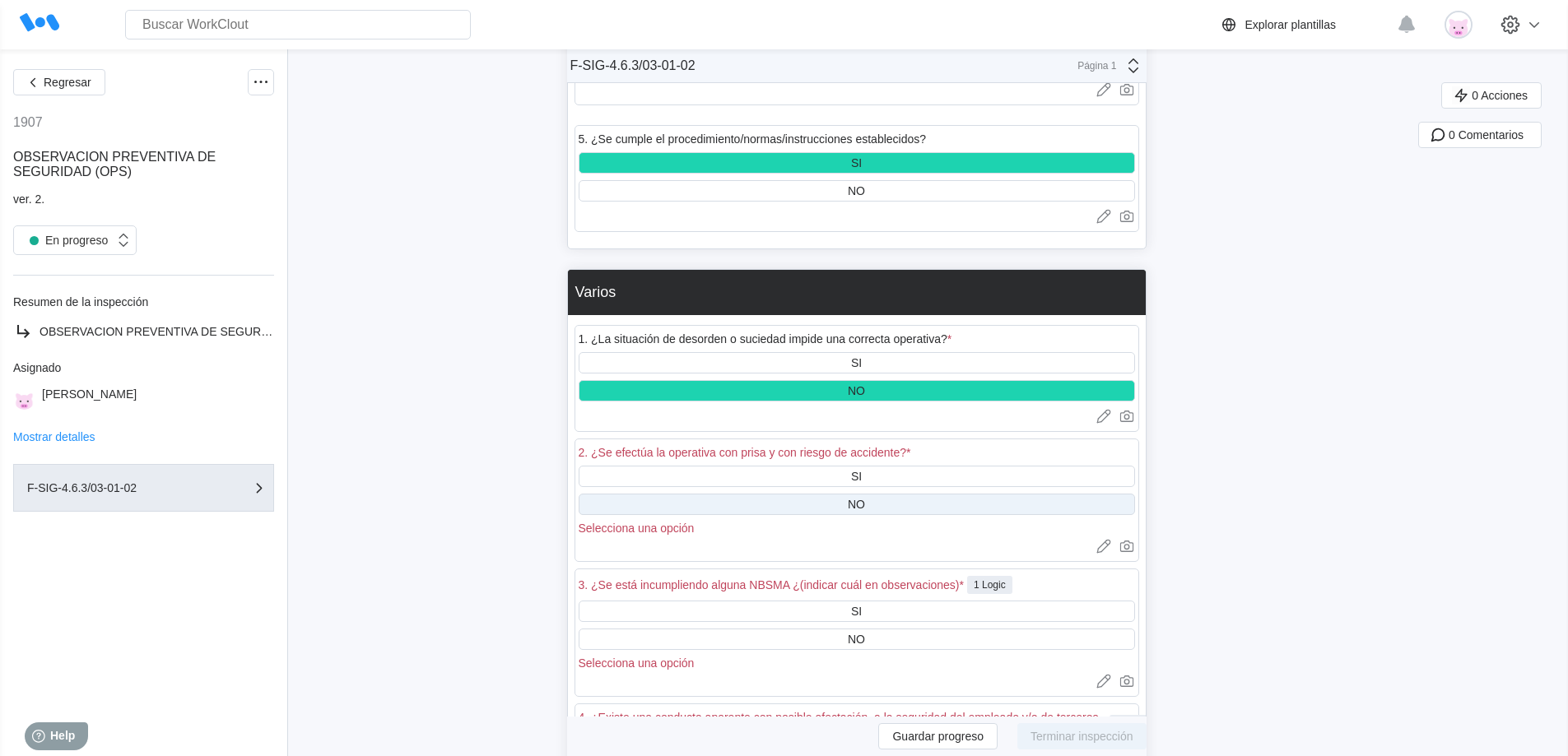
click at [967, 508] on div "NO" at bounding box center [856, 505] width 557 height 22
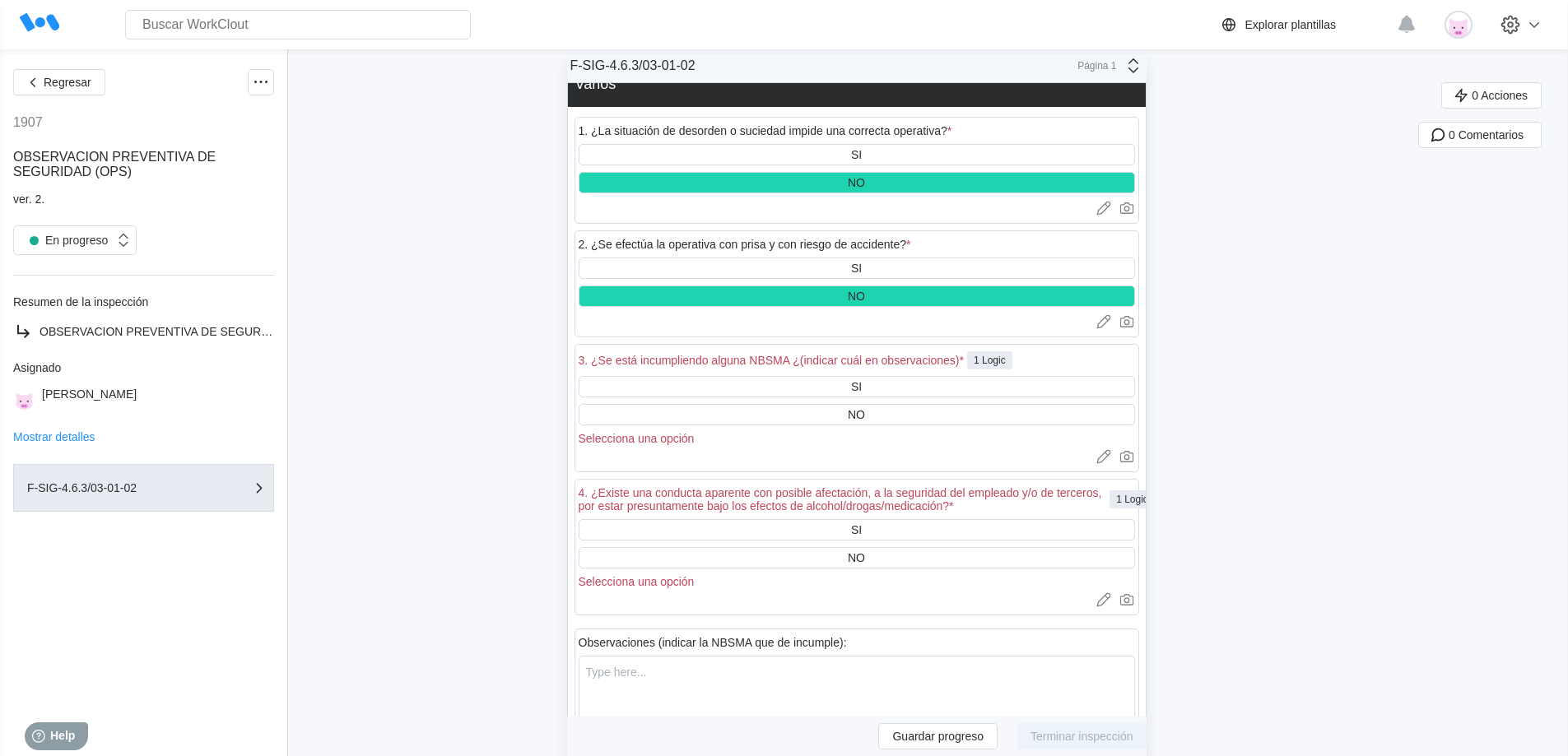
scroll to position [5672, 0]
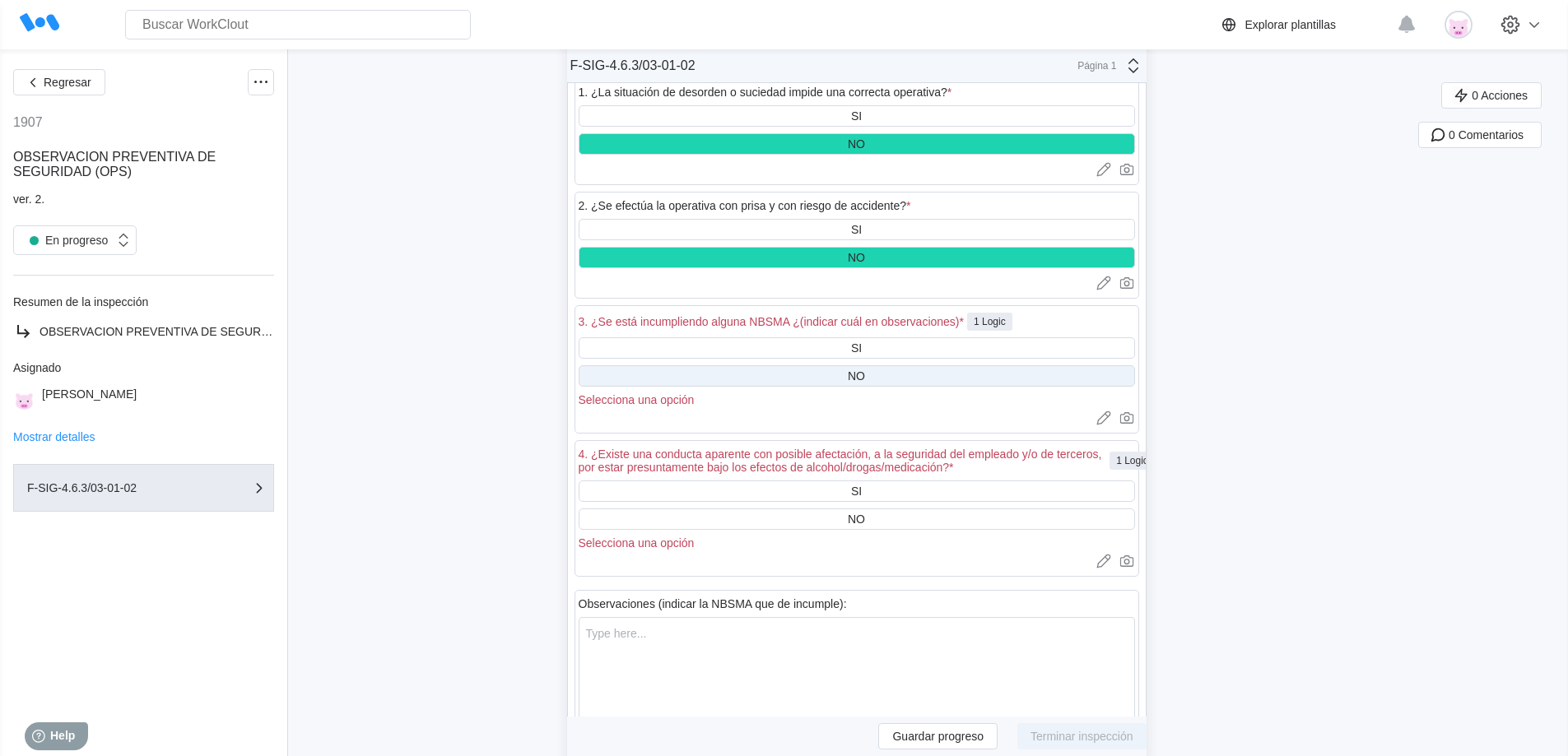
click at [901, 373] on div "NO" at bounding box center [856, 376] width 557 height 22
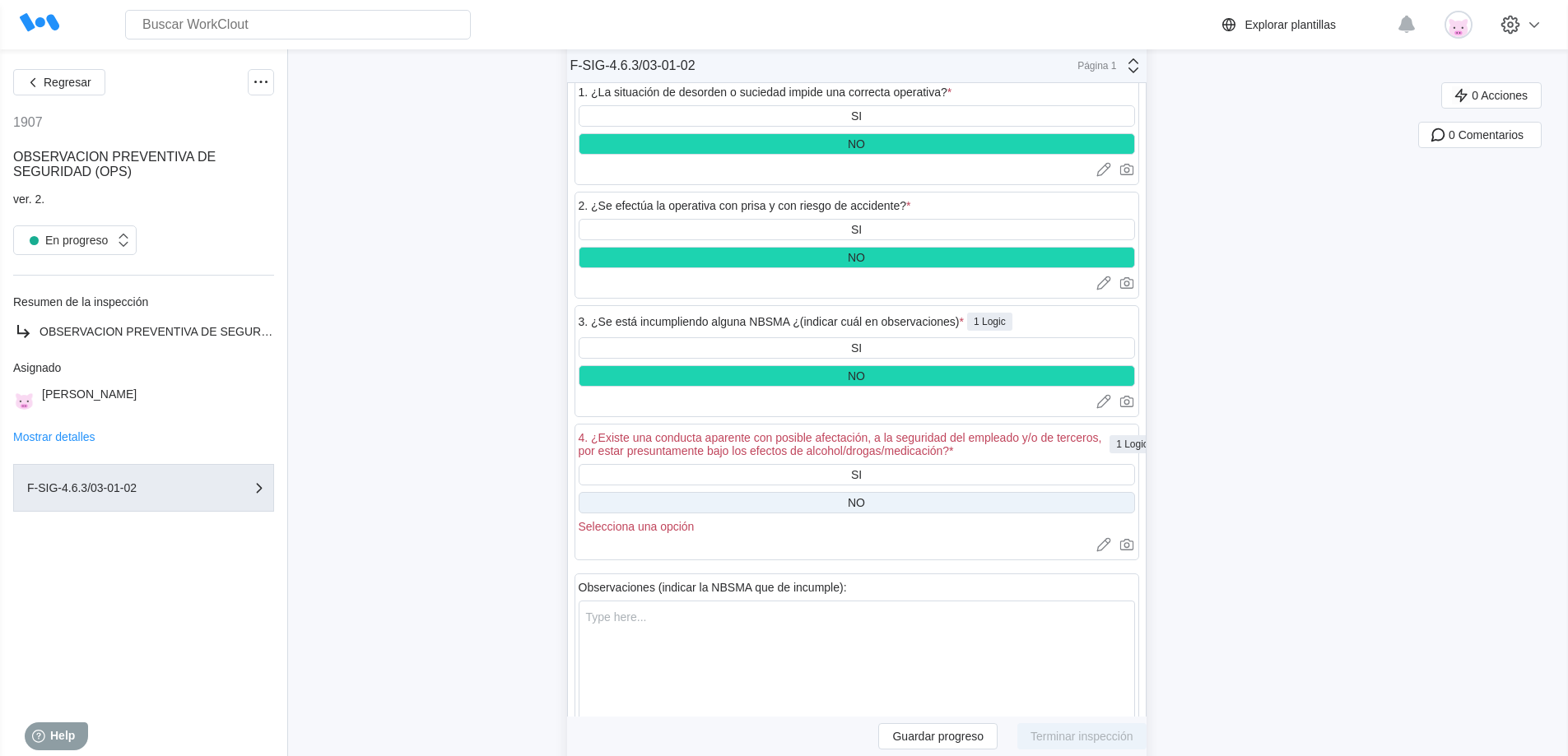
click at [890, 495] on div "NO" at bounding box center [856, 503] width 557 height 22
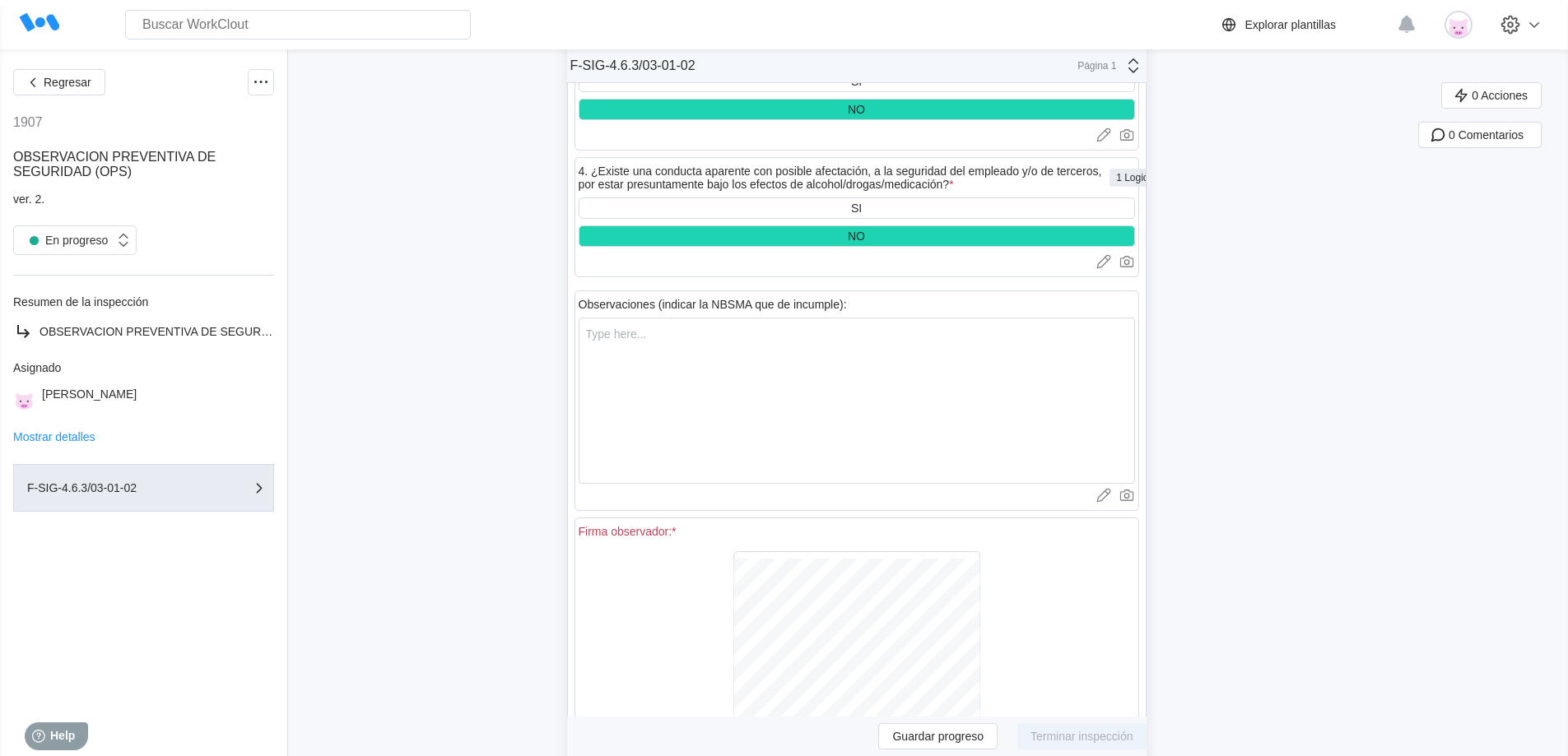
scroll to position [6036, 0]
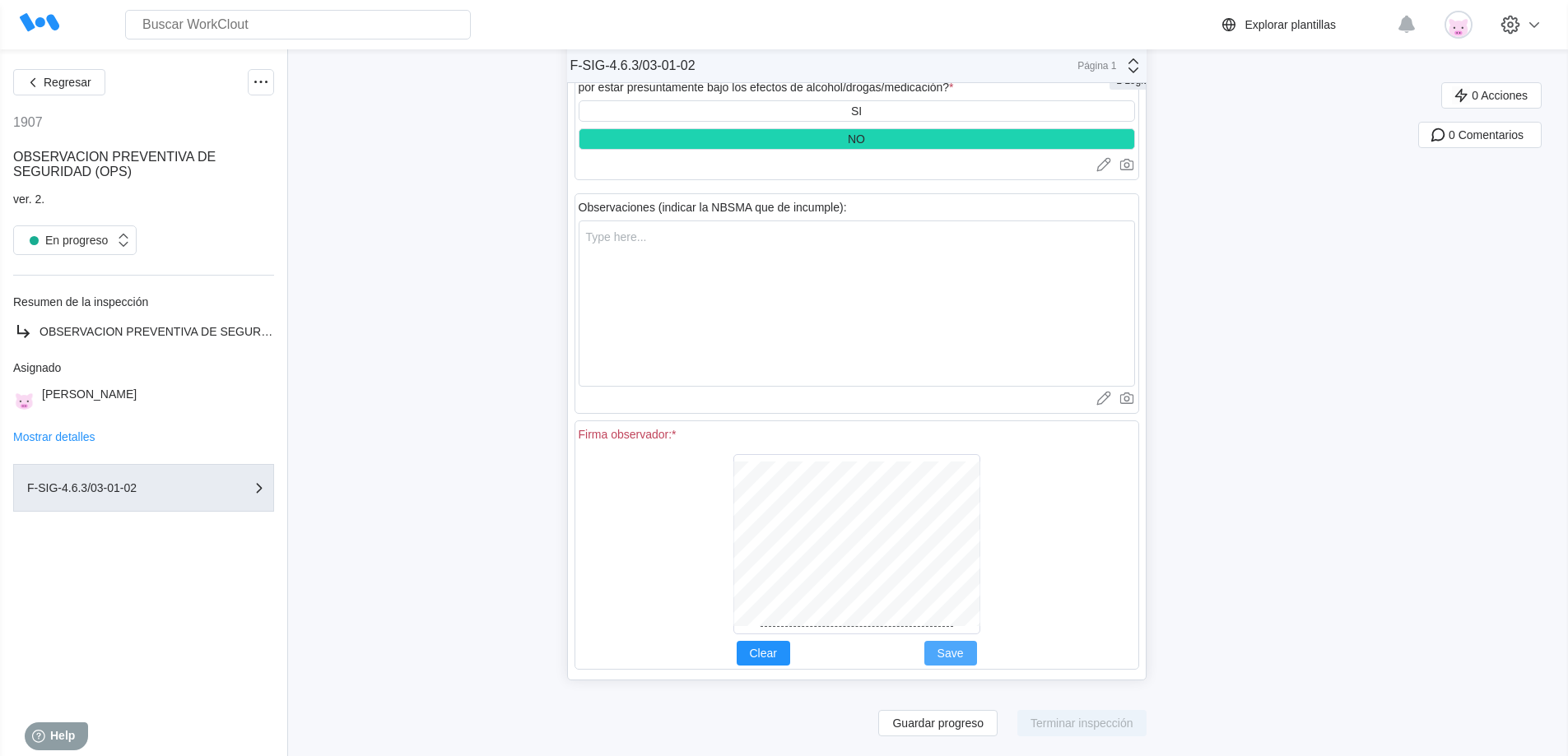
click at [970, 660] on button "Save" at bounding box center [951, 653] width 53 height 25
click at [1114, 724] on span "Terminar inspección" at bounding box center [1081, 723] width 103 height 11
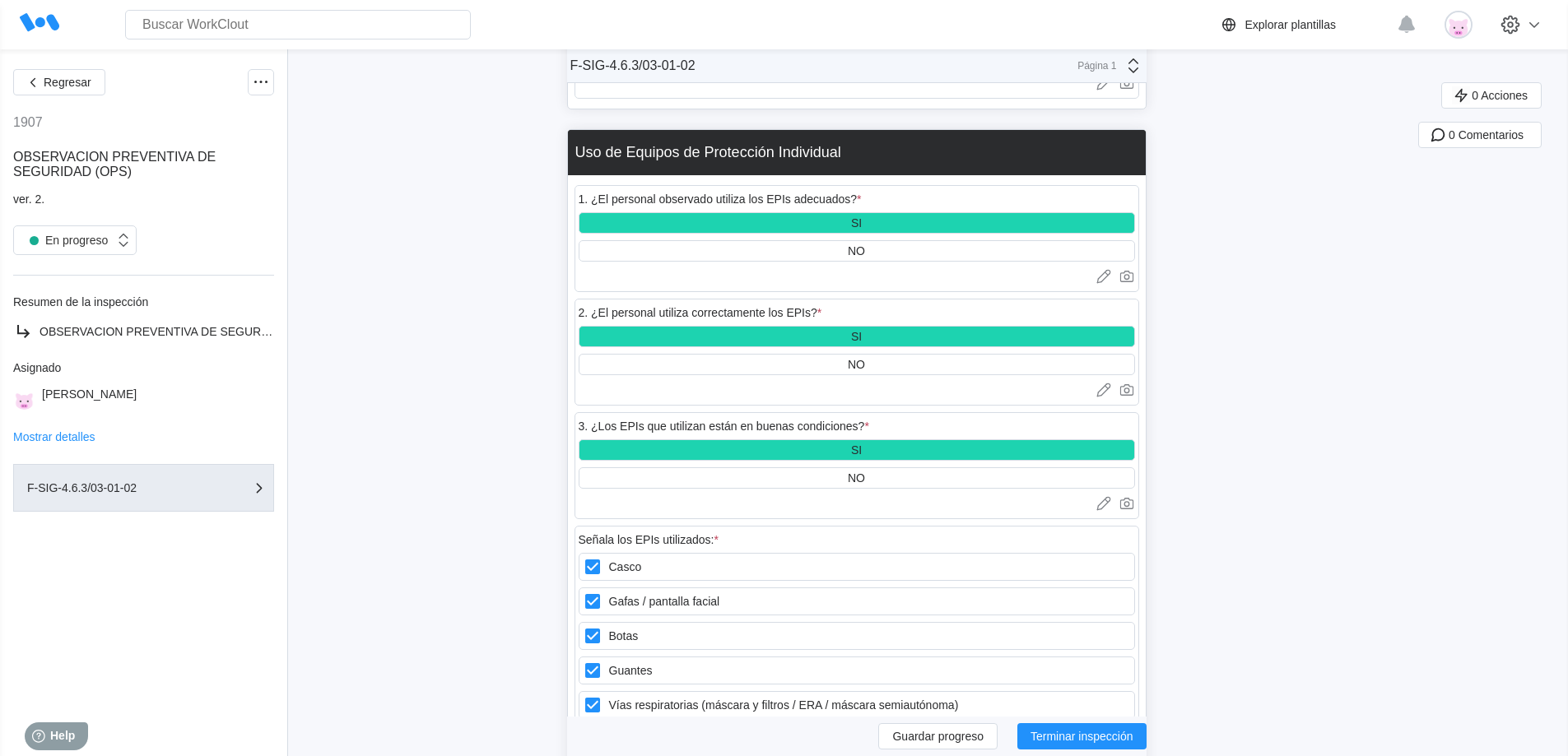
scroll to position [1097, 0]
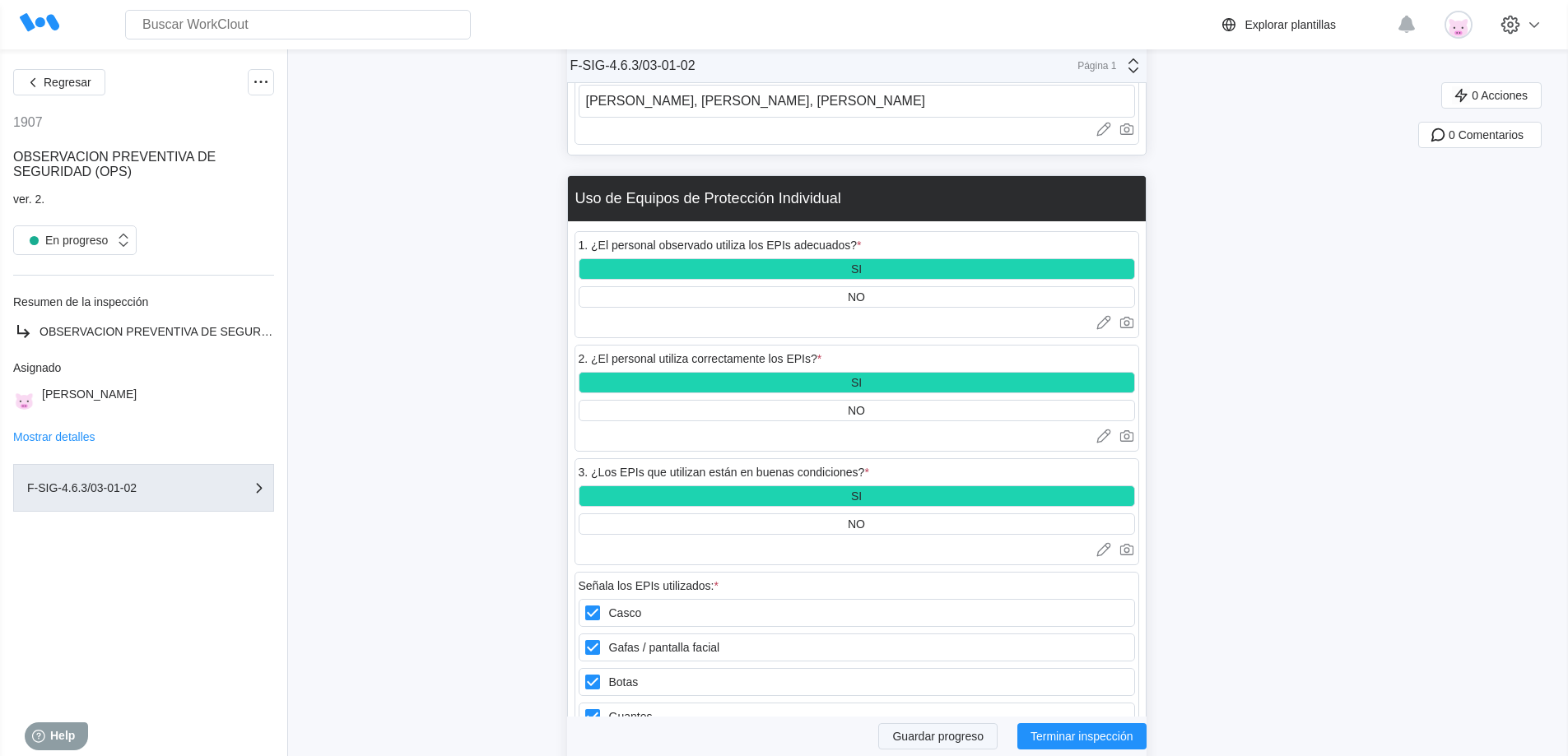
click at [984, 740] on span "Guardar progreso" at bounding box center [938, 736] width 92 height 11
click at [1138, 743] on button "Terminar inspección" at bounding box center [1082, 737] width 129 height 26
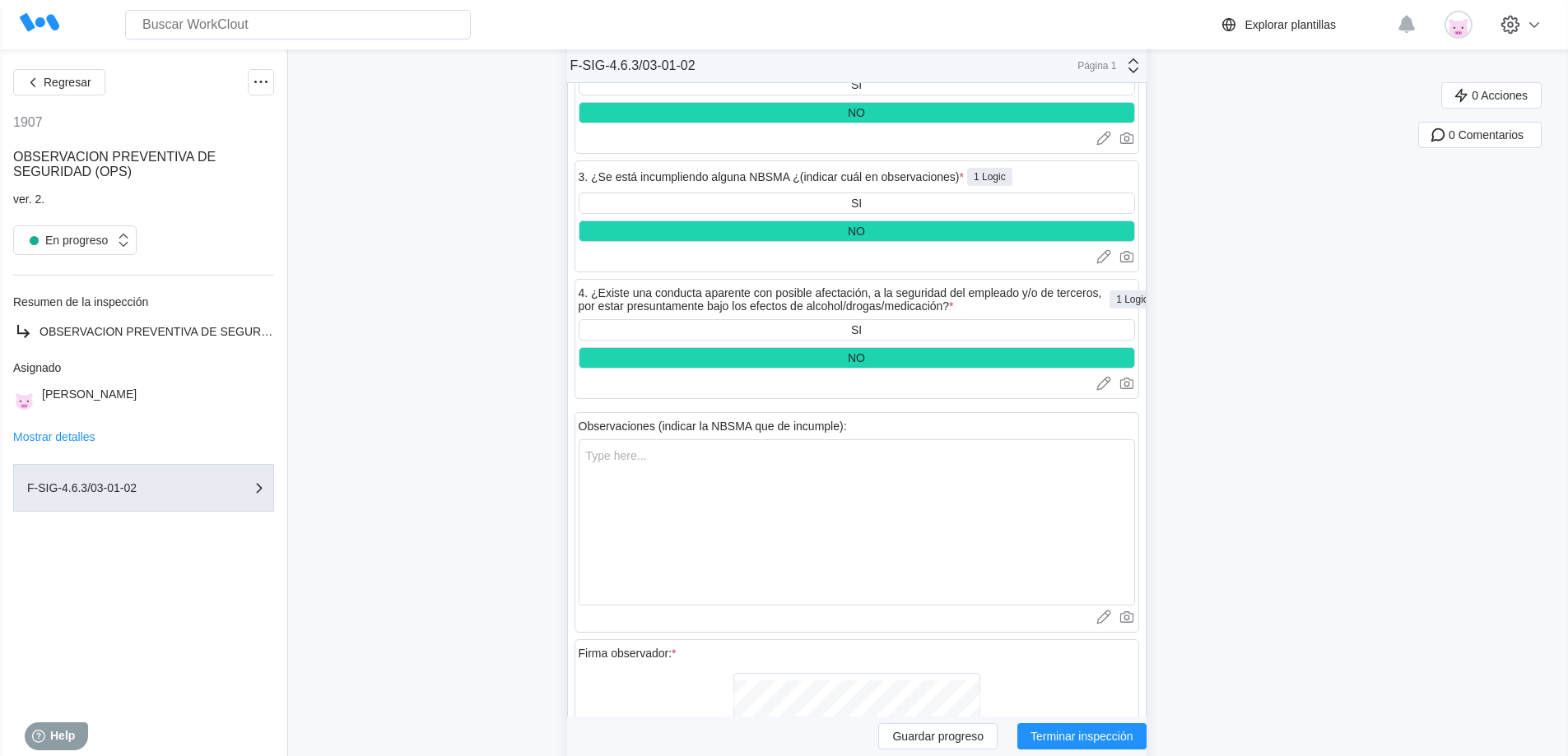
scroll to position [6036, 0]
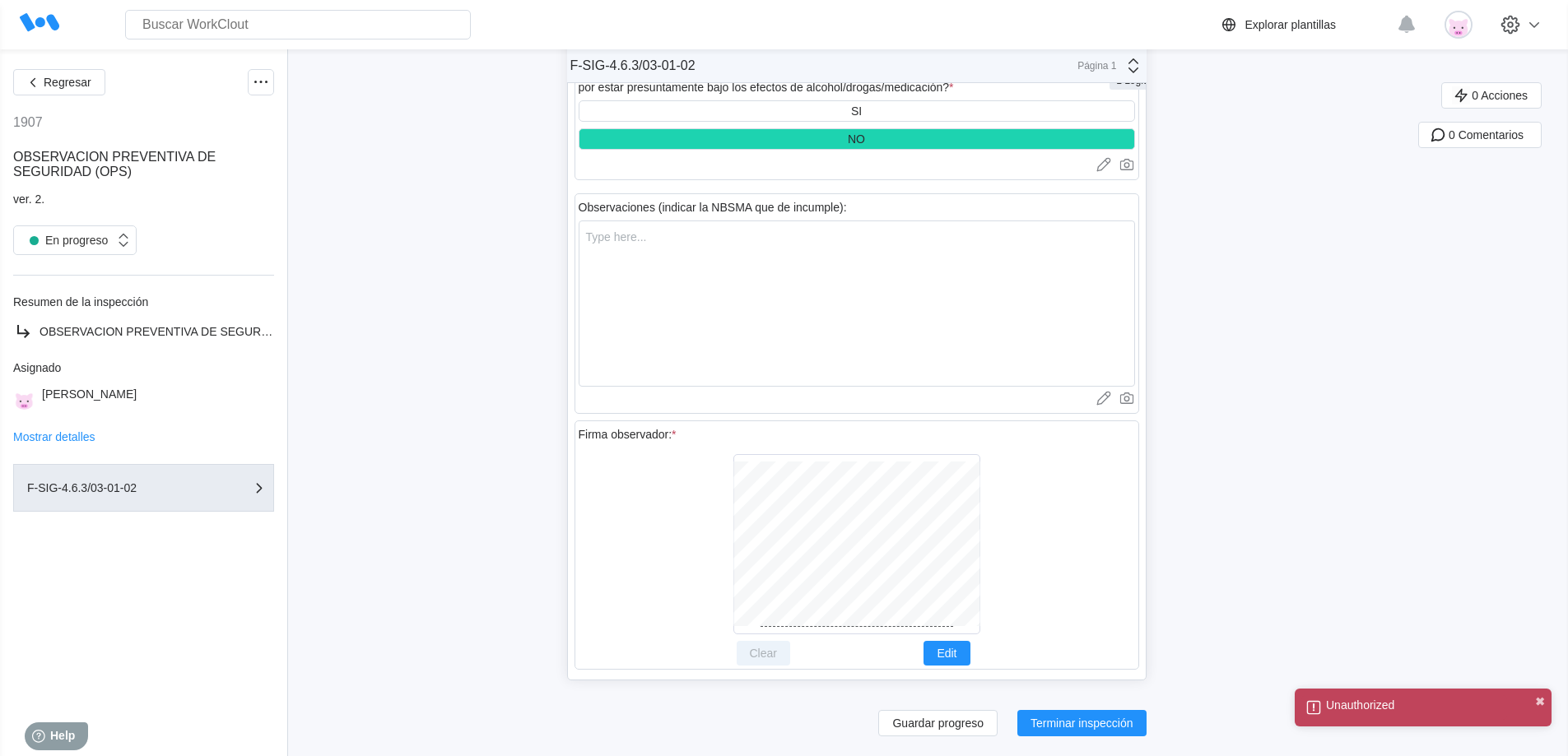
click at [1314, 708] on icon at bounding box center [1314, 708] width 14 height 14
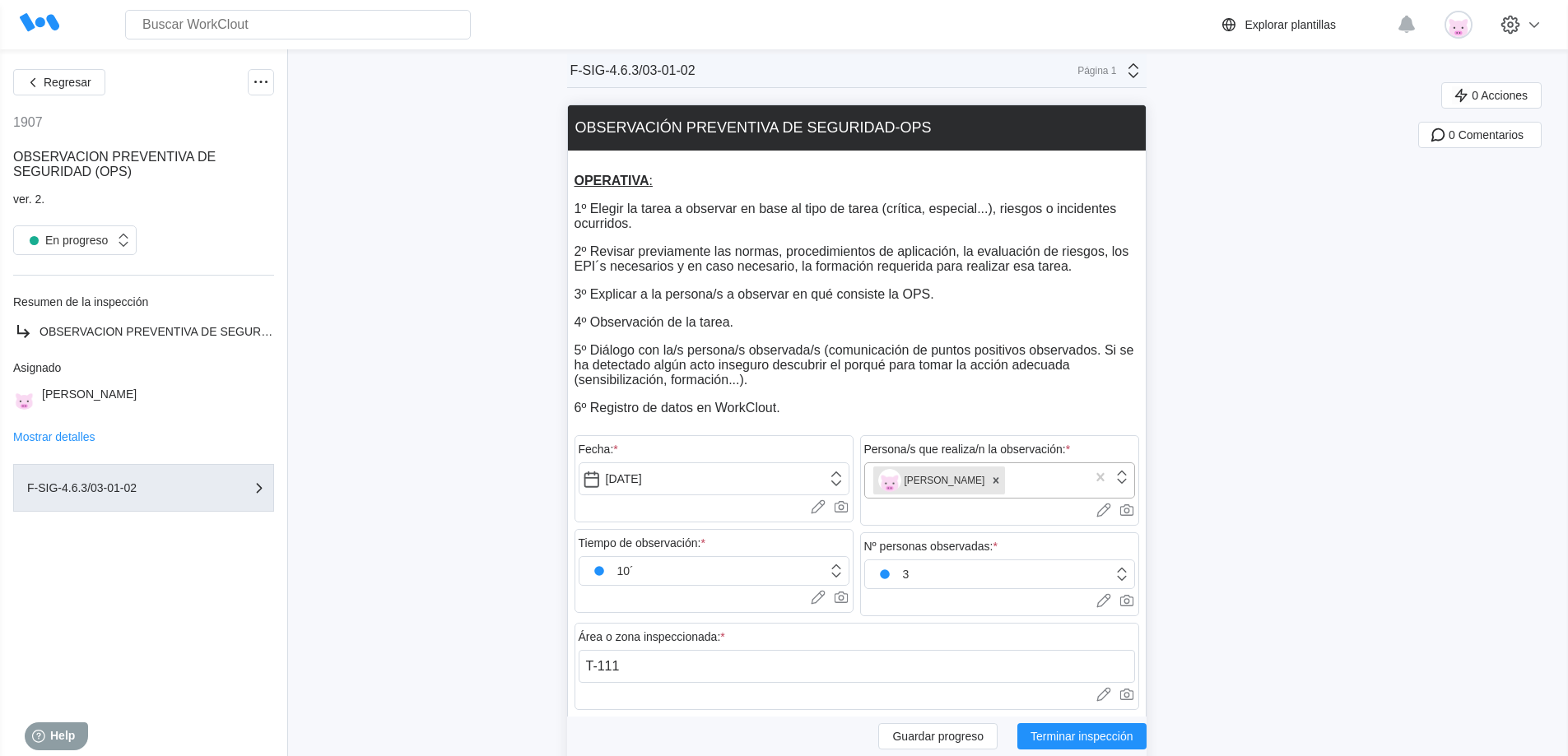
scroll to position [0, 0]
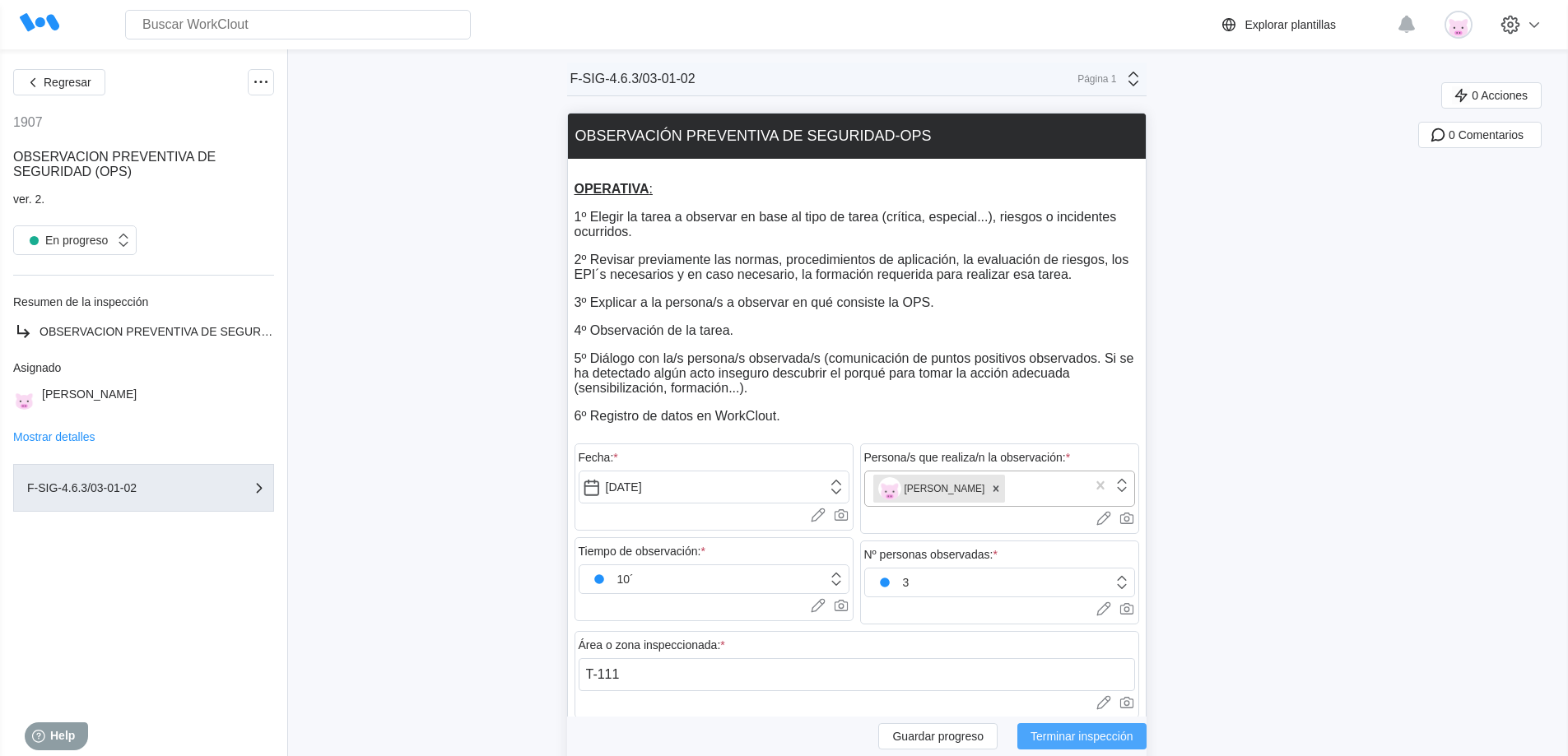
click at [1098, 731] on span "Terminar inspección" at bounding box center [1081, 736] width 103 height 11
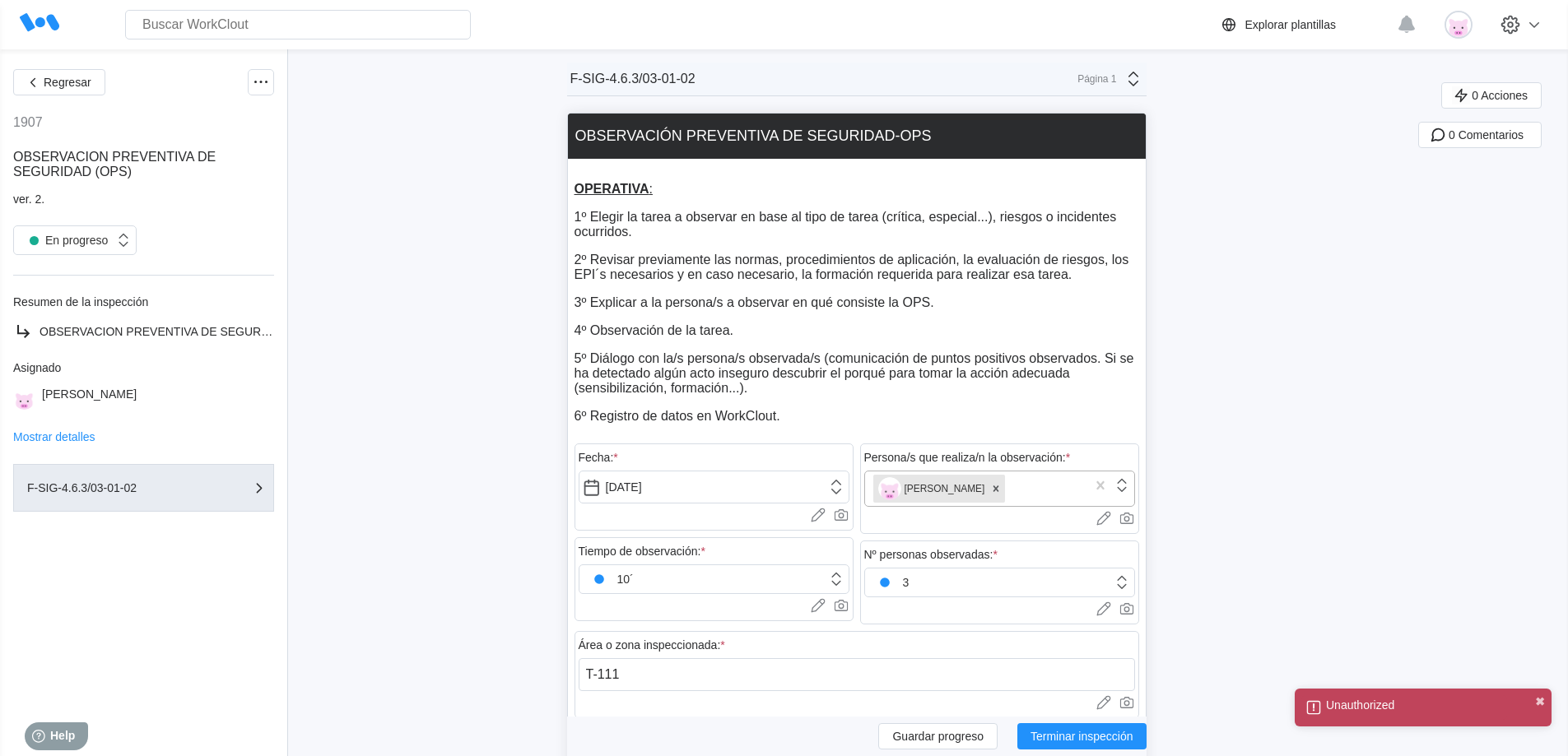
click at [1310, 705] on icon at bounding box center [1313, 707] width 18 height 18
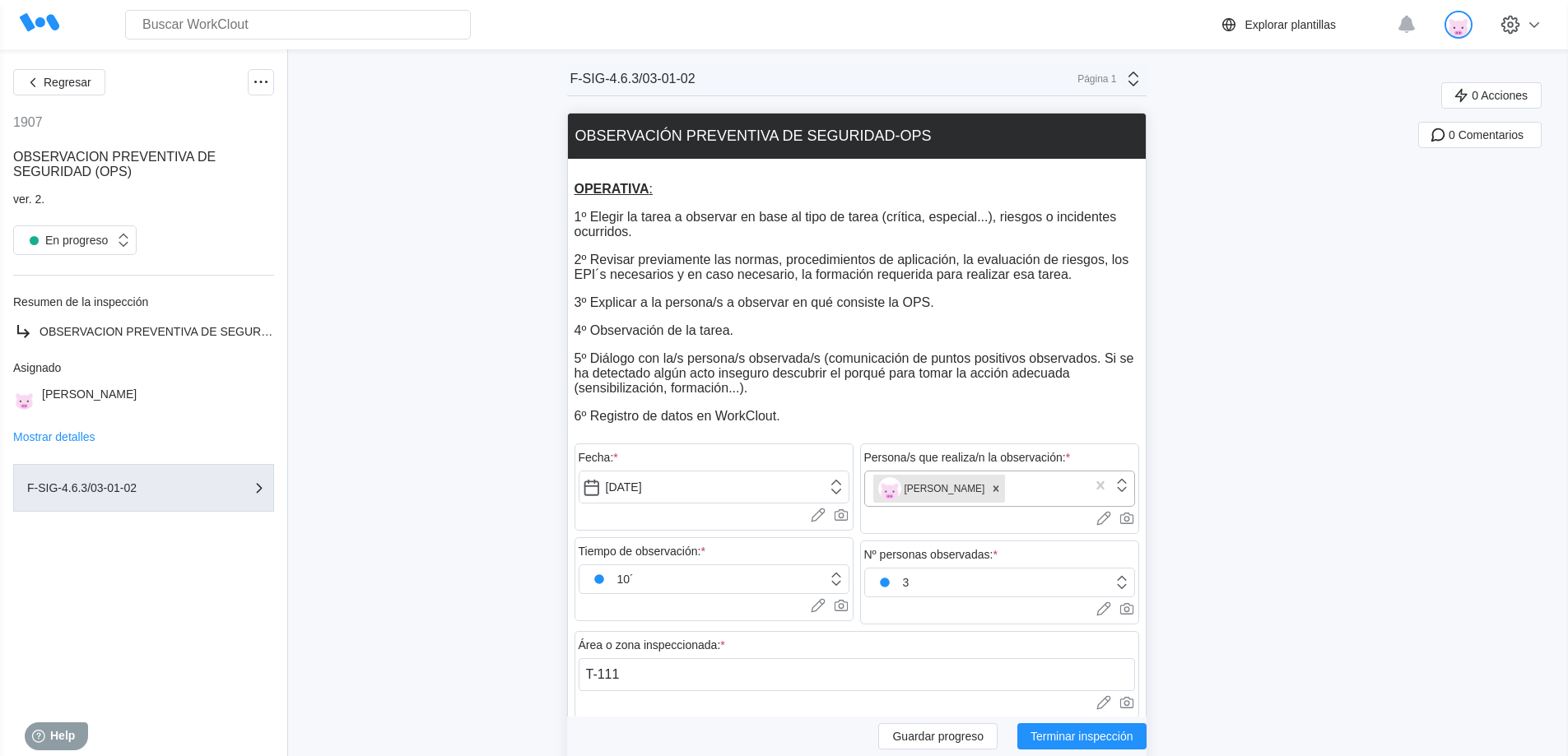
click at [1473, 23] on img at bounding box center [1459, 25] width 28 height 28
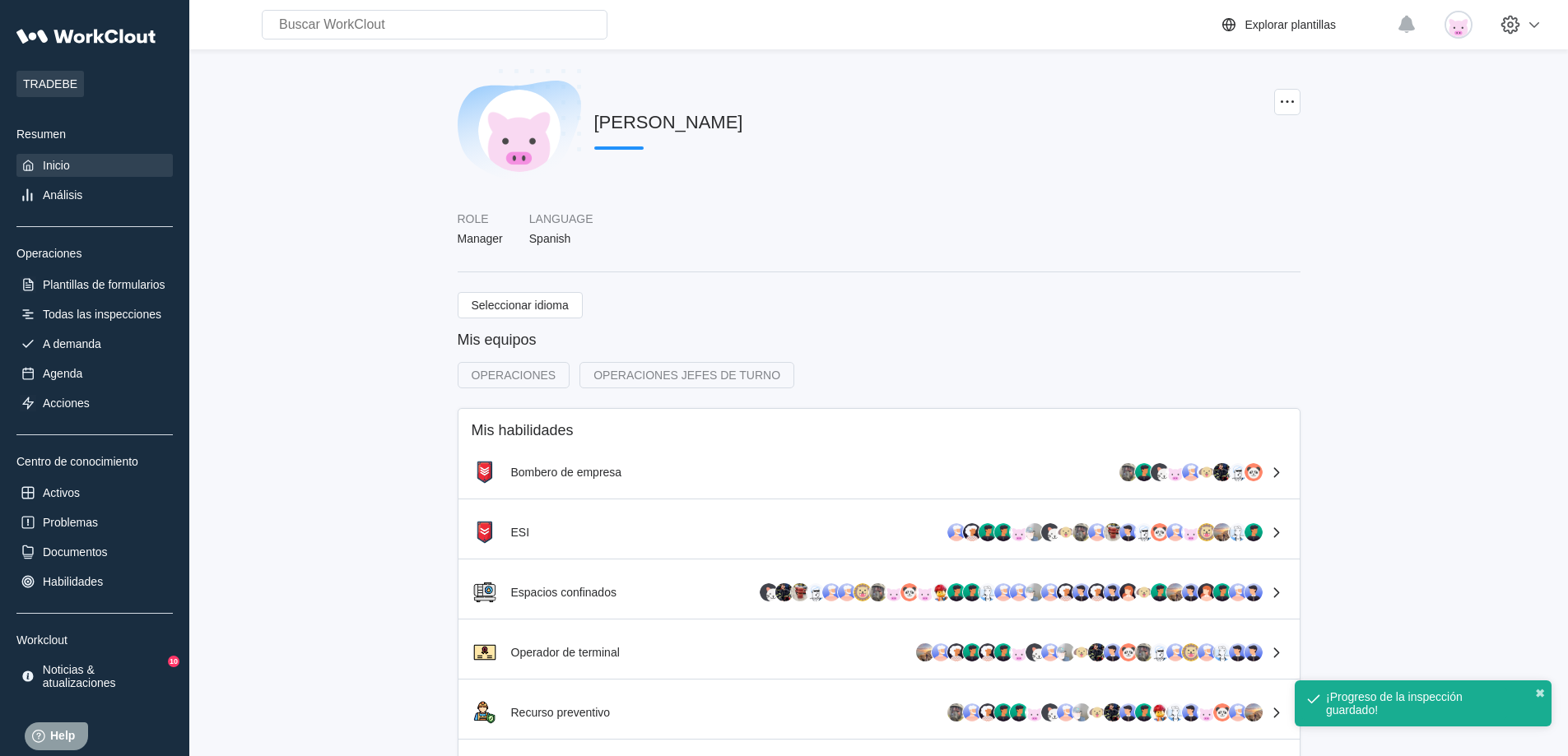
click at [65, 164] on div "Inicio" at bounding box center [56, 165] width 27 height 13
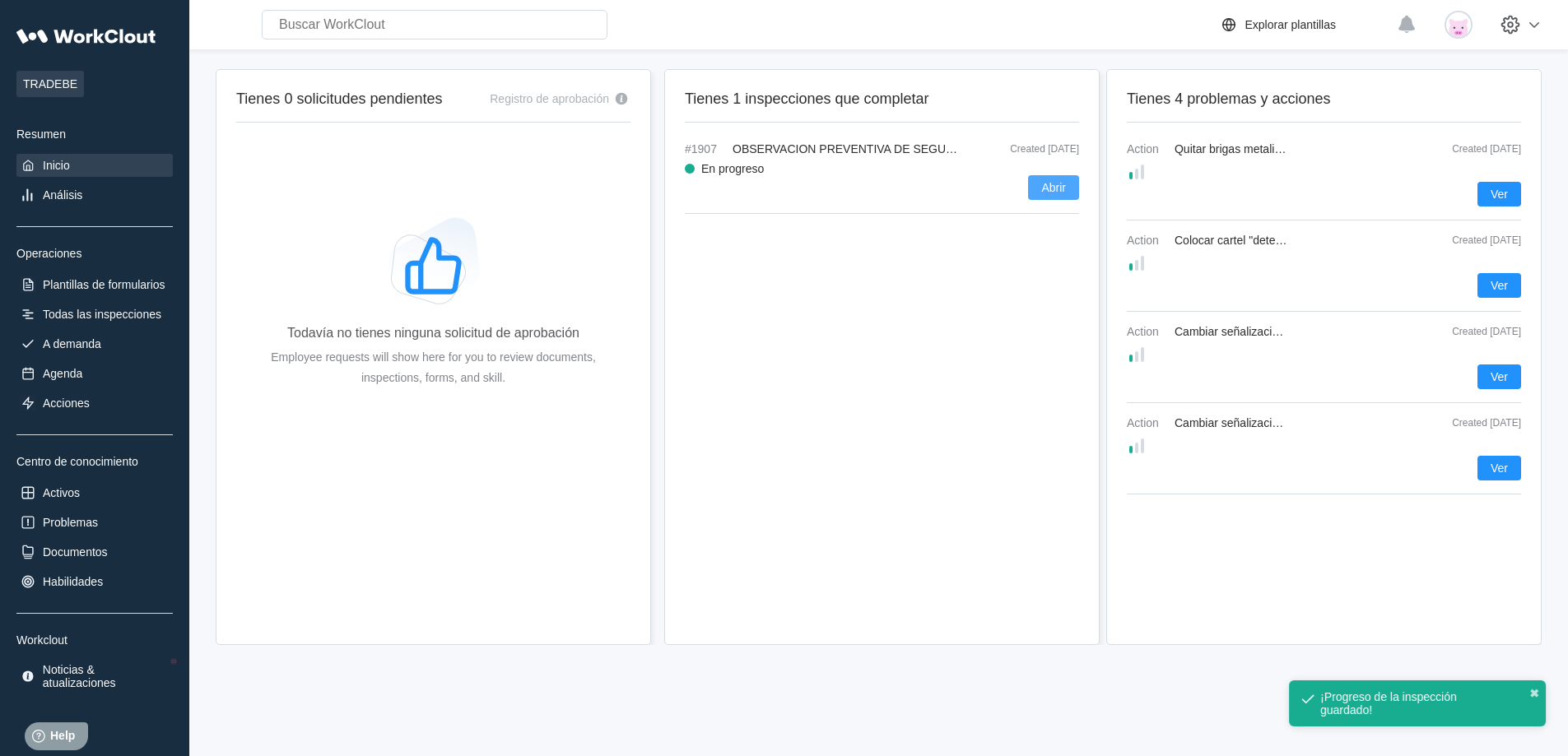
click at [1066, 188] on button "Abrir" at bounding box center [1054, 188] width 51 height 25
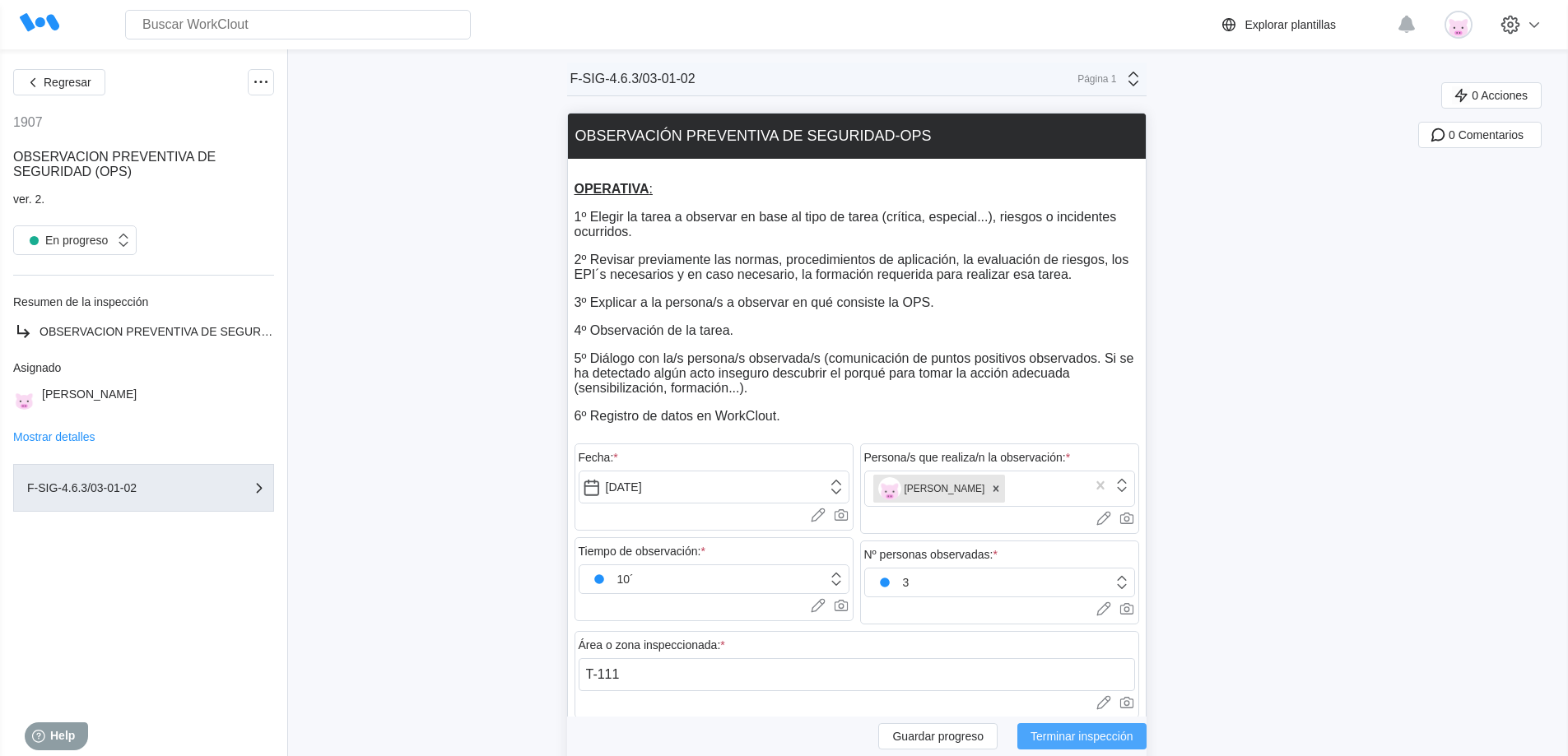
click at [1094, 741] on span "Terminar inspección" at bounding box center [1081, 736] width 103 height 11
click at [1139, 740] on button "Terminar inspección" at bounding box center [1082, 737] width 129 height 26
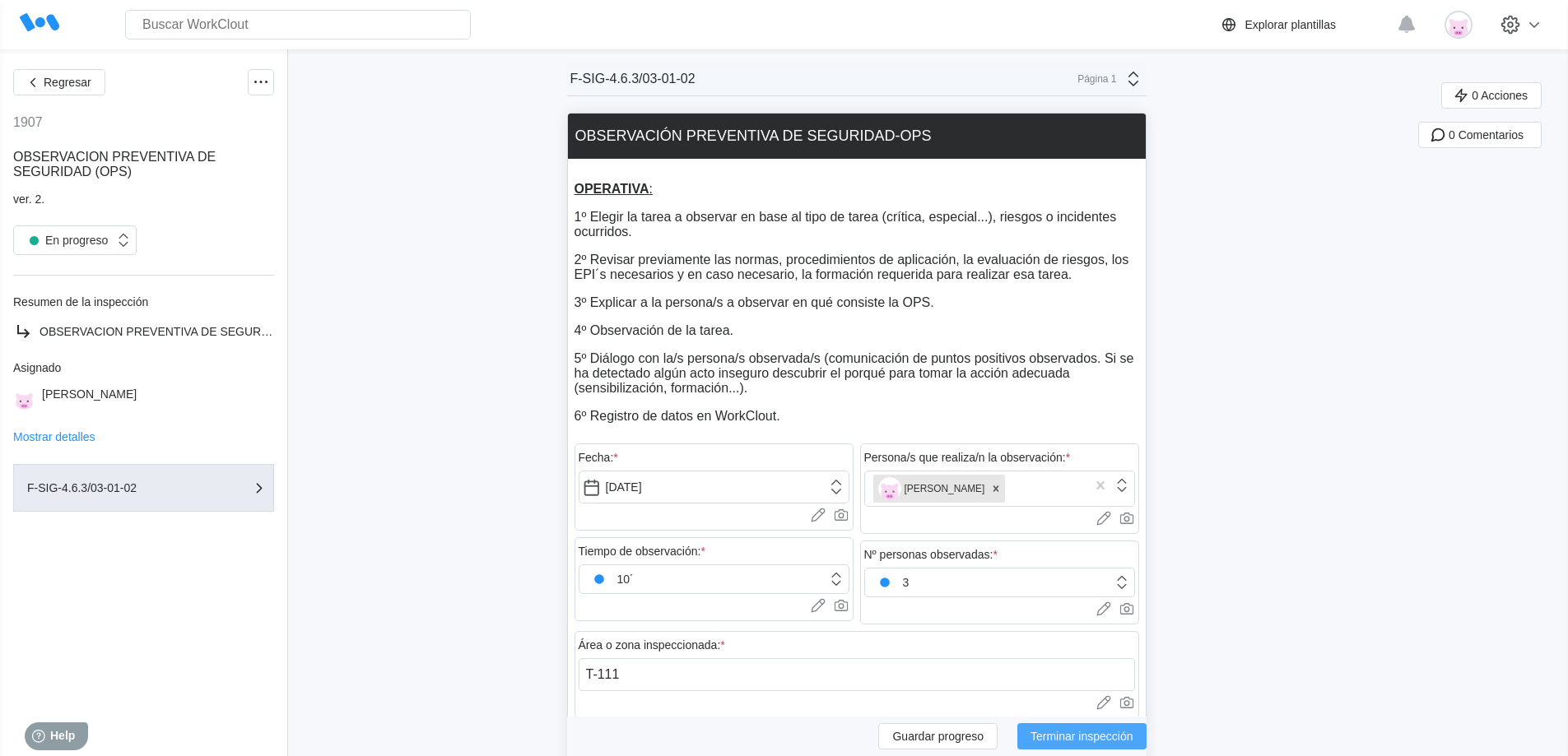
click at [1056, 733] on span "Terminar inspección" at bounding box center [1081, 736] width 103 height 11
